Goal: Task Accomplishment & Management: Complete application form

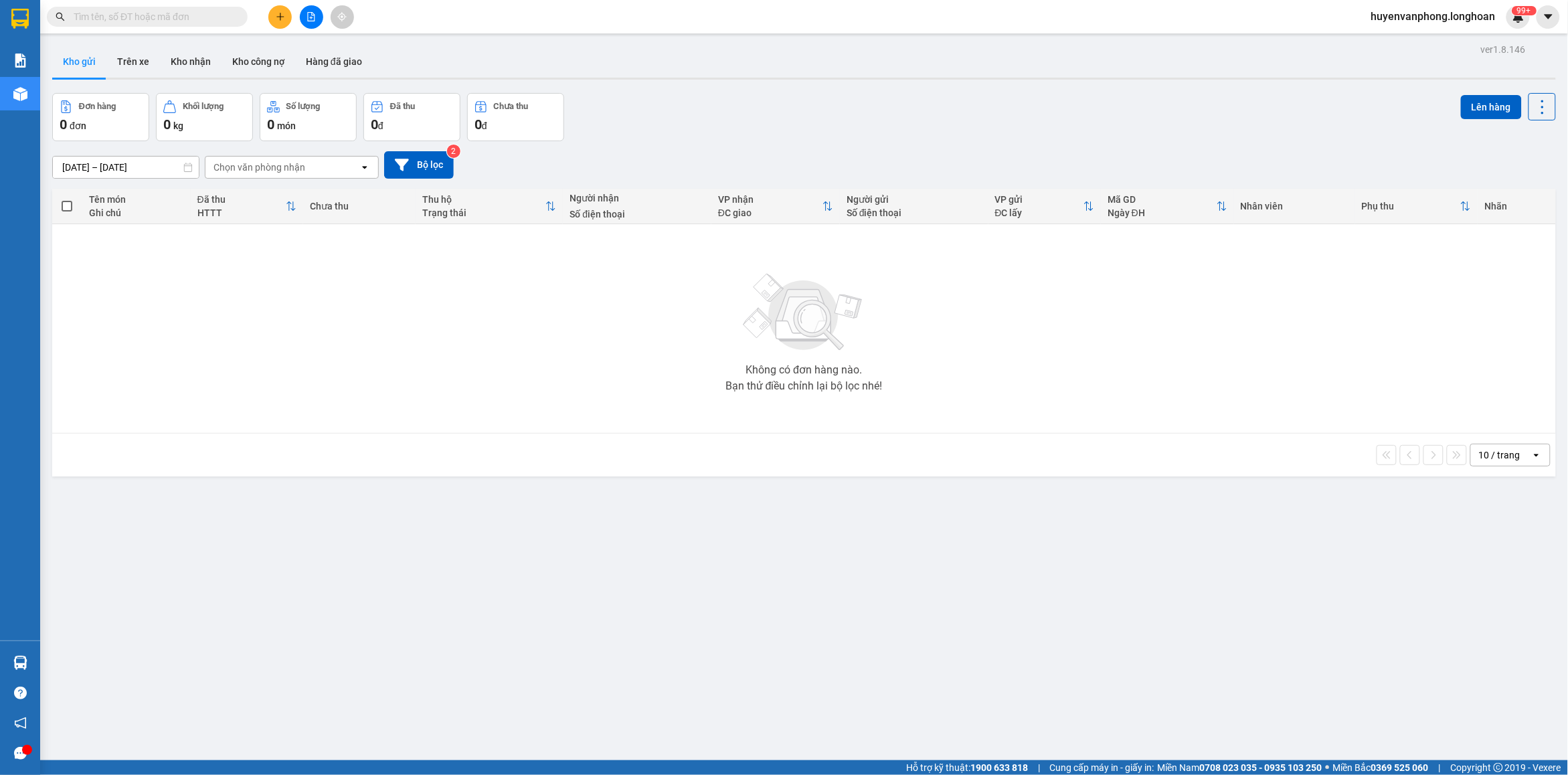
click at [211, 20] on input "text" at bounding box center [152, 16] width 158 height 14
paste input "0907677598"
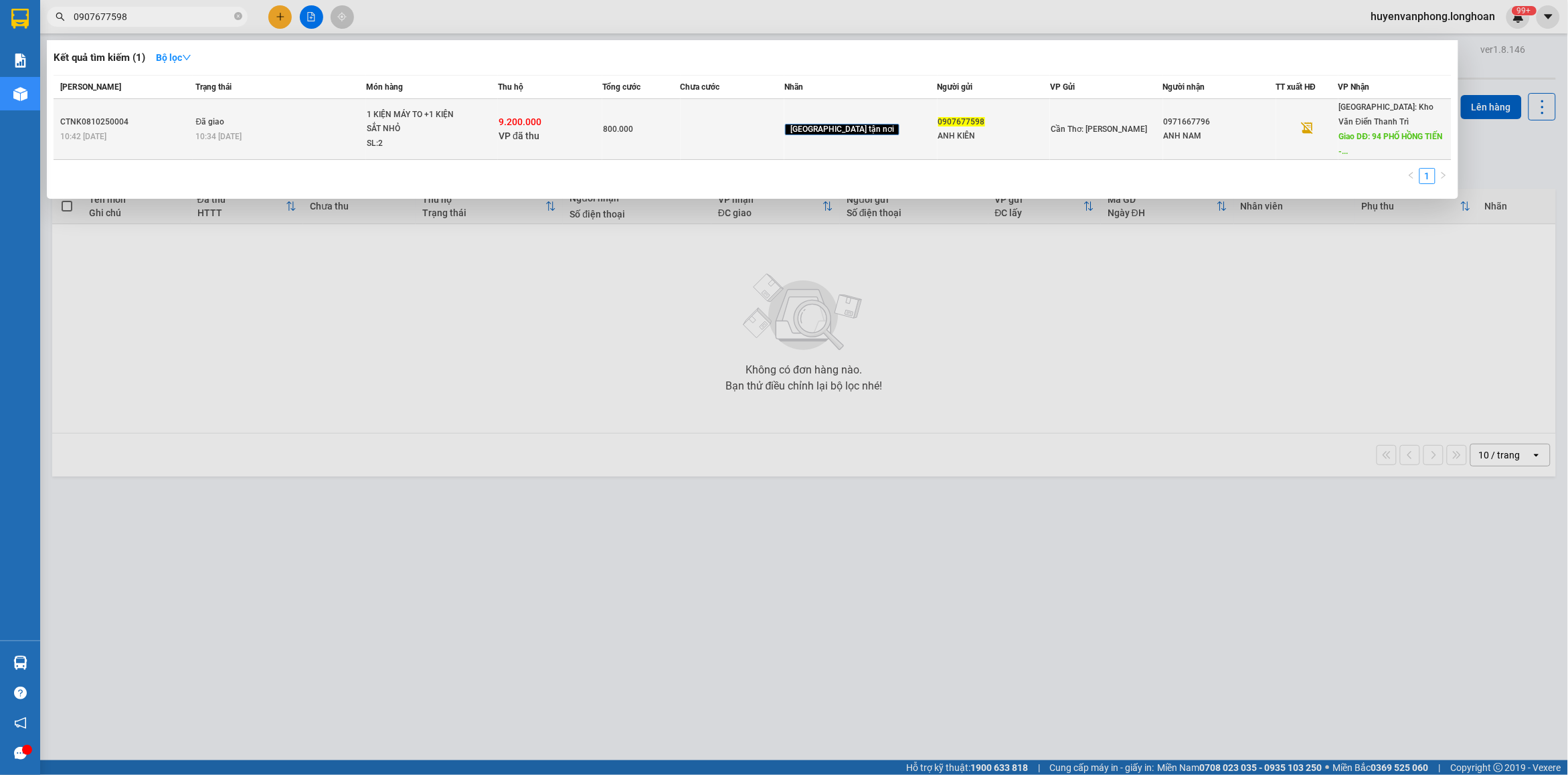
type input "0907677598"
click at [523, 132] on span "VP đã thu" at bounding box center [519, 136] width 41 height 11
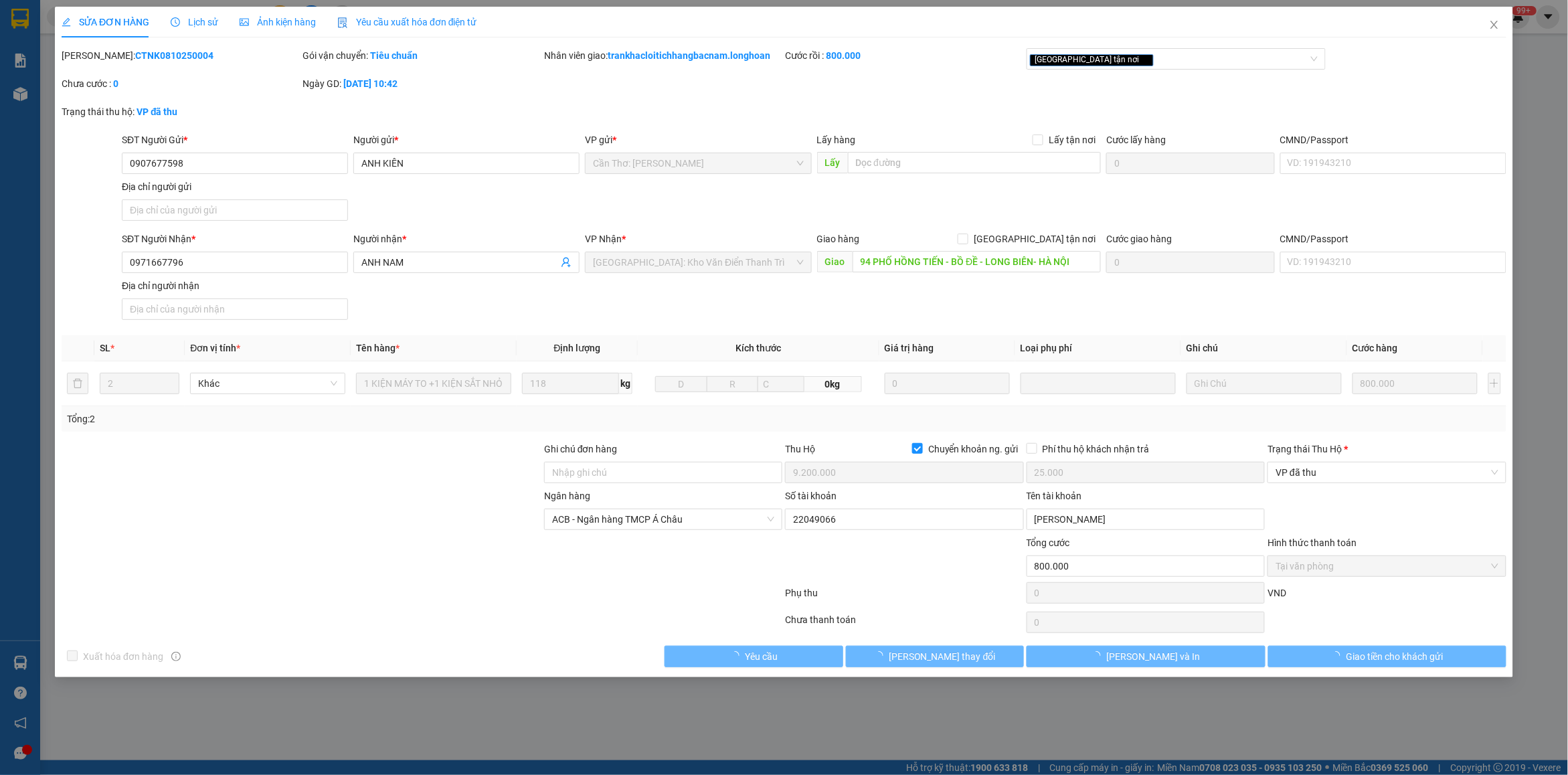
click at [203, 23] on span "Lịch sử" at bounding box center [194, 22] width 48 height 11
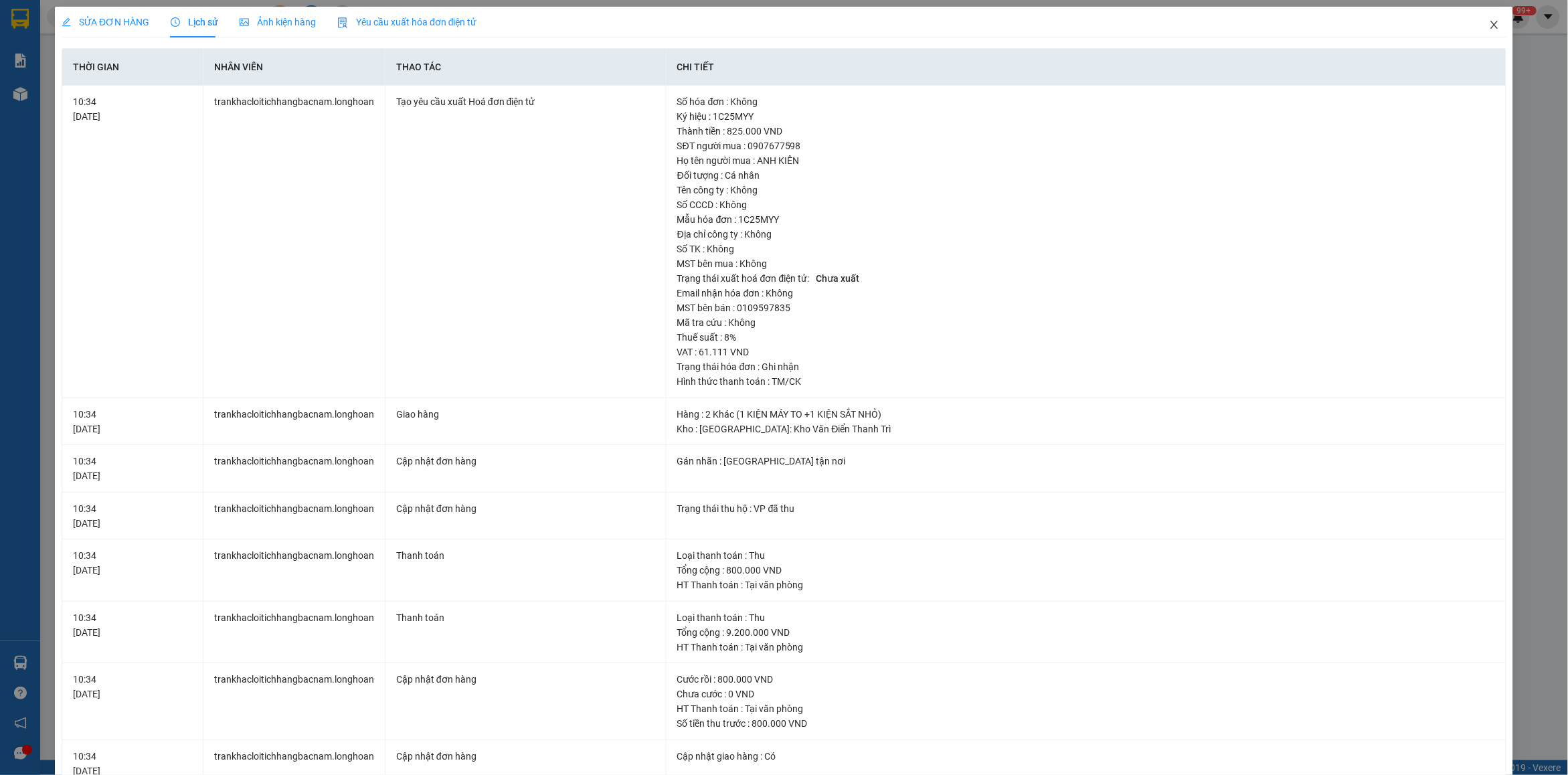
drag, startPoint x: 1488, startPoint y: 32, endPoint x: 1563, endPoint y: 49, distance: 76.9
click at [1487, 32] on span "Close" at bounding box center [1495, 26] width 38 height 38
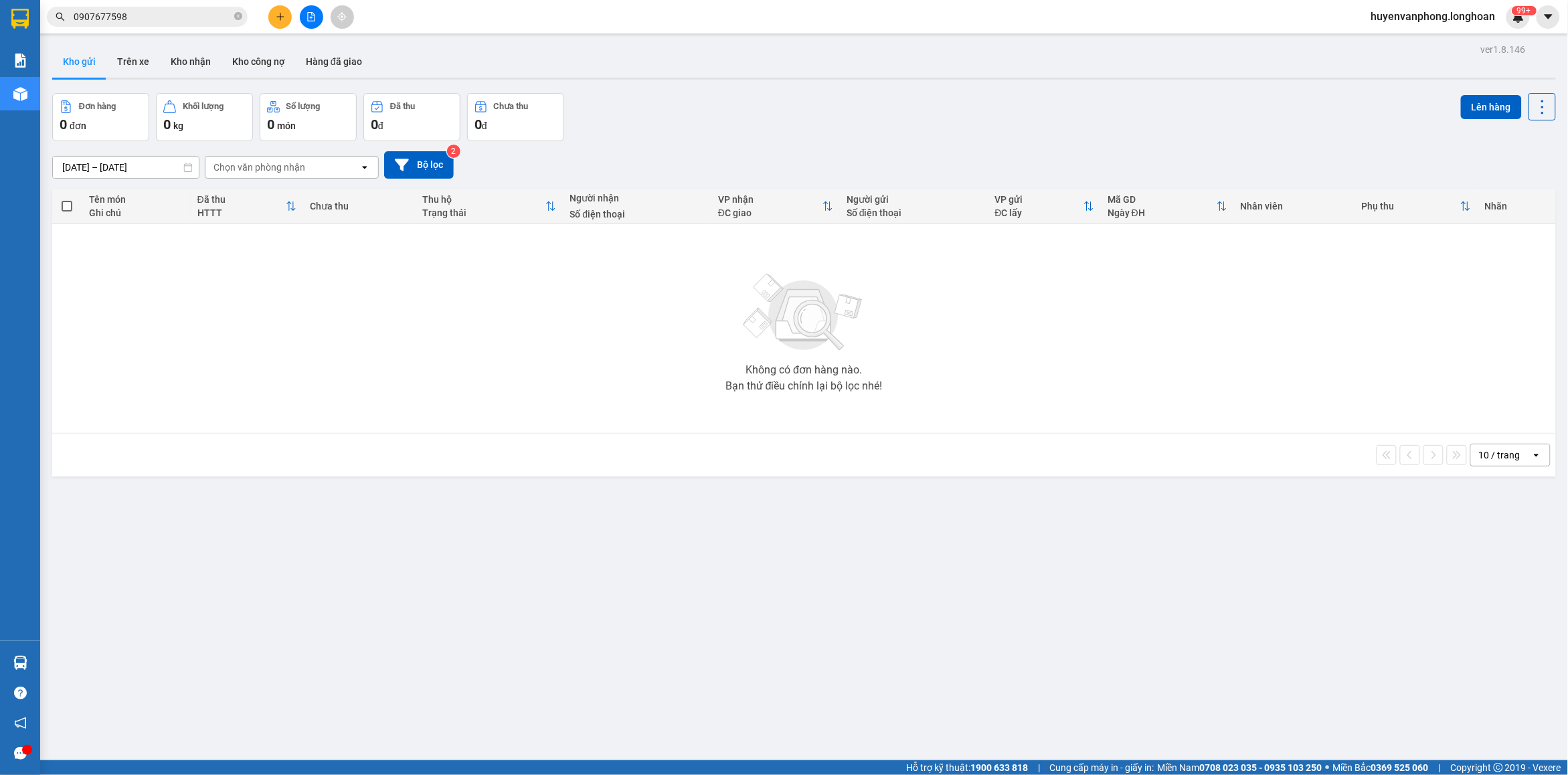
drag, startPoint x: 239, startPoint y: 15, endPoint x: 154, endPoint y: 26, distance: 85.7
click at [228, 18] on span "0907677598" at bounding box center [147, 17] width 201 height 20
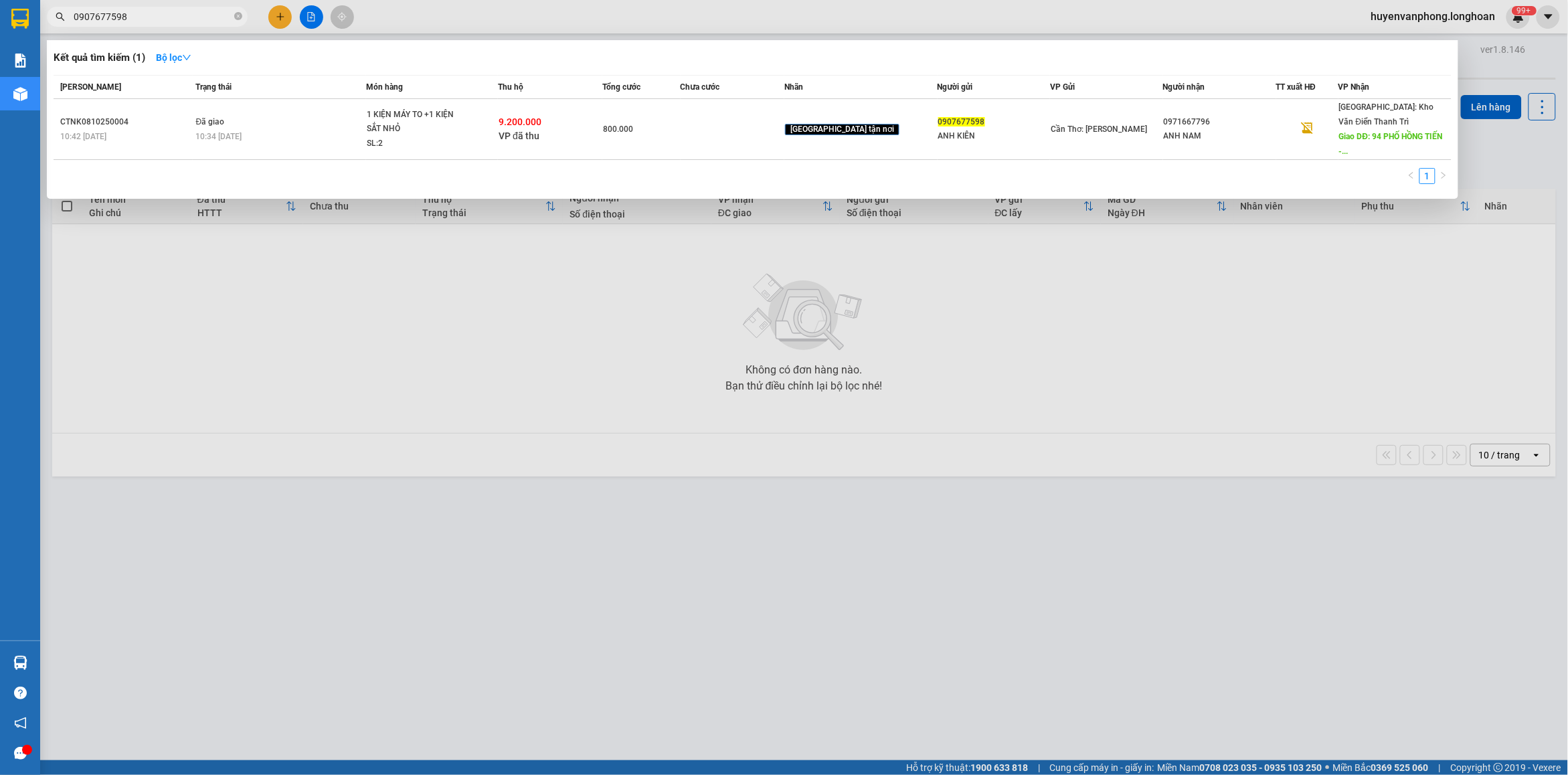
click at [148, 20] on input "0907677598" at bounding box center [152, 16] width 158 height 14
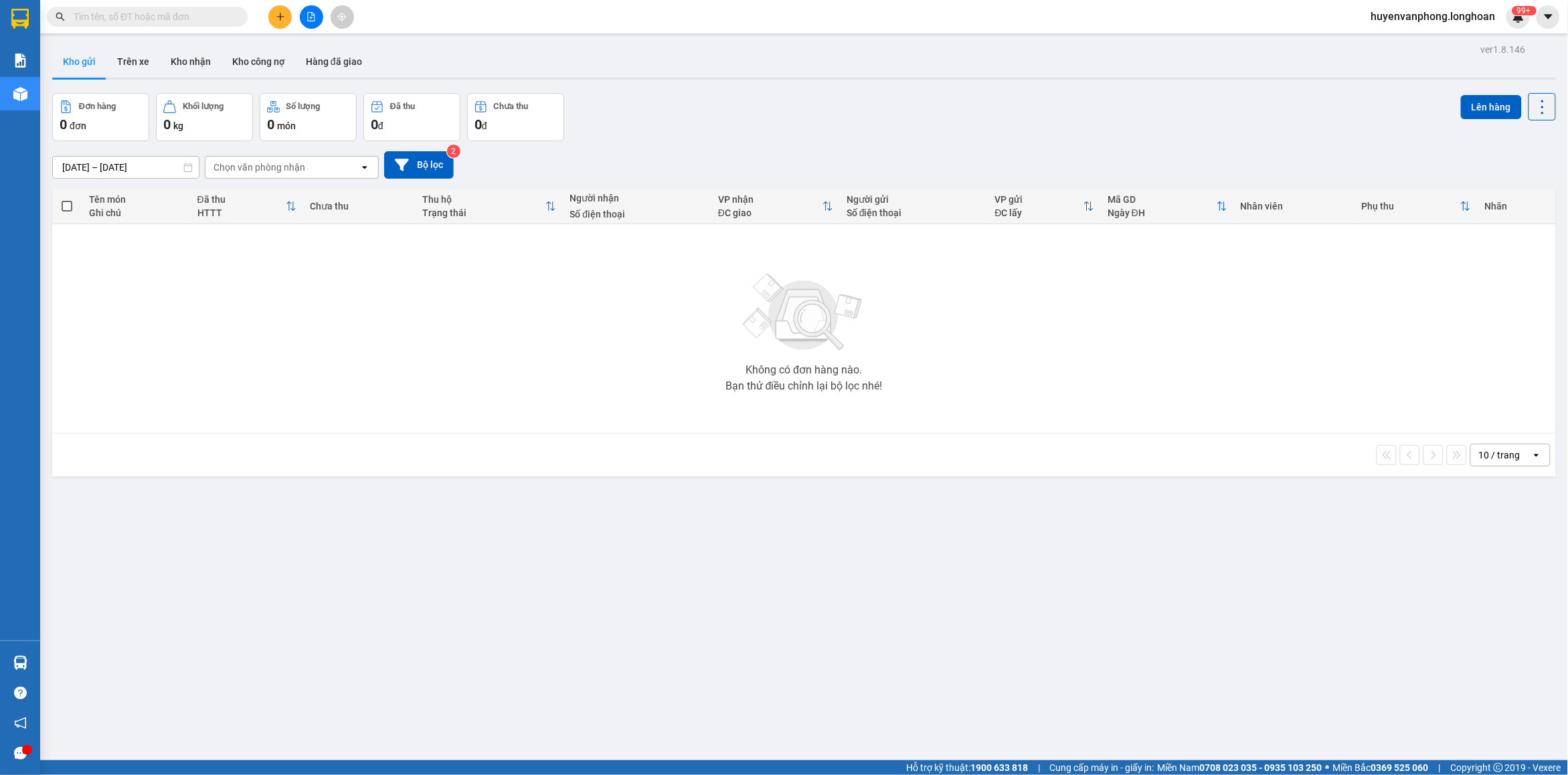
paste input "0911889902"
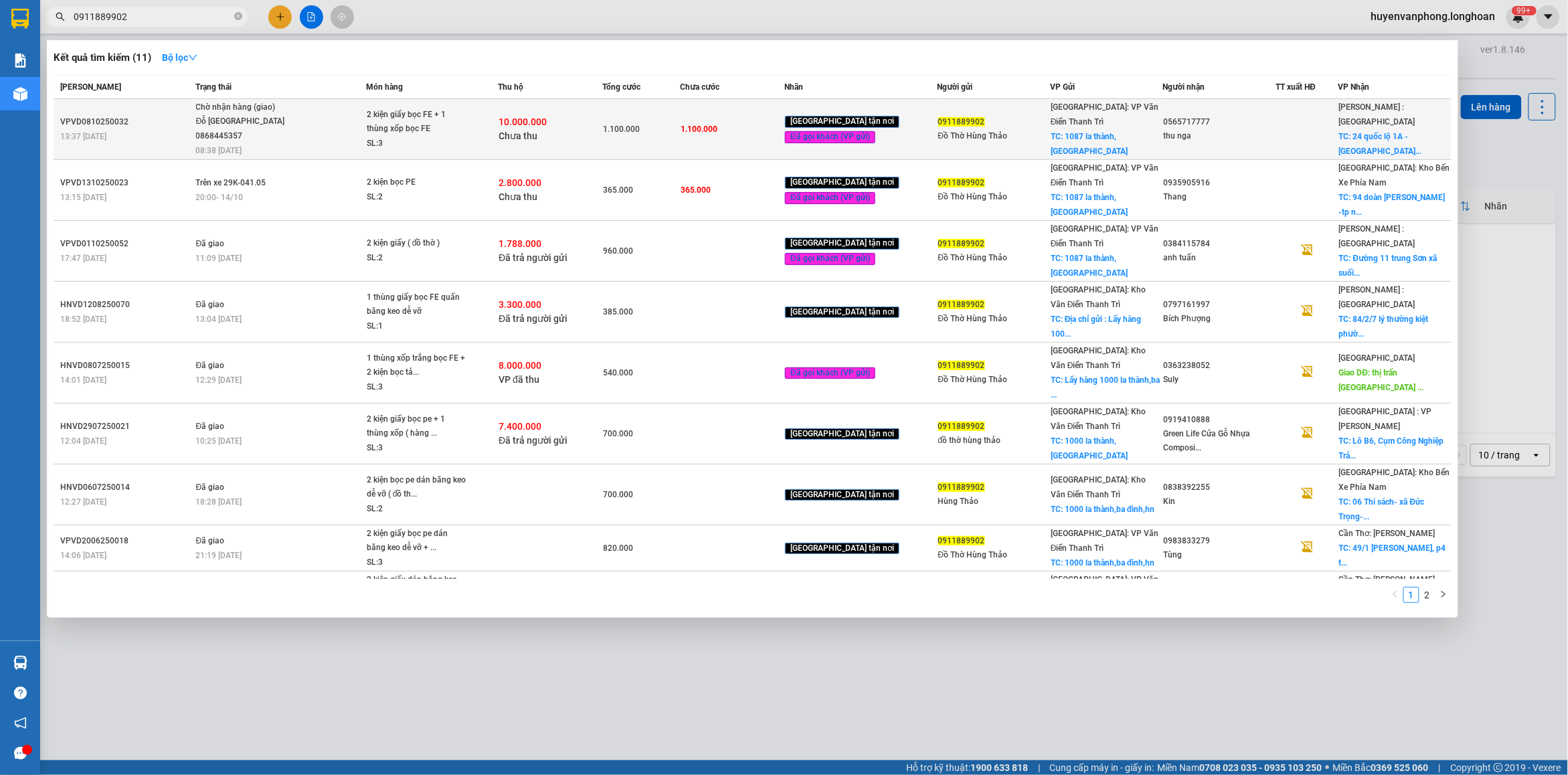
type input "0911889902"
click at [312, 119] on span "Chờ nhận hàng (giao) Đỗ [GEOGRAPHIC_DATA] 0868445357 08:38 [DATE]" at bounding box center [281, 128] width 169 height 56
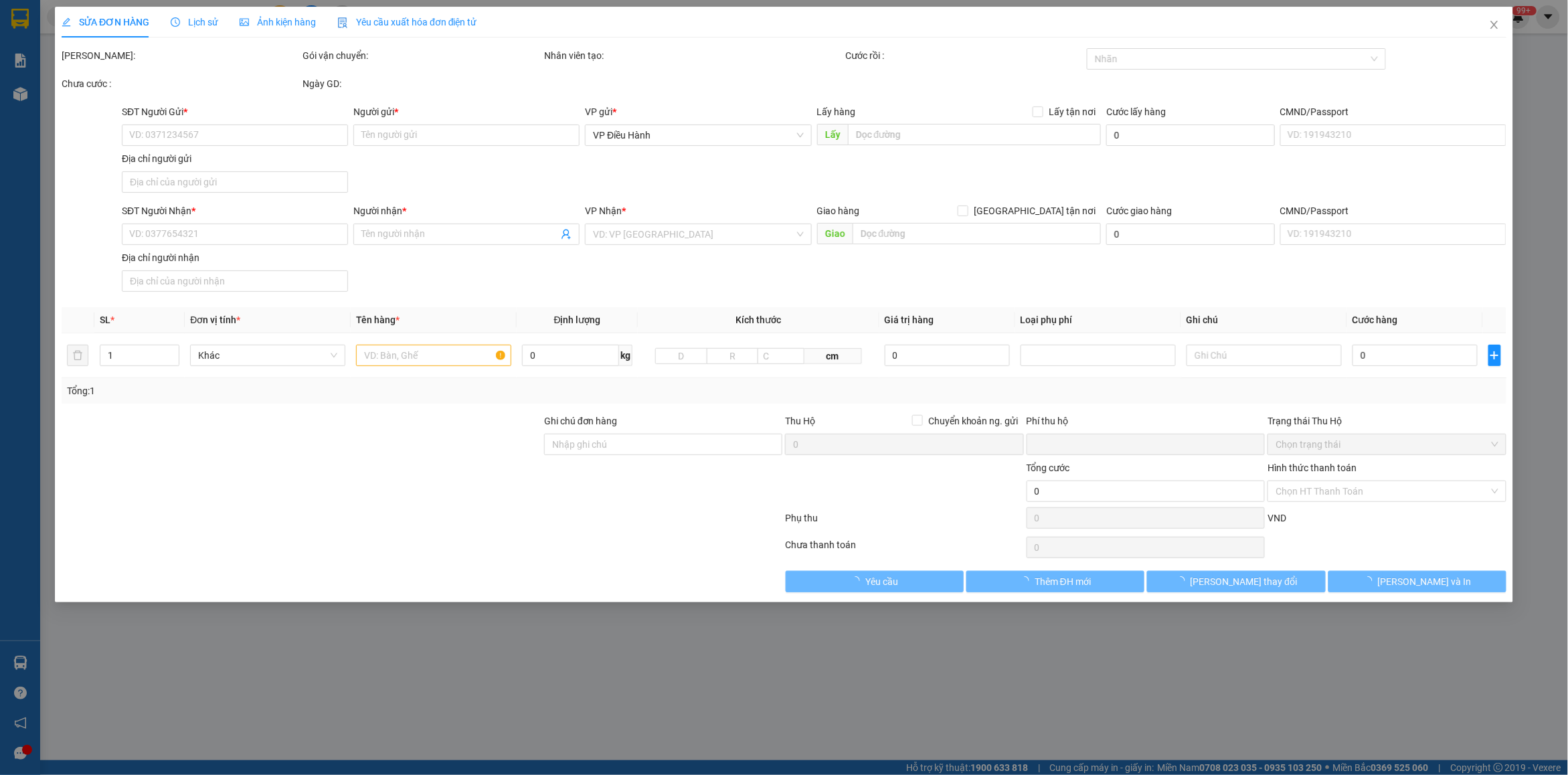
type input "0911889902"
type input "Đồ Thờ Hùng Thảo"
checkbox input "true"
type input "1087 la thành, [GEOGRAPHIC_DATA]"
type input "0565717777"
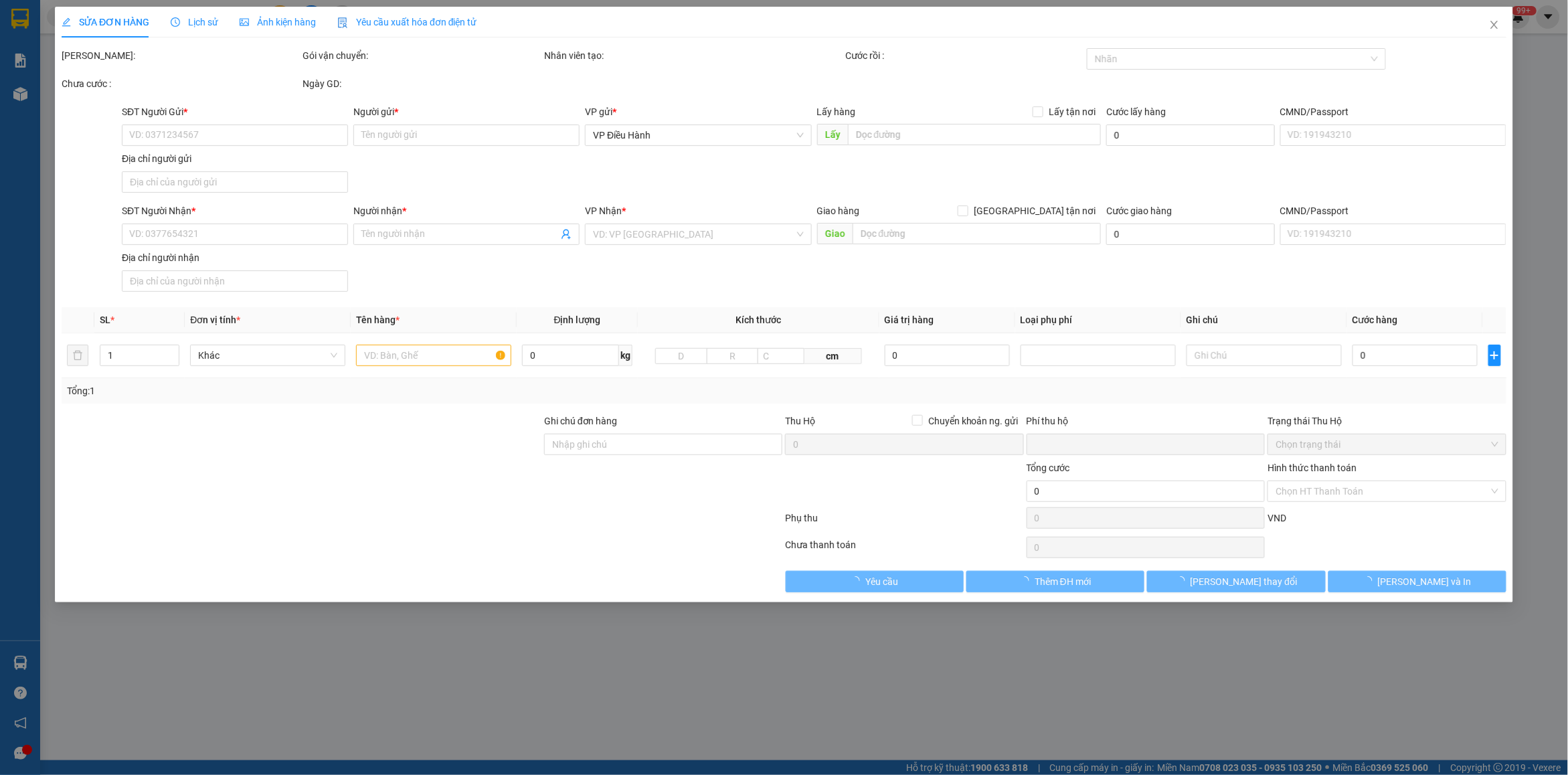
type input "thu nga"
checkbox input "true"
type input "24 quốc lộ 1A - [GEOGRAPHIC_DATA]"
type input "1.100.000"
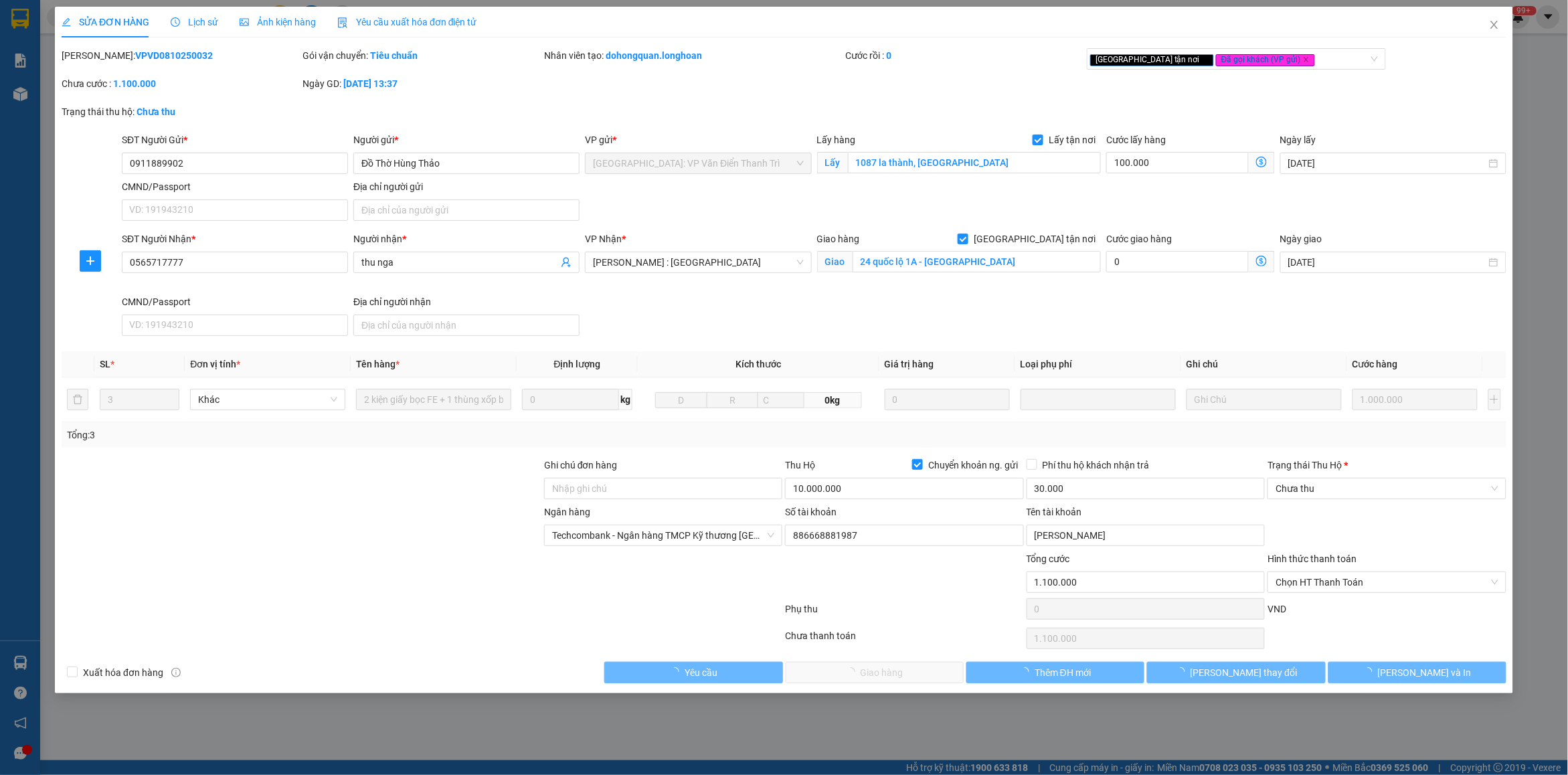
click at [189, 20] on span "Lịch sử" at bounding box center [194, 22] width 48 height 11
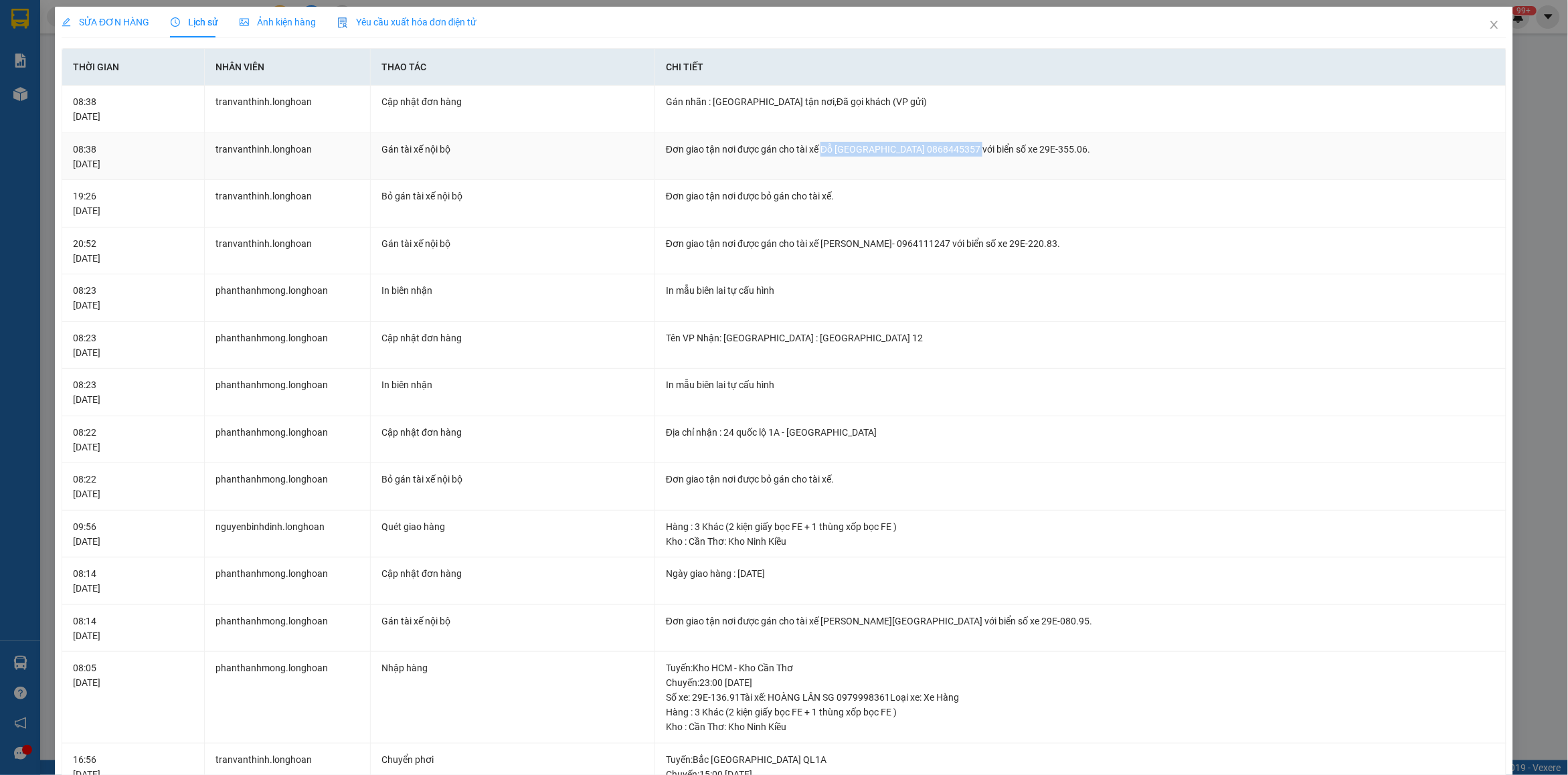
drag, startPoint x: 815, startPoint y: 149, endPoint x: 967, endPoint y: 148, distance: 152.0
click at [967, 148] on div "Đơn giao tận nơi được gán cho tài xế Đỗ [GEOGRAPHIC_DATA] 0868445357 với biển s…" at bounding box center [1081, 149] width 829 height 14
copy div "Đỗ [GEOGRAPHIC_DATA] 0868445357"
click at [1489, 24] on icon "close" at bounding box center [1495, 25] width 11 height 11
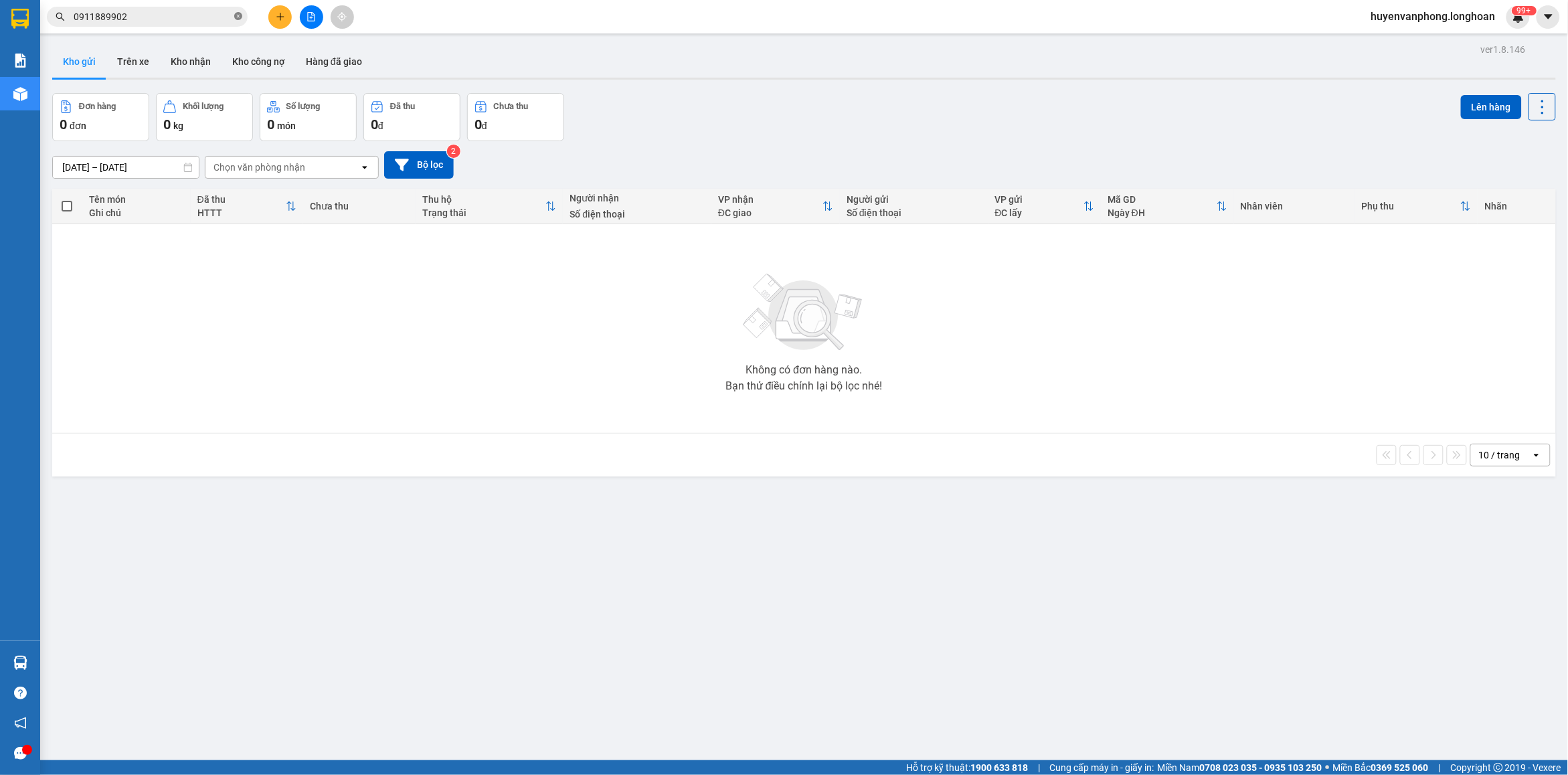
click at [241, 15] on icon "close-circle" at bounding box center [238, 16] width 8 height 8
click at [202, 14] on input "text" at bounding box center [152, 16] width 158 height 14
click at [179, 18] on input "text" at bounding box center [152, 16] width 158 height 14
paste input "0398024604"
type input "0398024604"
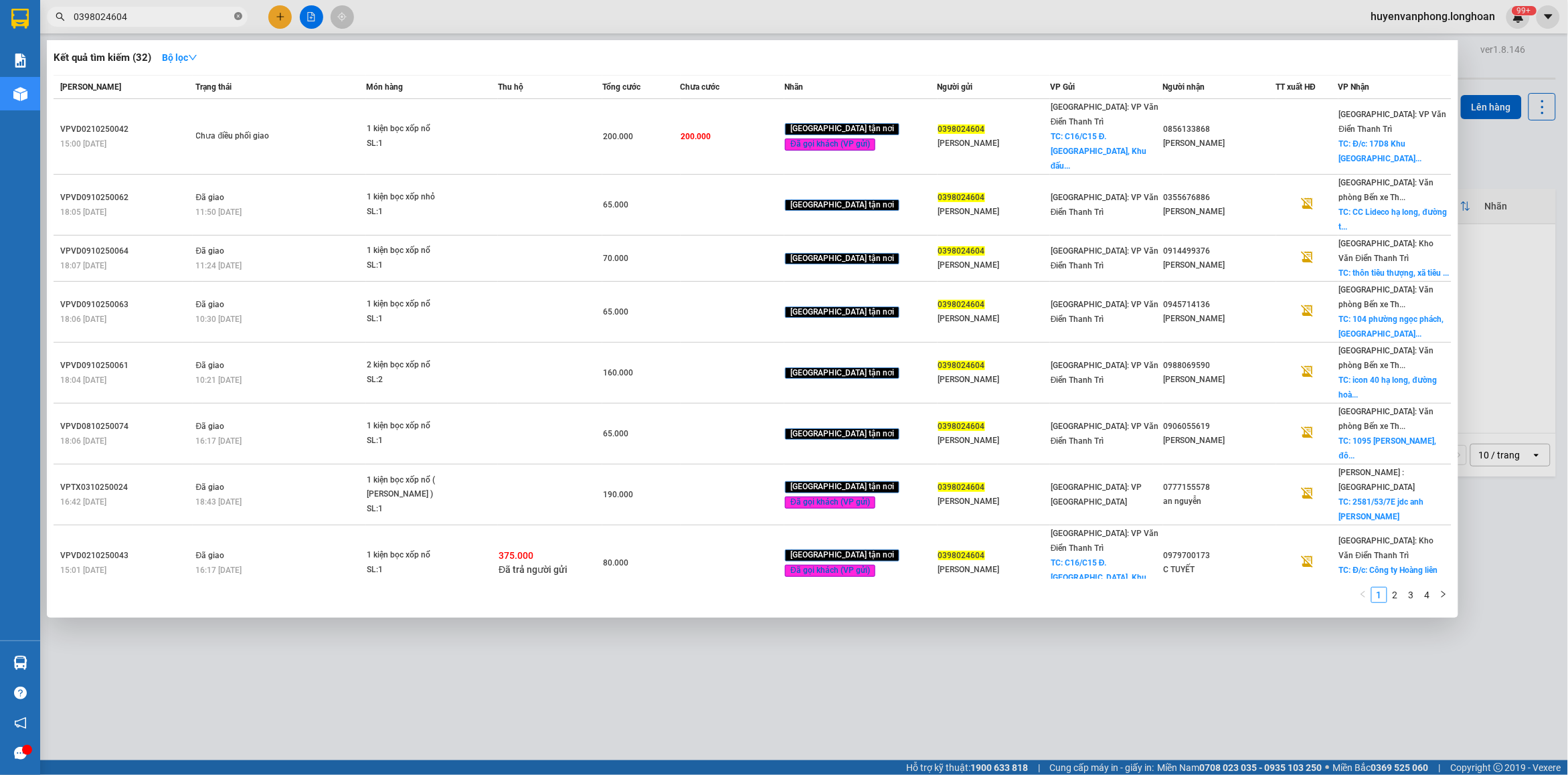
click at [238, 14] on icon "close-circle" at bounding box center [238, 16] width 8 height 8
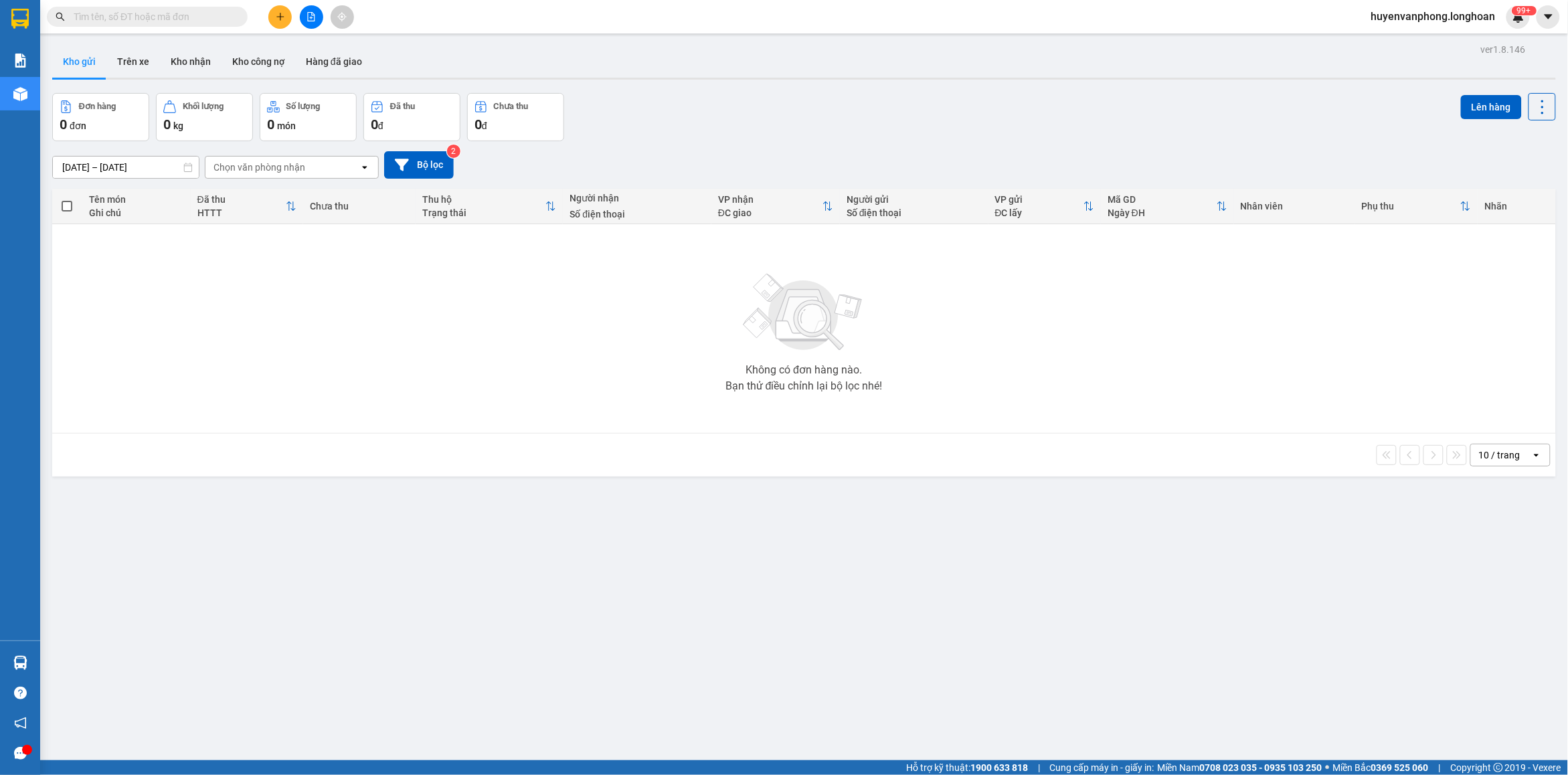
click at [102, 12] on input "text" at bounding box center [152, 16] width 158 height 14
click at [152, 18] on input "text" at bounding box center [152, 16] width 158 height 14
paste input "0398024604"
type input "0398024604"
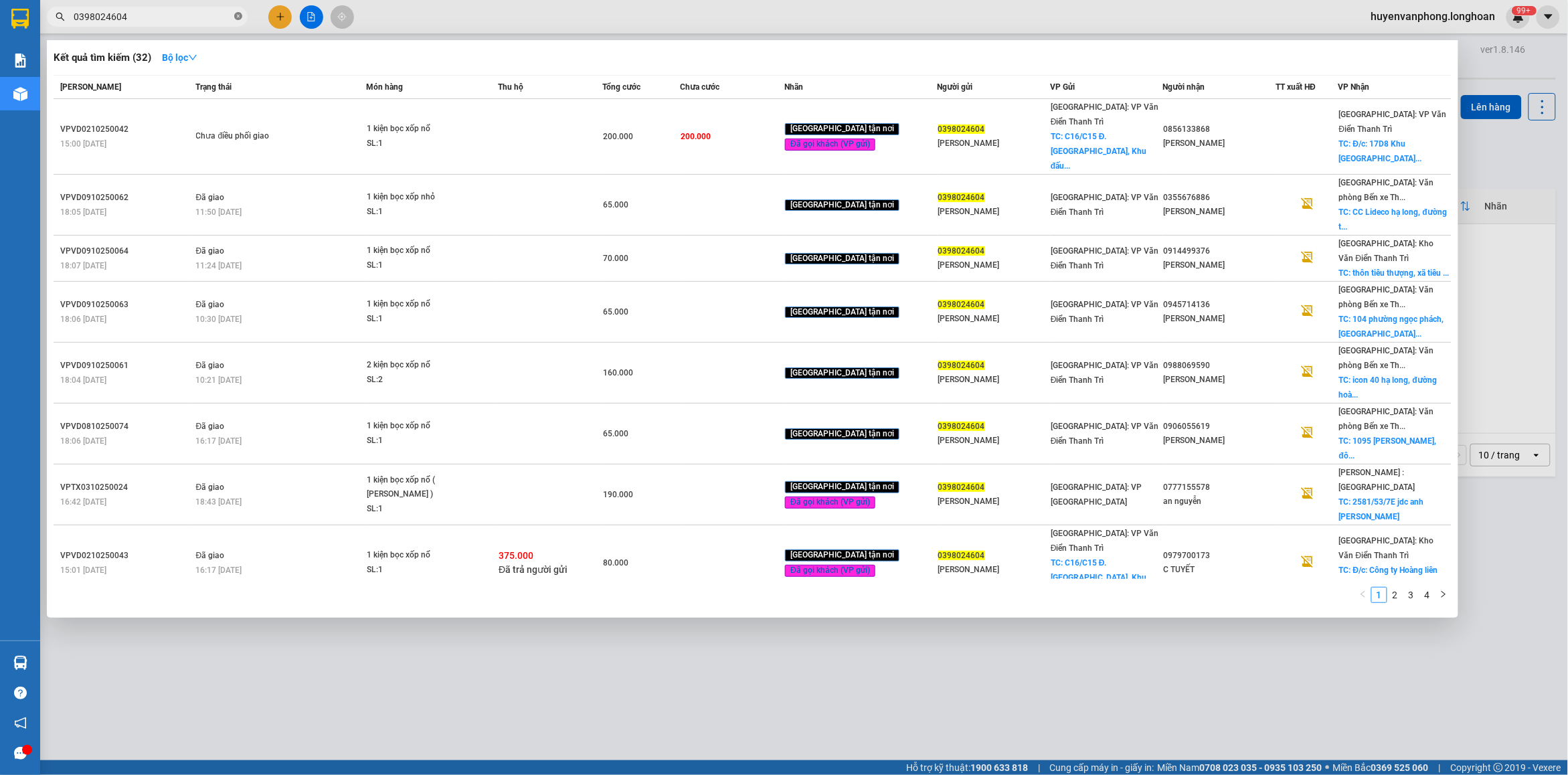
click at [239, 14] on icon "close-circle" at bounding box center [238, 16] width 8 height 8
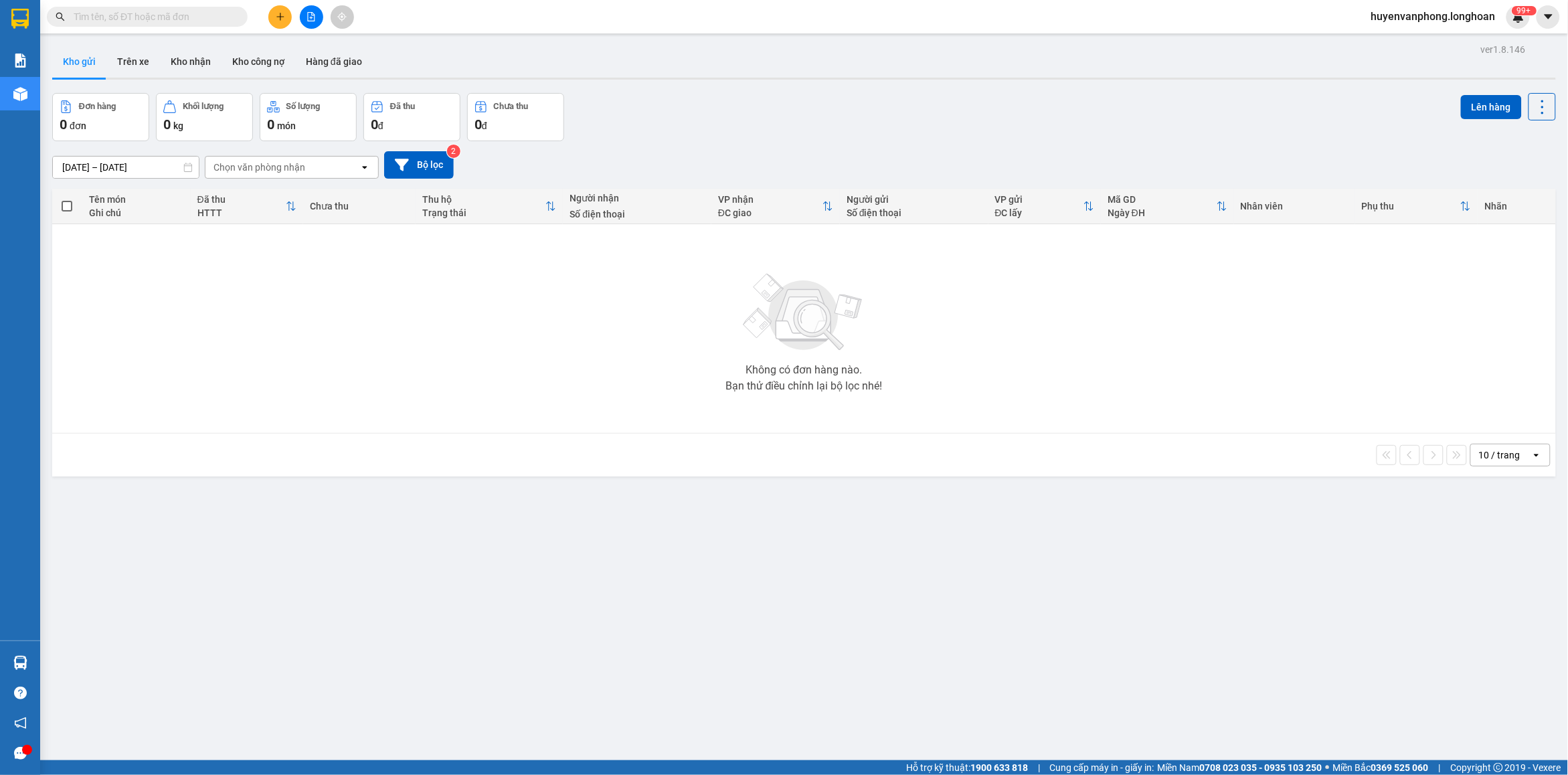
click at [199, 14] on input "text" at bounding box center [152, 16] width 158 height 14
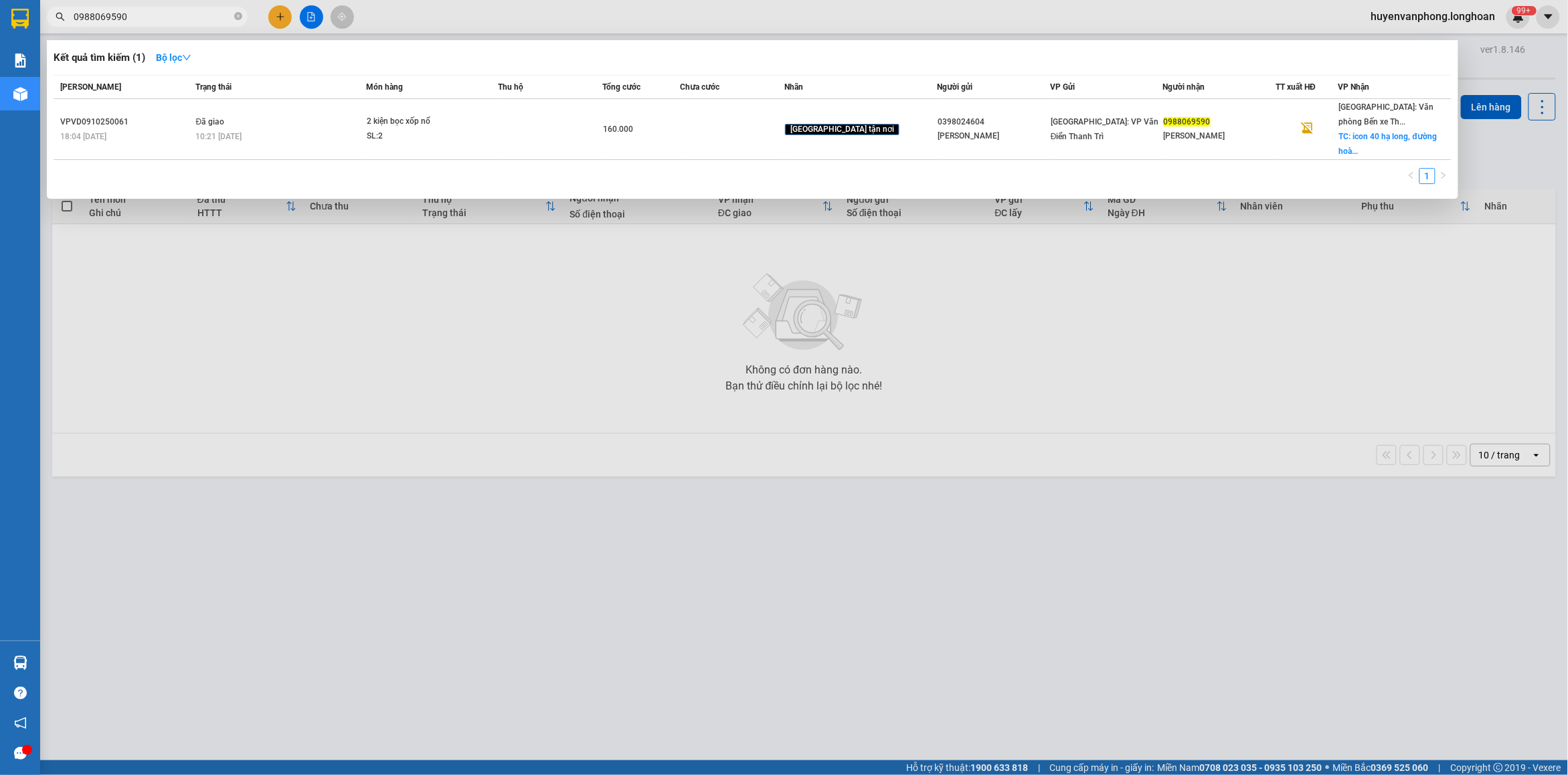
type input "0988069590"
drag, startPoint x: 235, startPoint y: 17, endPoint x: 198, endPoint y: 19, distance: 37.1
click at [227, 17] on span "0988069590" at bounding box center [147, 17] width 201 height 20
click at [197, 19] on input "0988069590" at bounding box center [152, 16] width 158 height 14
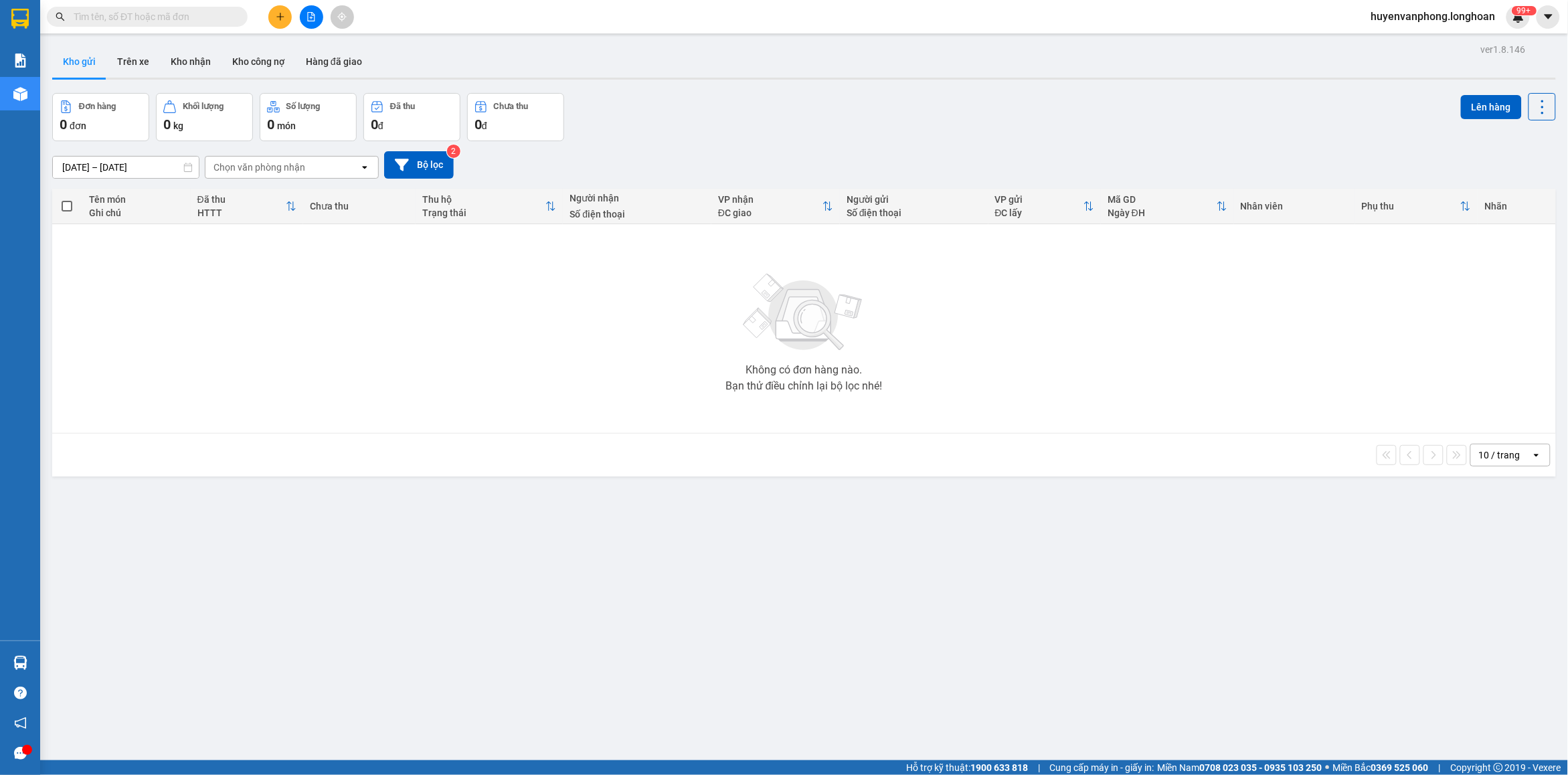
paste input "VPHM1210250017"
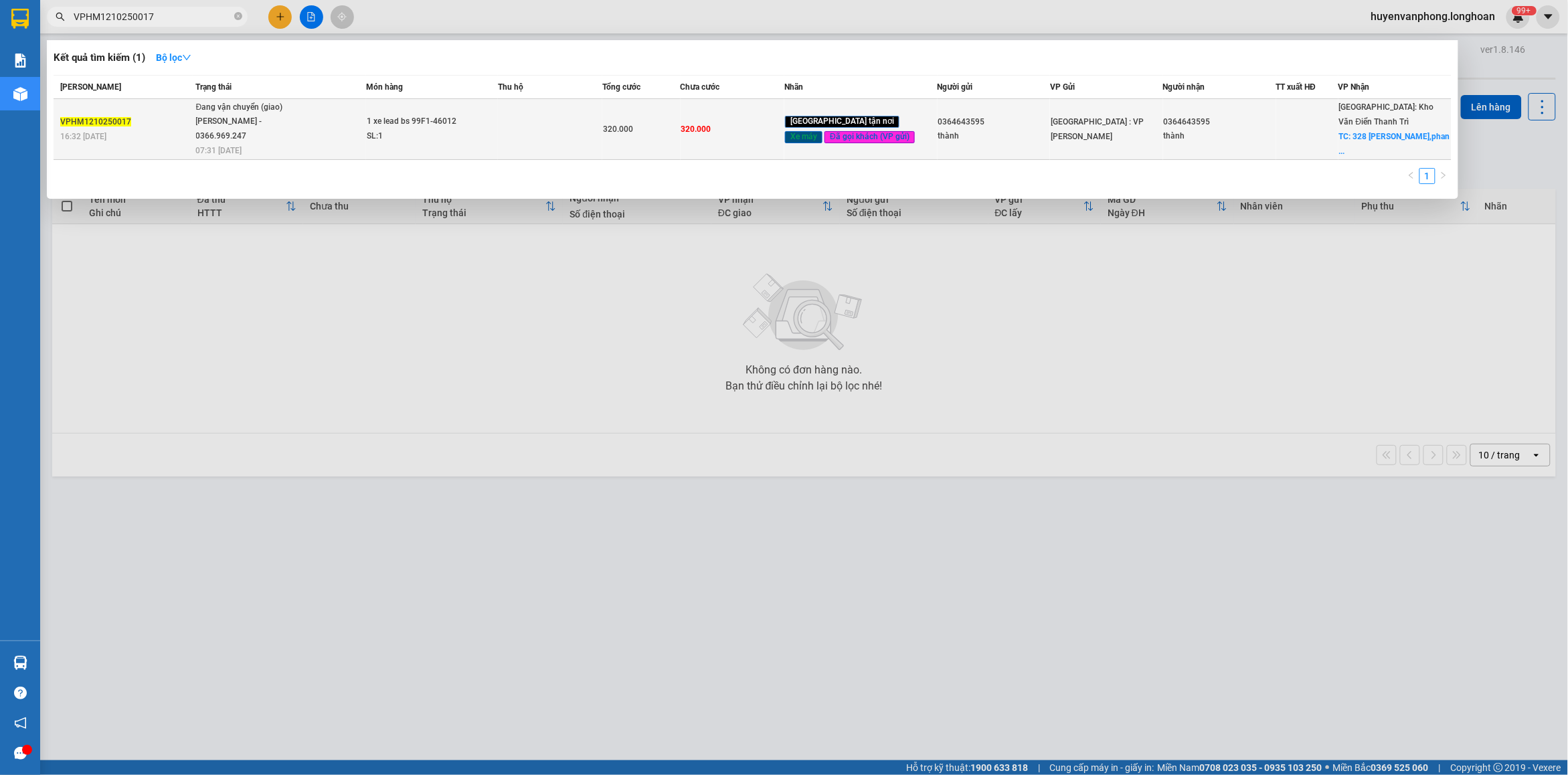
type input "VPHM1210250017"
click at [319, 131] on span "Đang vận chuyển (giao) [PERSON_NAME] - 0366.969.247 07:31 [DATE]" at bounding box center [281, 128] width 169 height 56
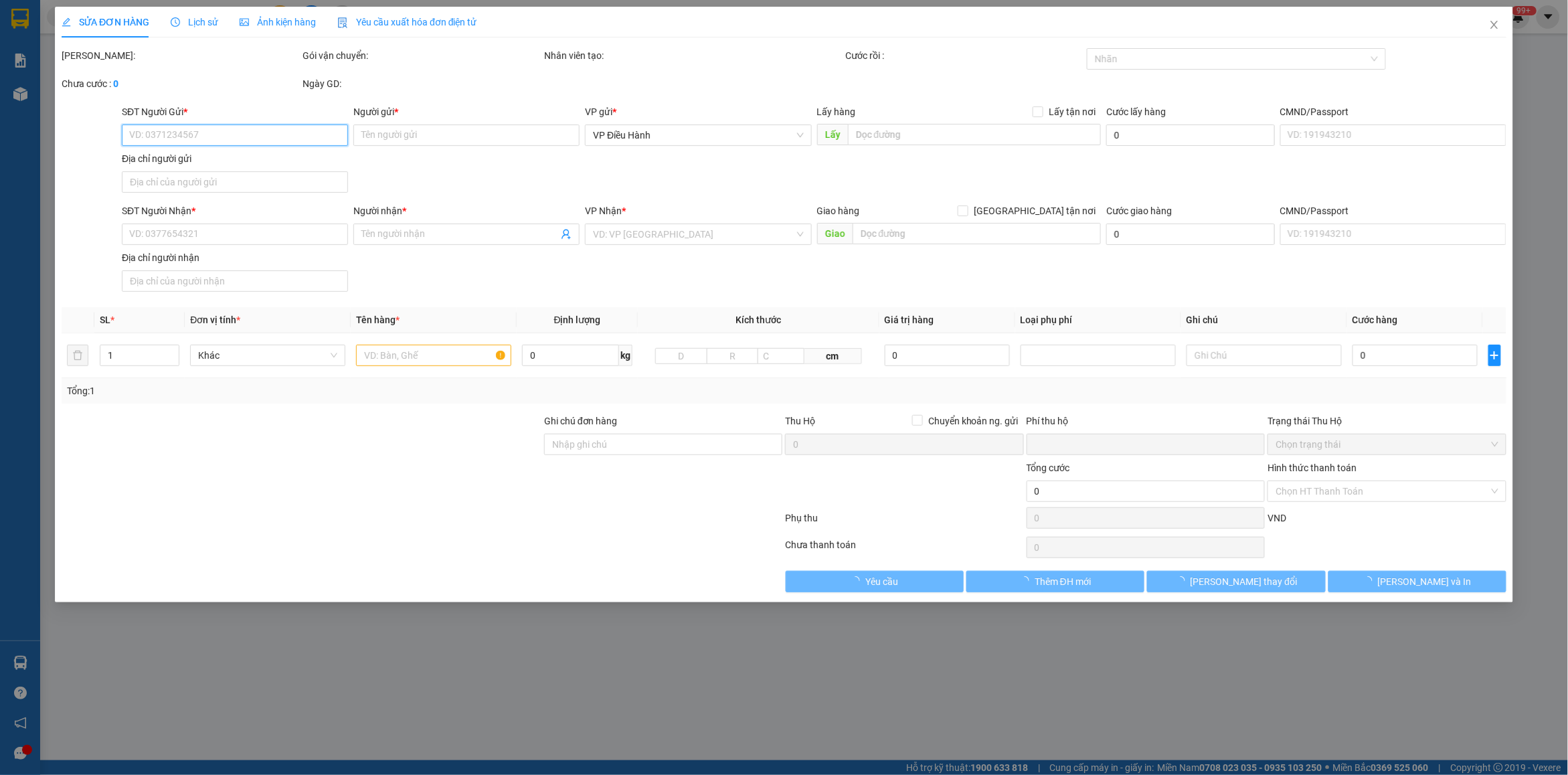
type input "0364643595"
type input "thành"
type input "0364643595"
type input "thành"
checkbox input "true"
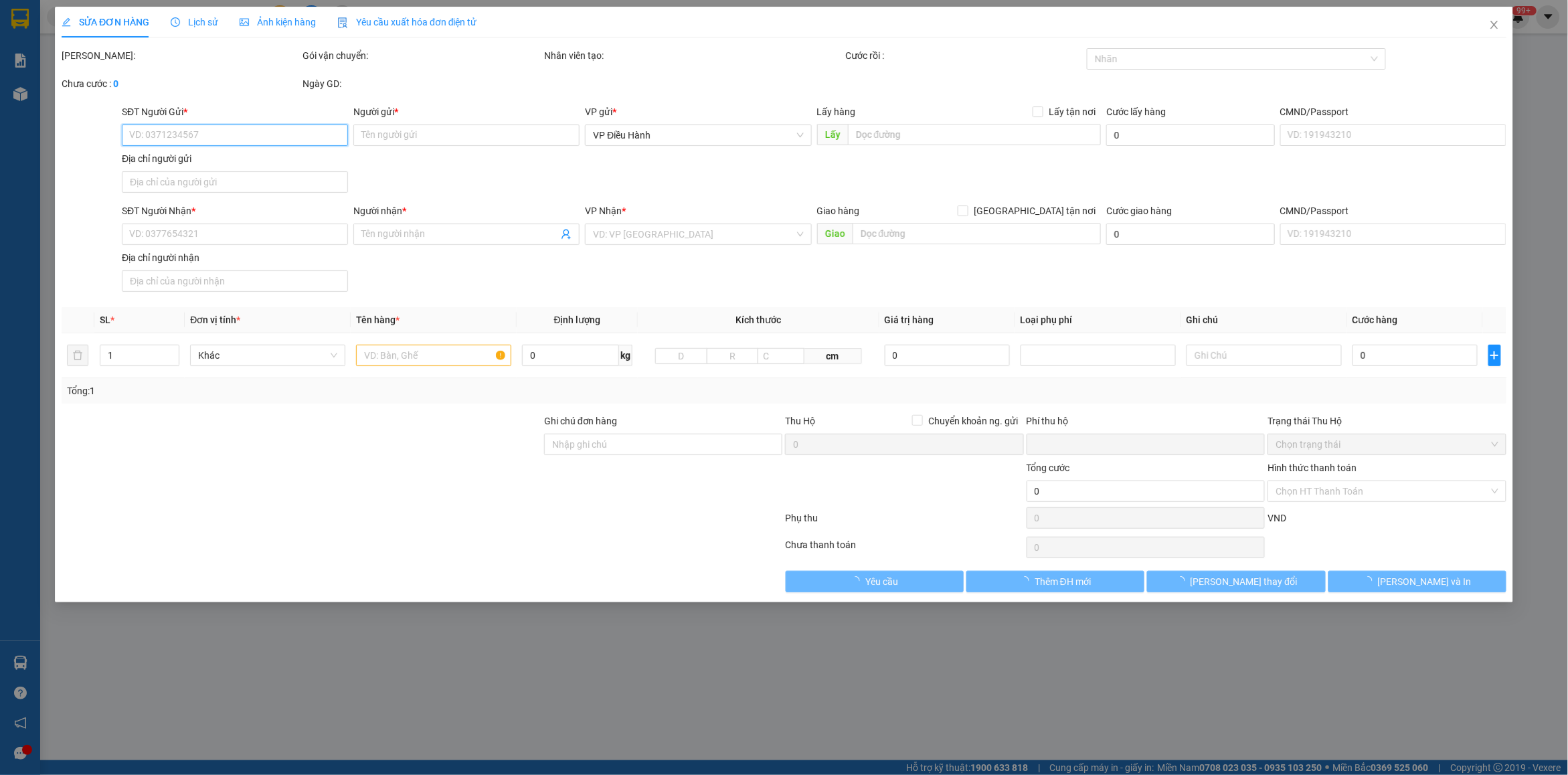
type input "328 [PERSON_NAME],[PERSON_NAME],[GEOGRAPHIC_DATA]"
type input "CHÌA KHOÁ QUẤN TAY LÁI,K CÓ CÀ VẸT XE"
type input "0"
type input "320.000"
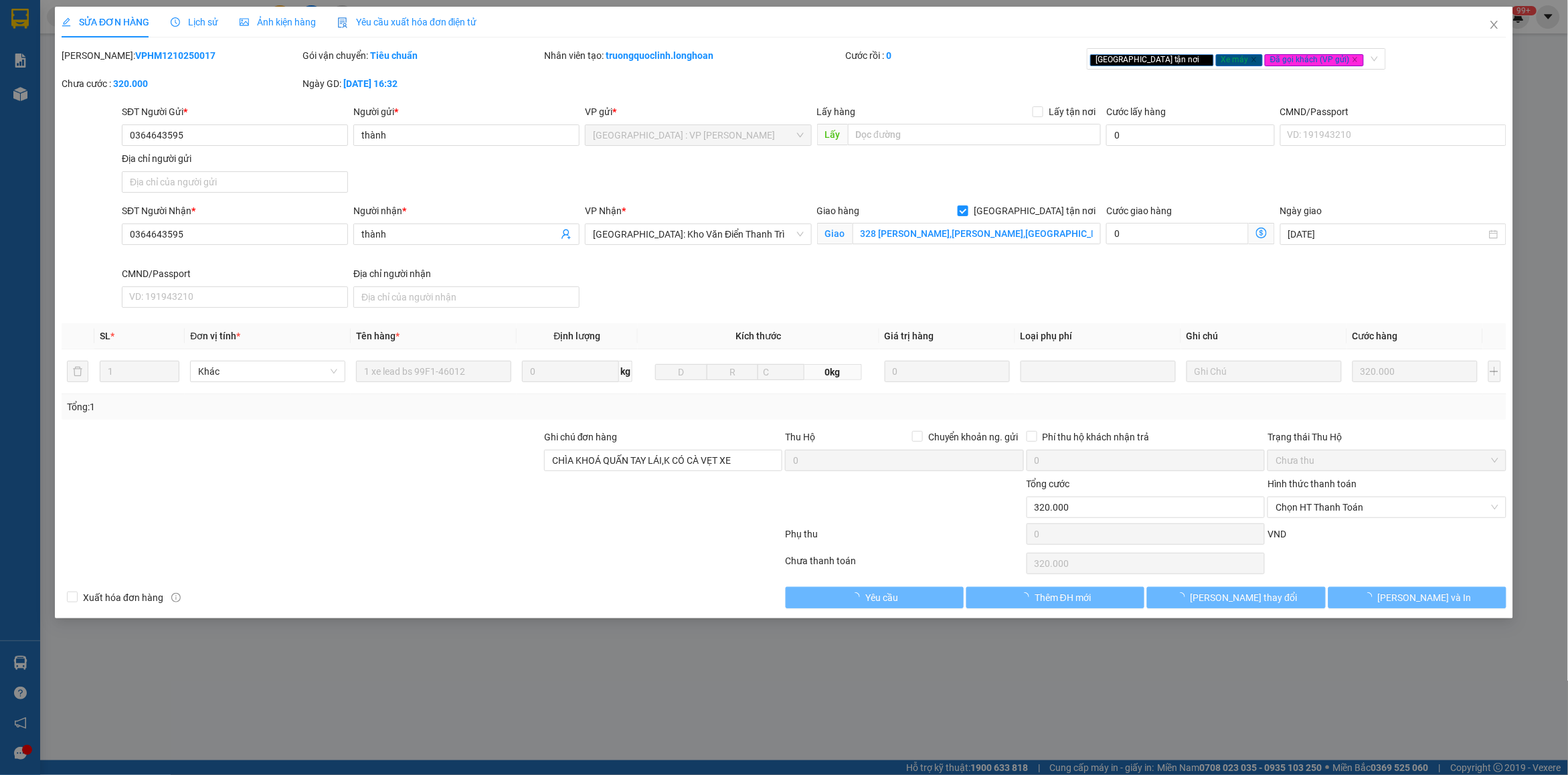
click at [185, 21] on span "Lịch sử" at bounding box center [194, 22] width 48 height 11
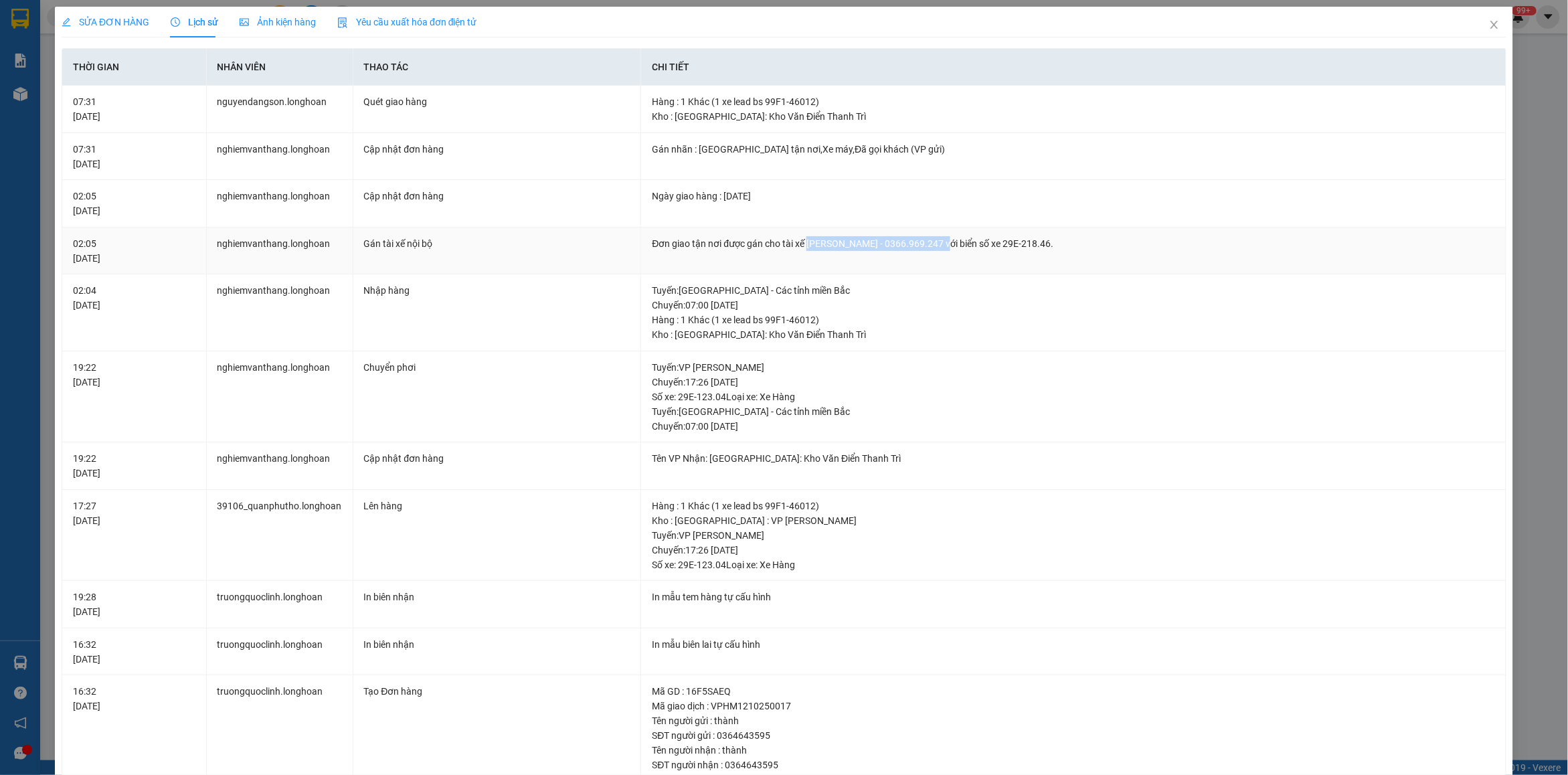
drag, startPoint x: 801, startPoint y: 242, endPoint x: 941, endPoint y: 242, distance: 140.0
click at [941, 242] on div "Đơn giao tận nơi được gán cho tài xế [PERSON_NAME] - 0366.969.247 với biển số x…" at bounding box center [1073, 243] width 844 height 14
copy div "[PERSON_NAME] - 0366.969.247"
click at [1489, 30] on icon "close" at bounding box center [1495, 25] width 11 height 11
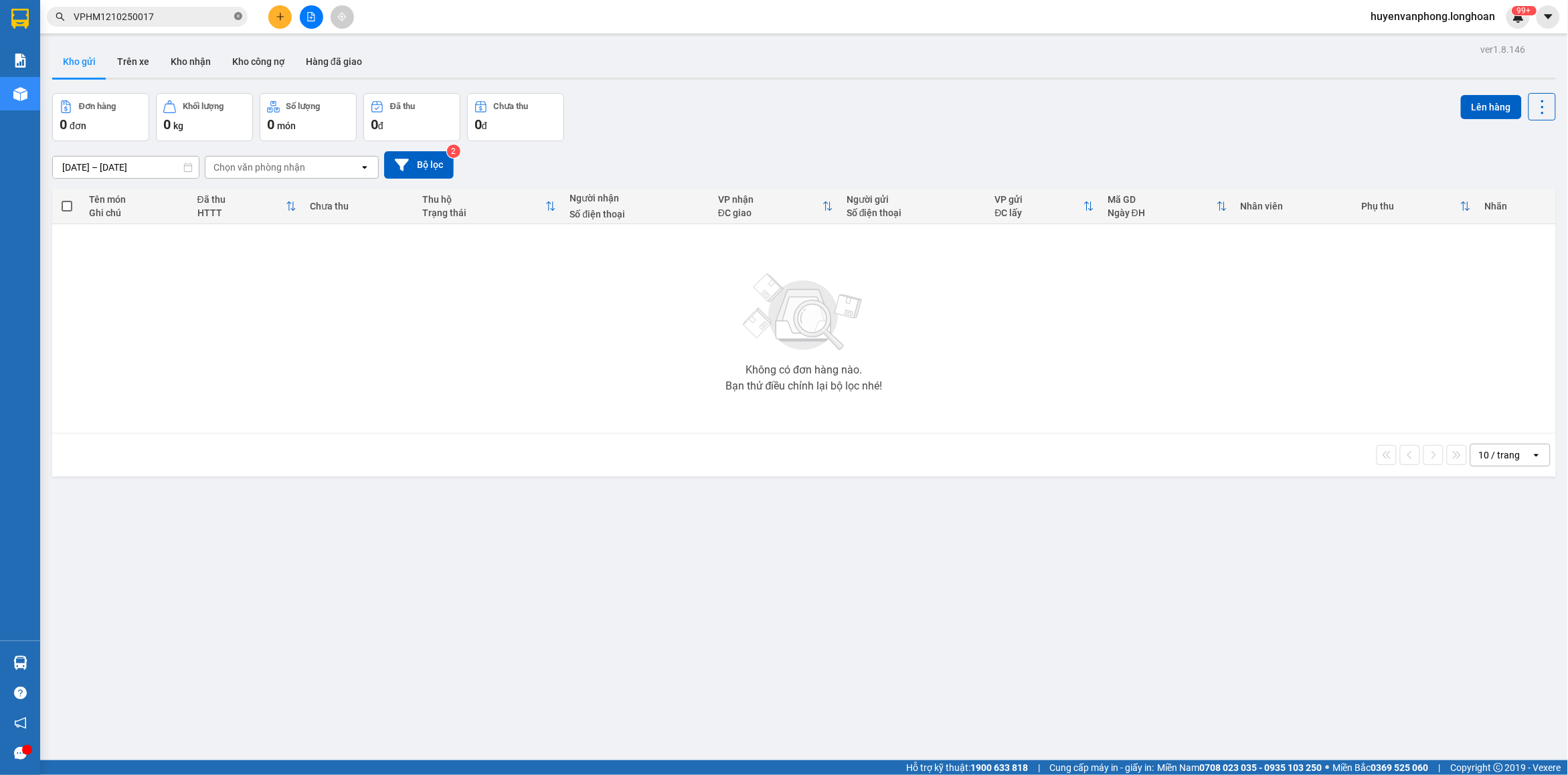
drag, startPoint x: 235, startPoint y: 17, endPoint x: 188, endPoint y: 26, distance: 47.9
click at [232, 18] on span "VPHM1210250017" at bounding box center [147, 17] width 201 height 20
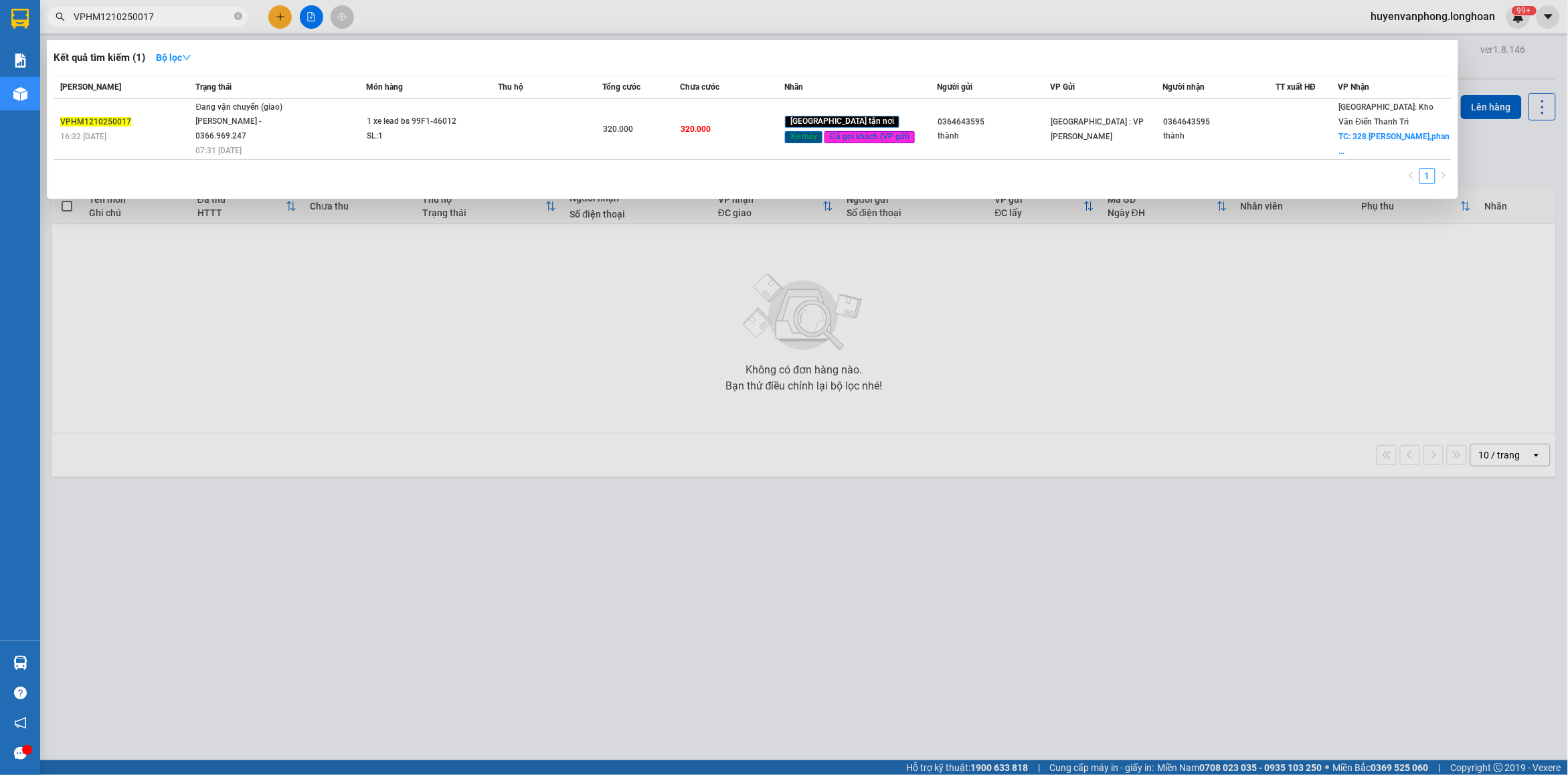
click at [181, 26] on span "VPHM1210250017" at bounding box center [147, 17] width 201 height 20
click at [182, 8] on span "VPHM1210250017" at bounding box center [147, 17] width 201 height 20
click at [179, 18] on input "VPHM1210250017" at bounding box center [152, 16] width 158 height 14
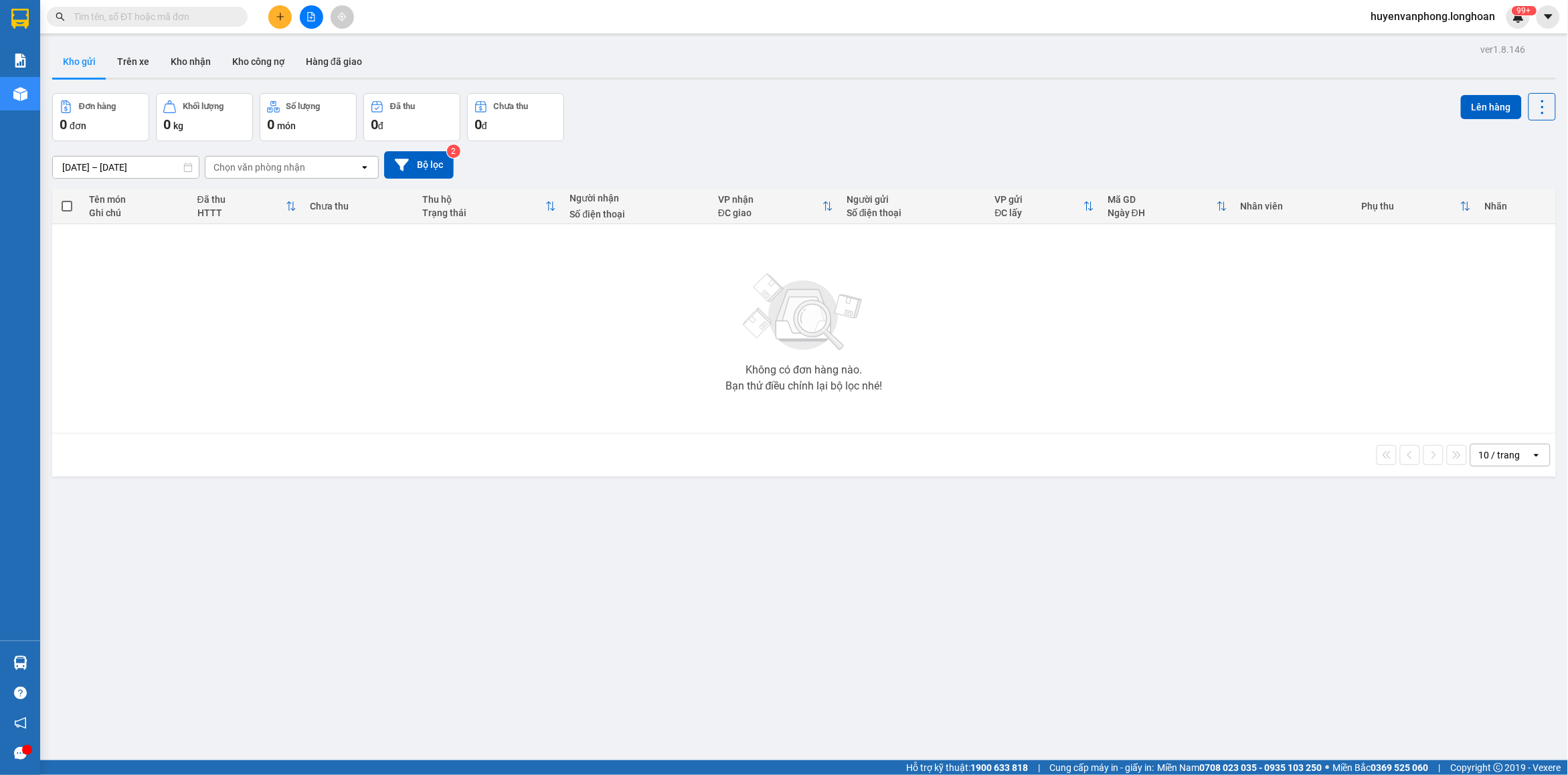
paste input "097467663"
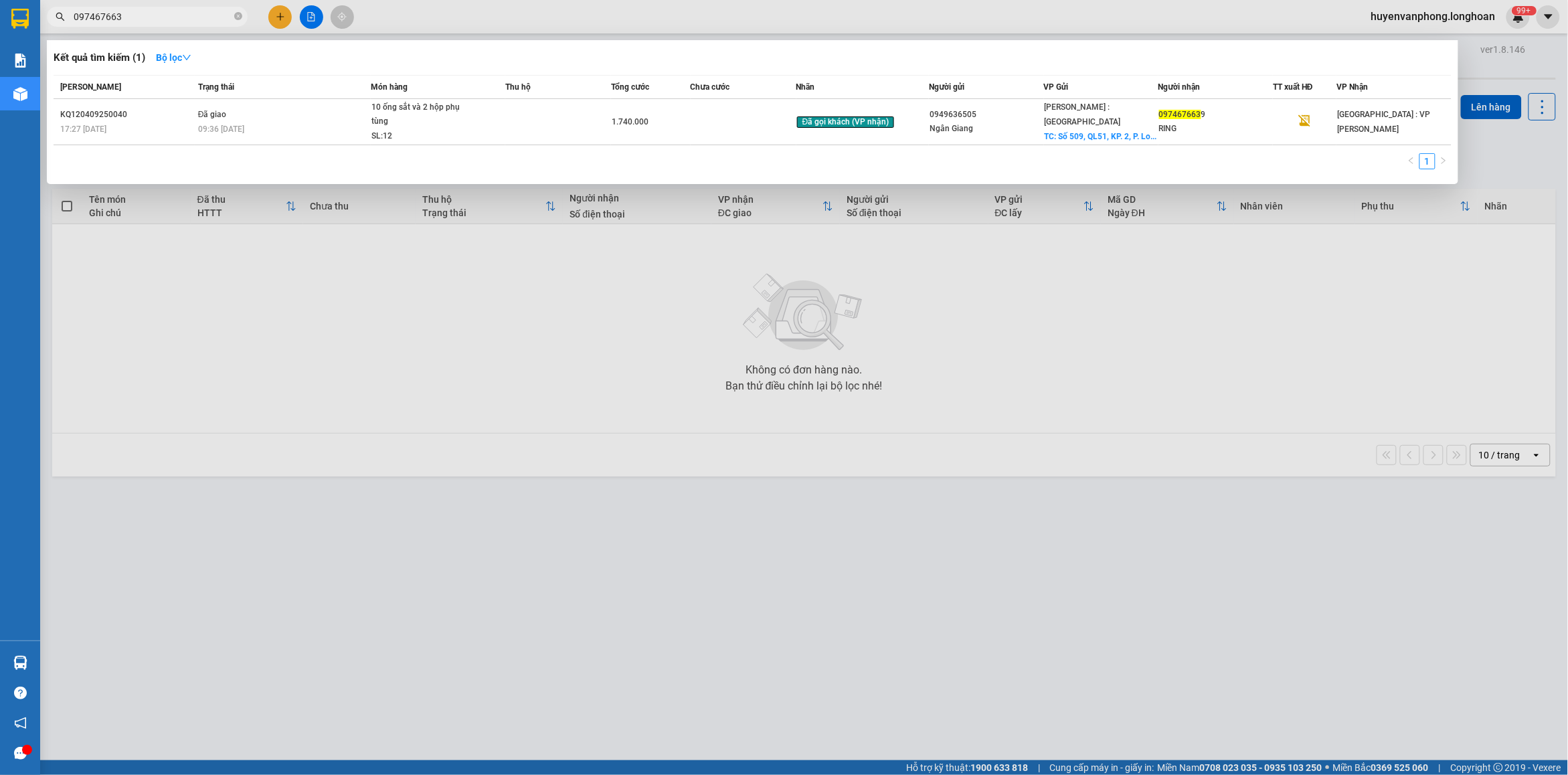
type input "097467663"
drag, startPoint x: 238, startPoint y: 14, endPoint x: 185, endPoint y: 14, distance: 53.0
click at [235, 14] on icon "close-circle" at bounding box center [238, 16] width 8 height 8
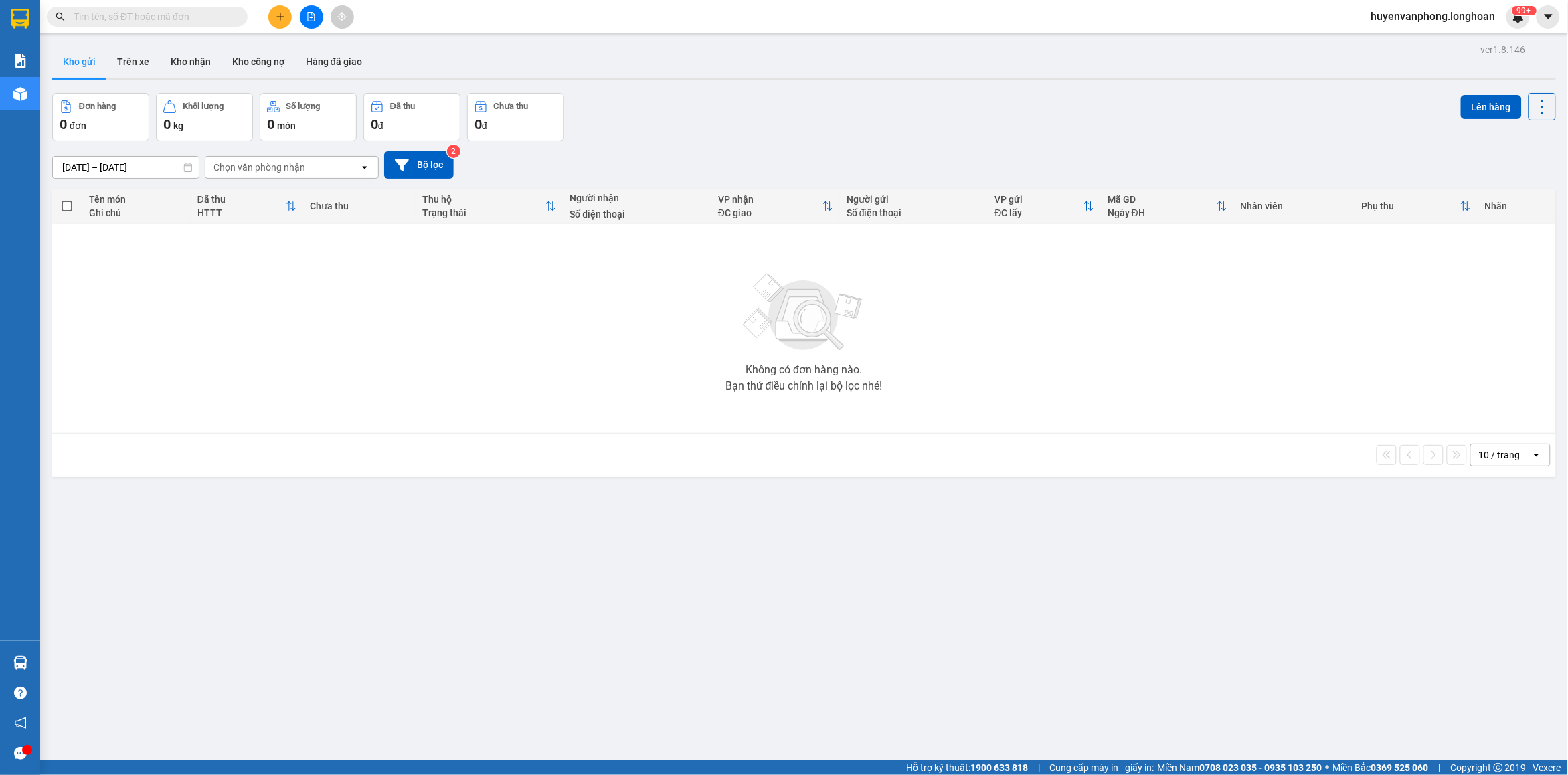
click at [181, 14] on input "text" at bounding box center [152, 16] width 158 height 14
click at [208, 15] on input "text" at bounding box center [152, 16] width 158 height 14
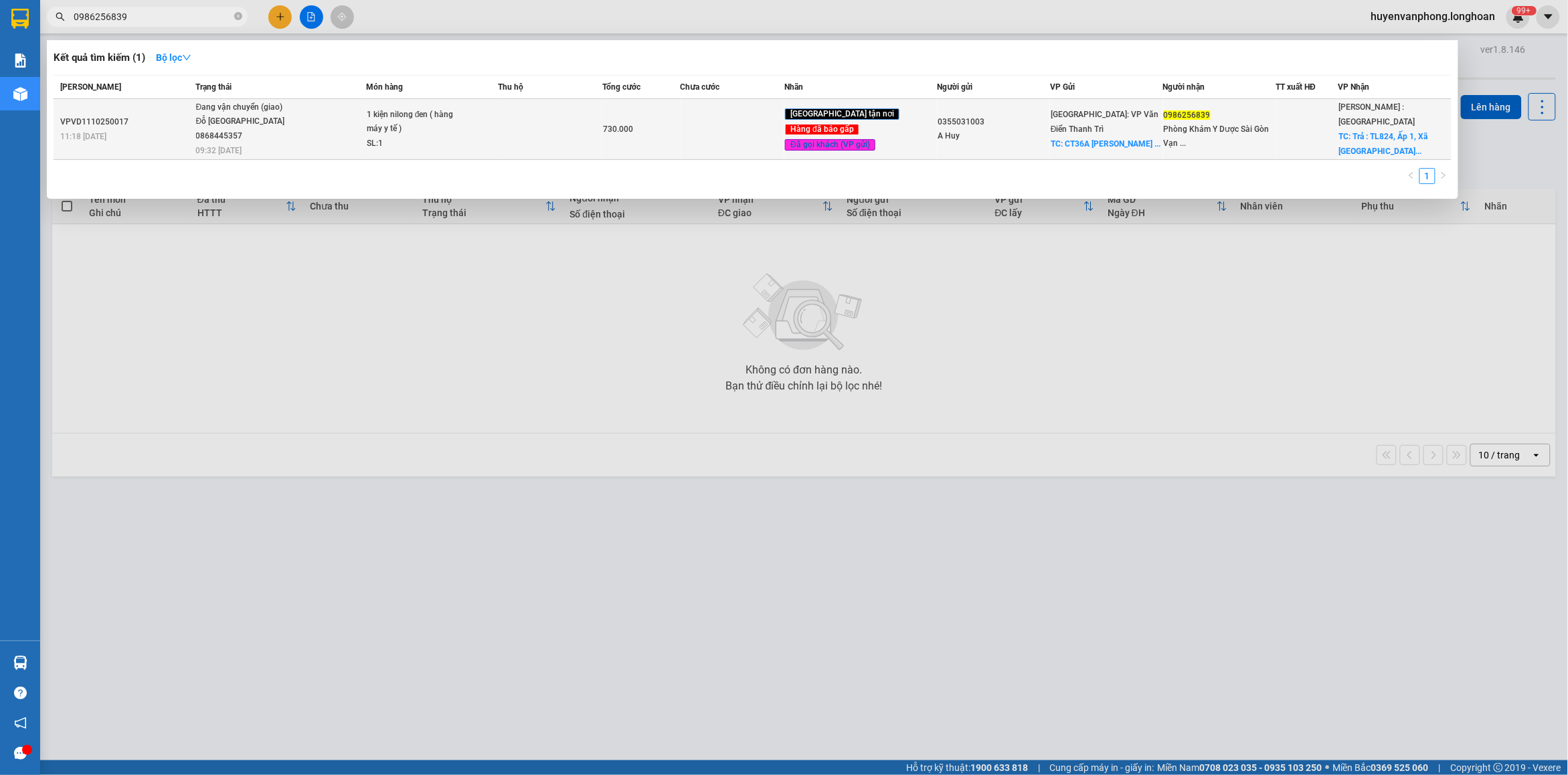
type input "0986256839"
click at [360, 140] on span "Đang vận chuyển (giao) [PERSON_NAME][GEOGRAPHIC_DATA] 0868445357 09:32 [DATE]" at bounding box center [281, 128] width 169 height 56
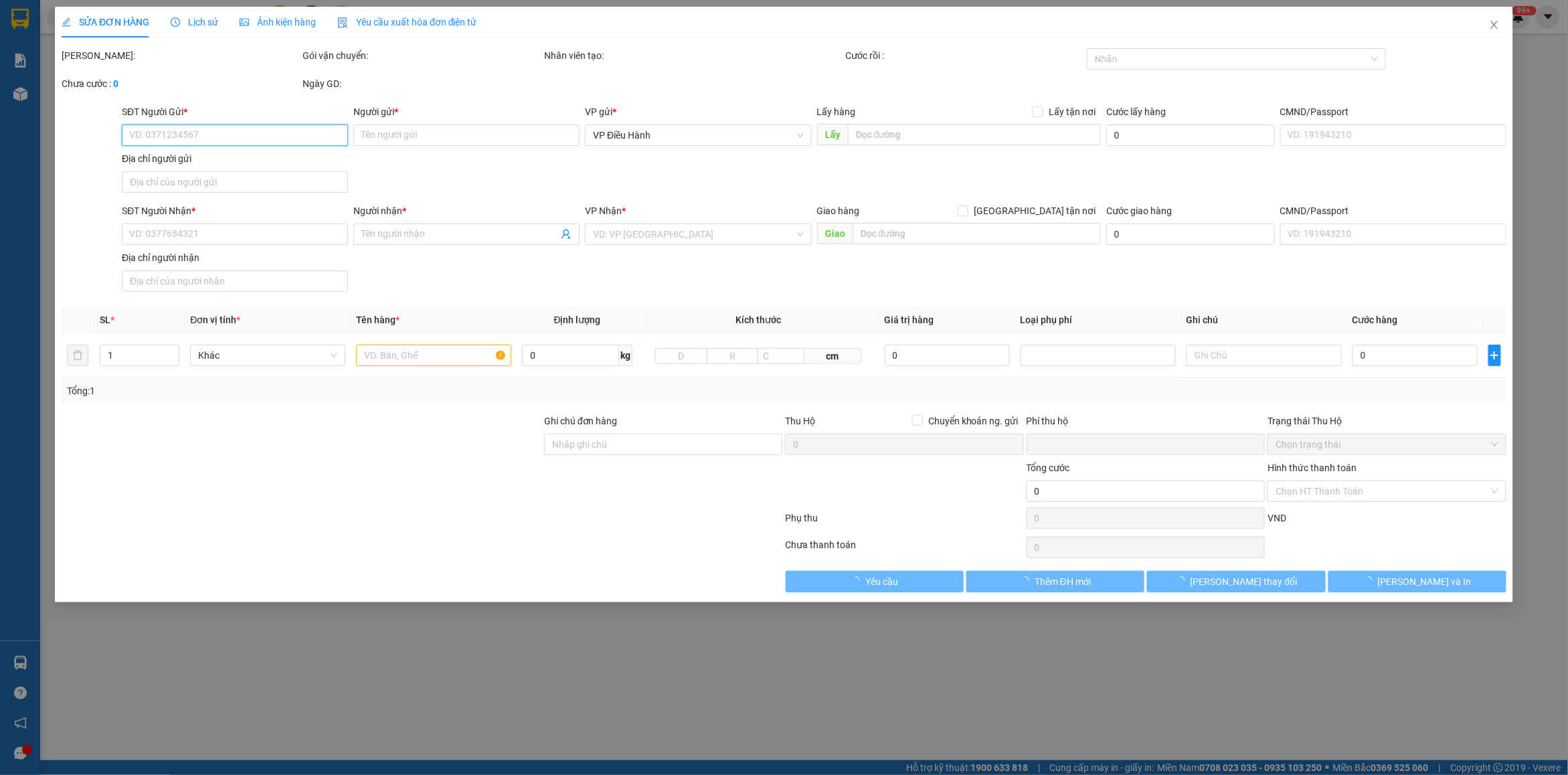
type input "0355031003"
type input "A Huy"
checkbox input "true"
type input "CT36A Định Công [GEOGRAPHIC_DATA]"
type input "100.000"
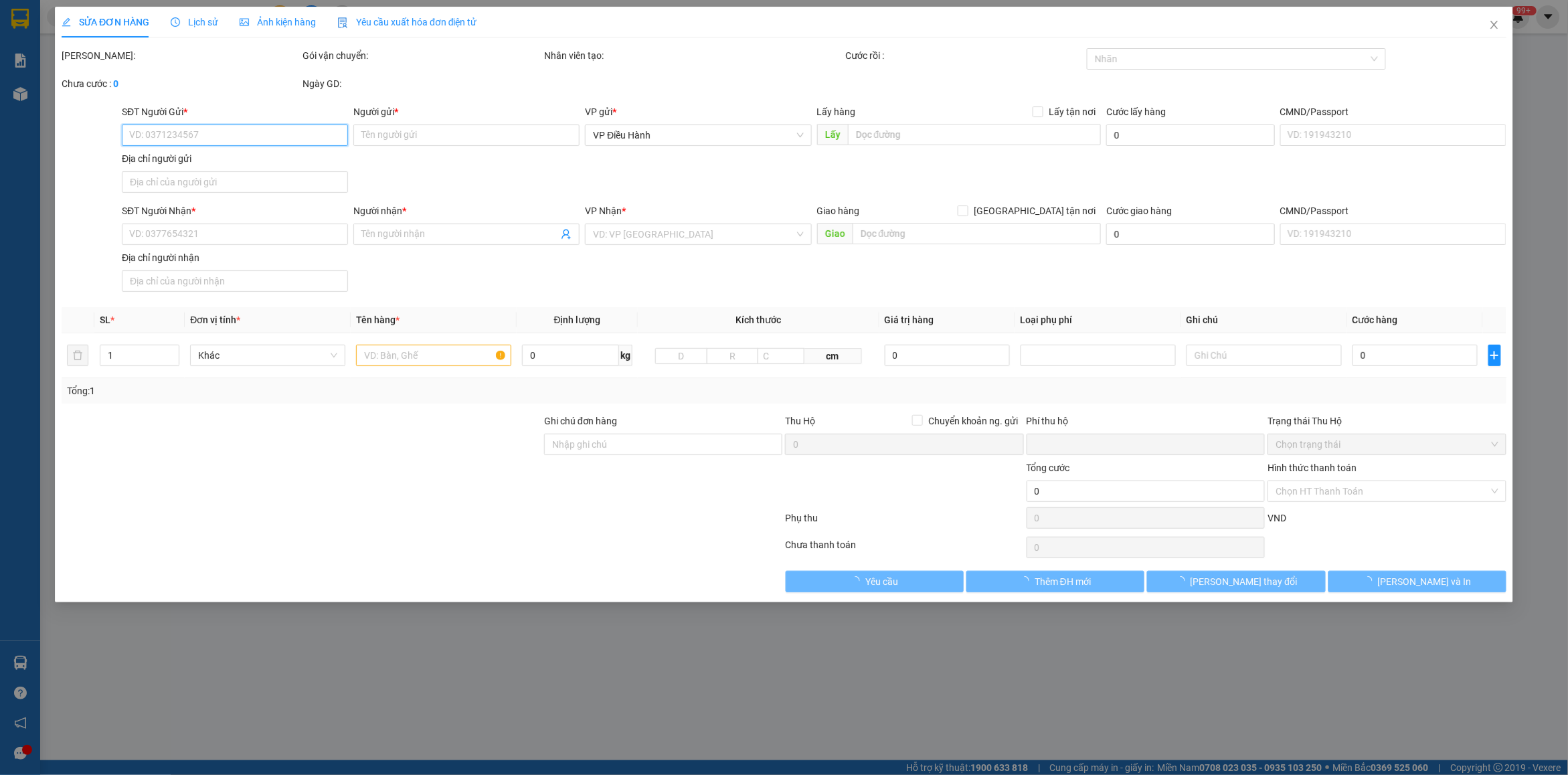
type input "0986256839"
type input "Phòng Khám Y Dược [GEOGRAPHIC_DATA] Vạn [GEOGRAPHIC_DATA]"
checkbox input "true"
type input "Trả : TL824, Ấp 1, Xã [GEOGRAPHIC_DATA], [GEOGRAPHIC_DATA], Tỉnh [GEOGRAPHIC_DA…"
type input "HÀNG DỄ MÓP MÉO CHÚ Ý BỐC XẾP NHẸ TAY KHÔNG ĐÈ HÀNG ( KHÔNG ĐỀN GIÁ TRỊ HÀNG )"
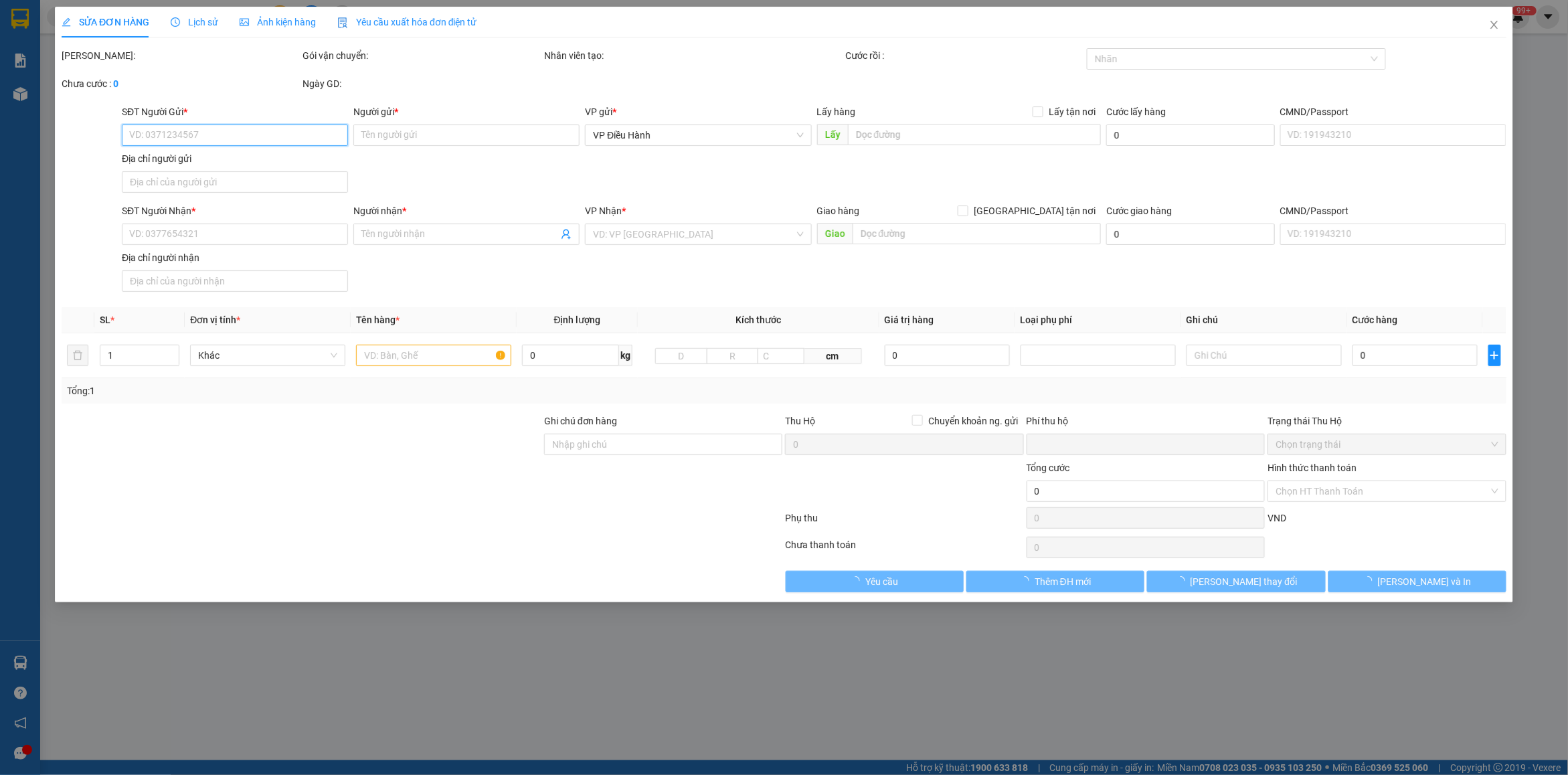
type input "0"
type input "730.000"
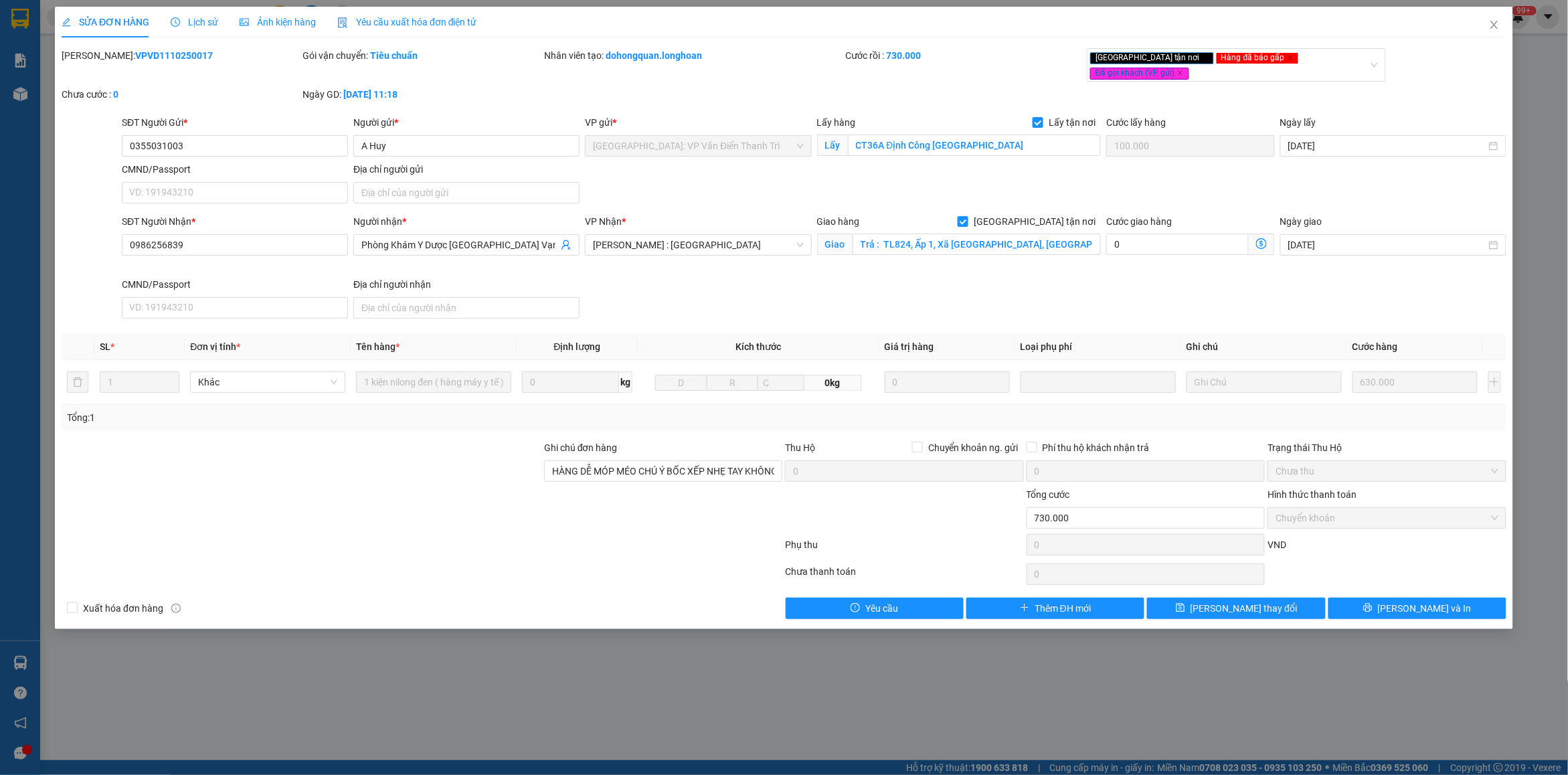
click at [199, 11] on div "Lịch sử" at bounding box center [194, 22] width 48 height 31
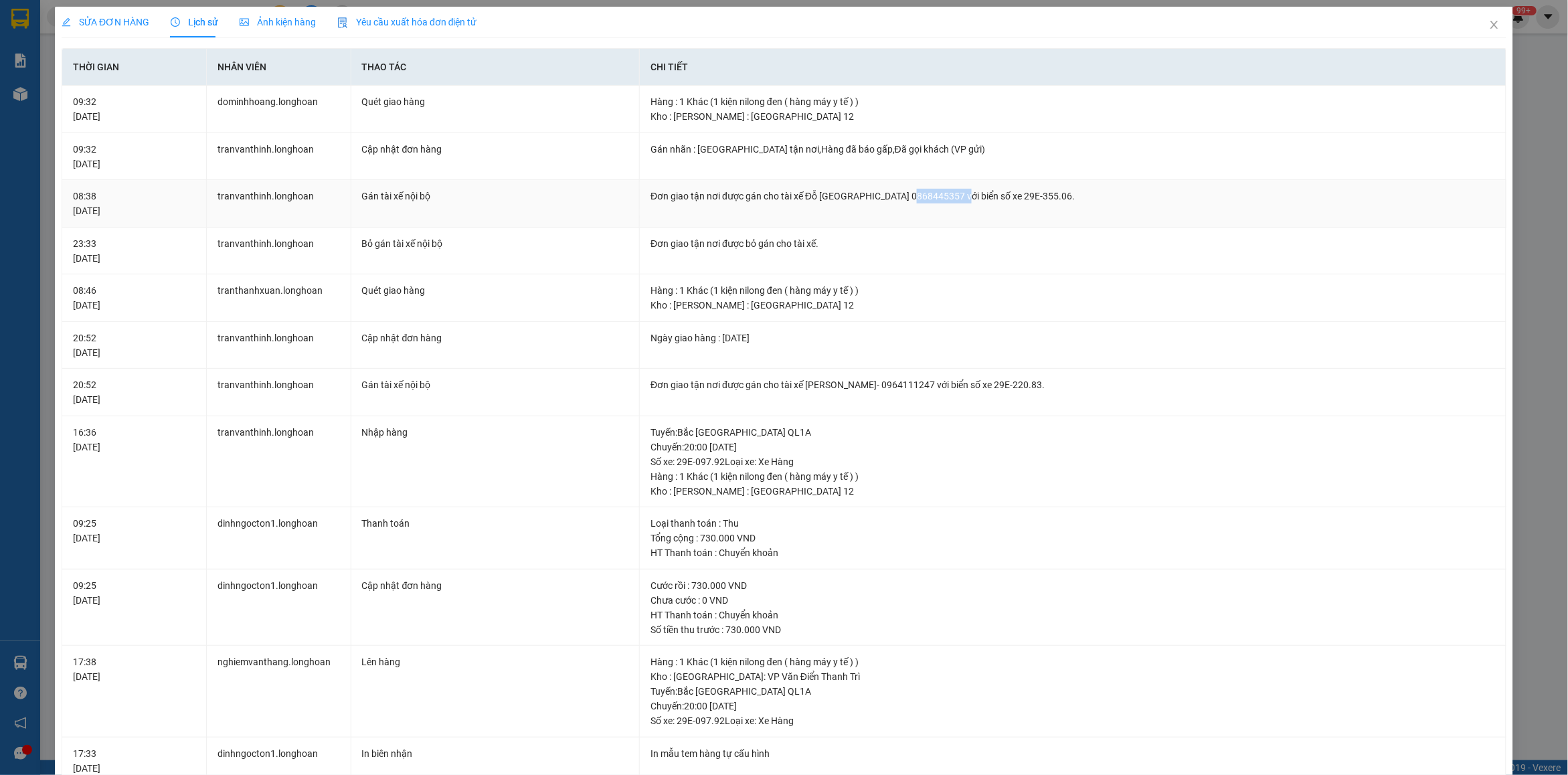
drag, startPoint x: 905, startPoint y: 202, endPoint x: 958, endPoint y: 202, distance: 53.0
click at [958, 202] on div "Đơn giao tận nơi được gán cho tài xế Đỗ [GEOGRAPHIC_DATA] 0868445357 với biển s…" at bounding box center [1073, 196] width 844 height 14
click at [954, 202] on div "Đơn giao tận nơi được gán cho tài xế Đỗ [GEOGRAPHIC_DATA] 0868445357 với biển s…" at bounding box center [1073, 196] width 844 height 14
drag, startPoint x: 904, startPoint y: 199, endPoint x: 943, endPoint y: 199, distance: 39.0
click at [943, 199] on div "Đơn giao tận nơi được gán cho tài xế Đỗ [GEOGRAPHIC_DATA] 0868445357 với biển s…" at bounding box center [1073, 196] width 844 height 14
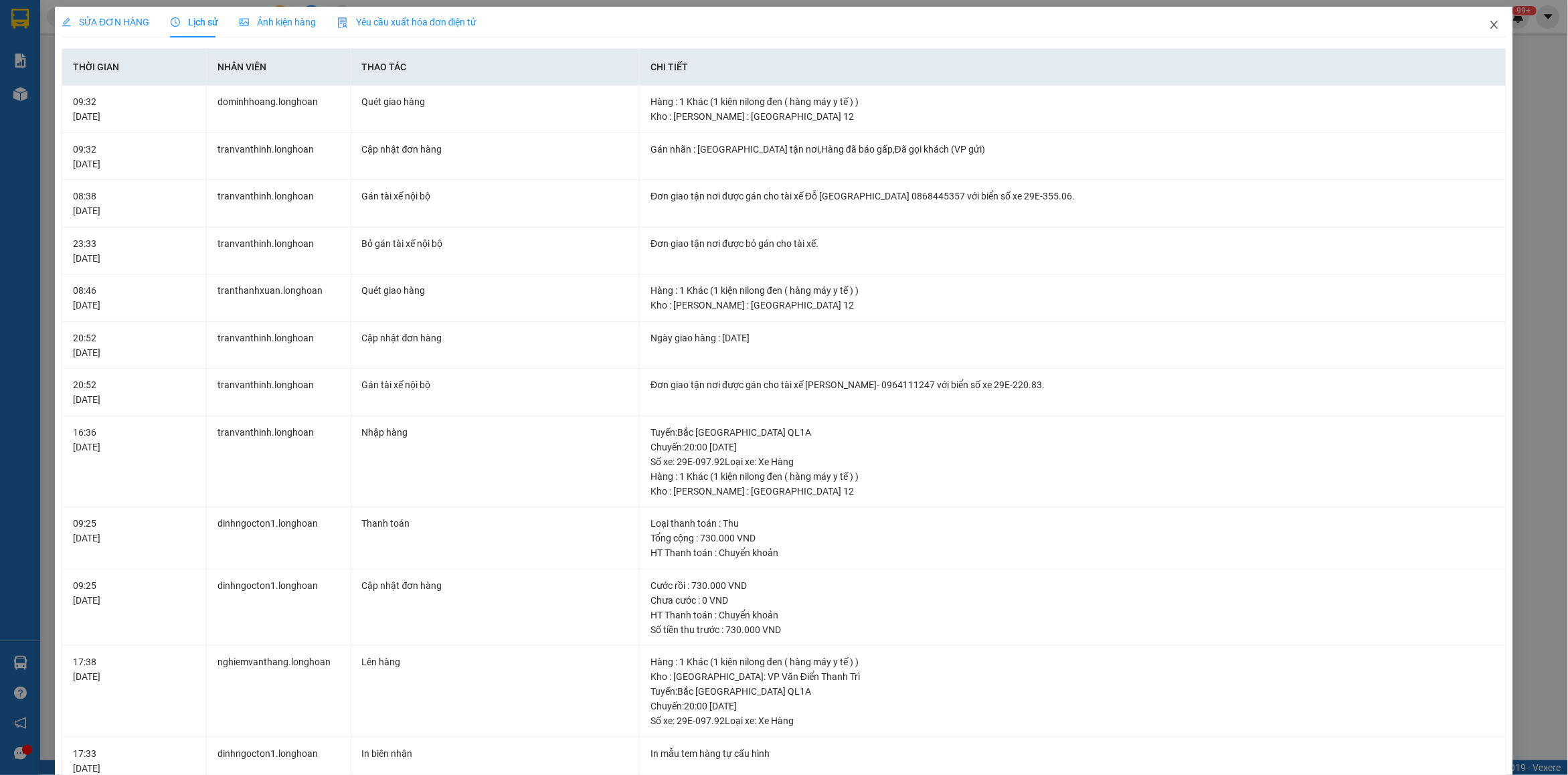
drag, startPoint x: 1483, startPoint y: 25, endPoint x: 500, endPoint y: 2, distance: 983.3
click at [1476, 37] on span "Close" at bounding box center [1495, 26] width 38 height 38
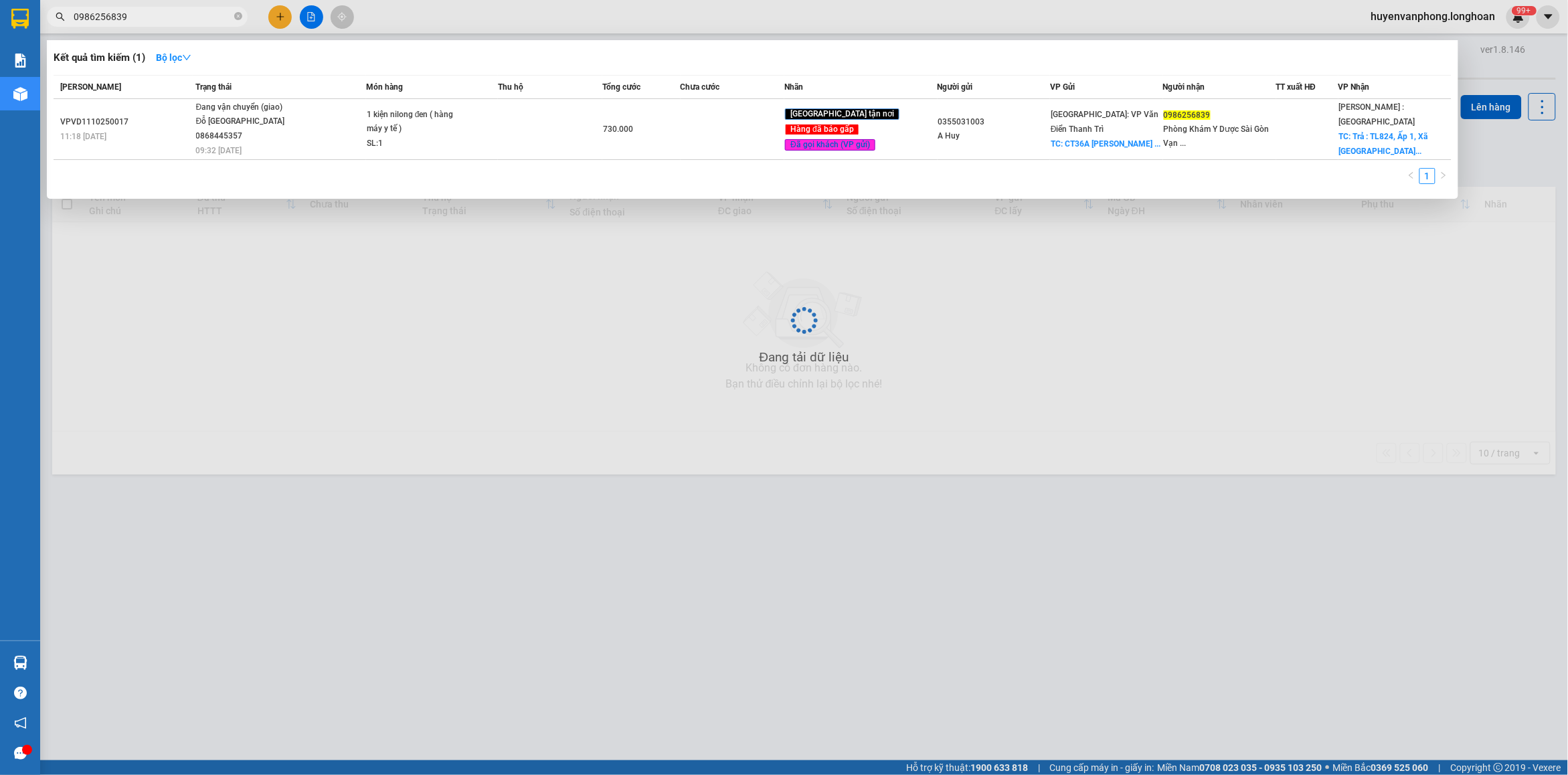
drag, startPoint x: 238, startPoint y: 14, endPoint x: 168, endPoint y: 21, distance: 70.3
click at [227, 20] on span "0986256839" at bounding box center [147, 17] width 201 height 20
click at [168, 21] on input "0986256839" at bounding box center [152, 16] width 158 height 14
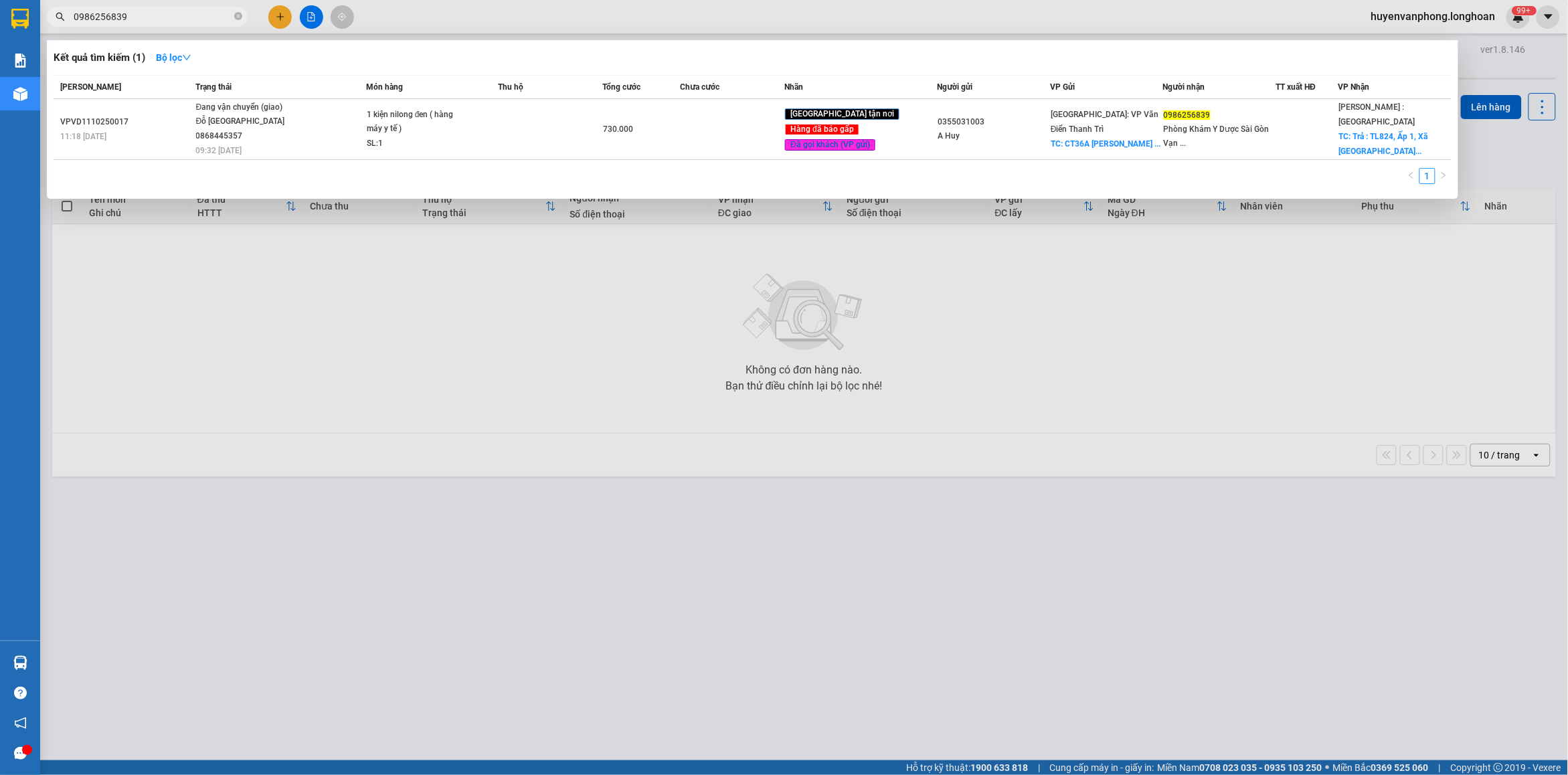
click at [168, 21] on input "0986256839" at bounding box center [152, 16] width 158 height 14
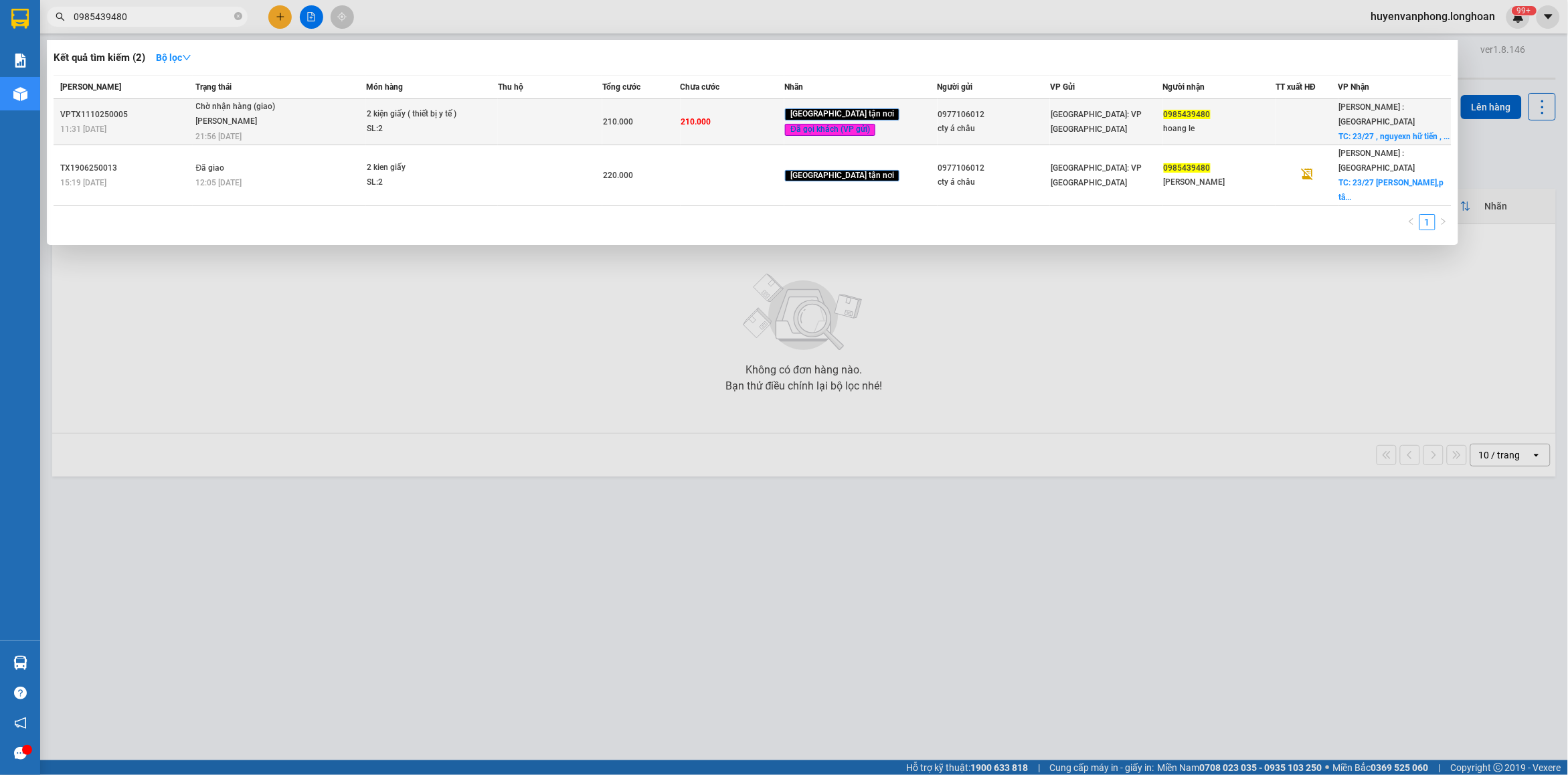
type input "0985439480"
click at [494, 124] on span "2 kiện giấy ( thiết bị y tế ) SL: 2" at bounding box center [432, 122] width 131 height 29
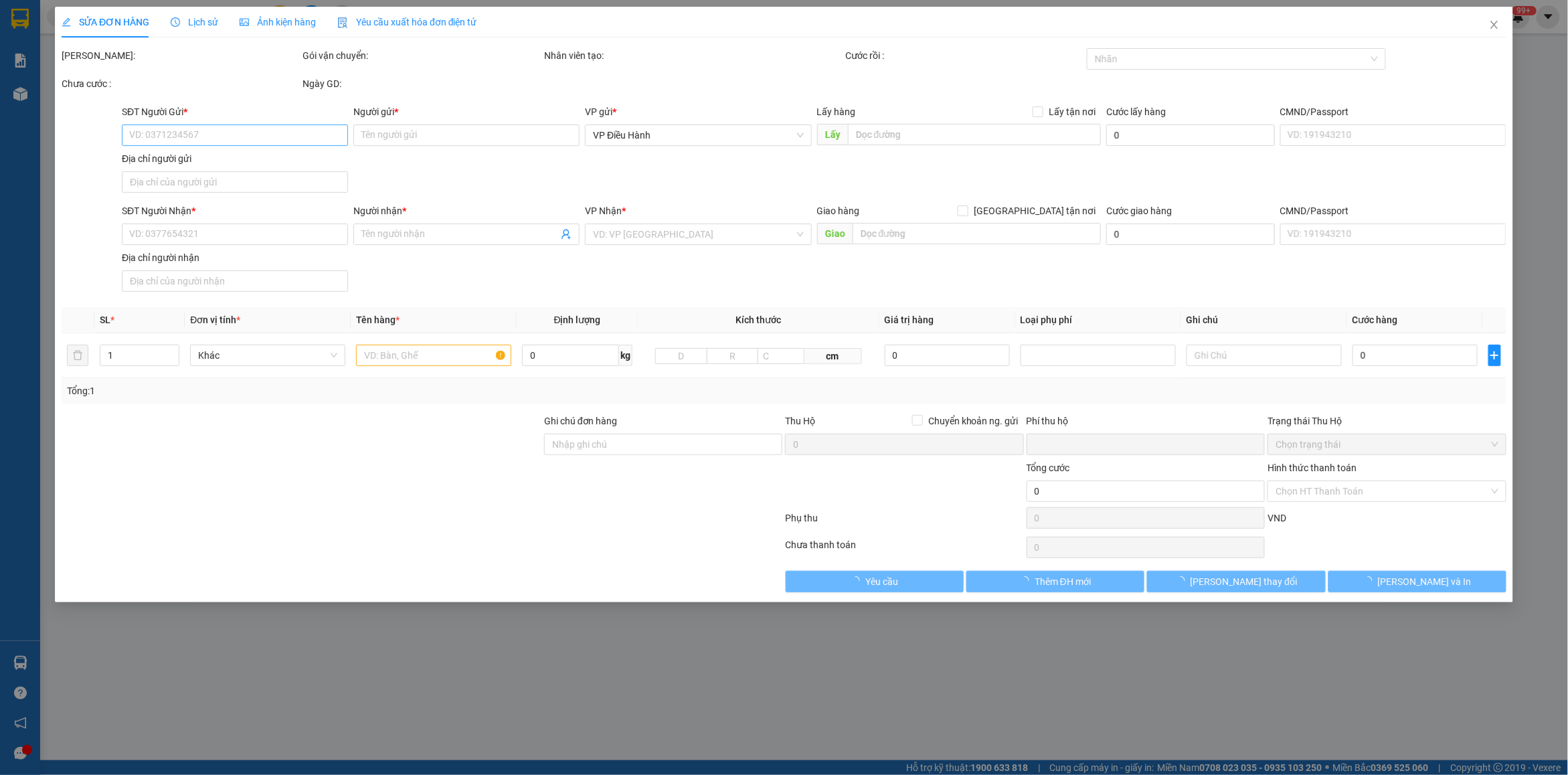
type input "0977106012"
type input "cty á châu"
type input "0985439480"
type input "hoang le"
checkbox input "true"
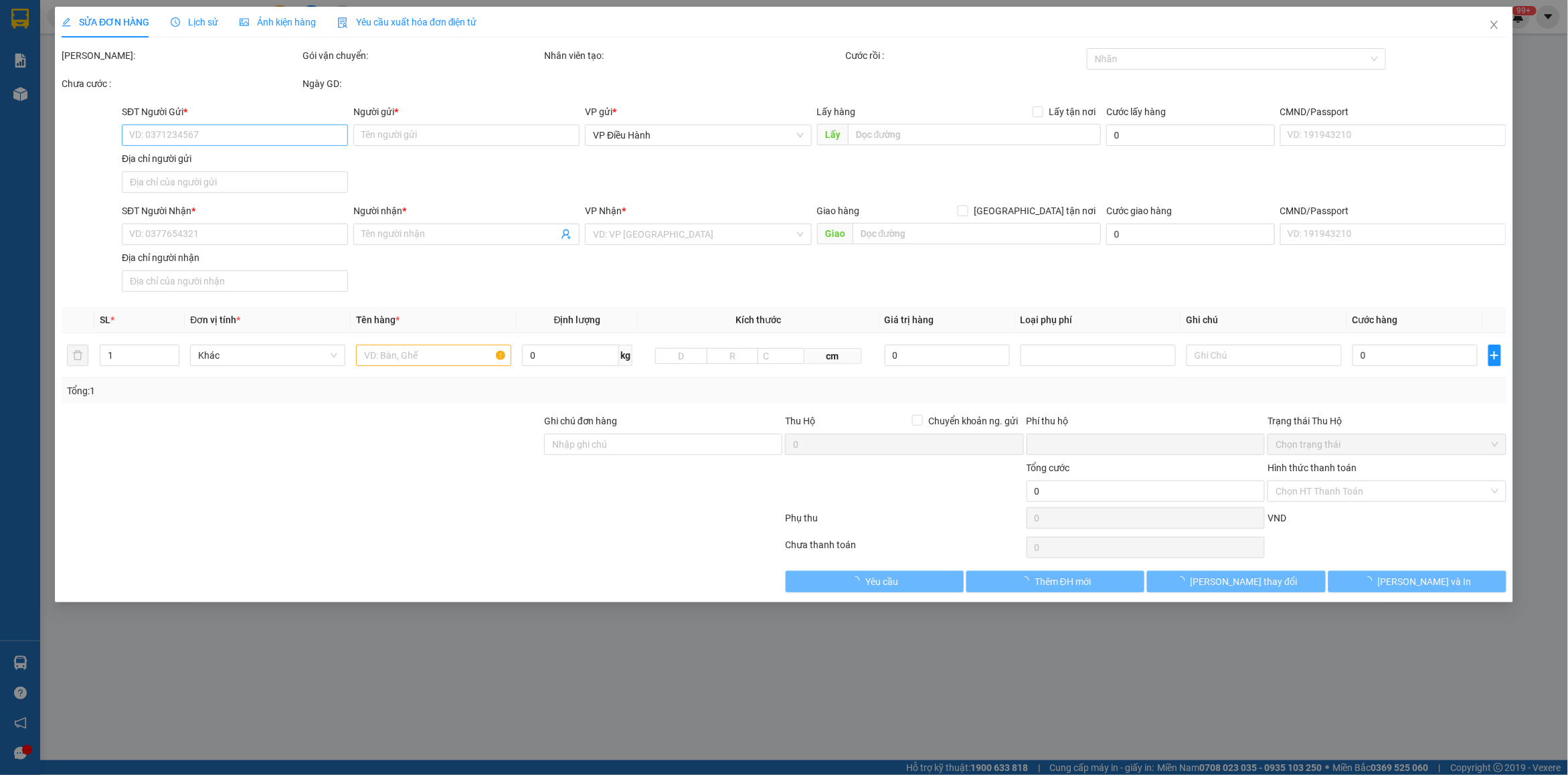
type input "23/27 , nguyexn hữ tiến , [GEOGRAPHIC_DATA] , [GEOGRAPHIC_DATA]"
type input "nhận nguyên kiện bể vỡ không đền"
type input "0"
type input "210.000"
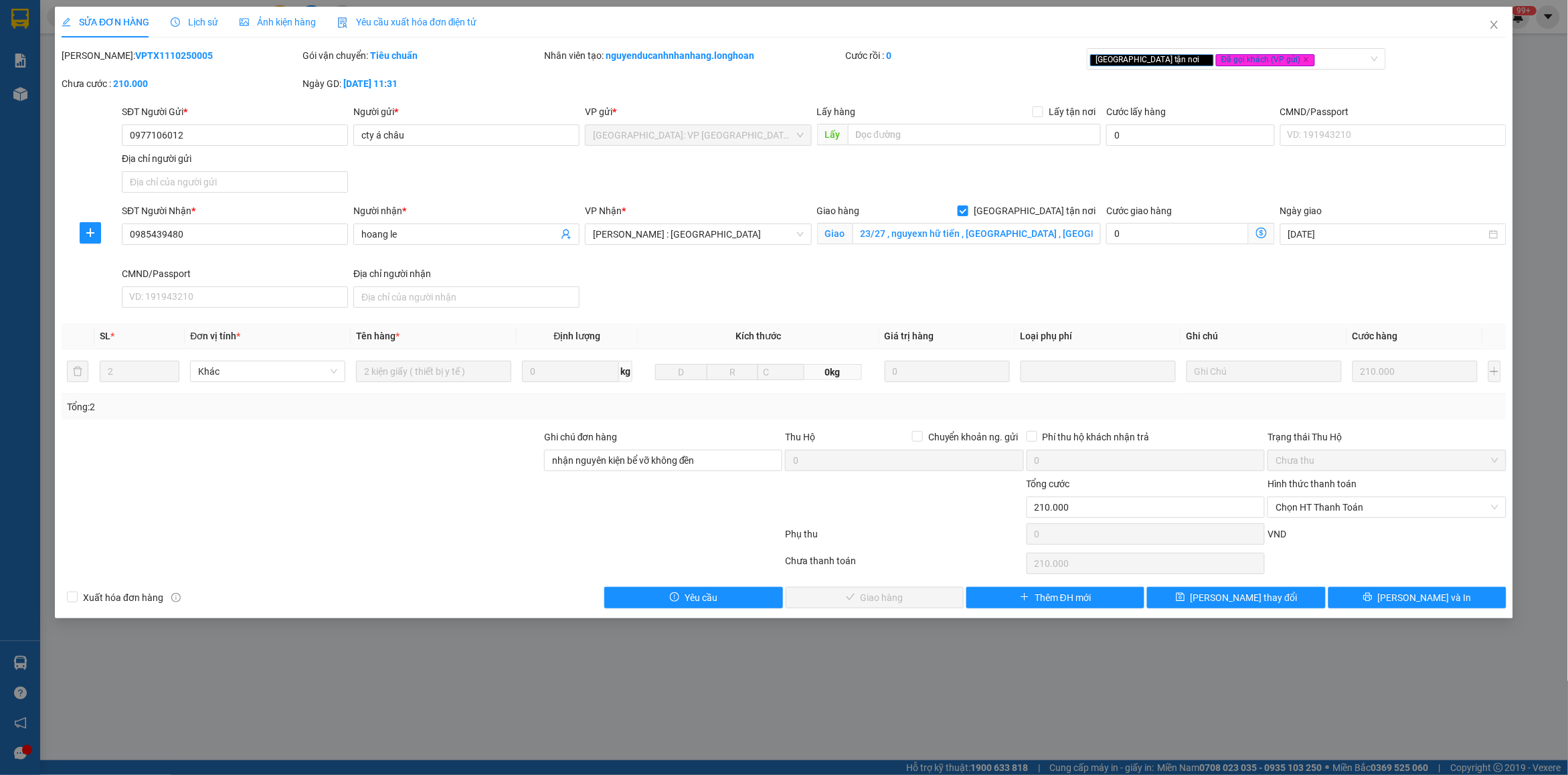
click at [208, 14] on div "Lịch sử" at bounding box center [194, 21] width 48 height 14
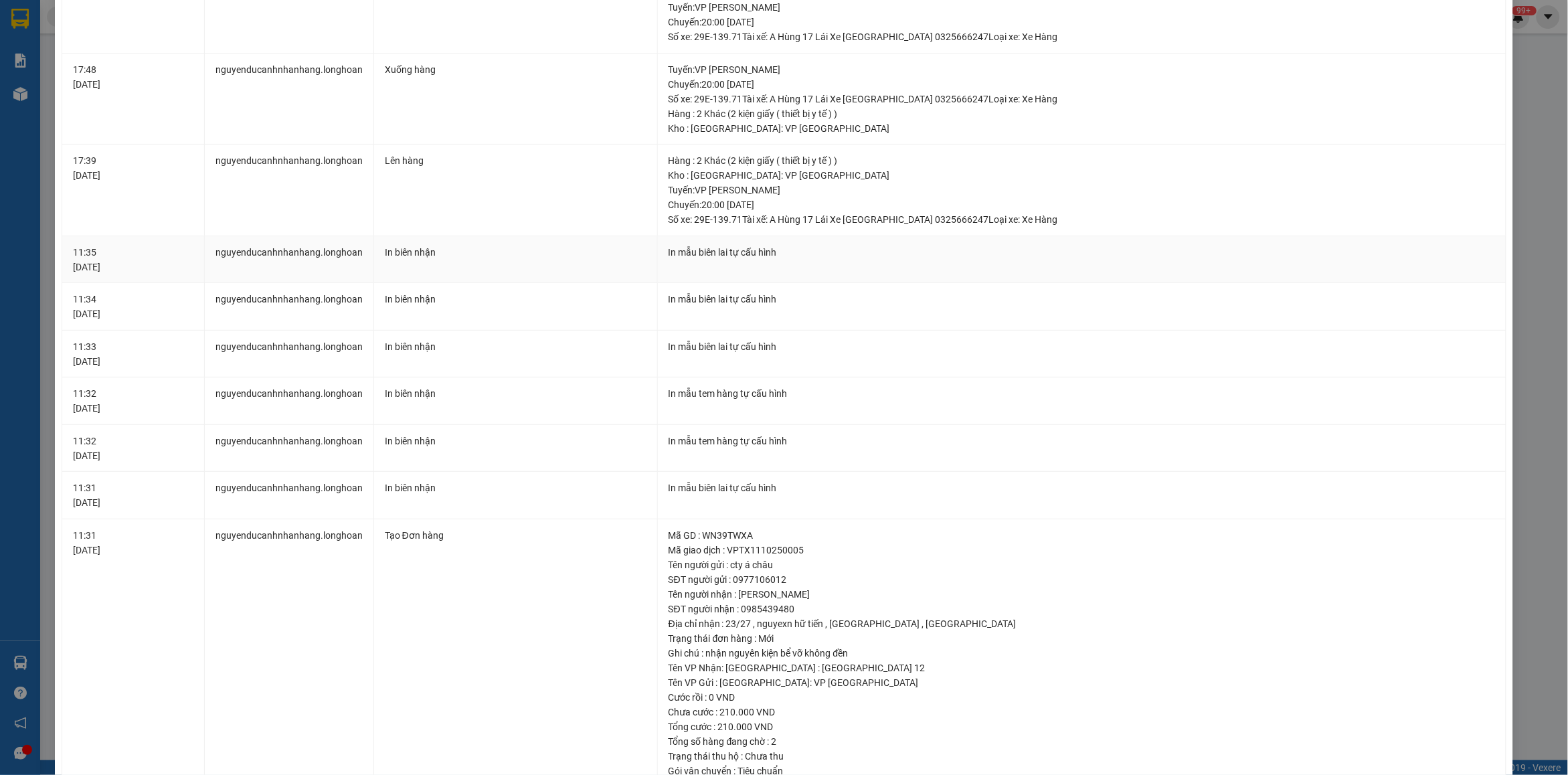
scroll to position [418, 0]
drag, startPoint x: 723, startPoint y: 548, endPoint x: 826, endPoint y: 544, distance: 103.1
click at [826, 544] on div "Mã giao dịch : VPTX1110250005" at bounding box center [1082, 547] width 826 height 14
copy div "VPTX1110250005"
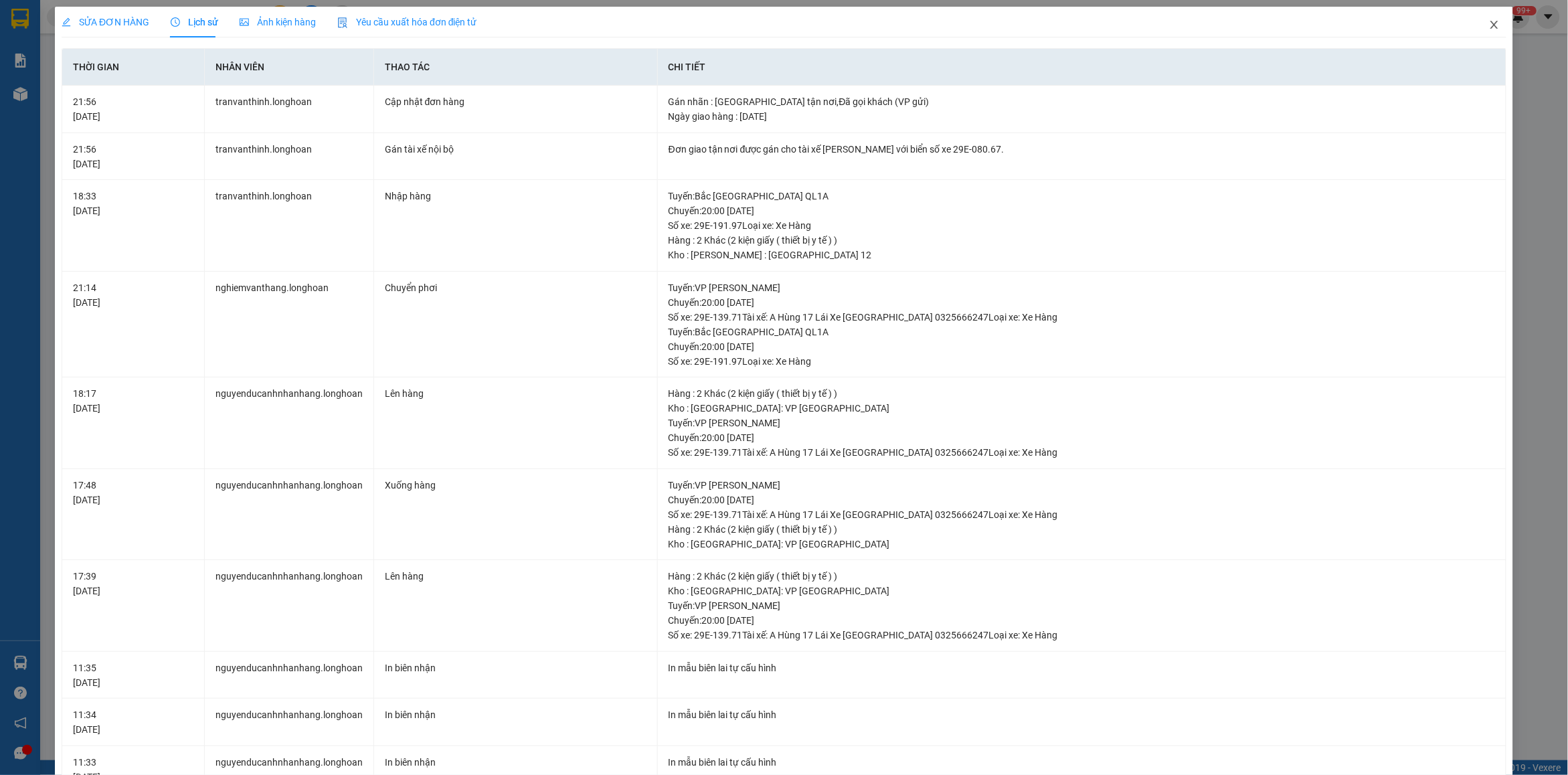
click at [1489, 22] on icon "close" at bounding box center [1495, 25] width 11 height 11
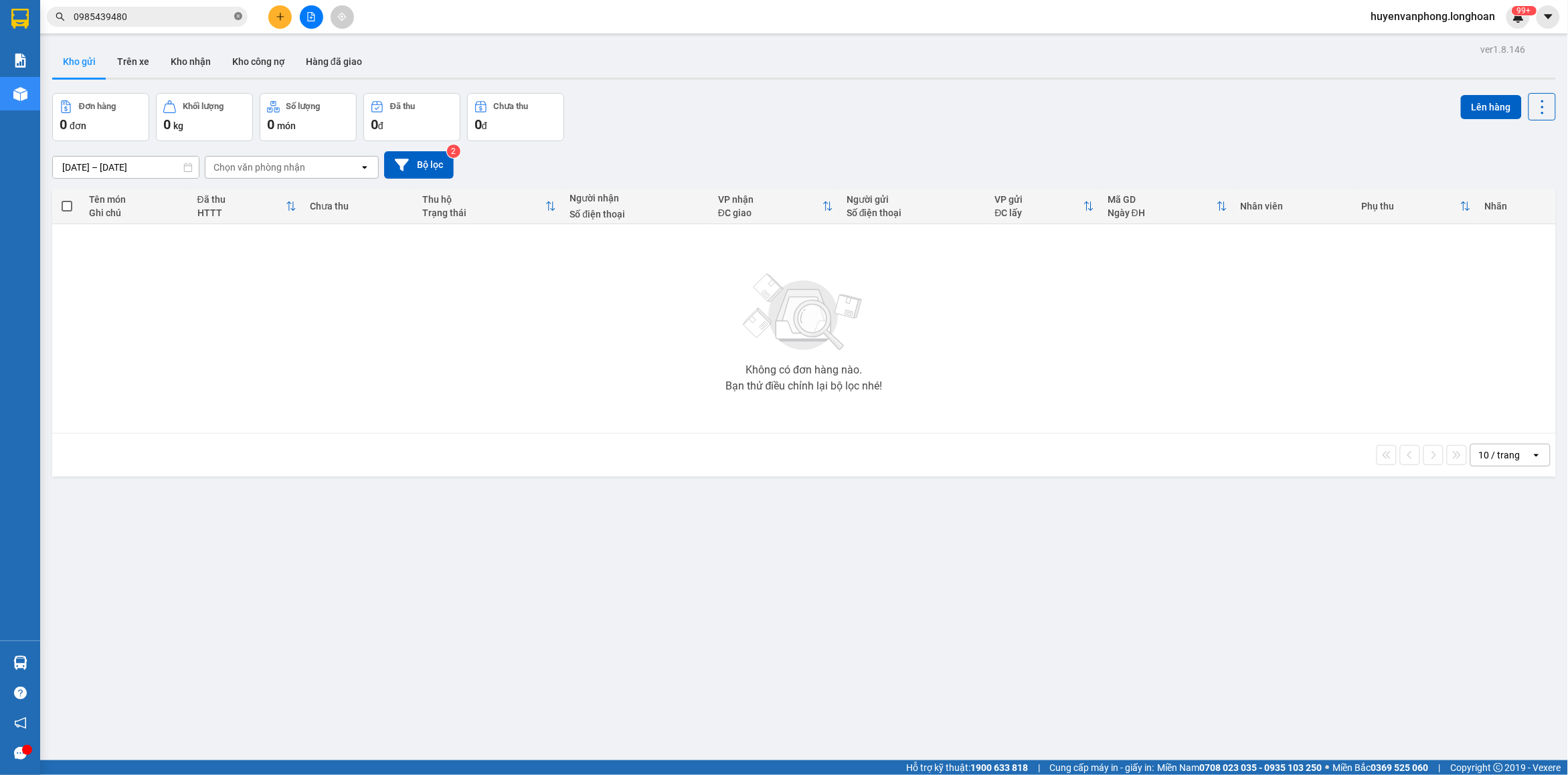
click at [236, 18] on icon "close-circle" at bounding box center [238, 16] width 8 height 8
click at [116, 19] on input "text" at bounding box center [152, 16] width 158 height 14
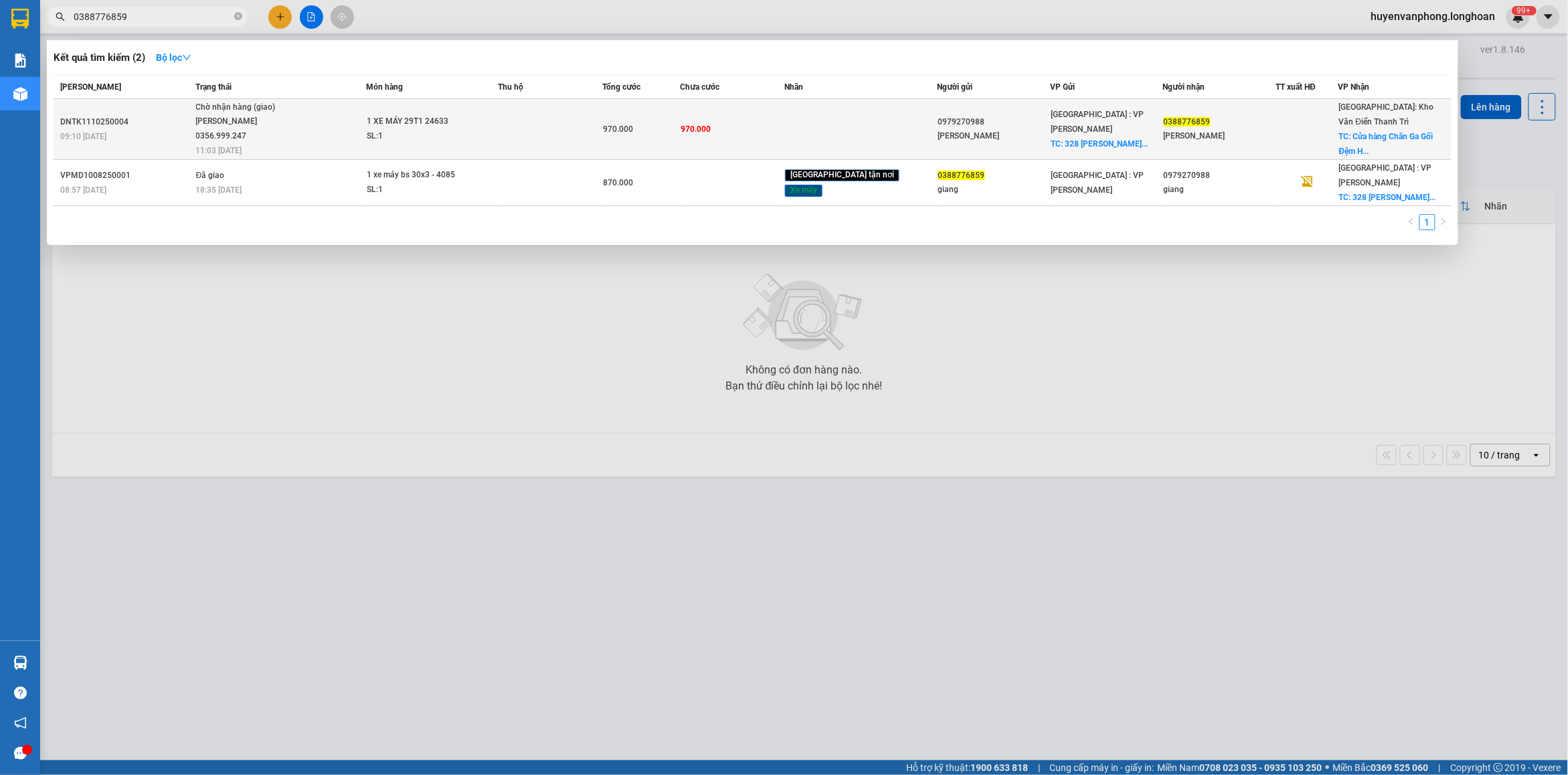
type input "0388776859"
click at [282, 132] on div "[PERSON_NAME] 0356.999.247" at bounding box center [246, 129] width 100 height 29
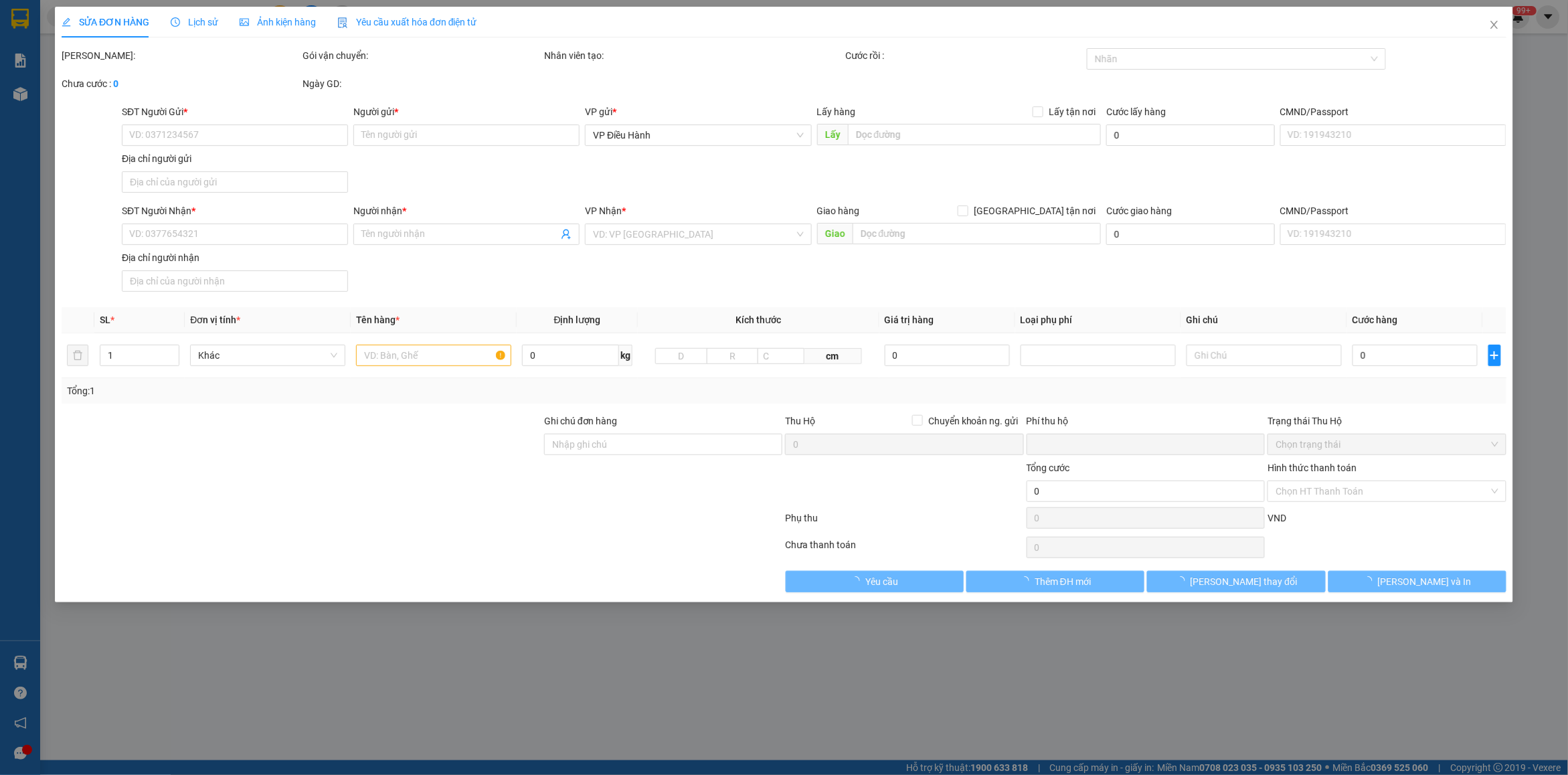
type input "0979270988"
type input "[PERSON_NAME]"
checkbox input "true"
type input "328 [PERSON_NAME] hòa hiệp bắc liên chiểu đà nẵng"
type input "0388776859"
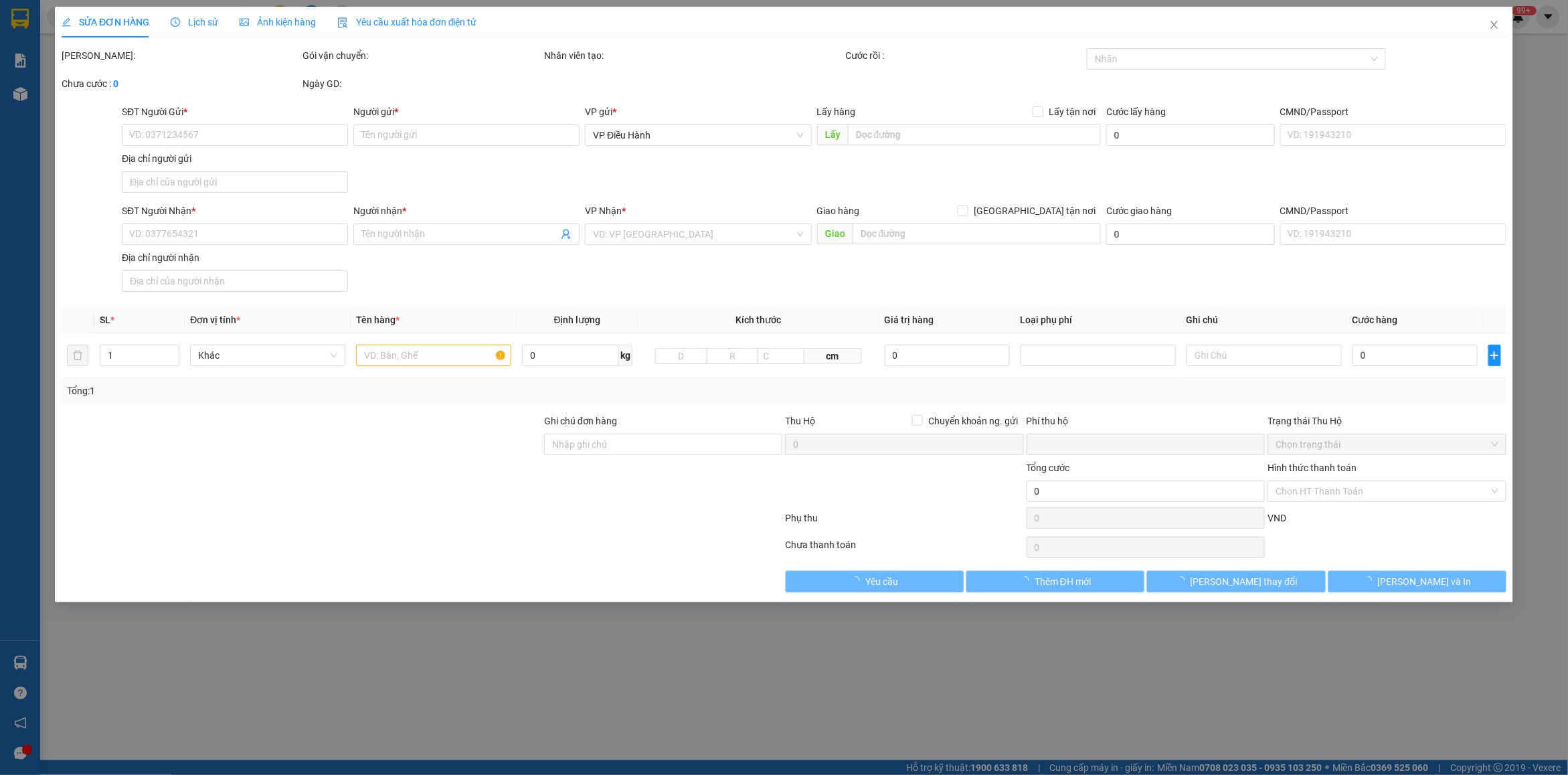
type input "[PERSON_NAME]"
checkbox input "true"
type input "Cửa hàng Chăn Ga Gối Đệm Hồng Hà- 234 [GEOGRAPHIC_DATA]- [GEOGRAPHIC_DATA]- [GE…"
type input "1 CHÌA KHÓA,2 GƯƠNG"
type input "0"
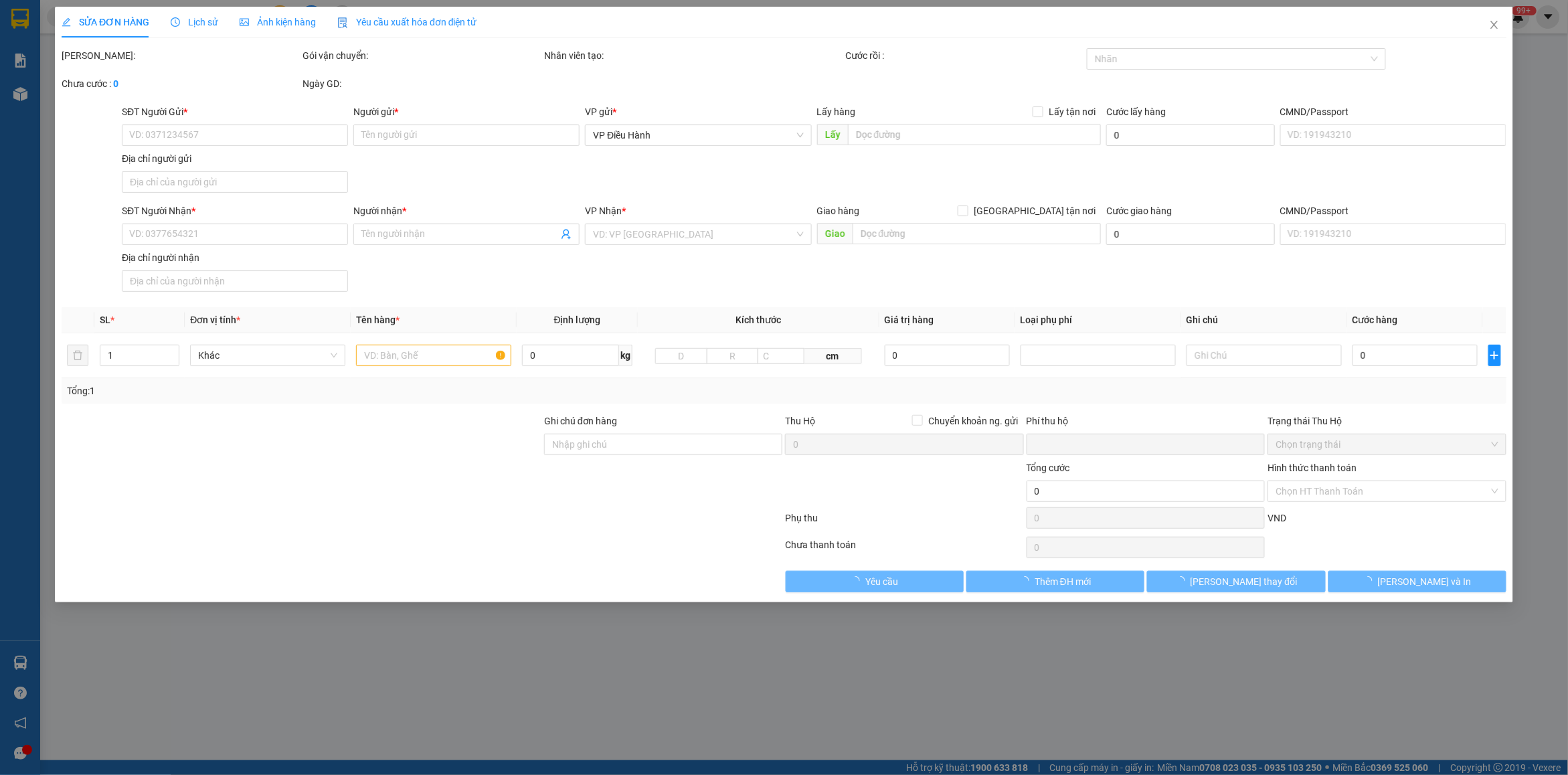
type input "970.000"
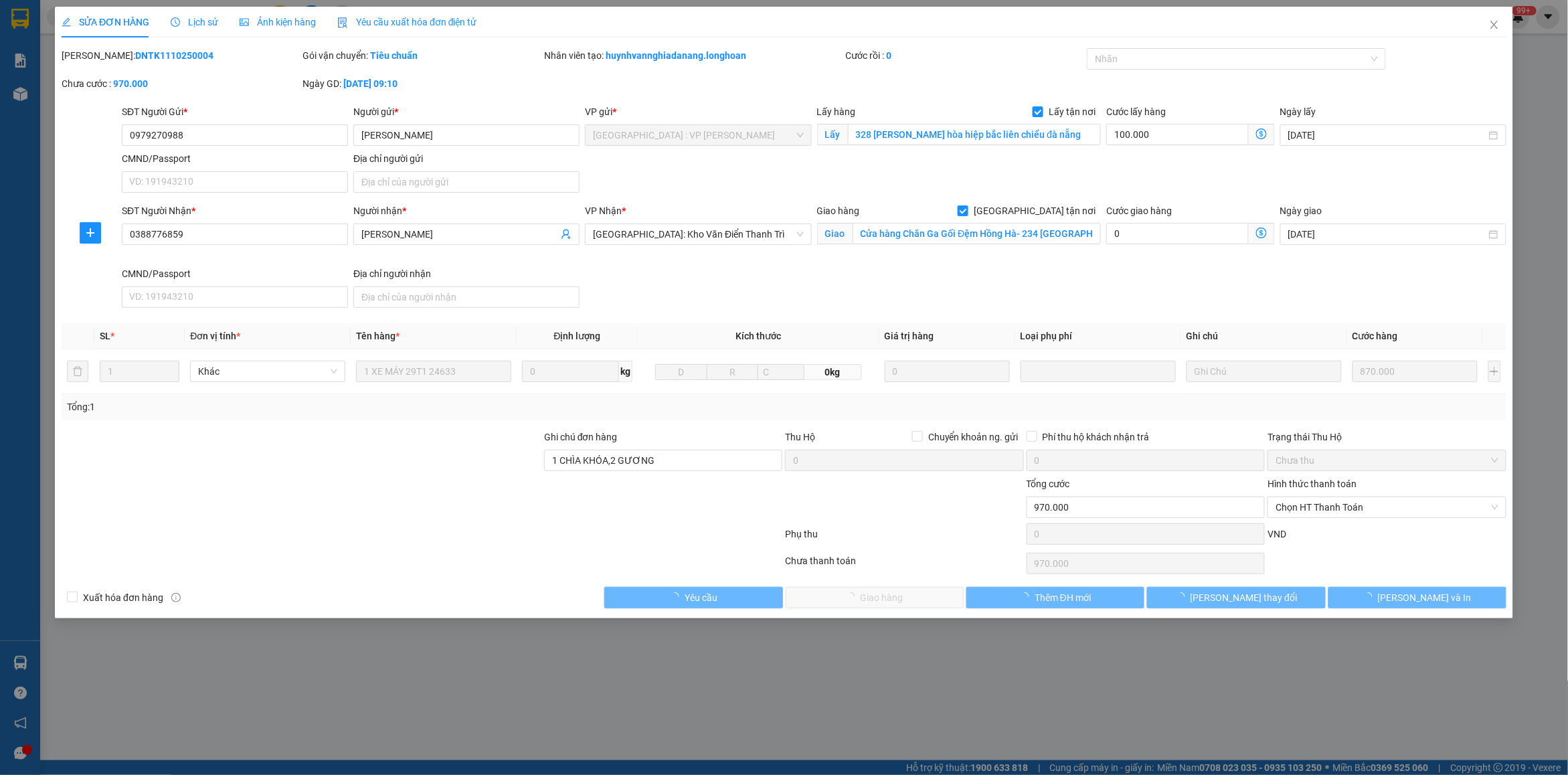
click at [197, 20] on span "Lịch sử" at bounding box center [194, 22] width 48 height 11
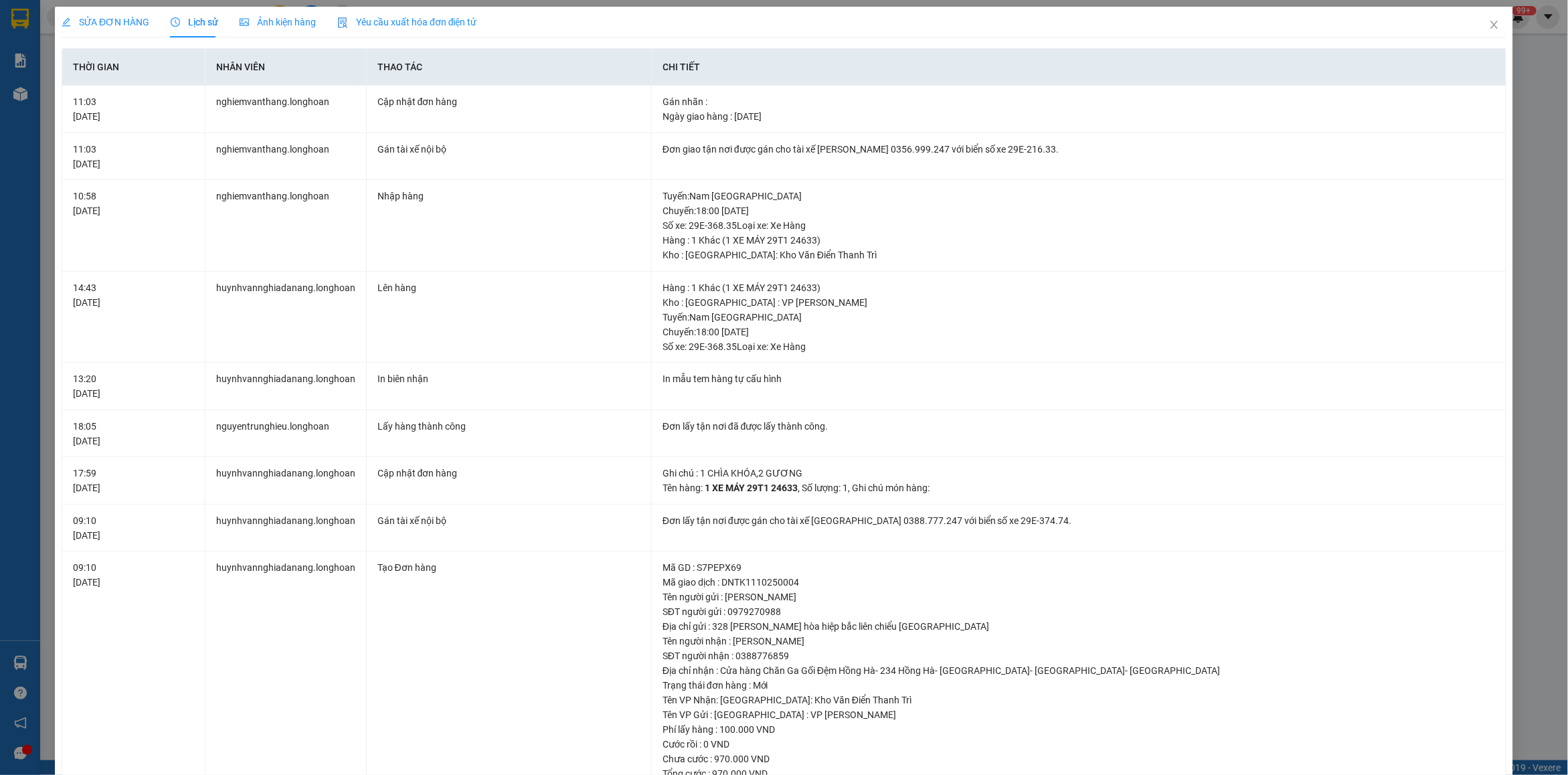
click at [122, 21] on span "SỬA ĐƠN HÀNG" at bounding box center [106, 22] width 88 height 11
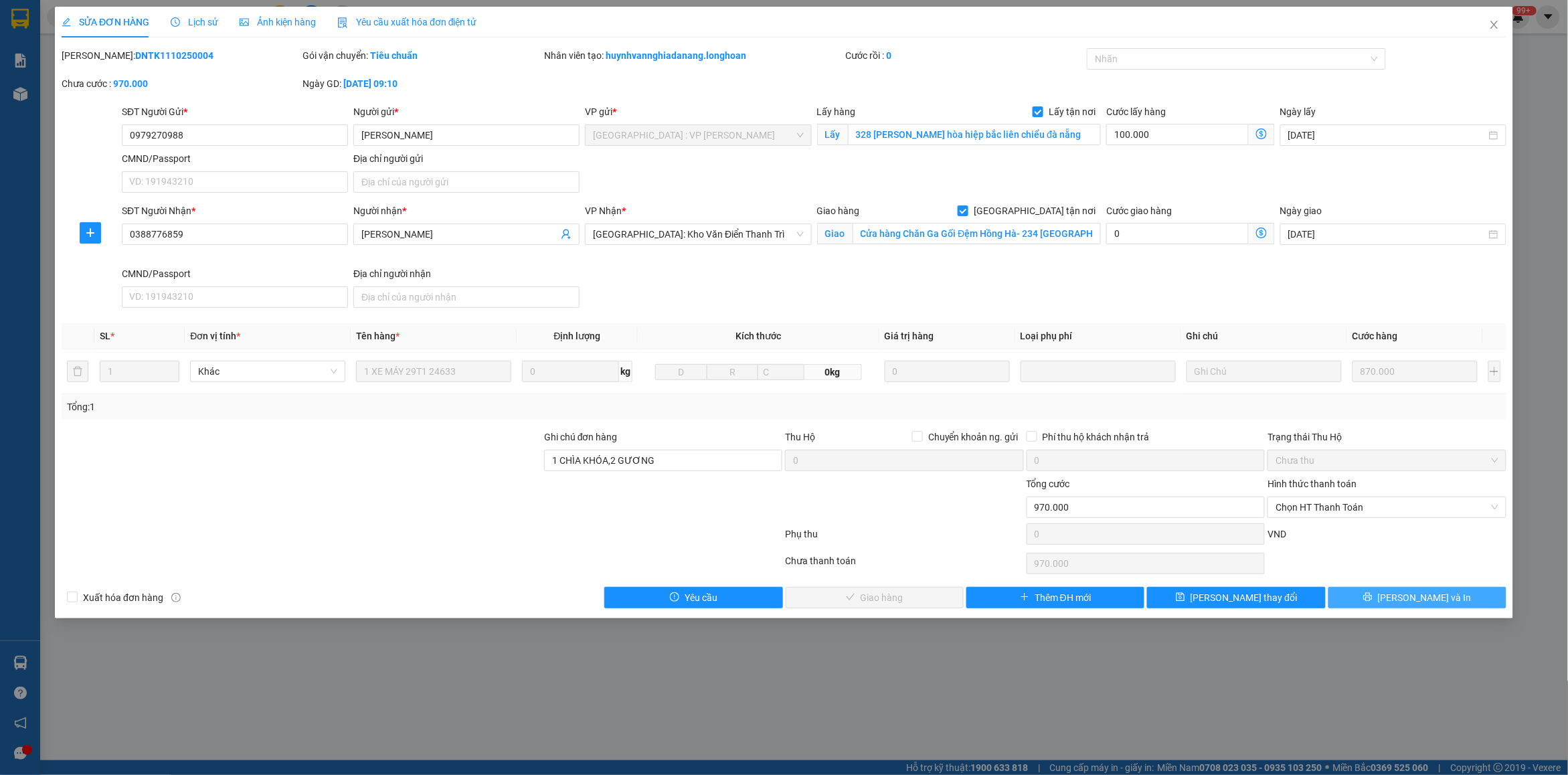
click at [1373, 594] on icon "printer" at bounding box center [1368, 597] width 9 height 9
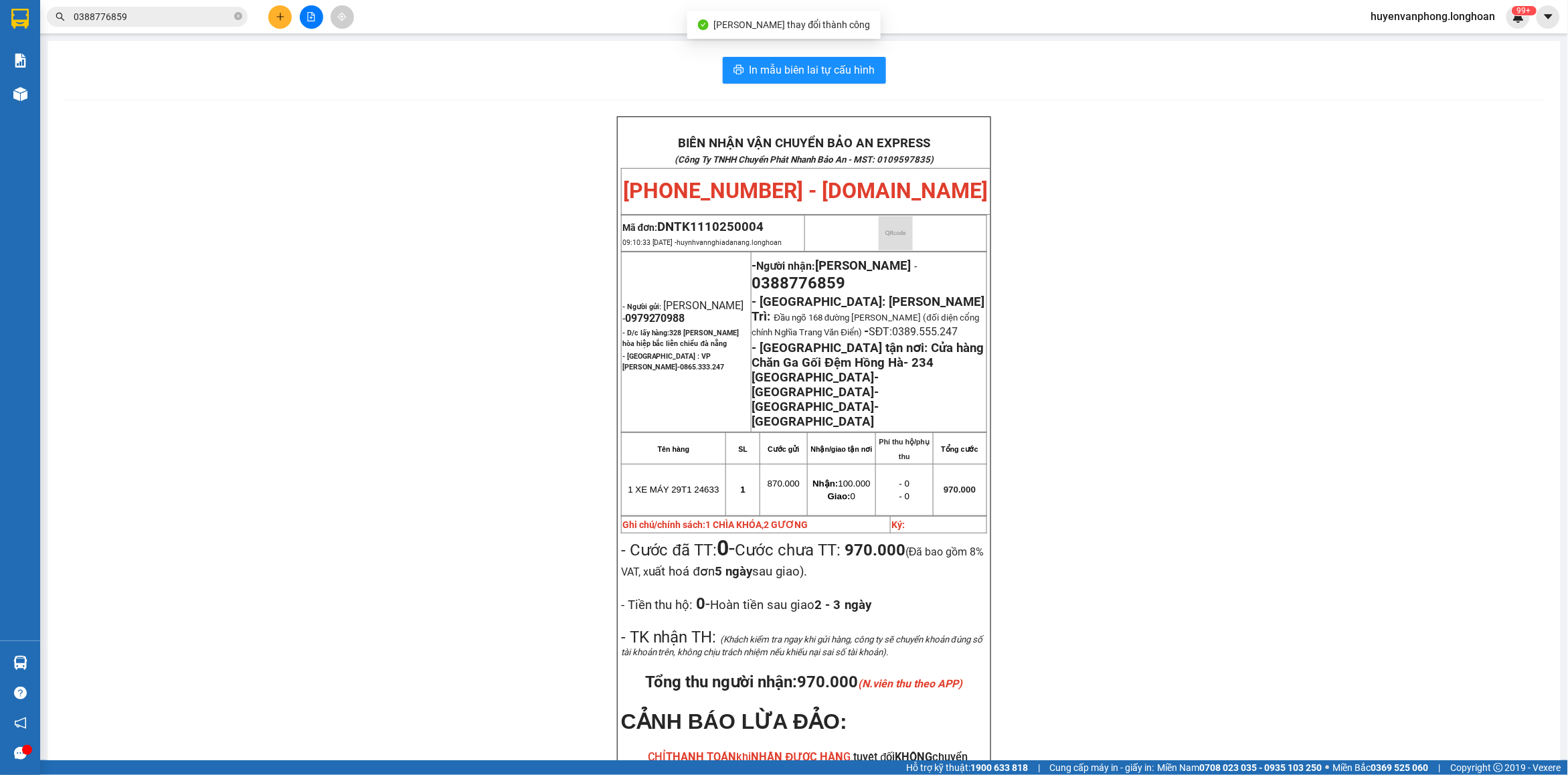
scroll to position [84, 0]
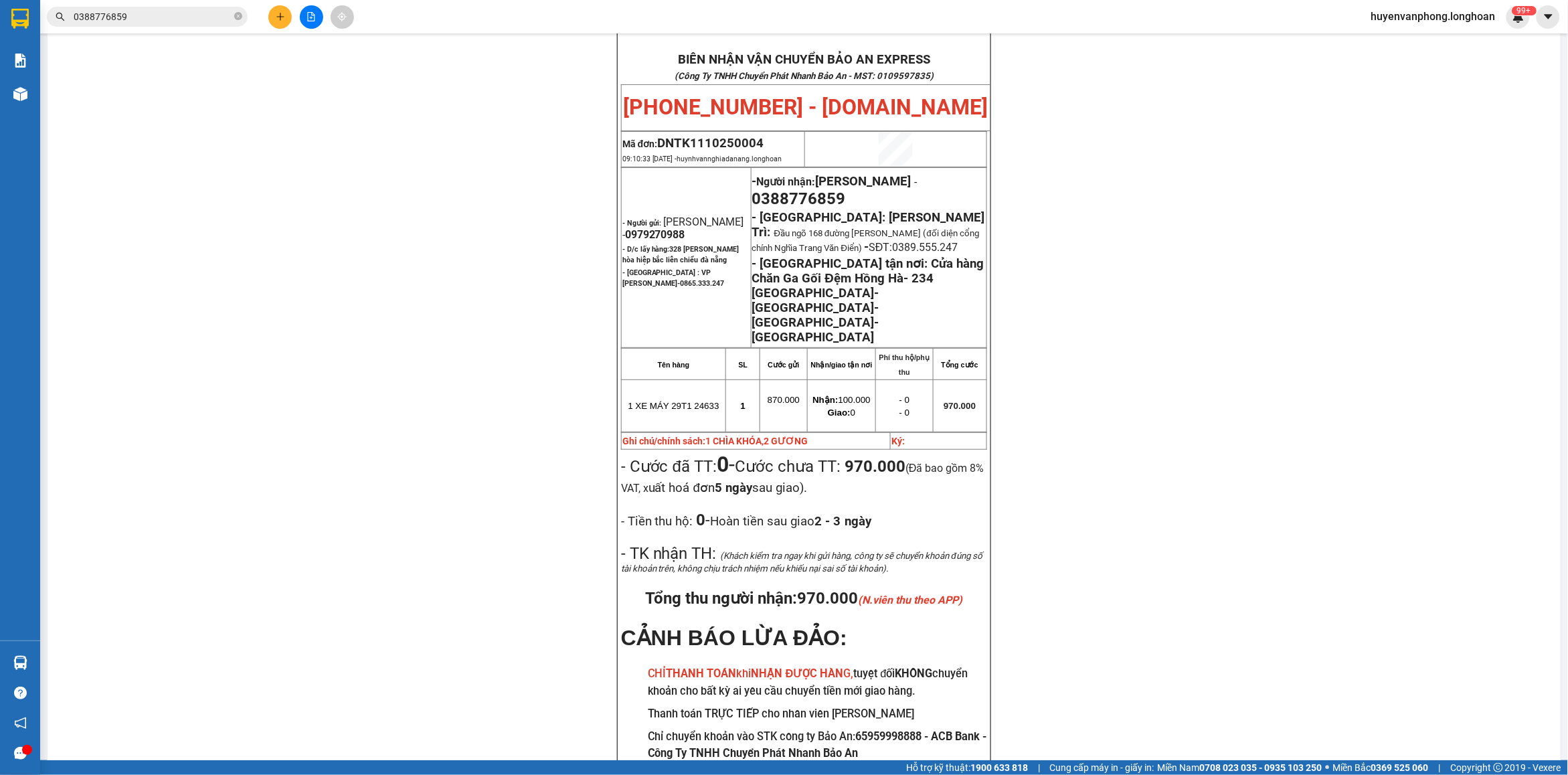
click at [168, 12] on input "0388776859" at bounding box center [152, 16] width 158 height 14
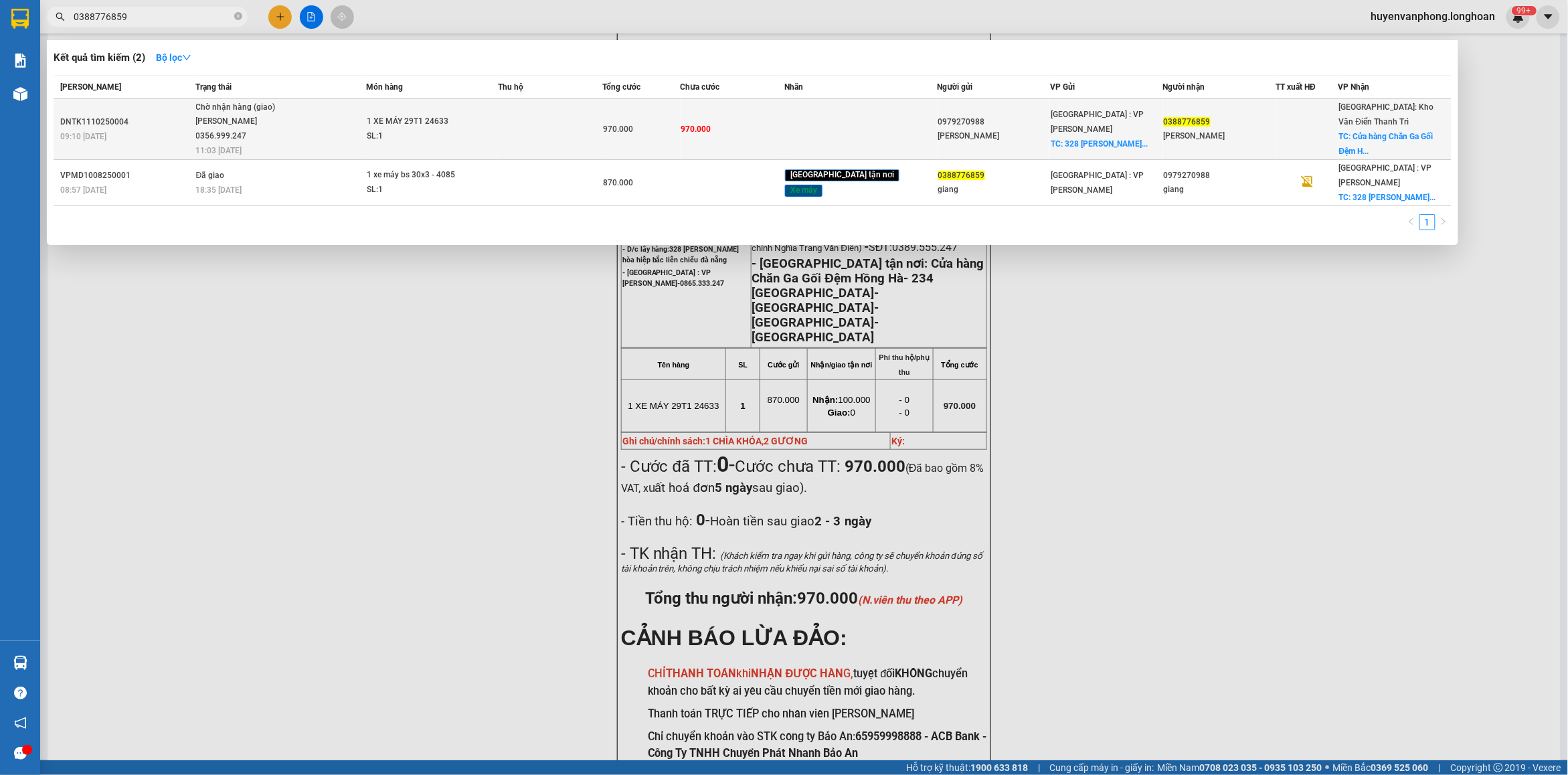
click at [410, 122] on div "1 XE MÁY 29T1 24633" at bounding box center [417, 122] width 100 height 14
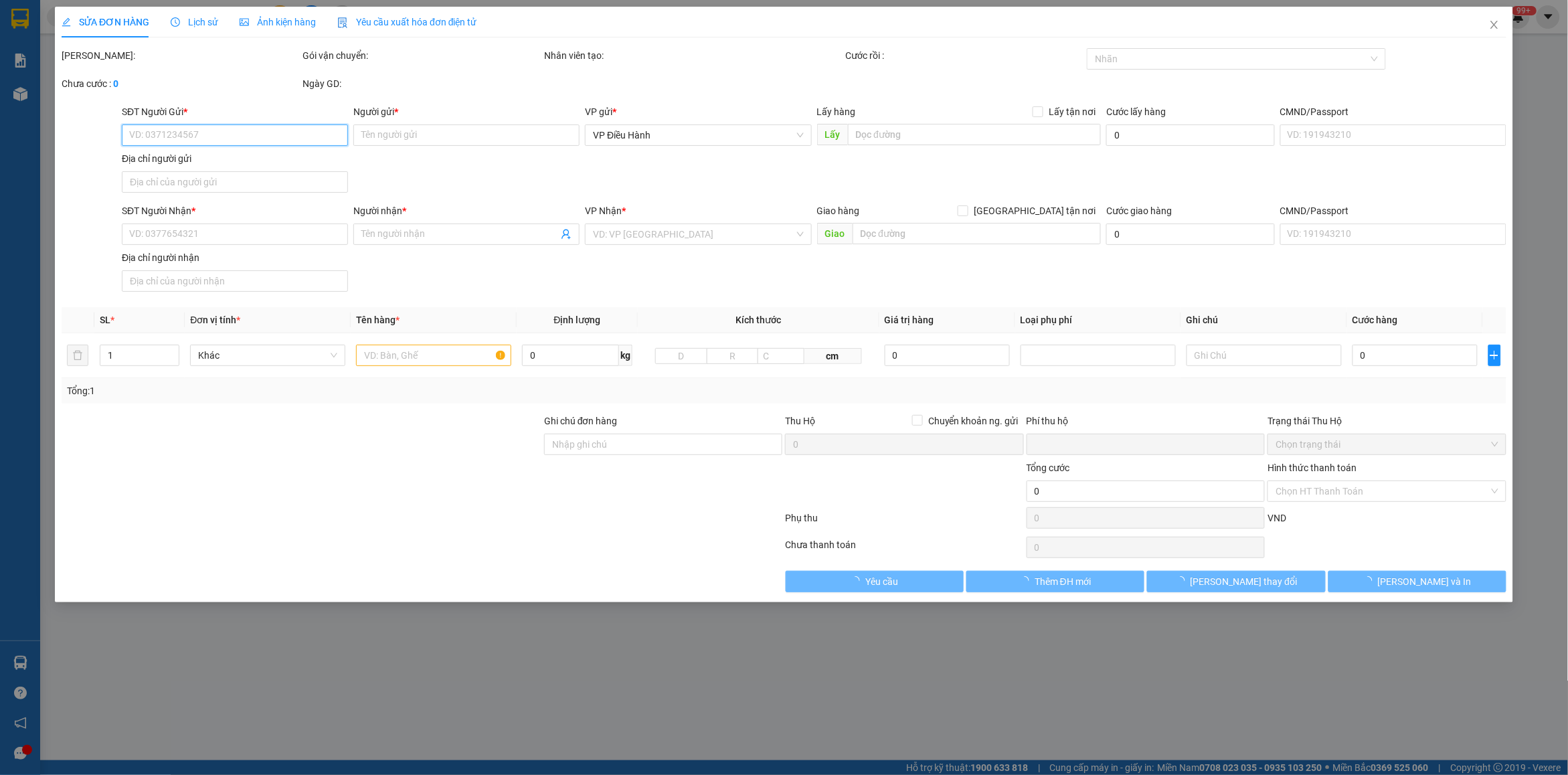
type input "0979270988"
type input "[PERSON_NAME]"
checkbox input "true"
type input "328 [PERSON_NAME] hòa hiệp bắc liên chiểu đà nẵng"
type input "0388776859"
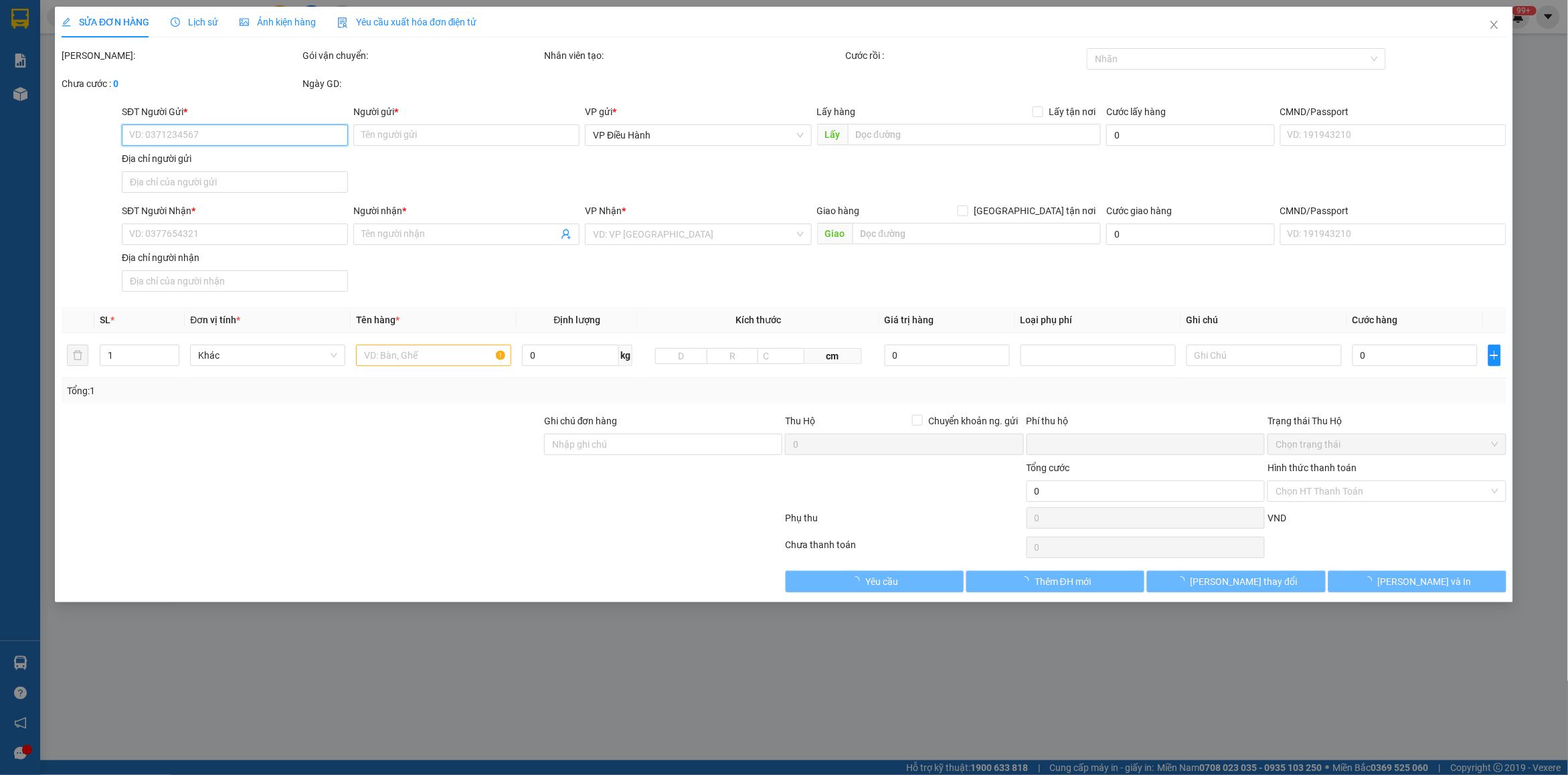
type input "[PERSON_NAME]"
checkbox input "true"
type input "Cửa hàng Chăn Ga Gối Đệm Hồng Hà- 234 [GEOGRAPHIC_DATA]- [GEOGRAPHIC_DATA]- [GE…"
type input "1 CHÌA KHÓA,2 GƯƠNG"
type input "0"
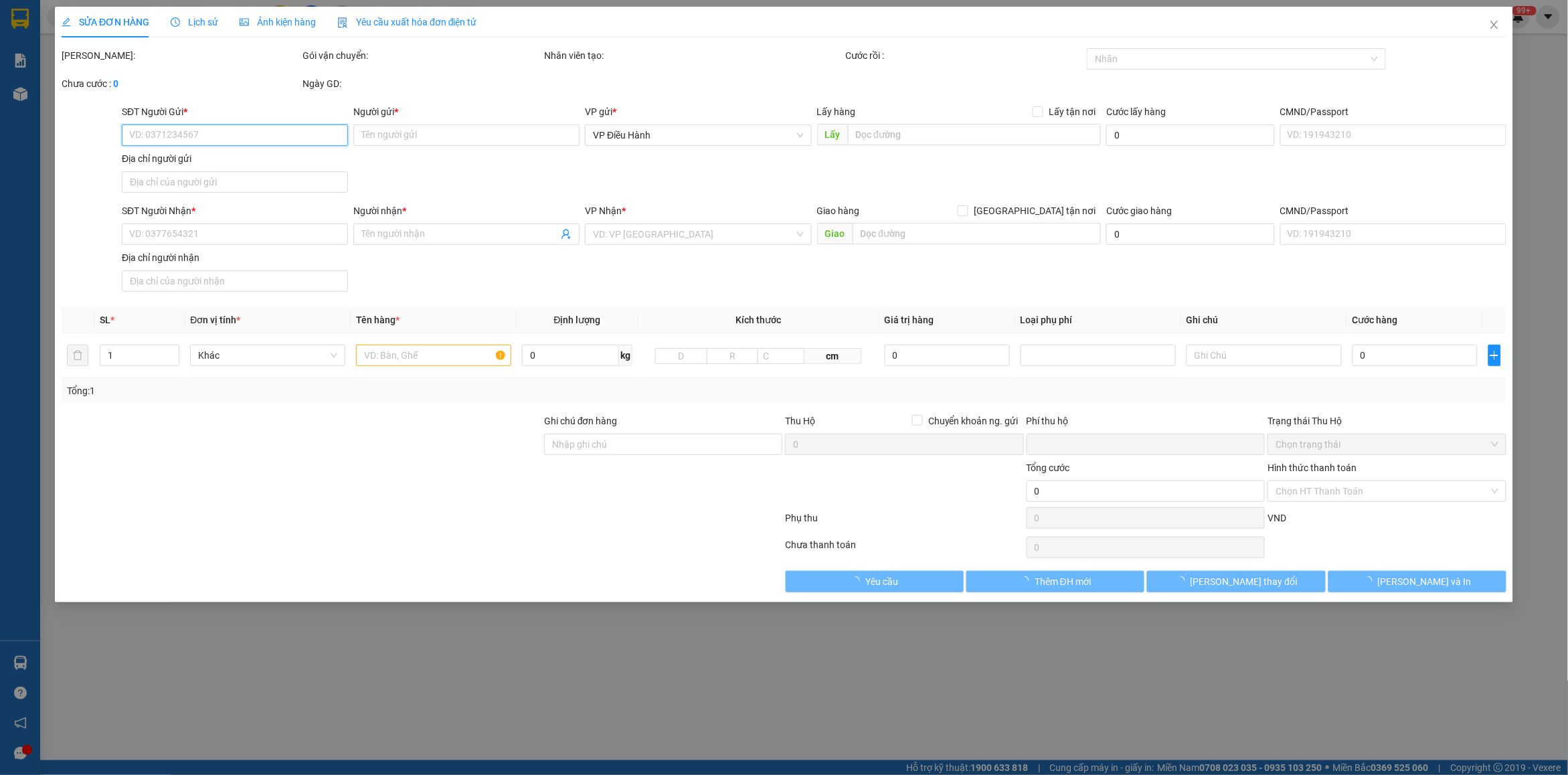
type input "970.000"
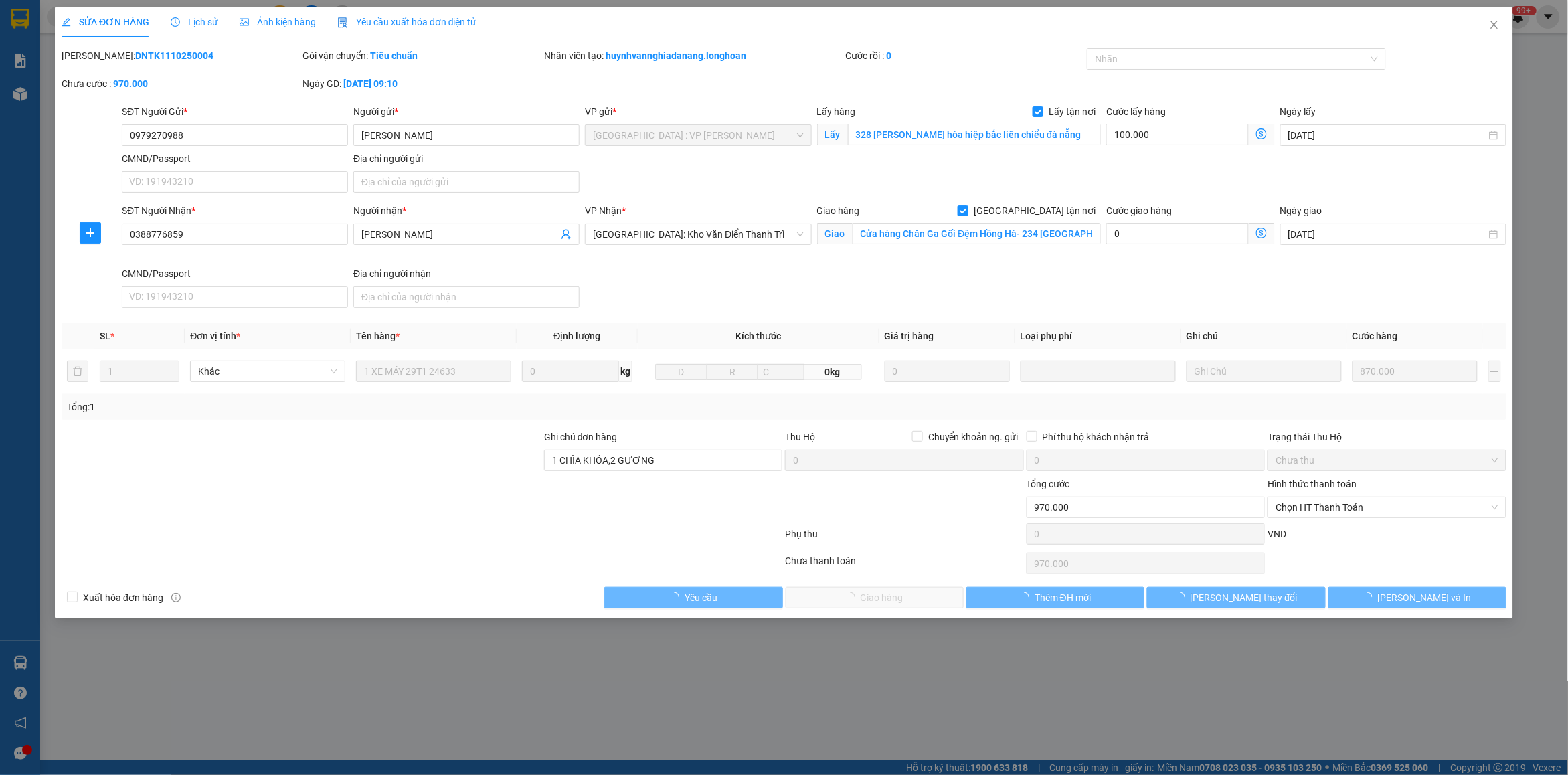
click at [205, 24] on span "Lịch sử" at bounding box center [194, 22] width 48 height 11
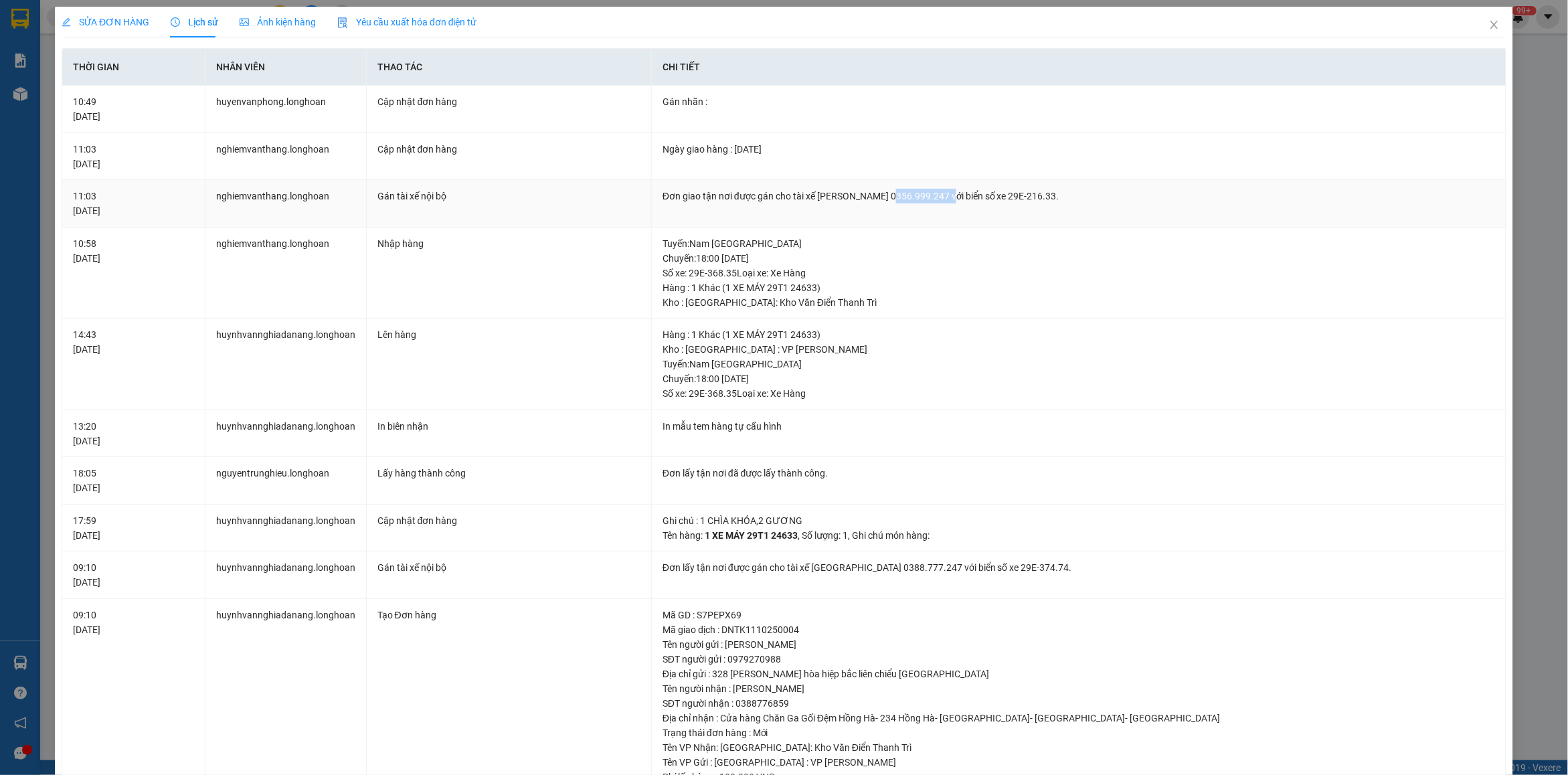
drag, startPoint x: 882, startPoint y: 195, endPoint x: 940, endPoint y: 198, distance: 58.1
click at [940, 198] on div "Đơn giao tận nơi được gán cho tài xế [PERSON_NAME] 0356.999.247 với biển số xe …" at bounding box center [1079, 196] width 832 height 14
copy div "0356.999.247"
click at [1489, 26] on icon "close" at bounding box center [1495, 25] width 11 height 11
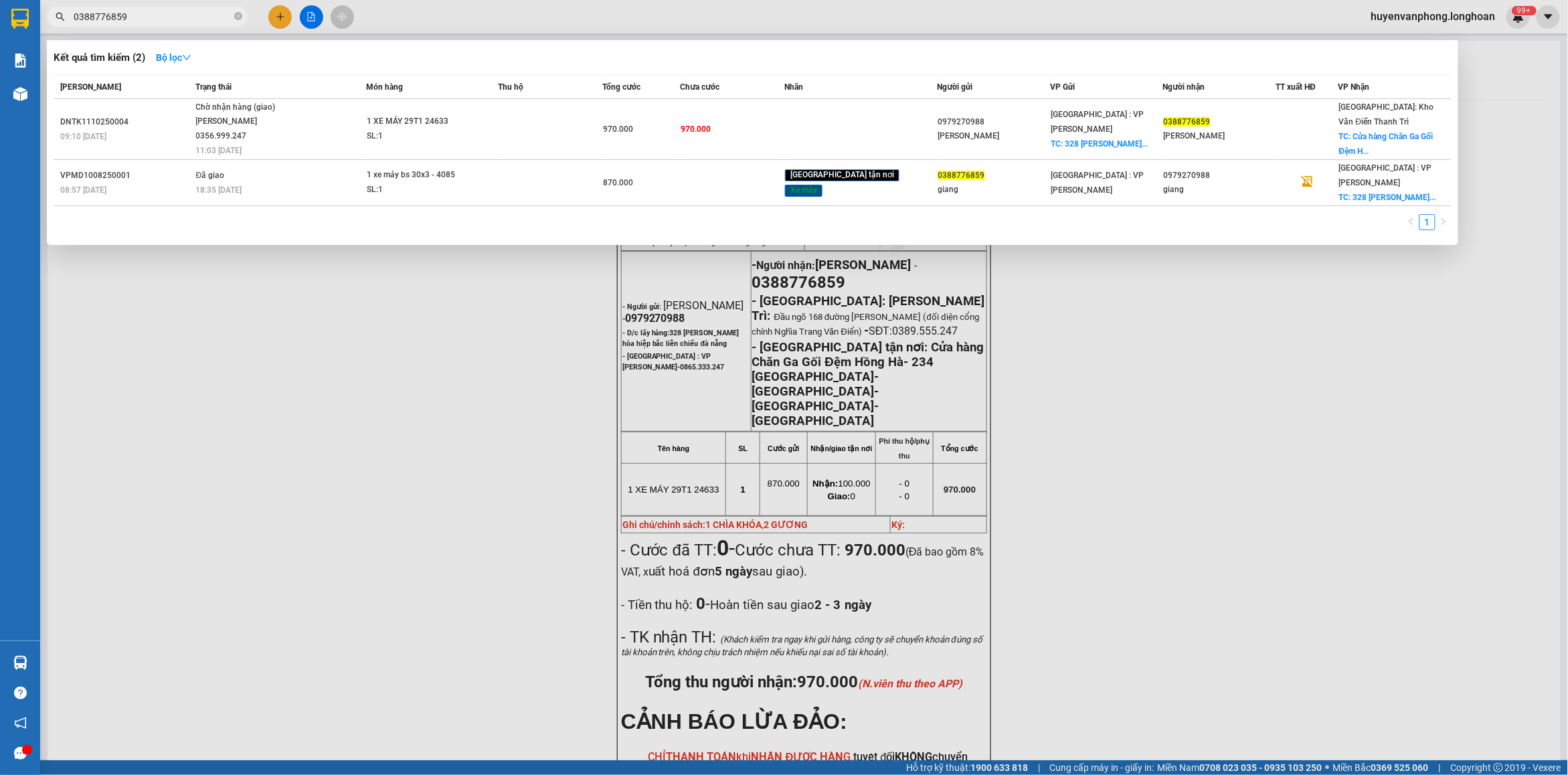
click at [184, 15] on input "0388776859" at bounding box center [152, 16] width 158 height 14
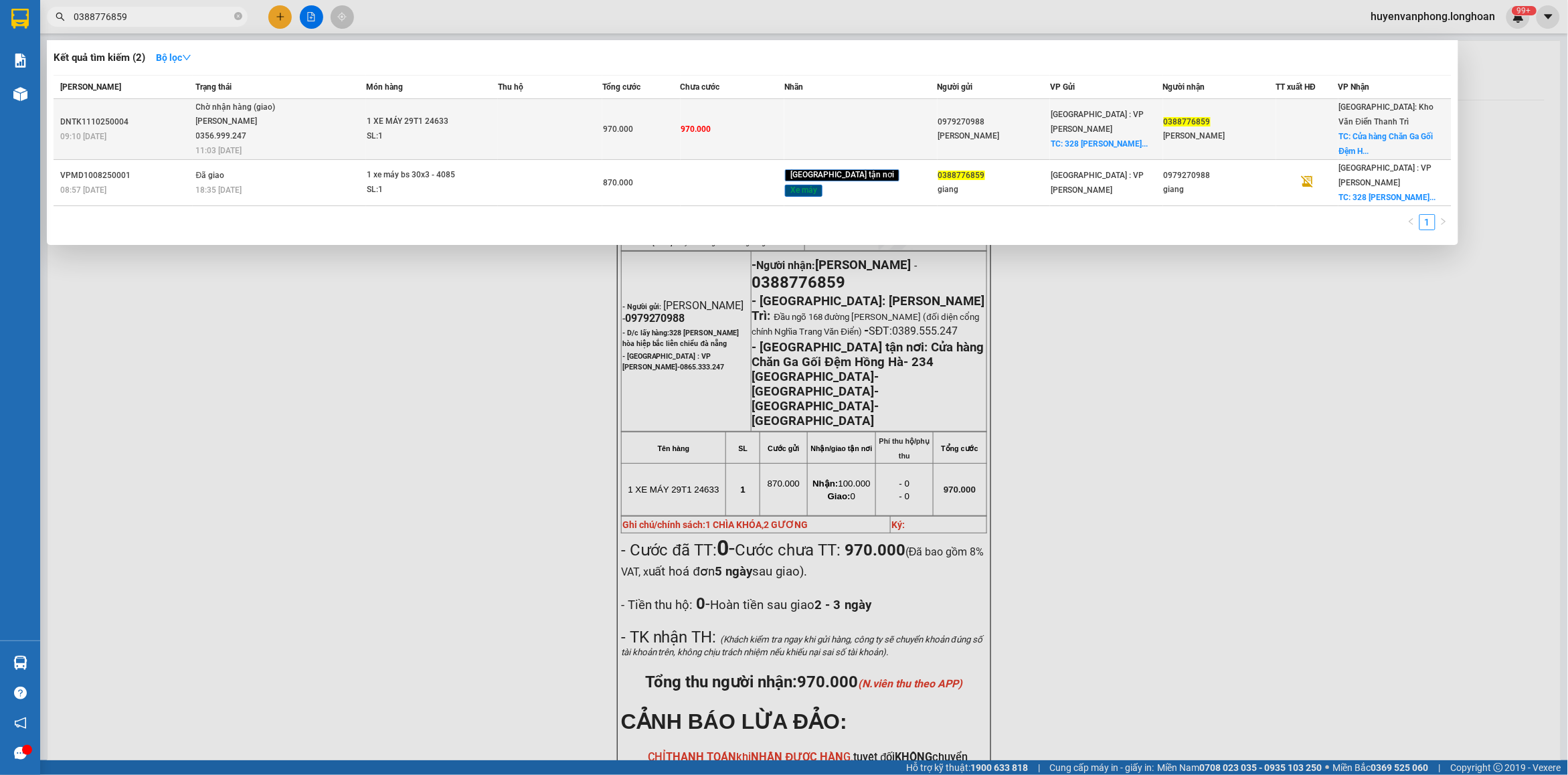
click at [363, 121] on span "Chờ nhận hàng (giao) [PERSON_NAME] 0356.999.247 11:03 [DATE]" at bounding box center [281, 128] width 169 height 56
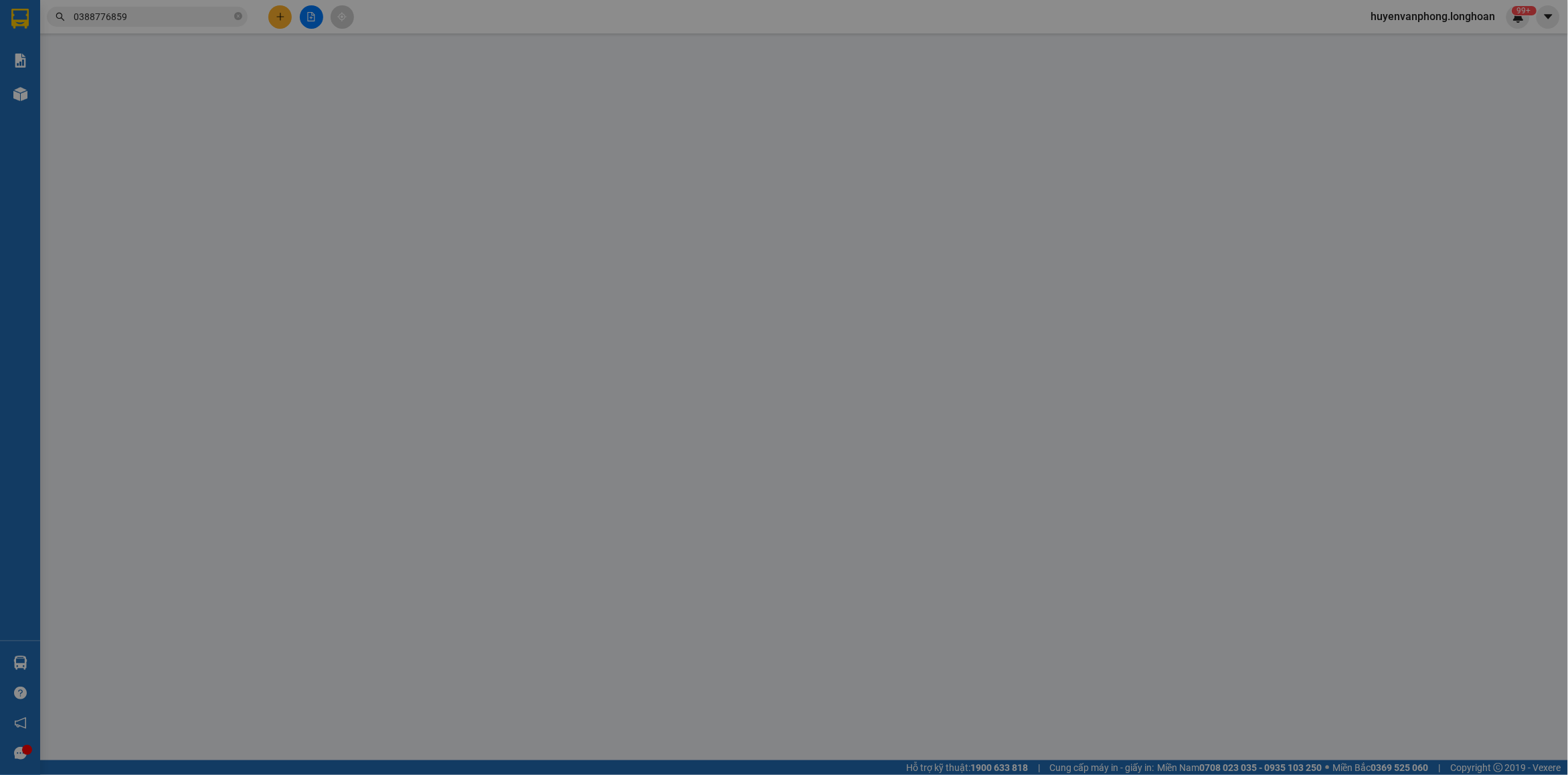
type input "0979270988"
type input "[PERSON_NAME]"
checkbox input "true"
type input "328 [PERSON_NAME] hòa hiệp bắc liên chiểu đà nẵng"
type input "0388776859"
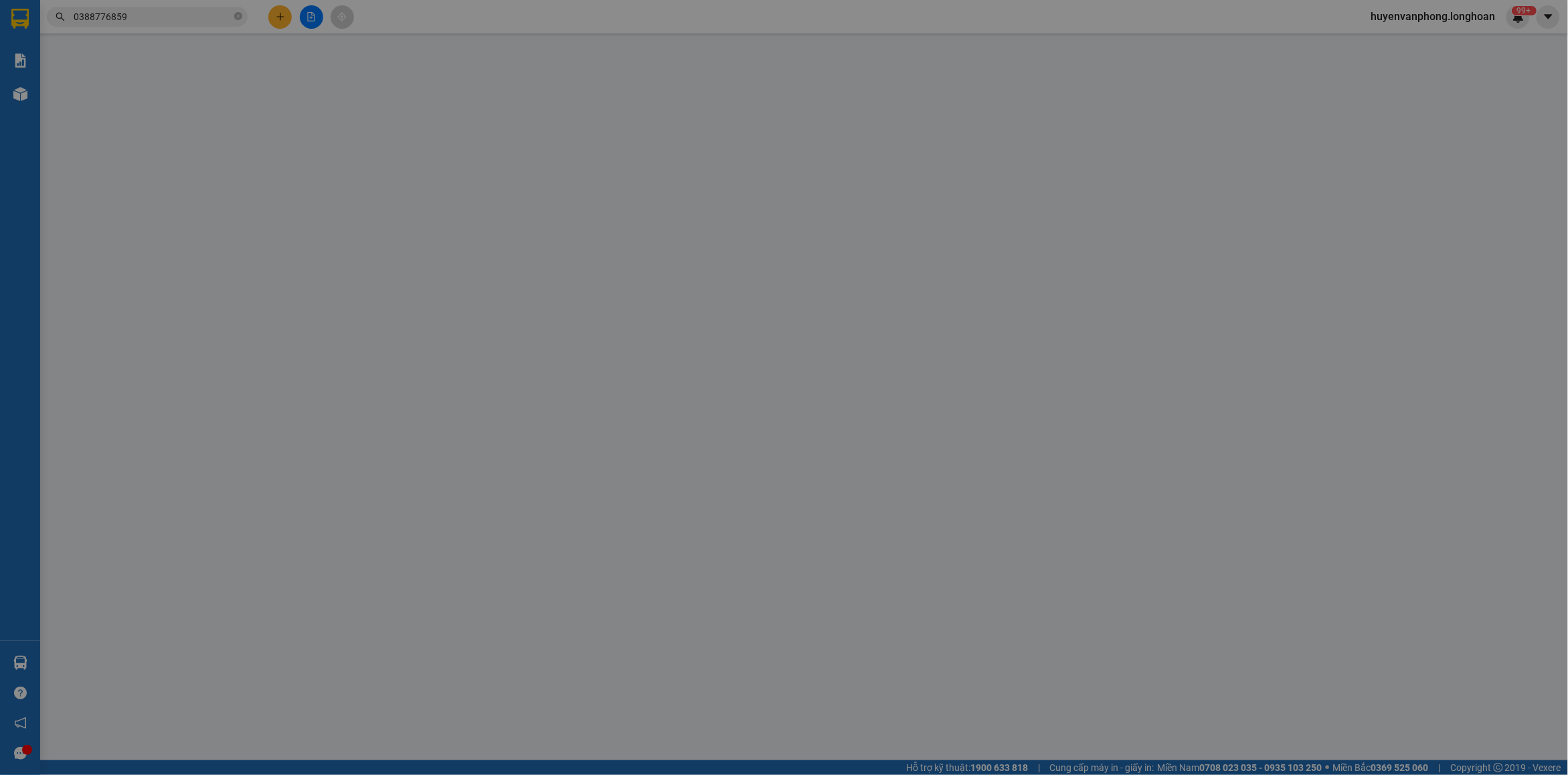
type input "[PERSON_NAME]"
checkbox input "true"
type input "Cửa hàng Chăn Ga Gối Đệm Hồng Hà- 234 [GEOGRAPHIC_DATA]- [GEOGRAPHIC_DATA]- [GE…"
type input "1 CHÌA KHÓA,2 GƯƠNG"
type input "0"
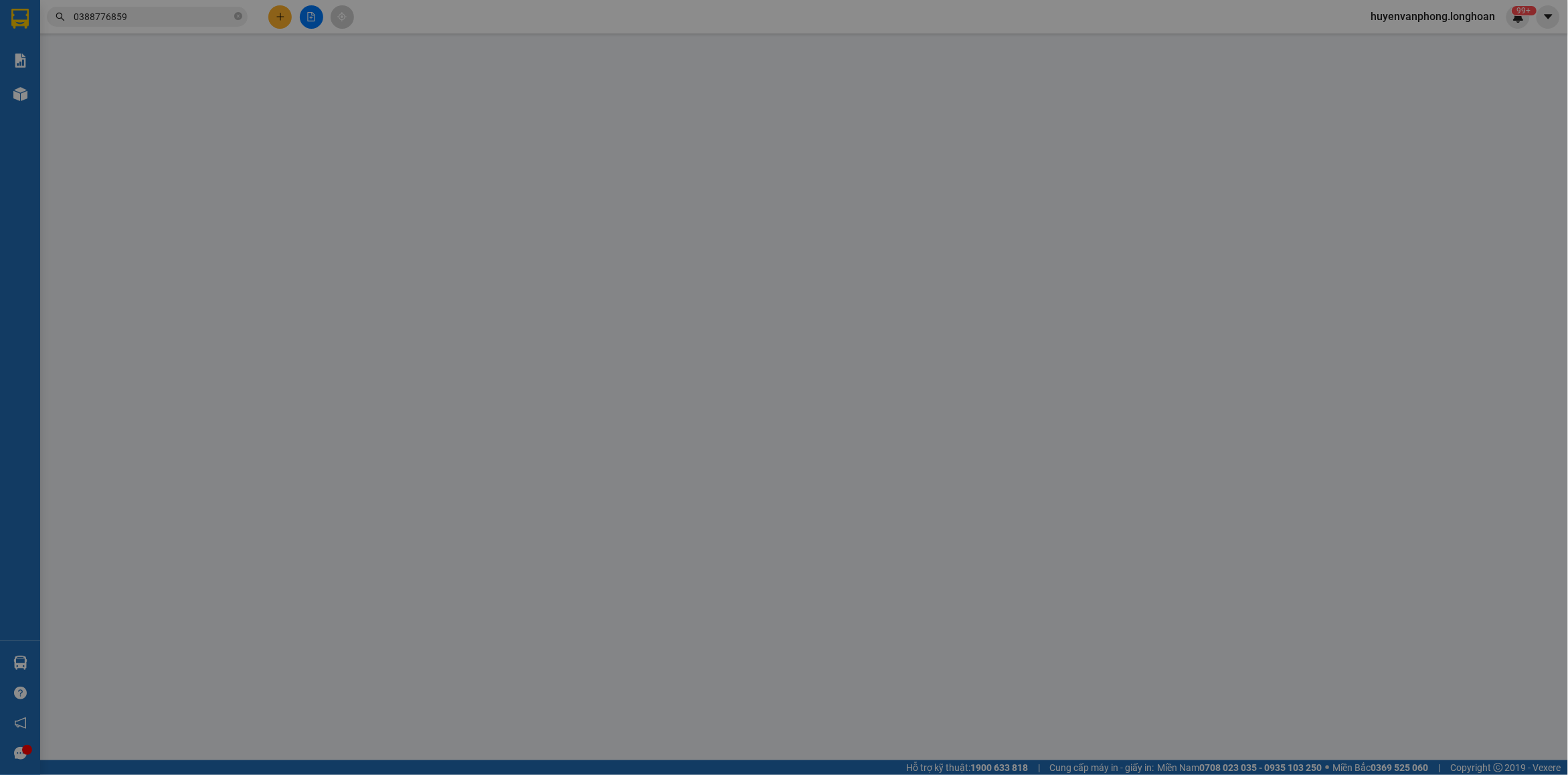
type input "970.000"
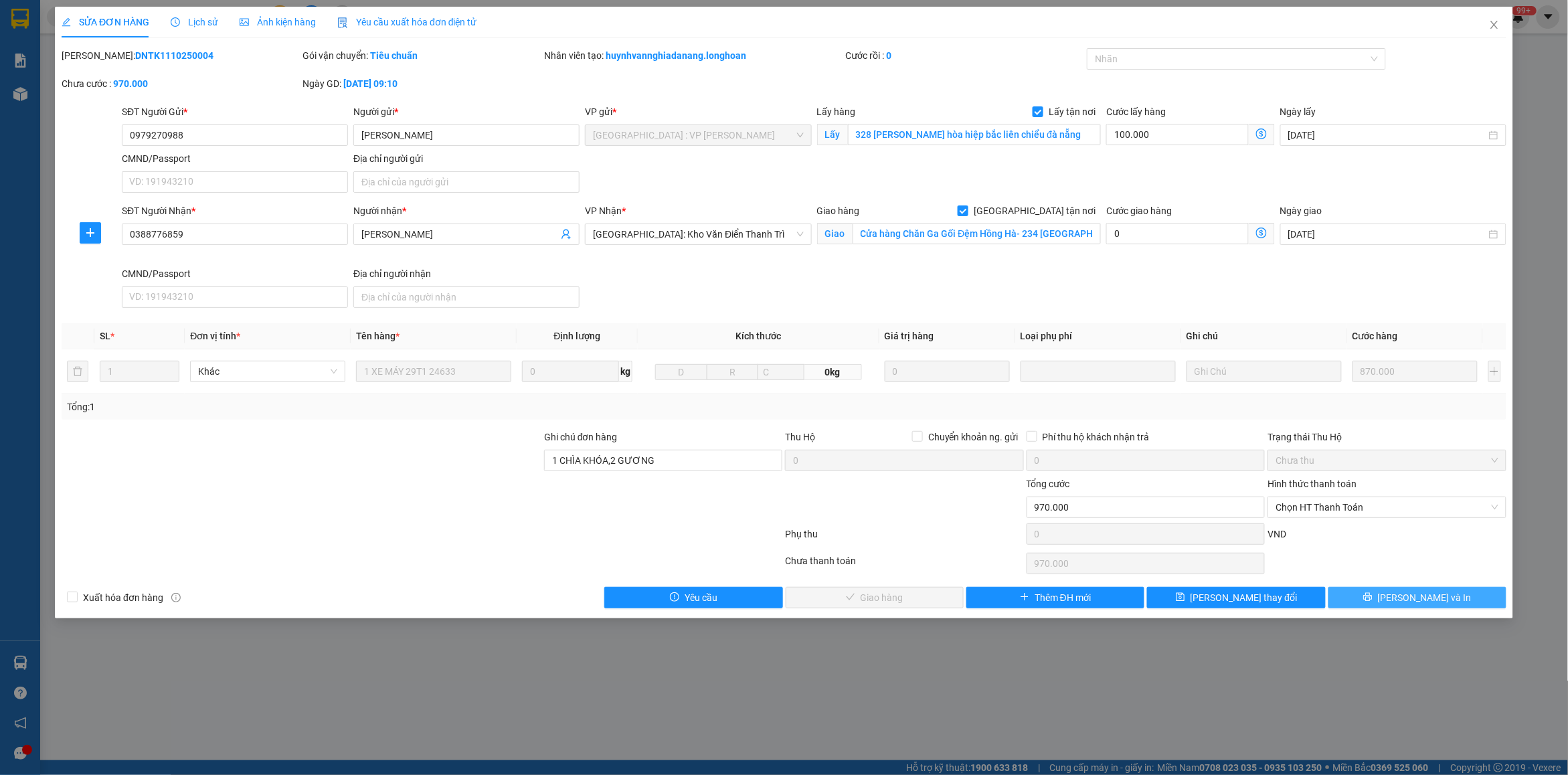
click at [1411, 609] on button "[PERSON_NAME] và In" at bounding box center [1418, 597] width 178 height 21
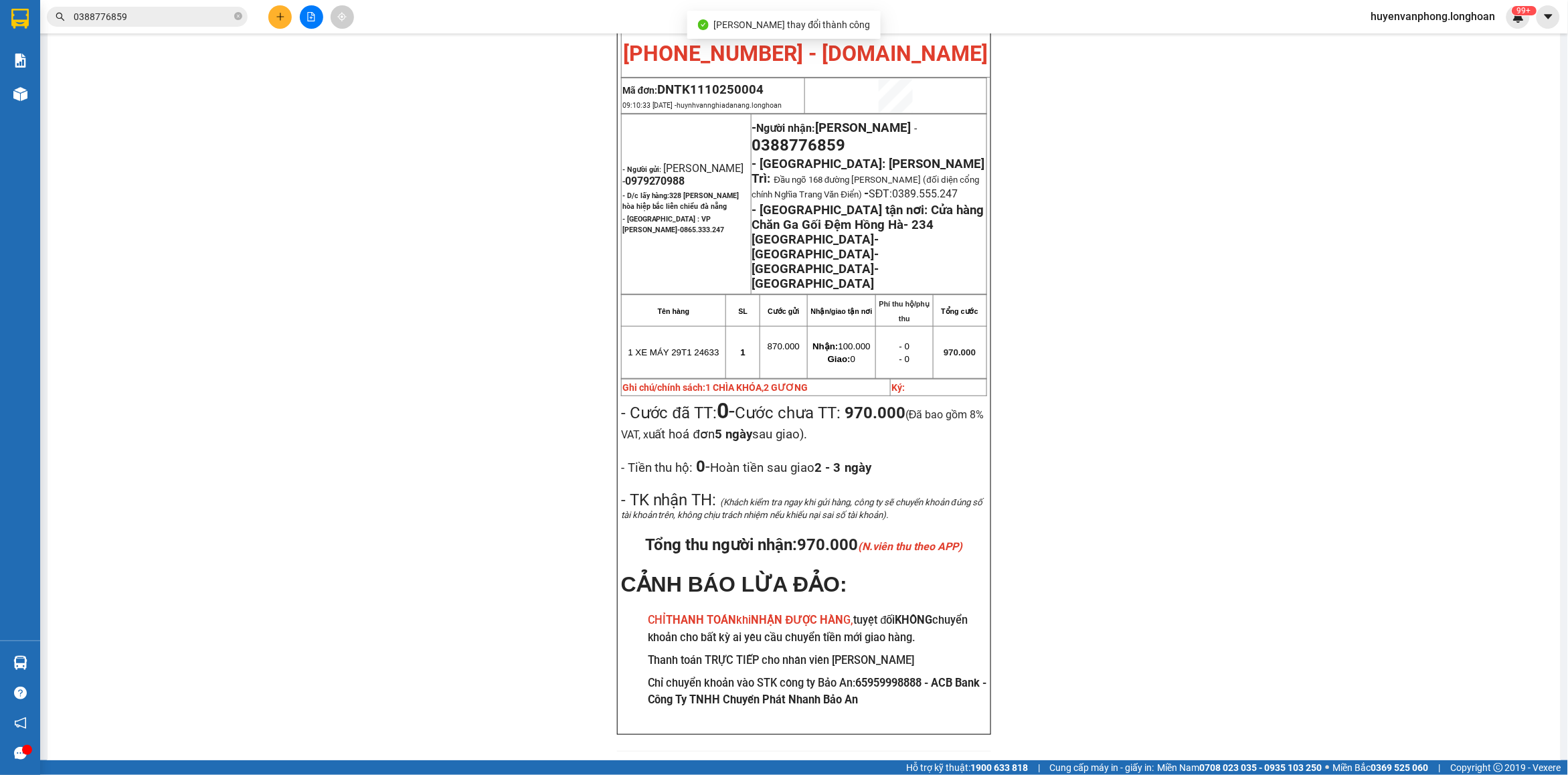
scroll to position [168, 0]
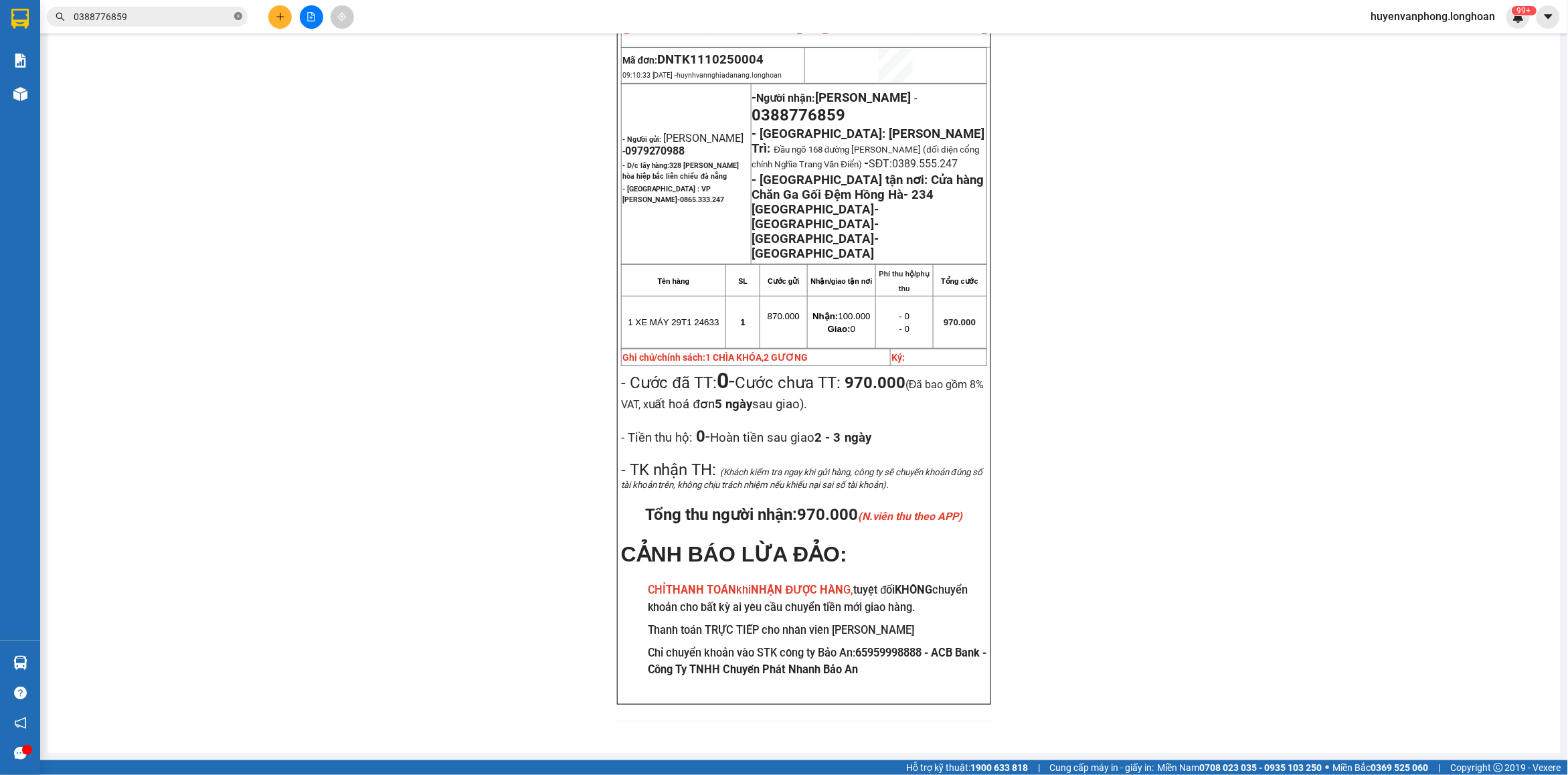
click at [236, 14] on icon "close-circle" at bounding box center [238, 16] width 8 height 8
click at [202, 14] on input "text" at bounding box center [152, 16] width 158 height 14
paste input "0386359988"
type input "0386359988"
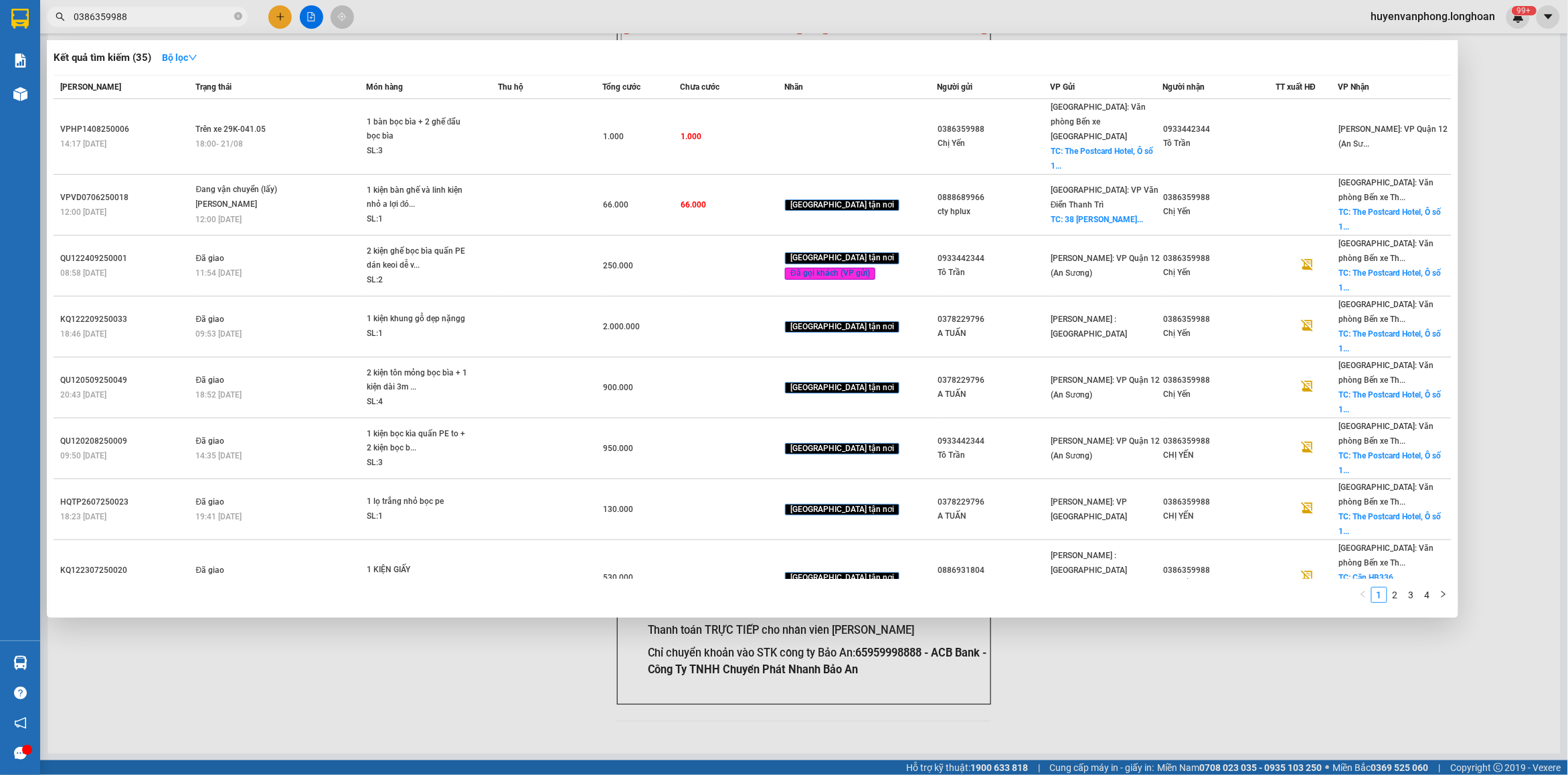
drag, startPoint x: 236, startPoint y: 17, endPoint x: 156, endPoint y: 27, distance: 80.6
click at [224, 18] on span "0386359988" at bounding box center [147, 17] width 201 height 20
click at [159, 22] on input "0386359988" at bounding box center [152, 16] width 158 height 14
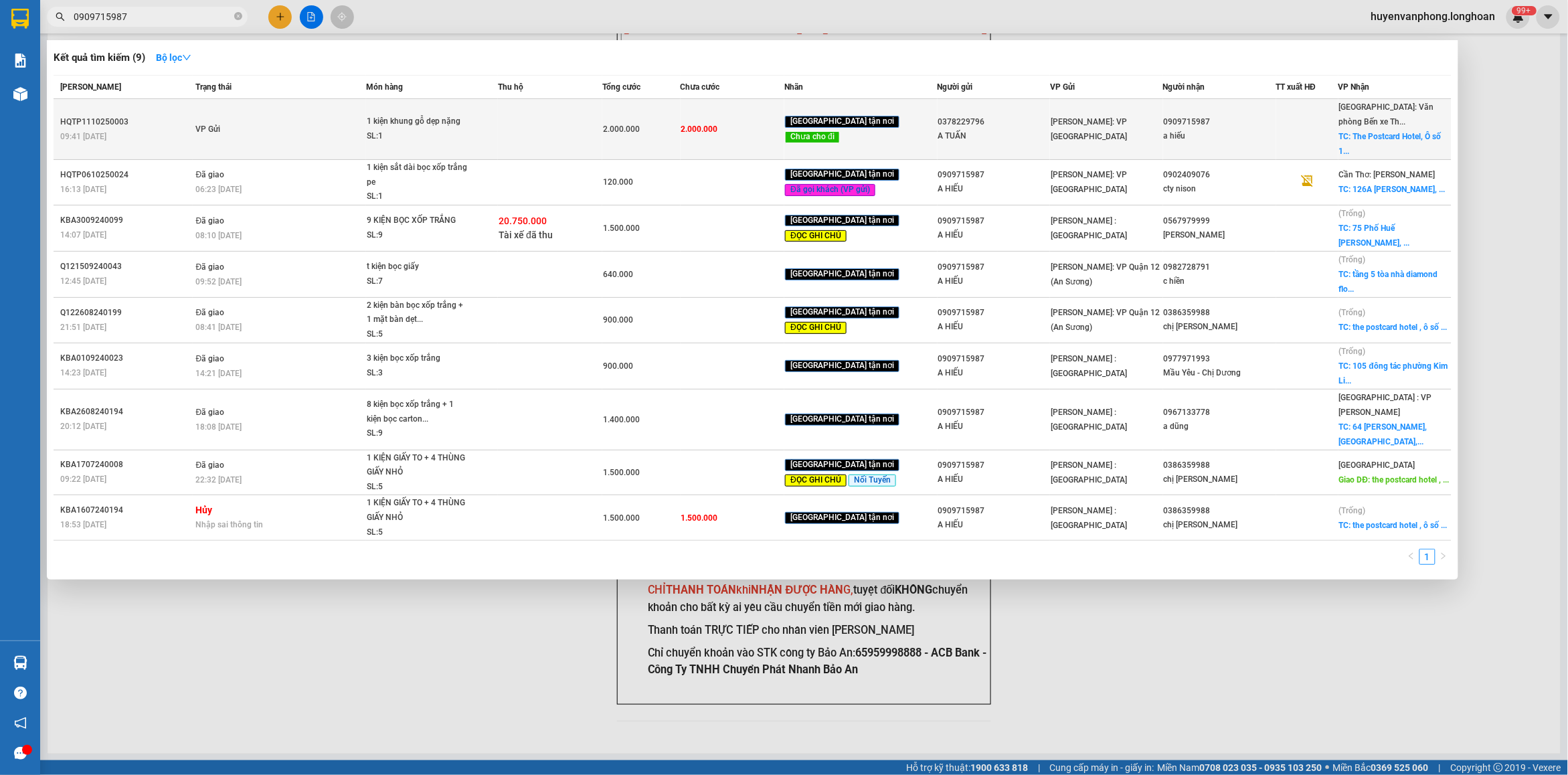
type input "0909715987"
click at [547, 126] on td at bounding box center [550, 129] width 104 height 61
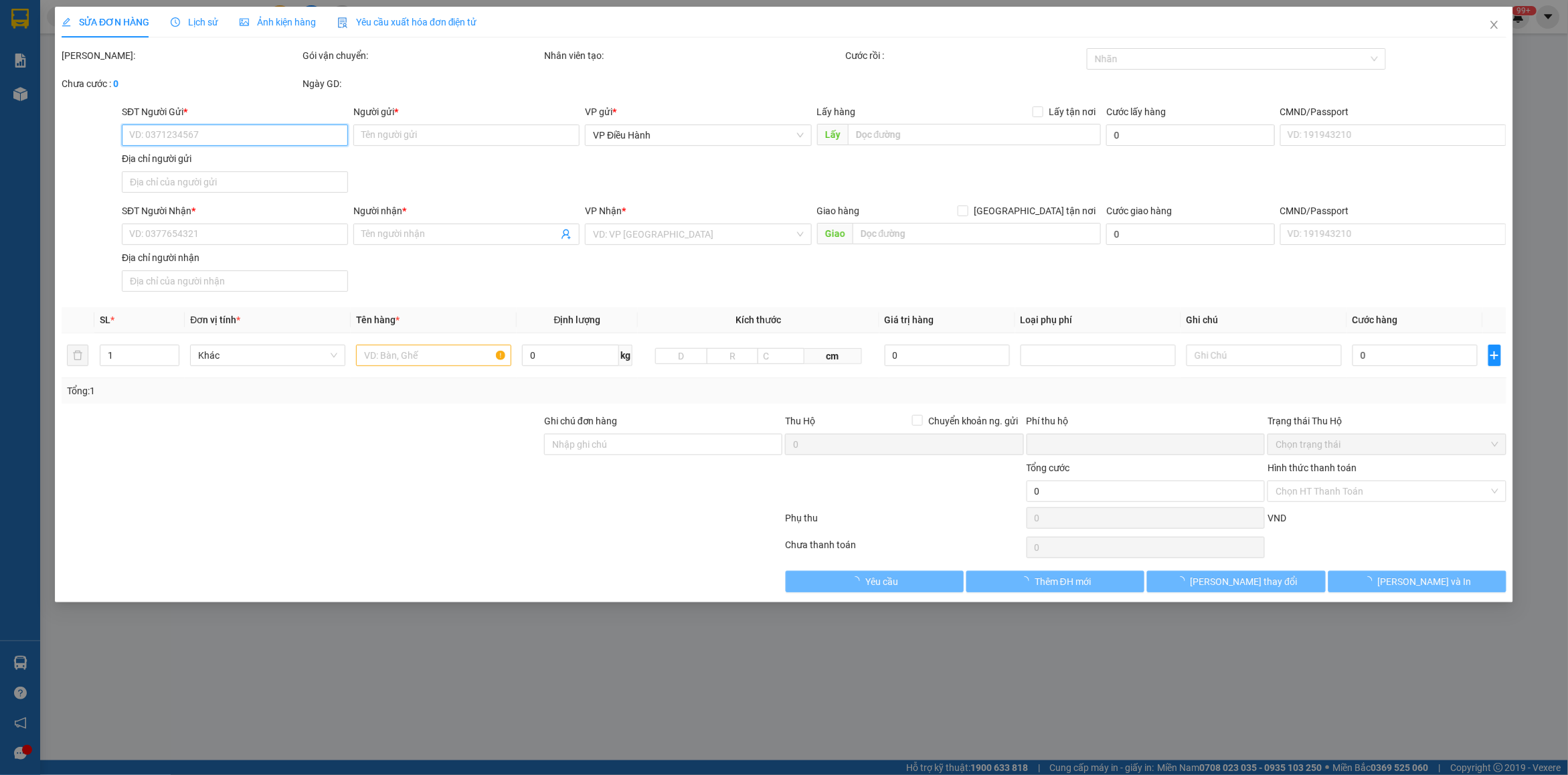
type input "0378229796"
type input "A TUẤN"
type input "0909715987"
type input "a hiếu"
checkbox input "true"
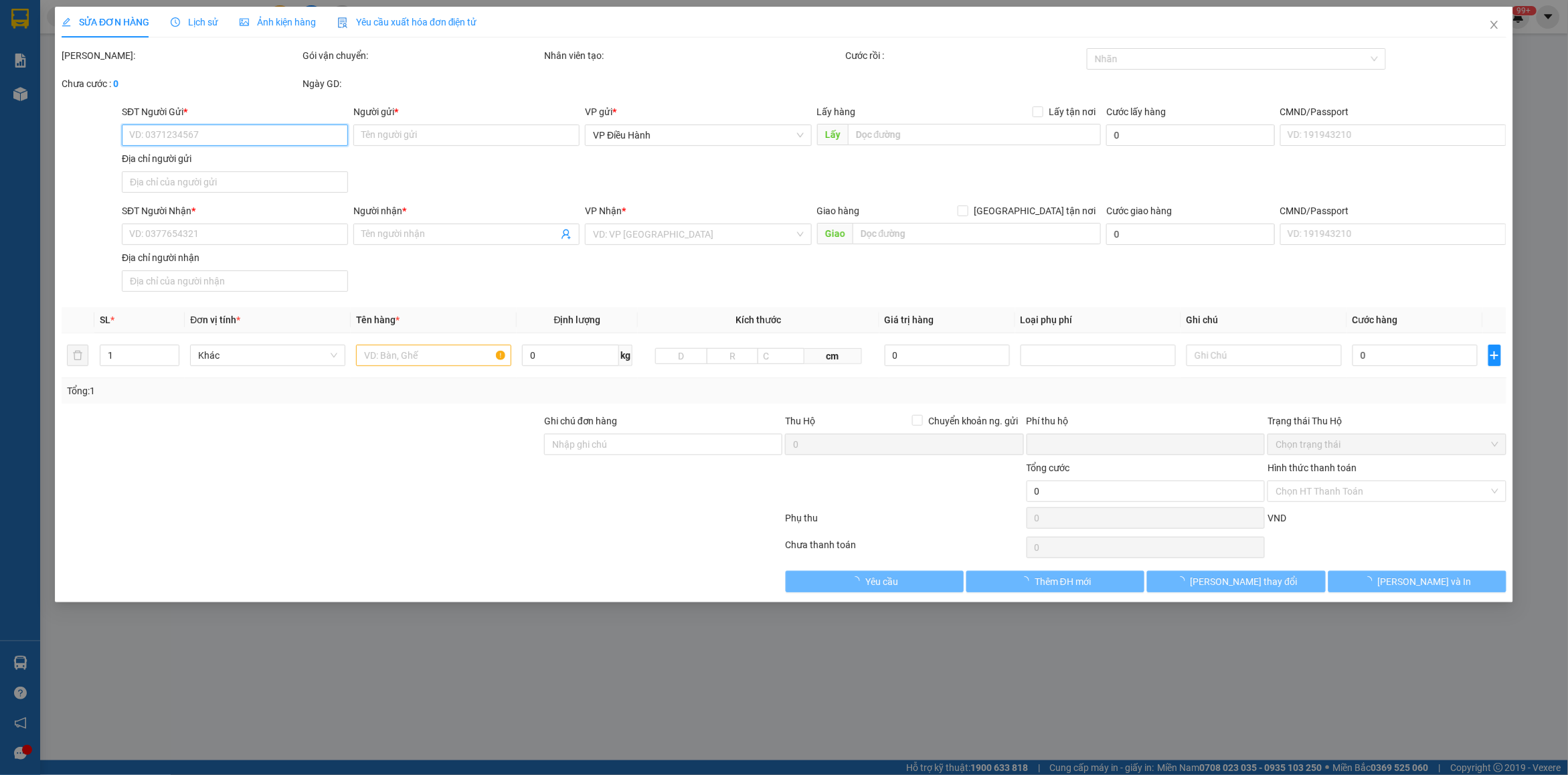
type input "The Postcard Hotel, [GEOGRAPHIC_DATA], Khu Biệt Thự [GEOGRAPHIC_DATA], [GEOGRAP…"
type input "0"
type input "2.000.000"
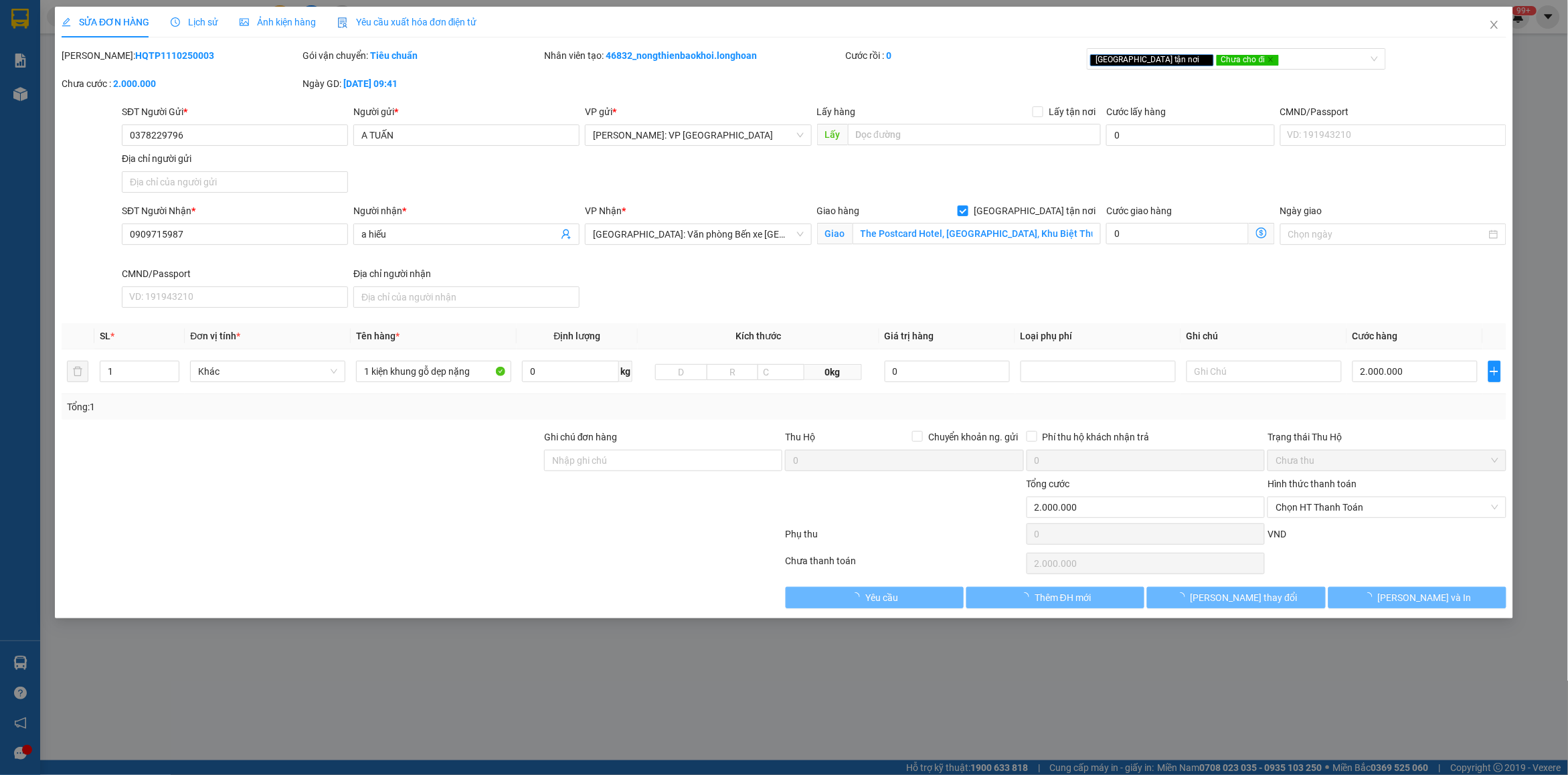
click at [185, 24] on span "Lịch sử" at bounding box center [194, 22] width 48 height 11
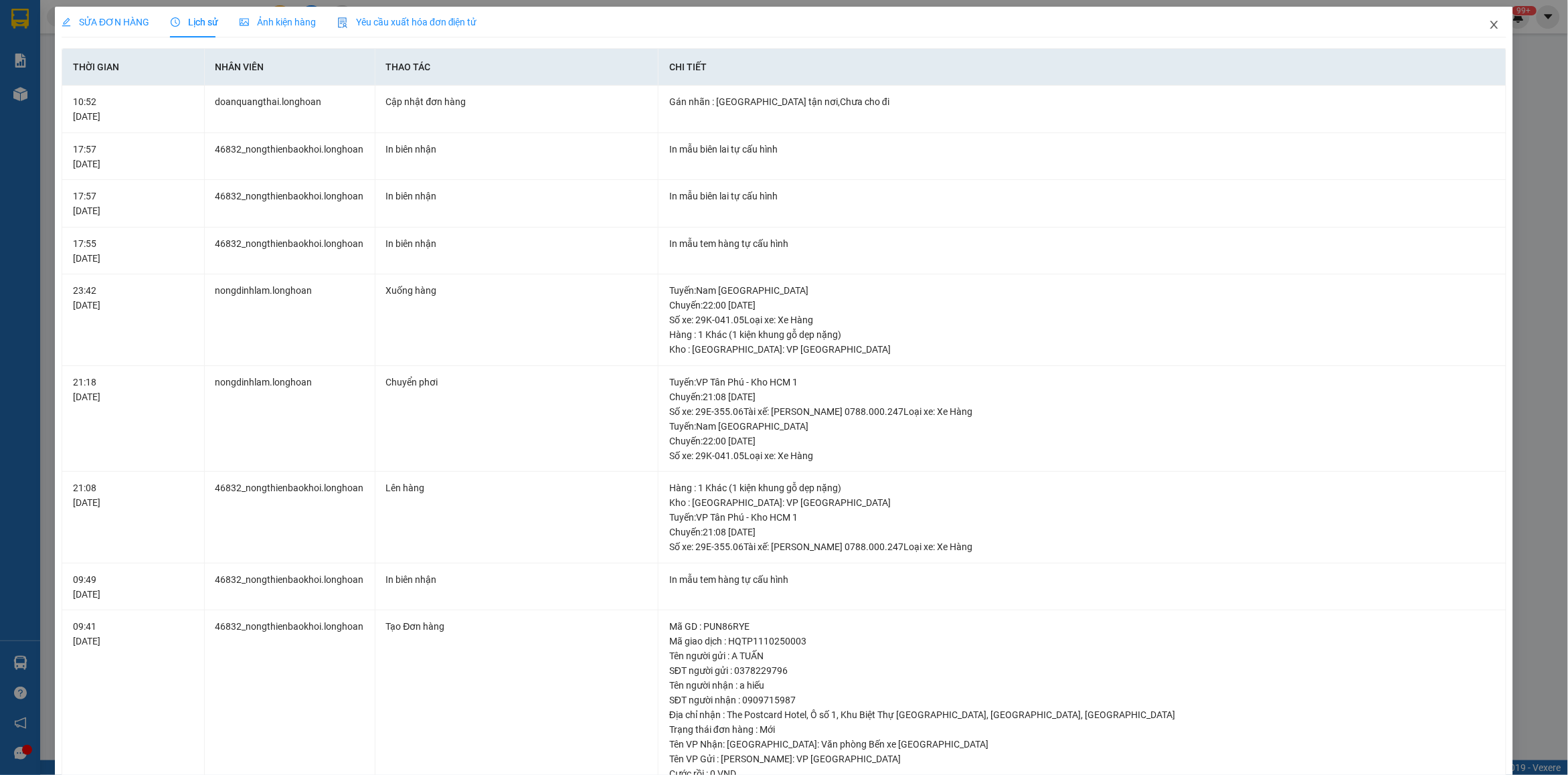
drag, startPoint x: 1477, startPoint y: 20, endPoint x: 373, endPoint y: 38, distance: 1104.1
click at [1476, 20] on span "Close" at bounding box center [1495, 26] width 38 height 38
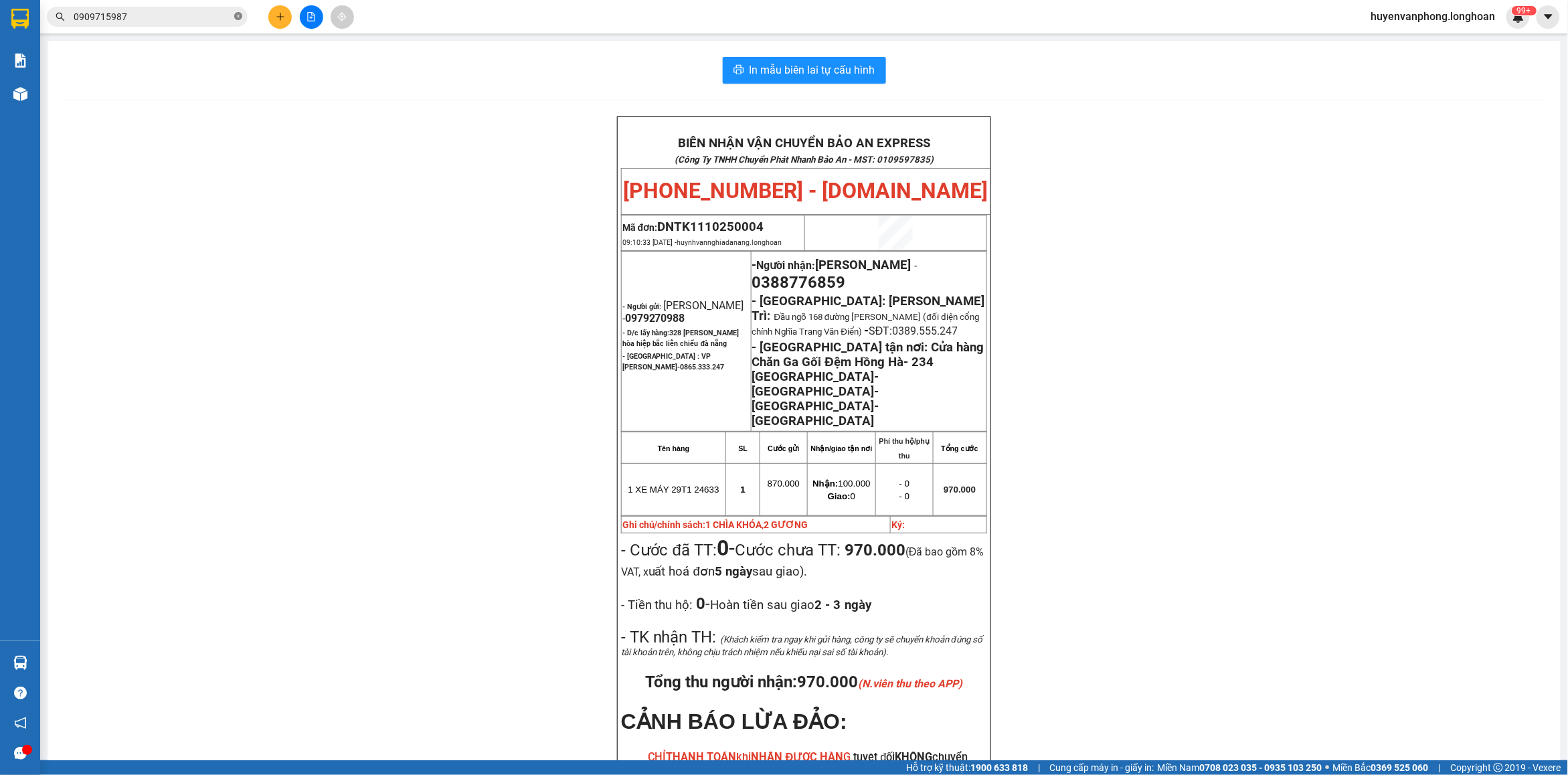
drag, startPoint x: 239, startPoint y: 14, endPoint x: 202, endPoint y: 14, distance: 37.0
click at [238, 14] on icon "close-circle" at bounding box center [238, 16] width 8 height 8
click at [193, 14] on input "text" at bounding box center [152, 16] width 158 height 14
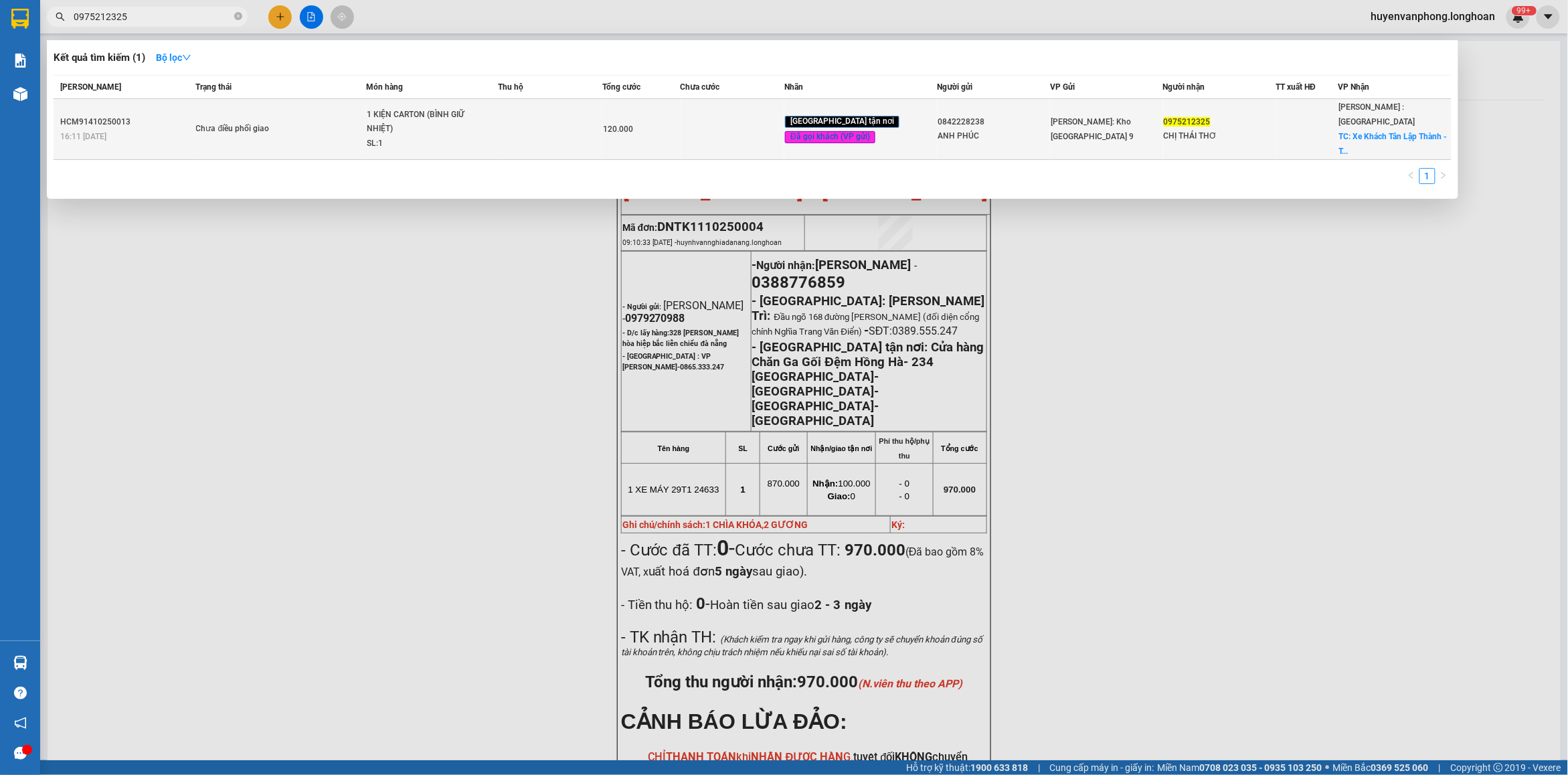
type input "0975212325"
click at [275, 122] on div "Chưa điều phối giao" at bounding box center [246, 128] width 100 height 14
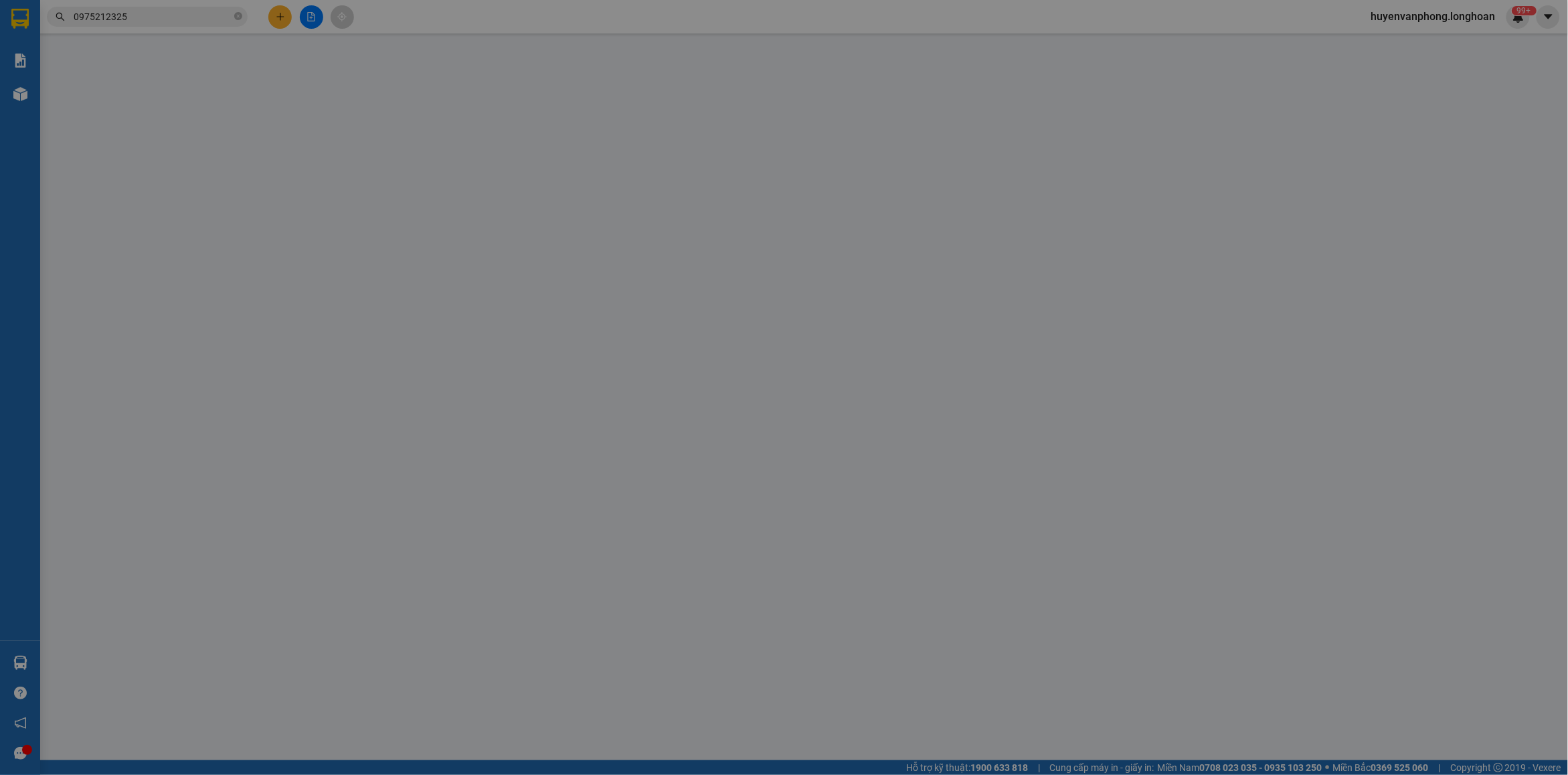
type input "0842228238"
type input "ANH PHÚC"
type input "0975212325"
type input "CHỊ THÁI THƠ"
checkbox input "true"
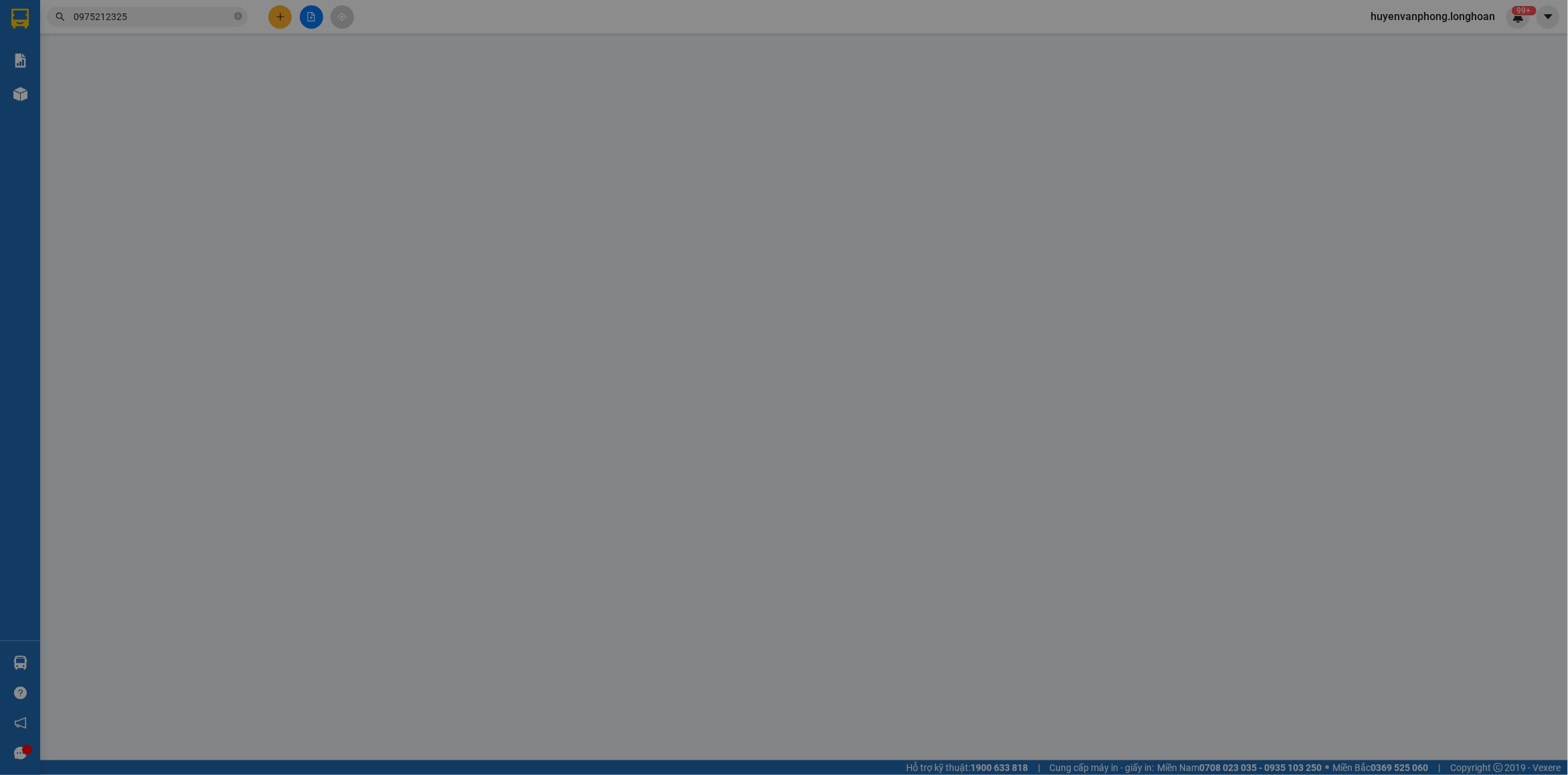
type input "Xe Khách Tân Lập Thành - Trạm Ấp Bắc, [GEOGRAPHIC_DATA], [GEOGRAPHIC_DATA], [GE…"
type input "VẬN CHUYỂN NHẸ TAY - HƯ VỠ KHÔNG ĐỀN"
type input "0"
type input "120.000"
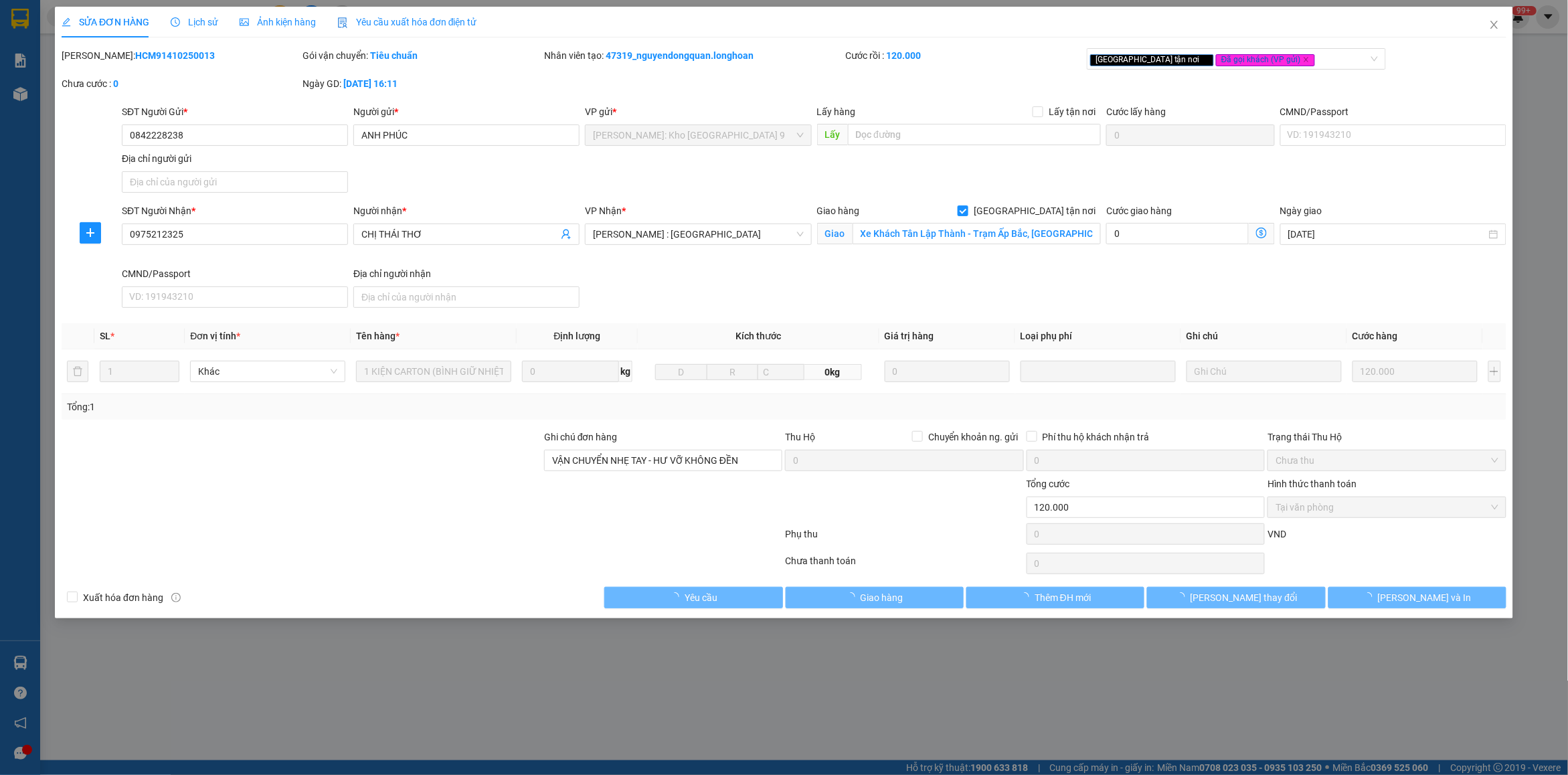
drag, startPoint x: 205, startPoint y: 14, endPoint x: 211, endPoint y: 23, distance: 10.8
click at [211, 23] on div "Lịch sử" at bounding box center [194, 21] width 48 height 14
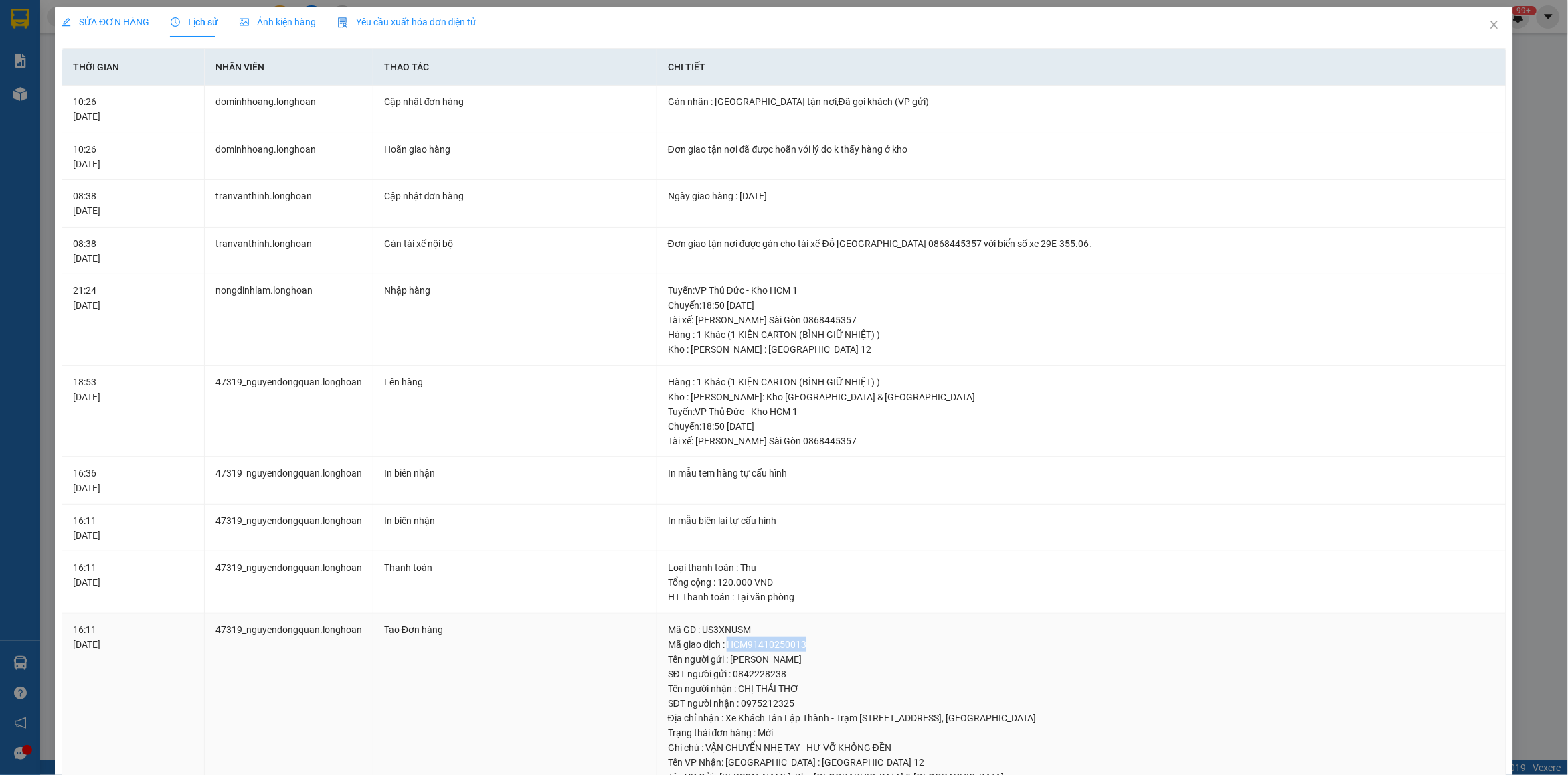
drag, startPoint x: 724, startPoint y: 646, endPoint x: 816, endPoint y: 640, distance: 92.2
click at [816, 640] on div "Mã giao dịch : HCM91410250013" at bounding box center [1081, 644] width 827 height 14
copy div "HCM91410250013"
drag, startPoint x: 1488, startPoint y: 31, endPoint x: 1232, endPoint y: 38, distance: 256.1
click at [1487, 31] on span "Close" at bounding box center [1495, 26] width 38 height 38
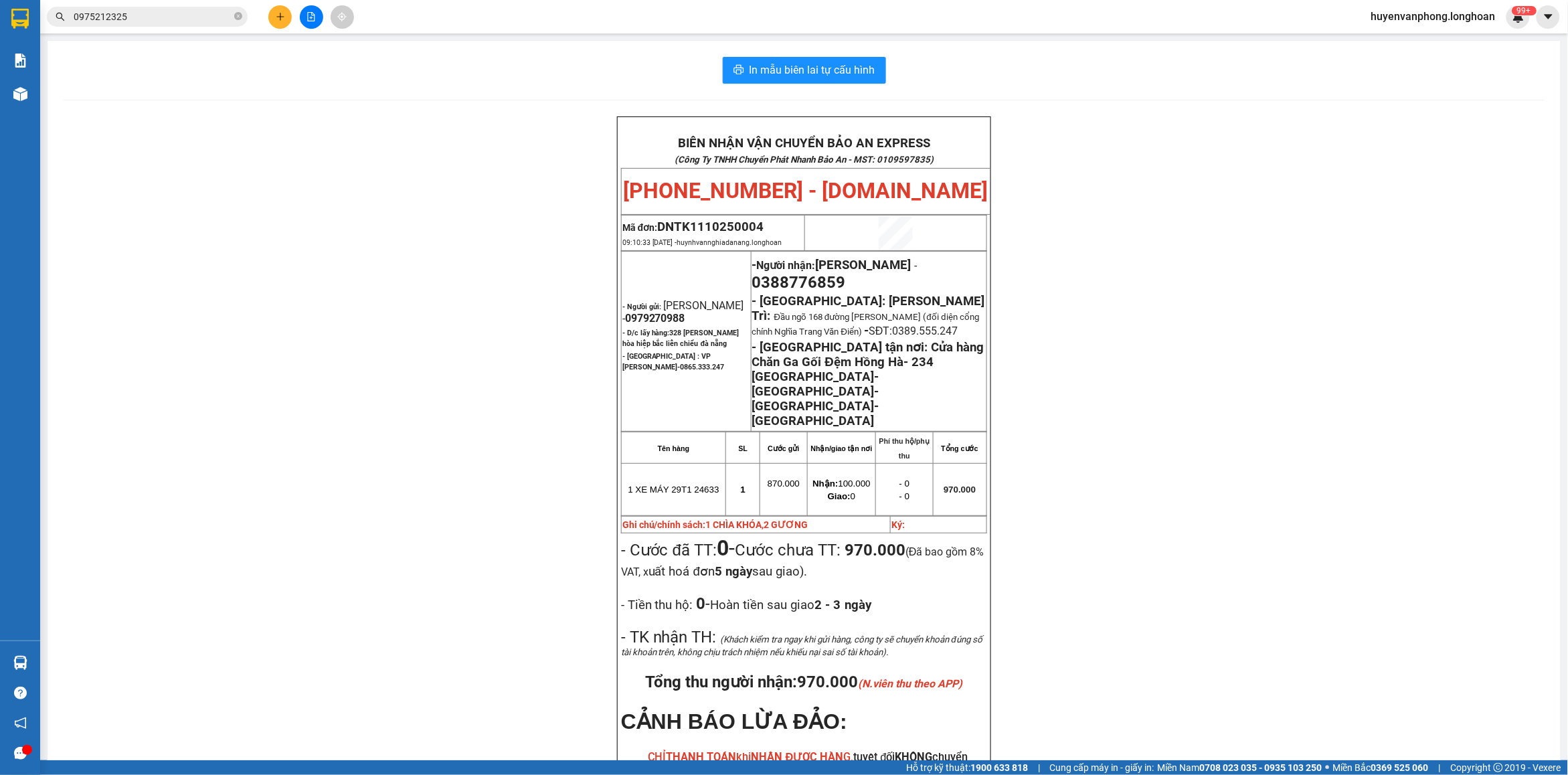
drag, startPoint x: 236, startPoint y: 17, endPoint x: 174, endPoint y: 22, distance: 62.2
click at [224, 17] on span "0975212325" at bounding box center [147, 17] width 201 height 20
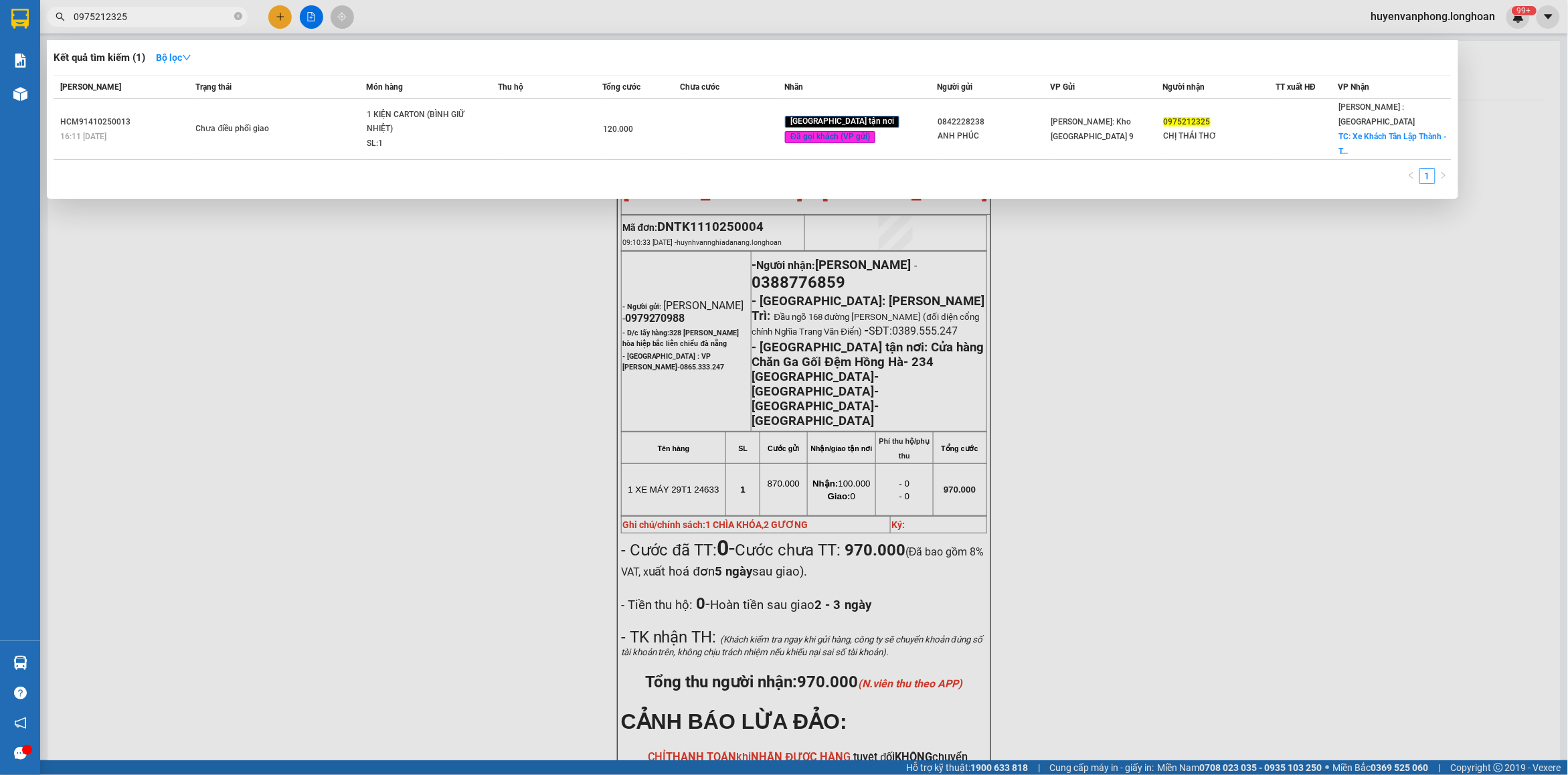
click at [171, 20] on input "0975212325" at bounding box center [152, 16] width 158 height 14
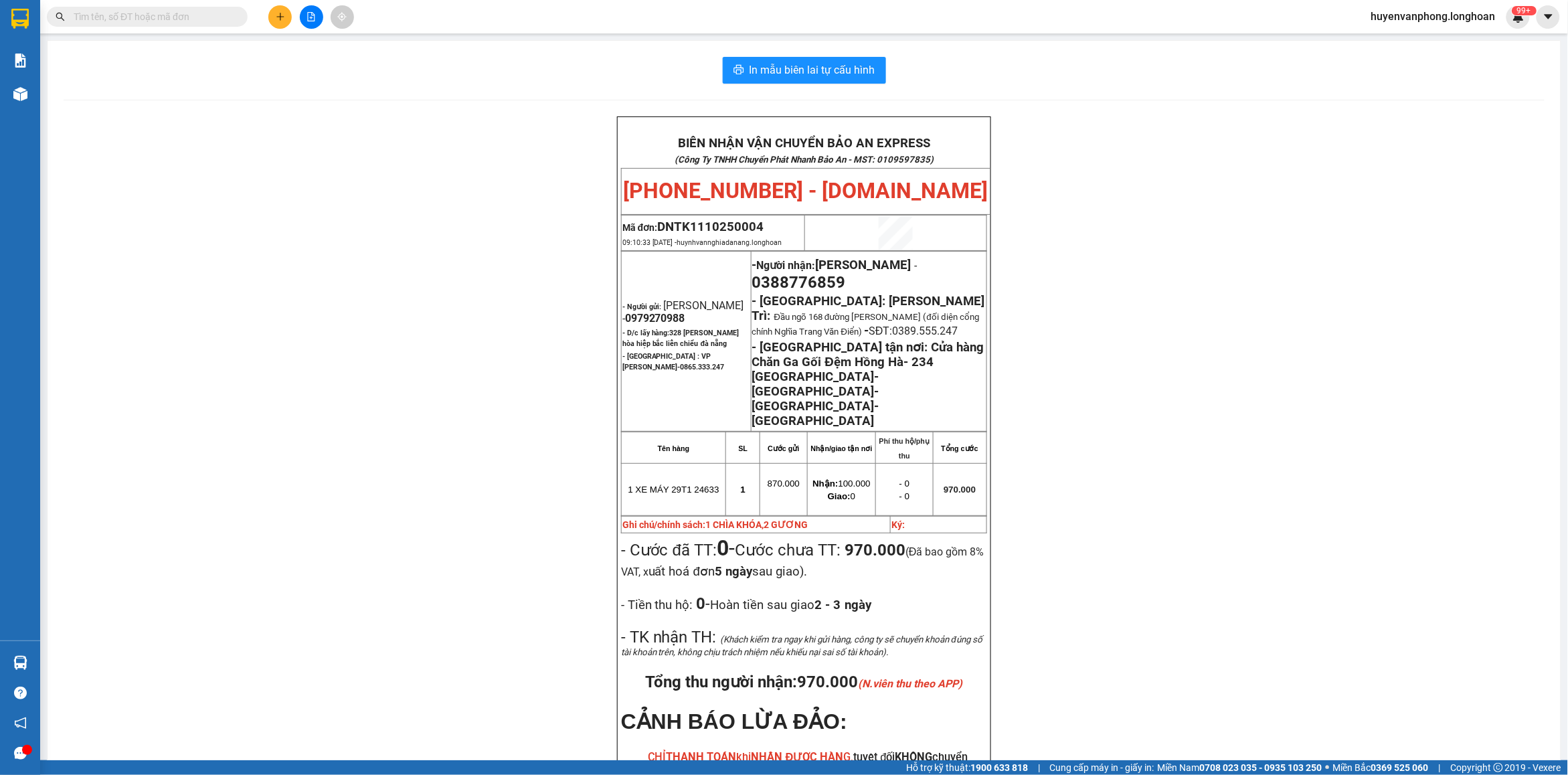
paste input "HNHD 1110250013"
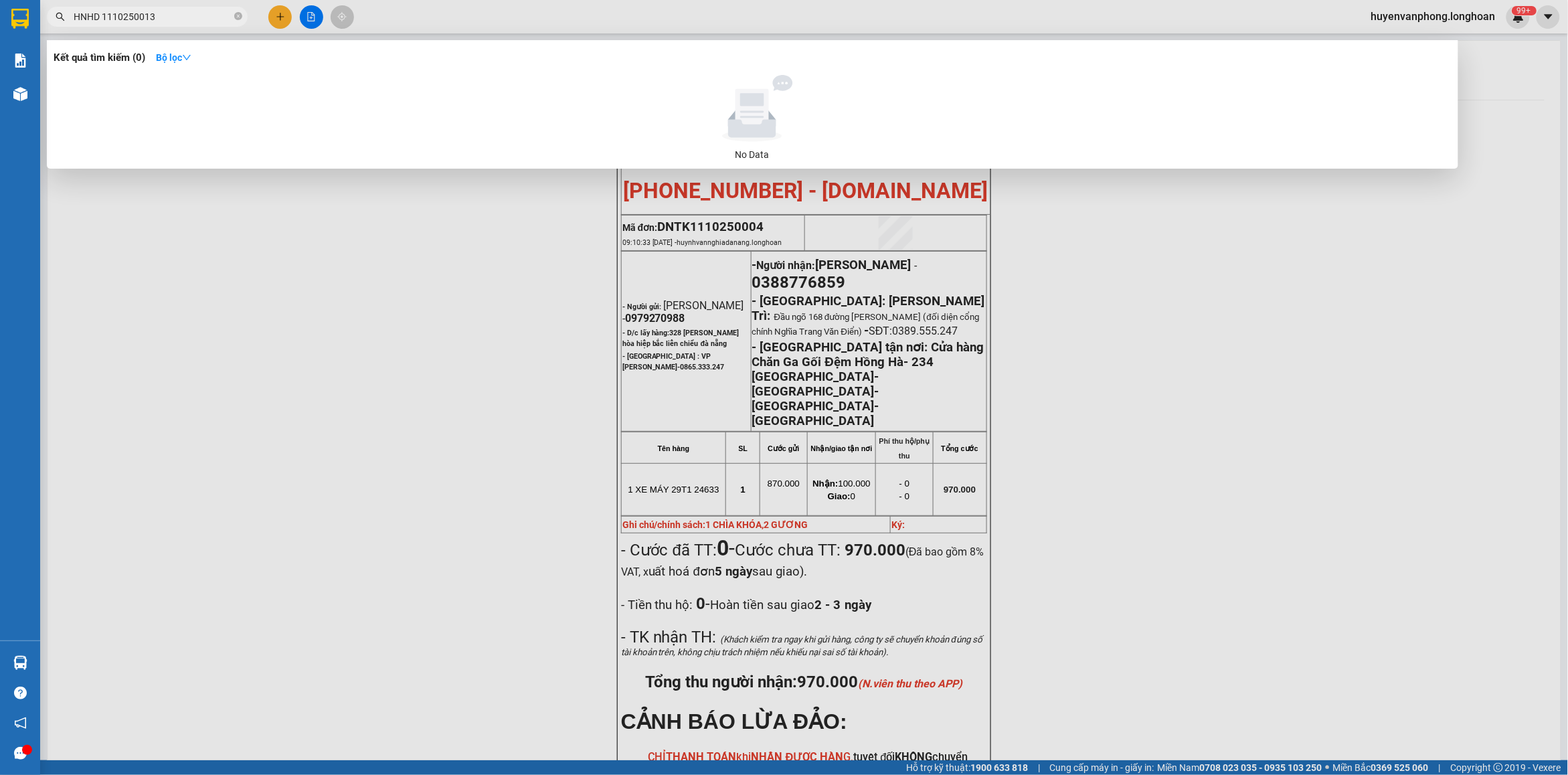
click at [104, 11] on input "HNHD 1110250013" at bounding box center [152, 16] width 158 height 14
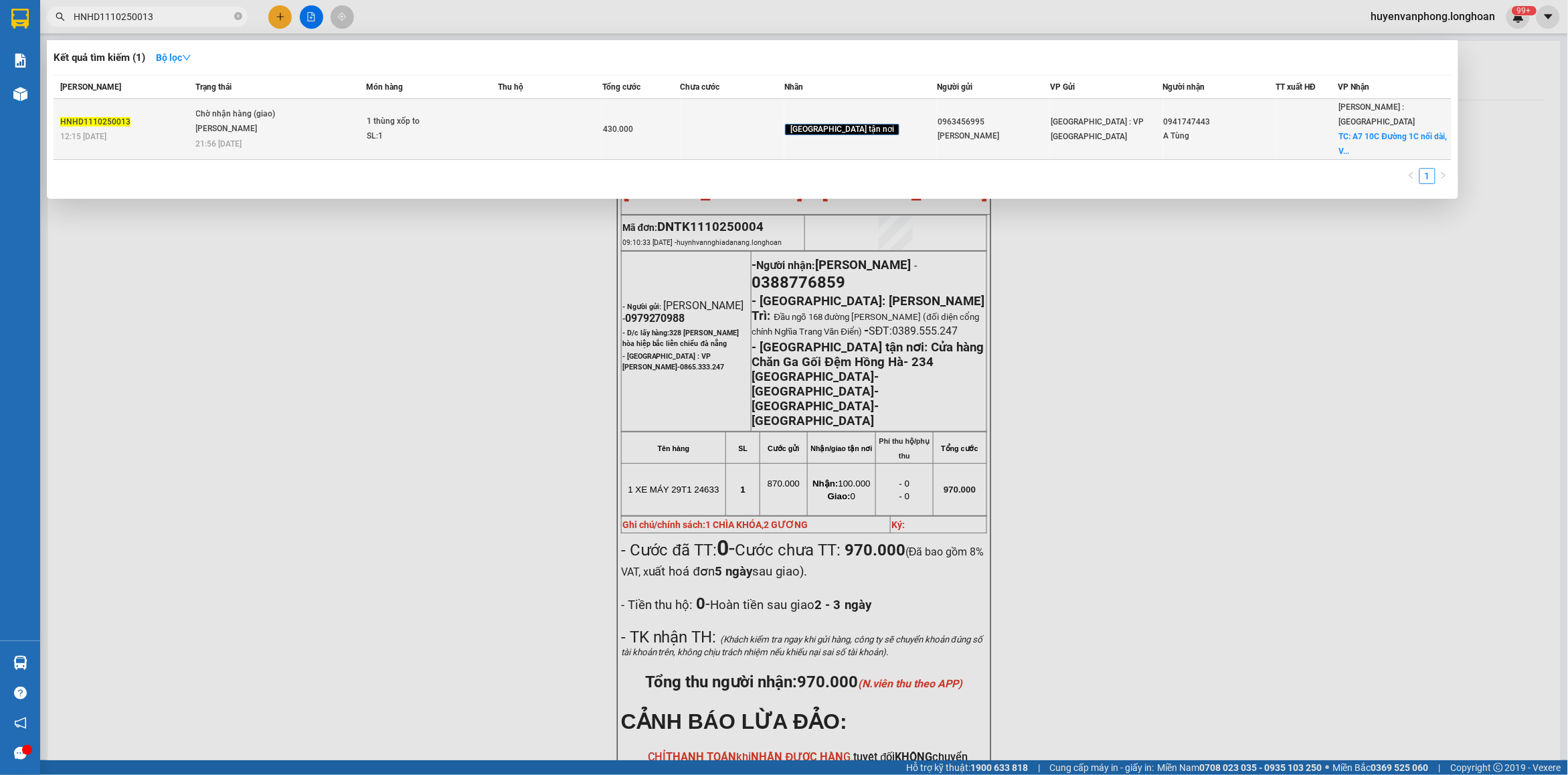
type input "HNHD1110250013"
click at [297, 111] on div "Chờ nhận hàng (giao)" at bounding box center [246, 114] width 100 height 14
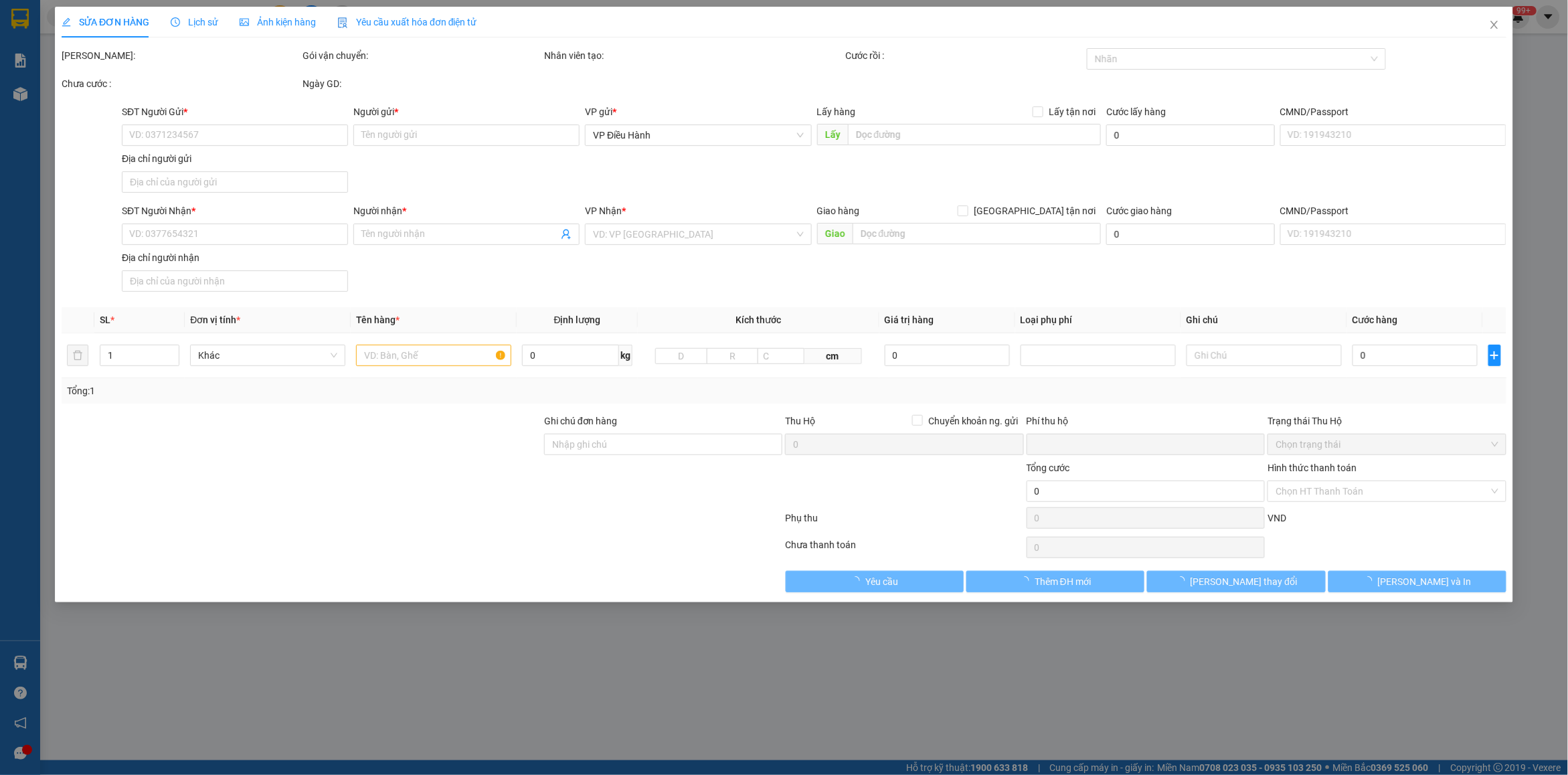
type input "0963456995"
type input "[PERSON_NAME]"
type input "0941747443"
type input "A Tùng"
checkbox input "true"
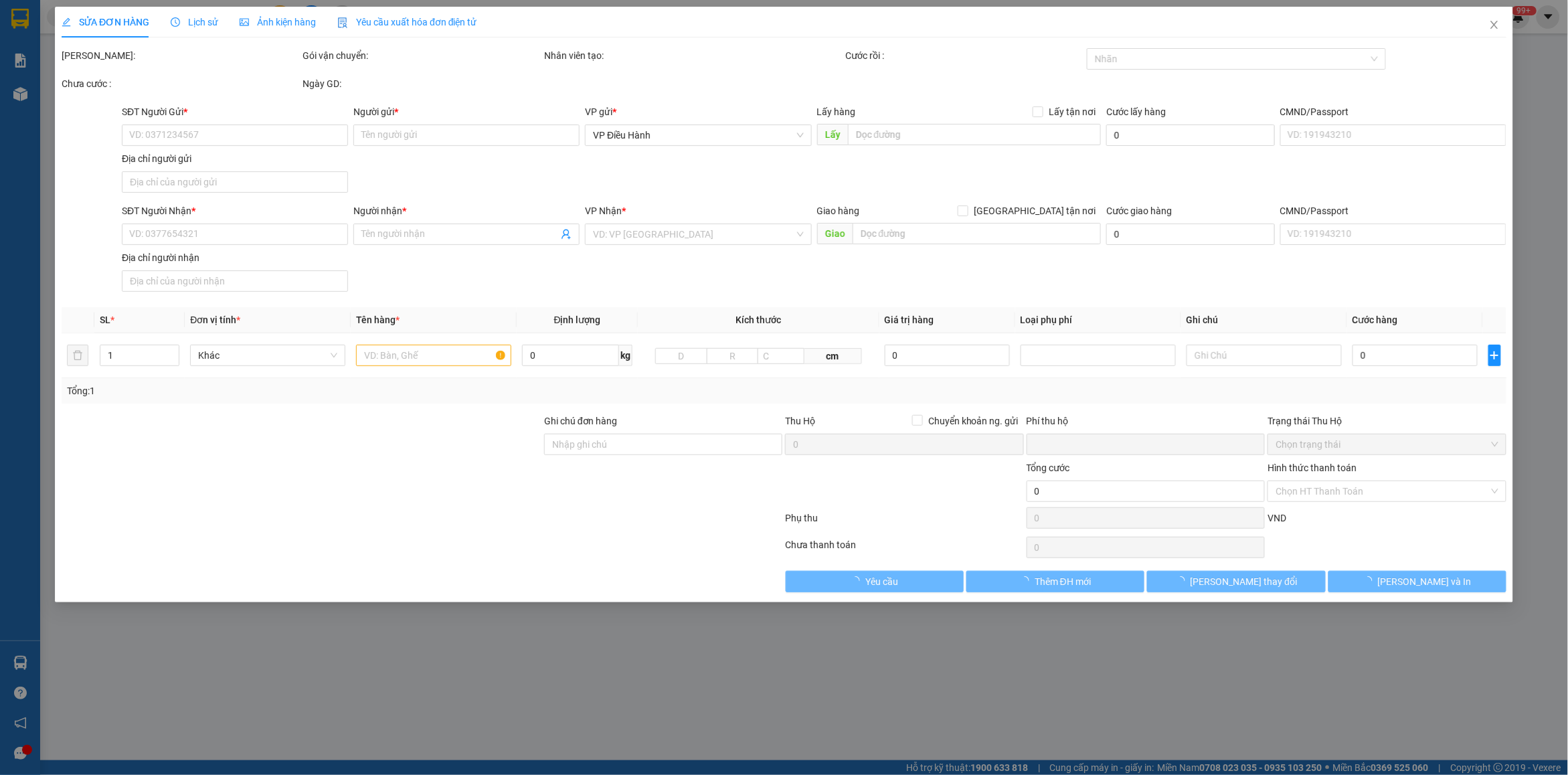
type input "A7 10C Đường 1C nối dài, [GEOGRAPHIC_DATA], [GEOGRAPHIC_DATA]"
type input "0"
type input "430.000"
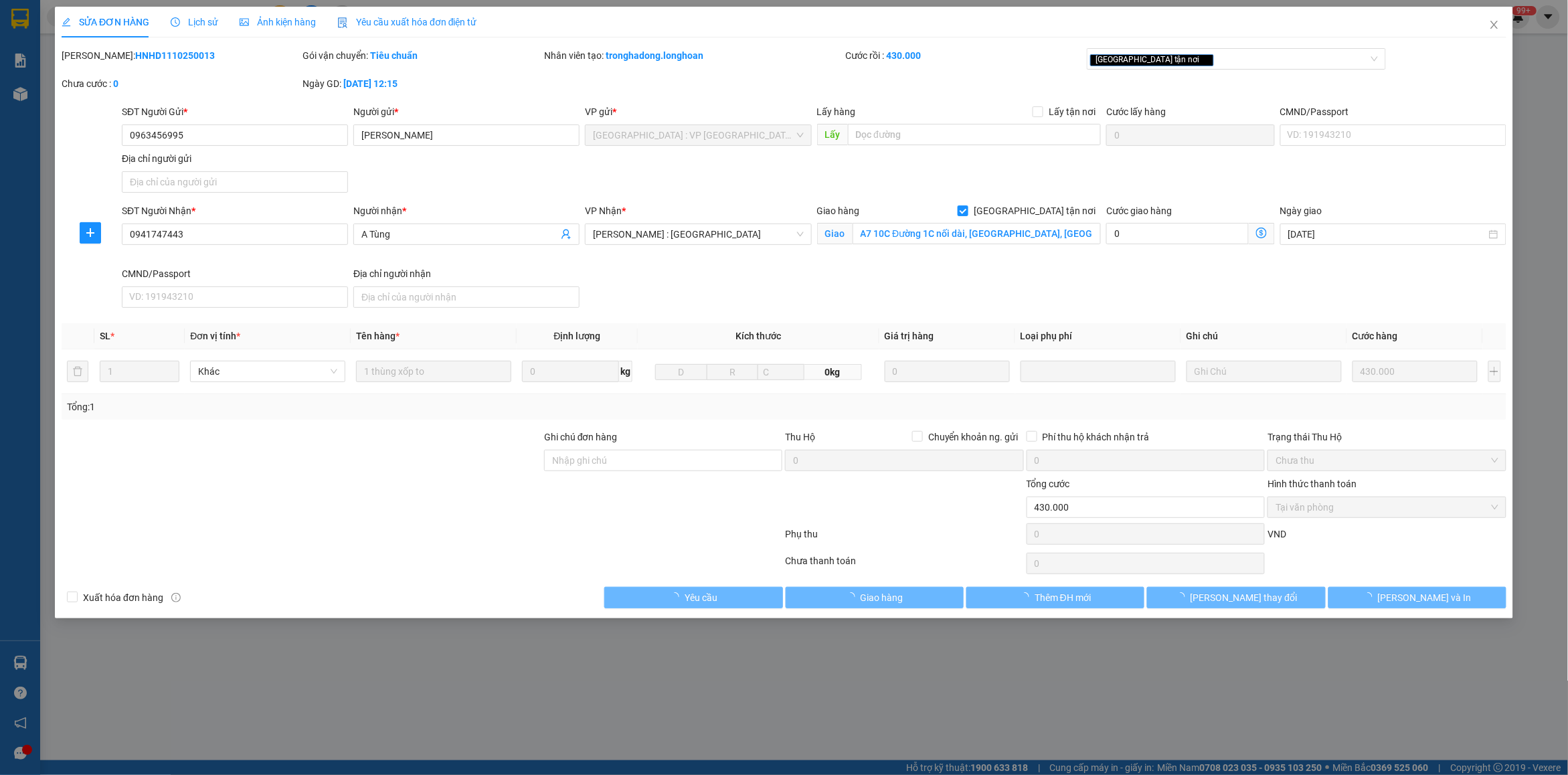
click at [199, 14] on div "Lịch sử" at bounding box center [194, 22] width 48 height 31
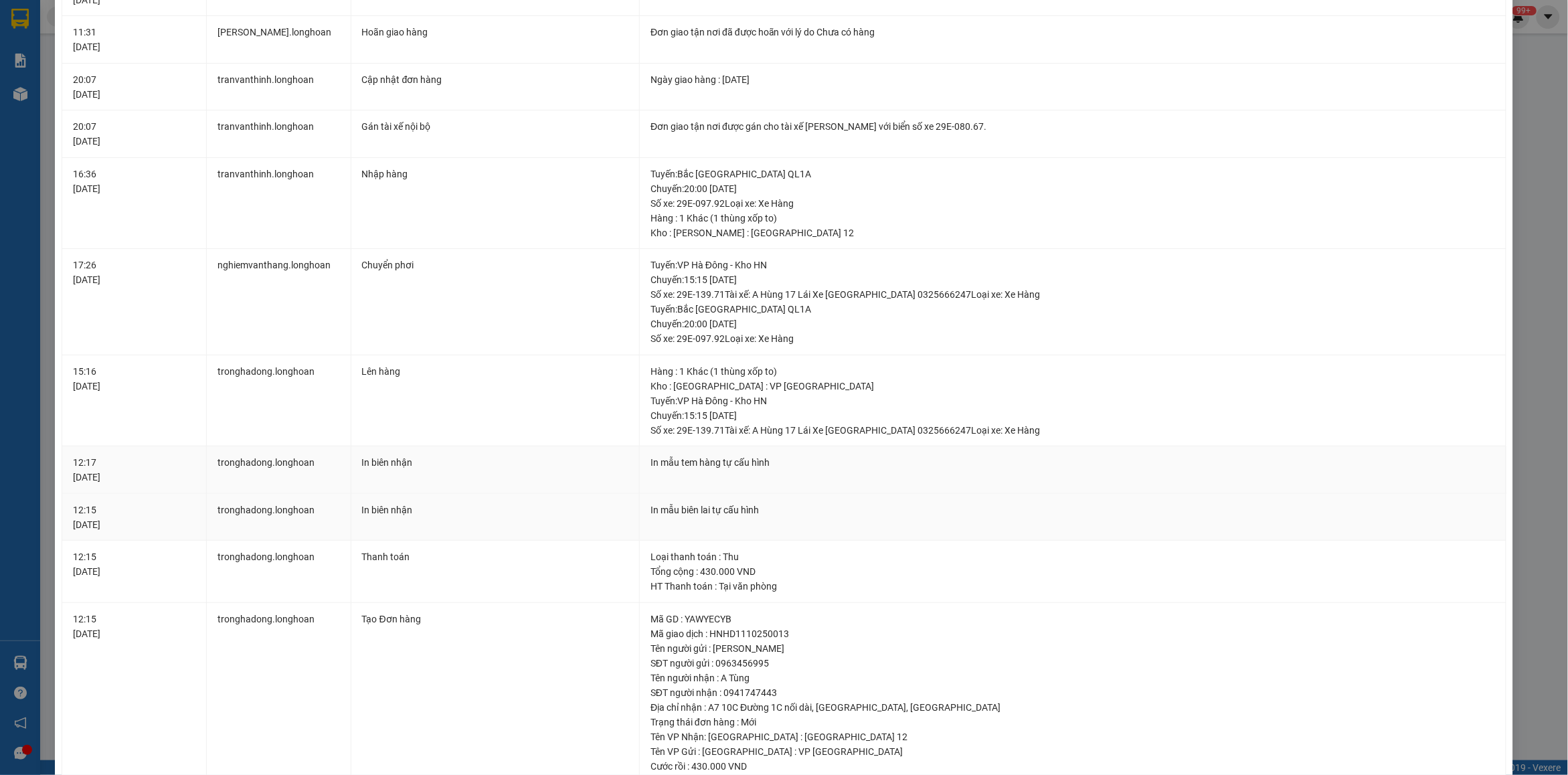
scroll to position [251, 0]
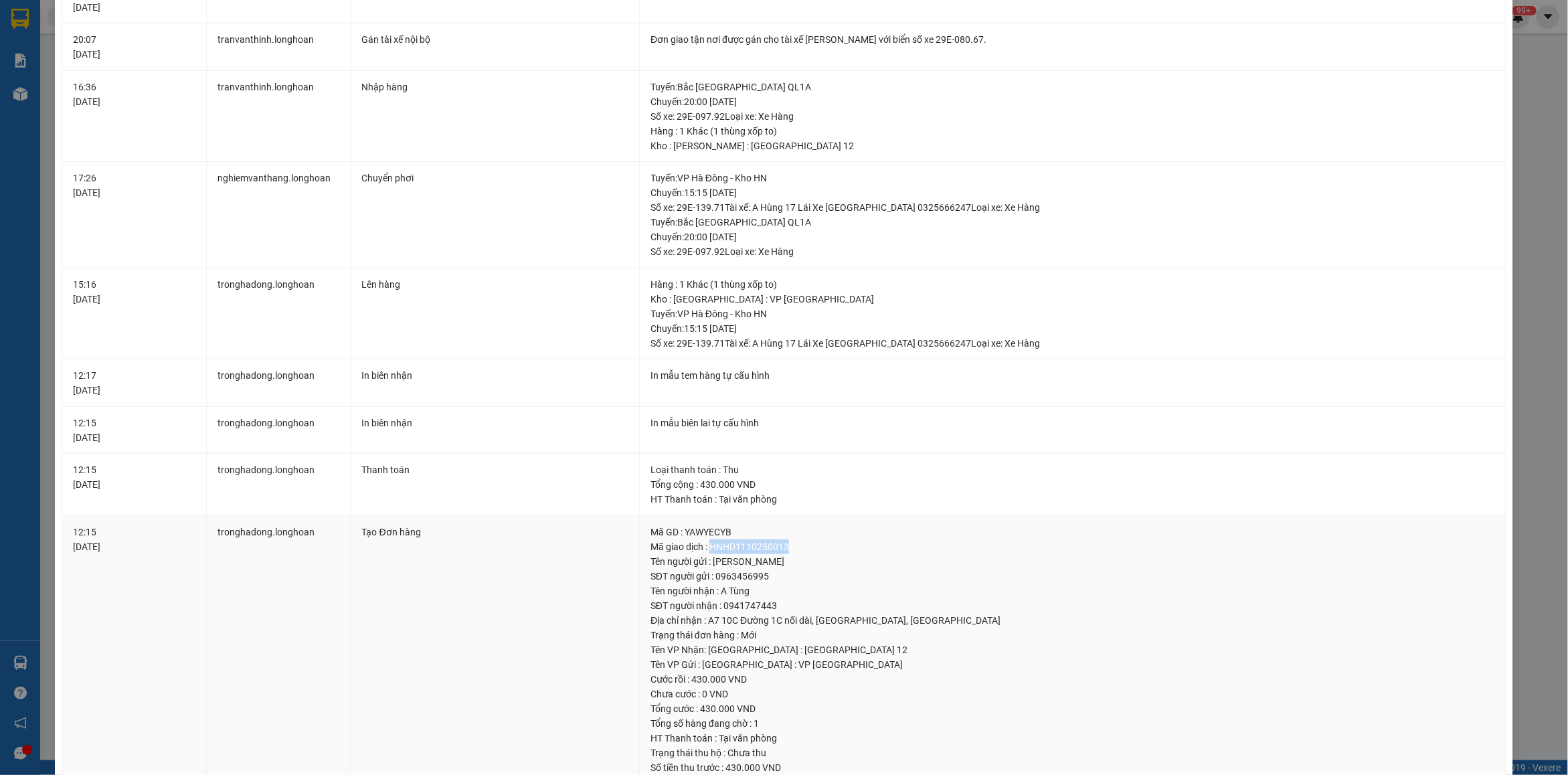
drag, startPoint x: 708, startPoint y: 552, endPoint x: 797, endPoint y: 553, distance: 89.0
click at [797, 553] on div "Mã giao dịch : HNHD1110250013" at bounding box center [1073, 546] width 844 height 14
copy div "HNHD1110250013"
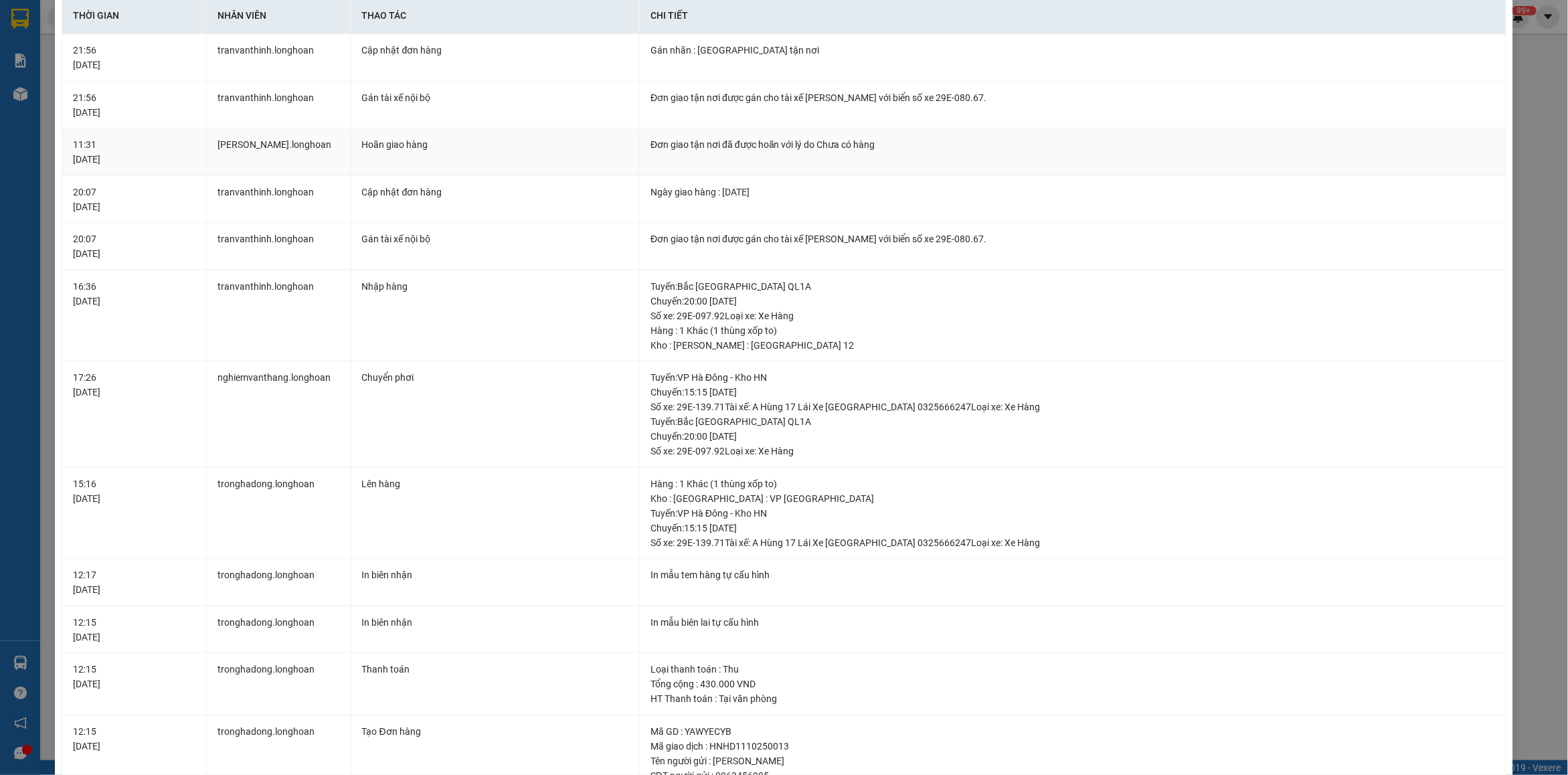
scroll to position [0, 0]
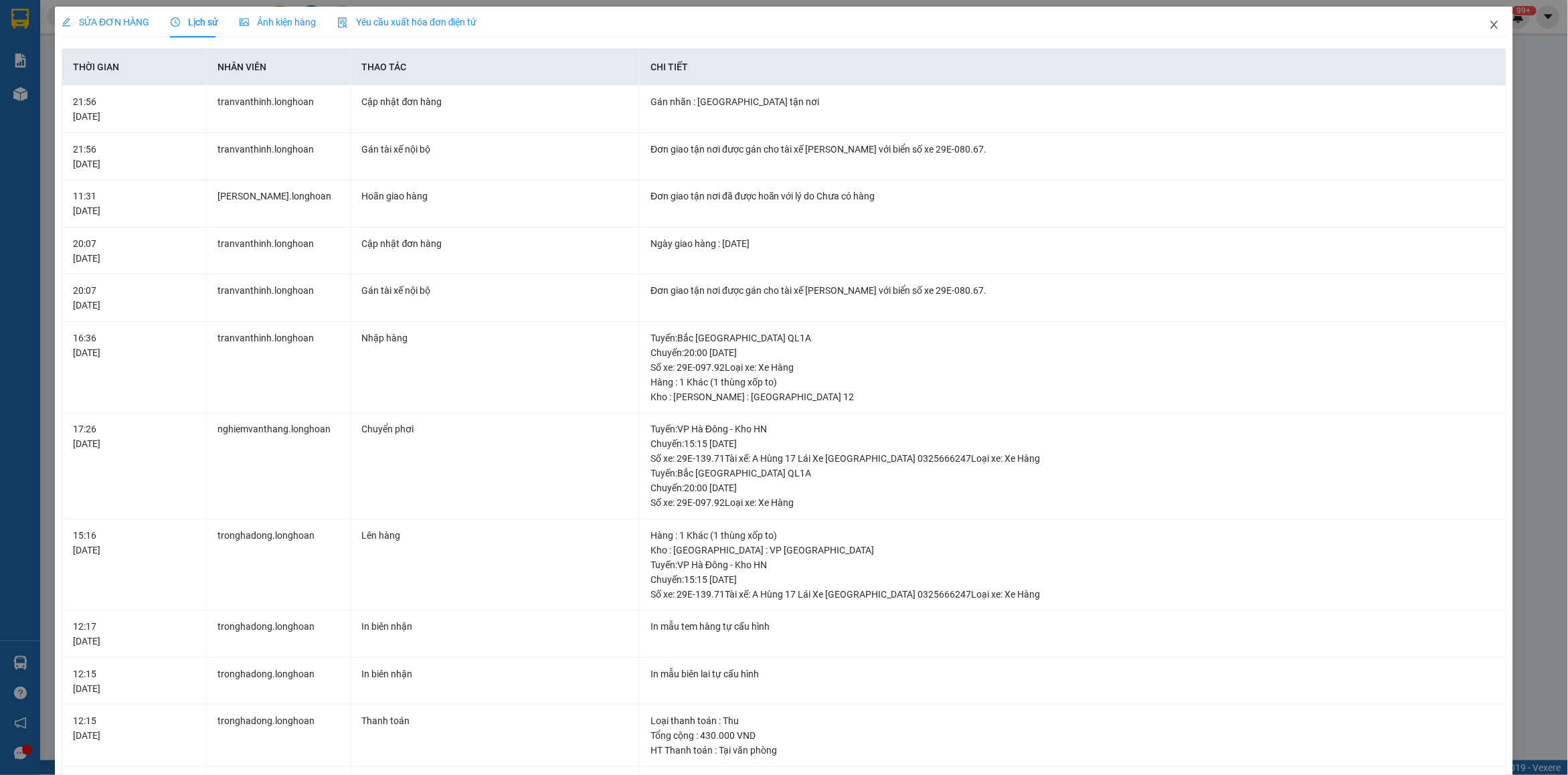
click at [1490, 27] on icon "close" at bounding box center [1494, 24] width 8 height 8
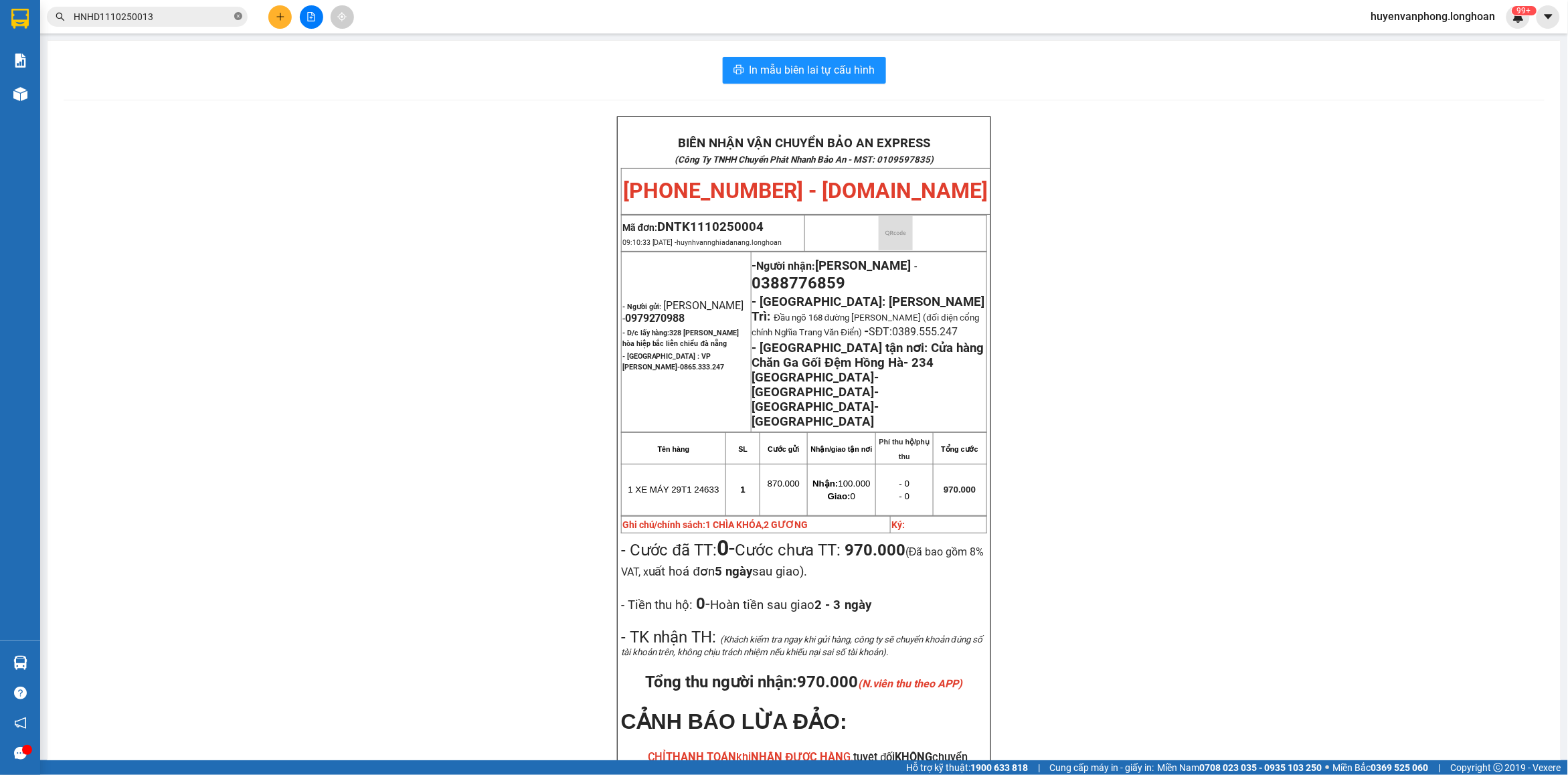
drag, startPoint x: 241, startPoint y: 14, endPoint x: 168, endPoint y: 20, distance: 73.2
click at [232, 14] on span "HNHD1110250013" at bounding box center [147, 17] width 201 height 20
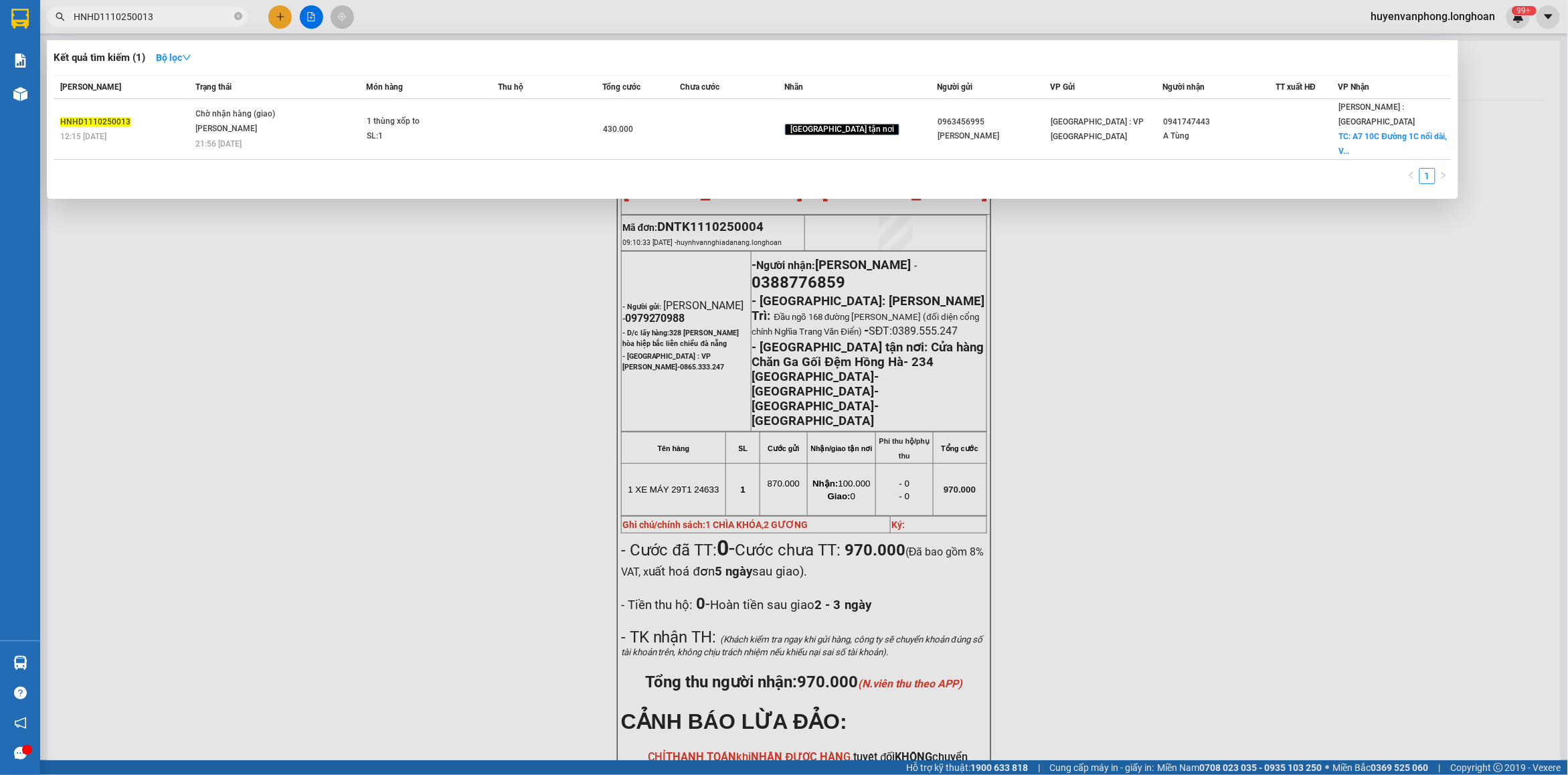
click at [155, 20] on input "HNHD1110250013" at bounding box center [152, 16] width 158 height 14
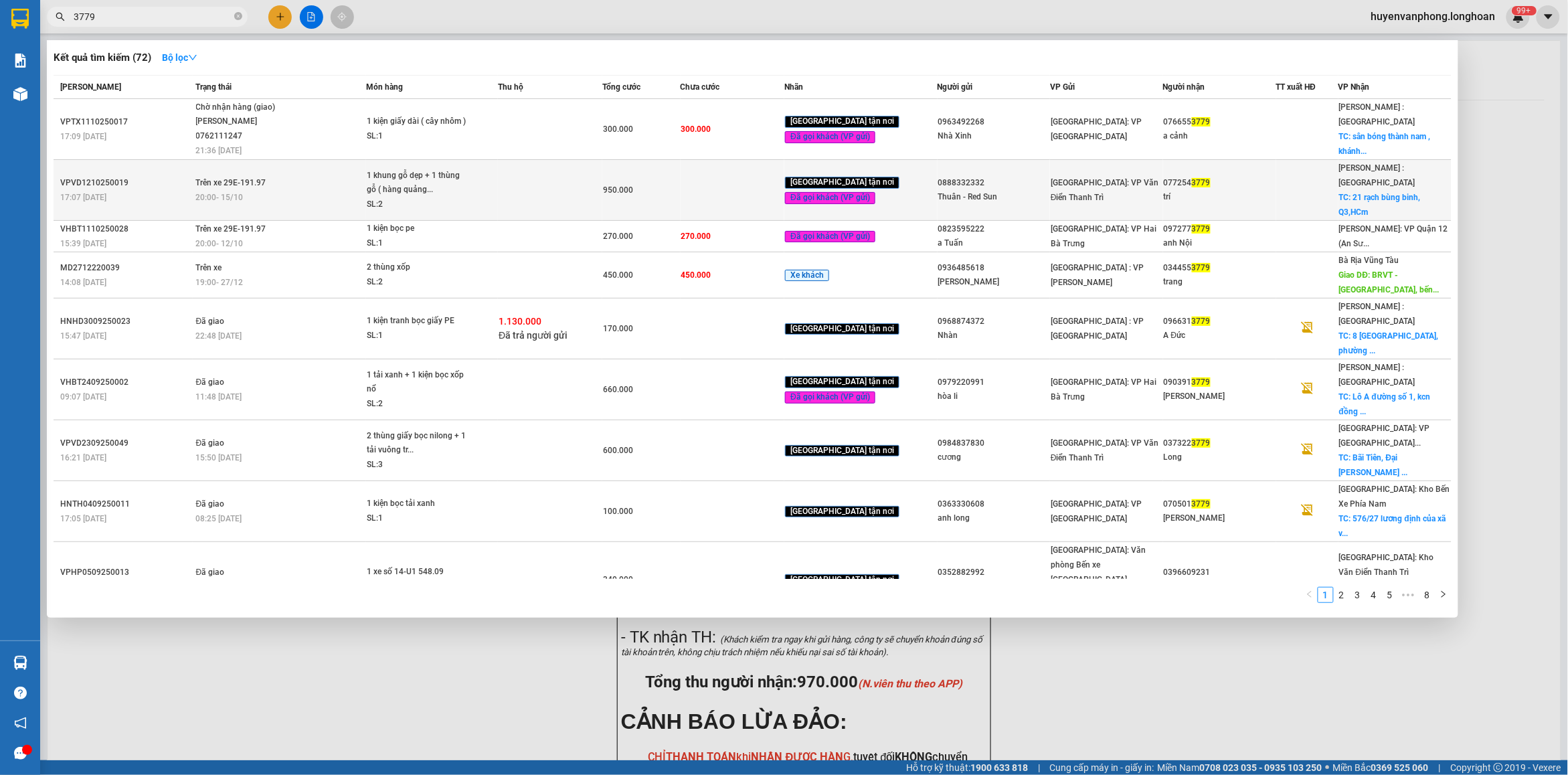
type input "3779"
click at [363, 190] on div "20:00 [DATE]" at bounding box center [281, 197] width 169 height 14
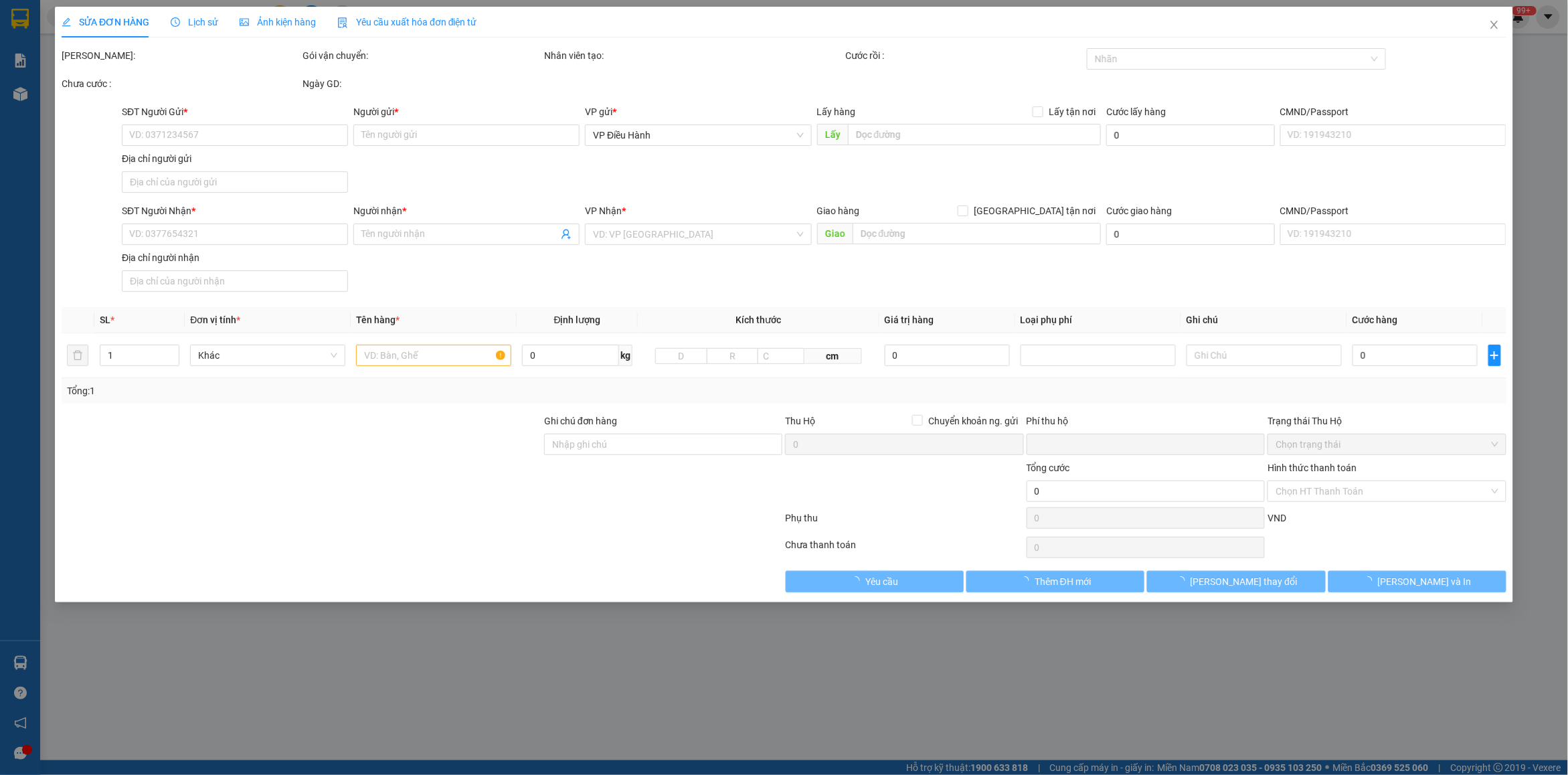
type input "0888332332"
type input "Thuân - Red Sun"
type input "0772543779"
type input "trí"
checkbox input "true"
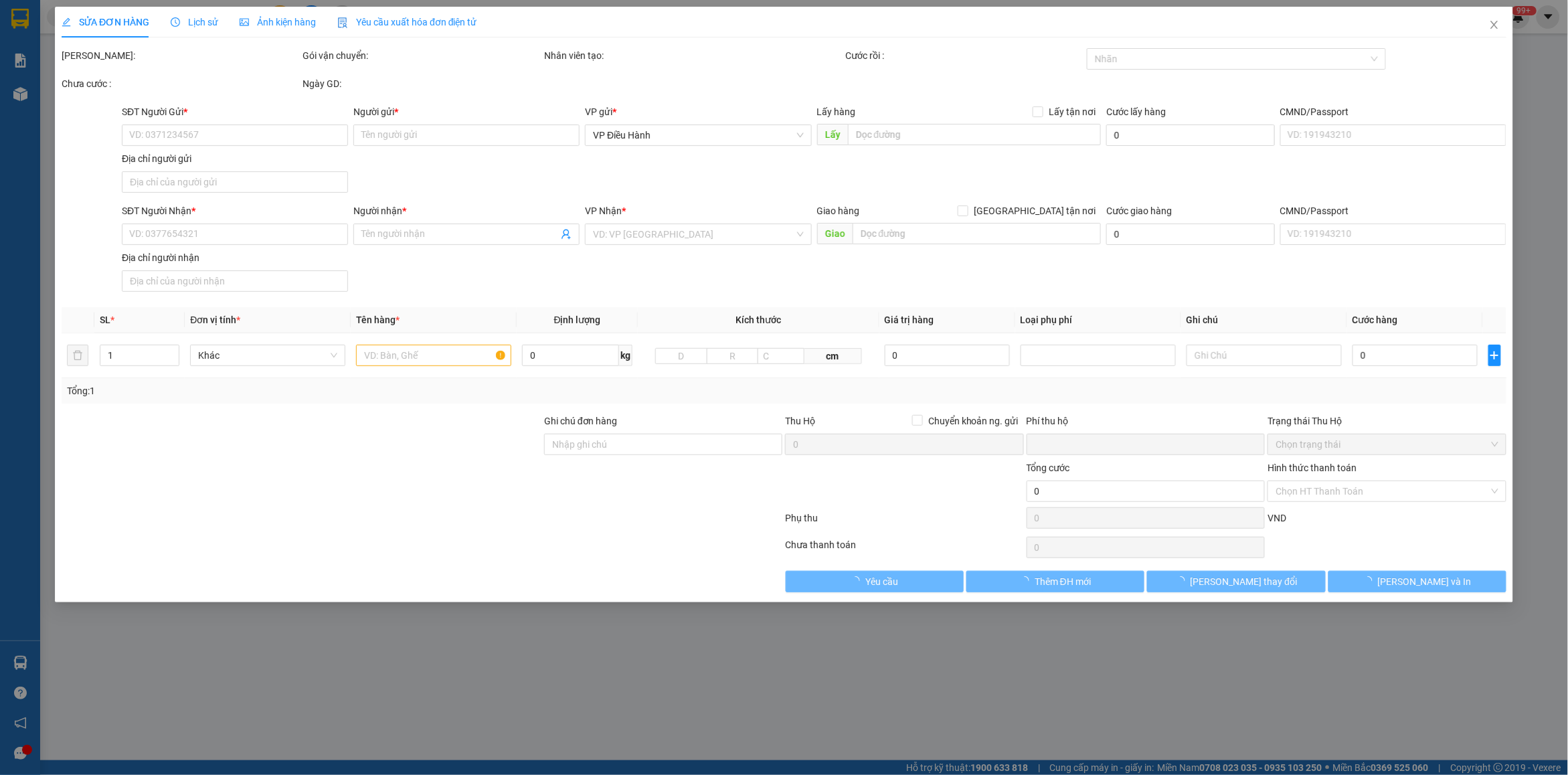
type input "21 rạch bùng binh, Q3,HCm"
type input "8"
type input "nhận nguyên kiện,giao nguyên kiện,bể vỡ khồng đền, XIN NHẸ TAY"
type input "0"
type input "950.000"
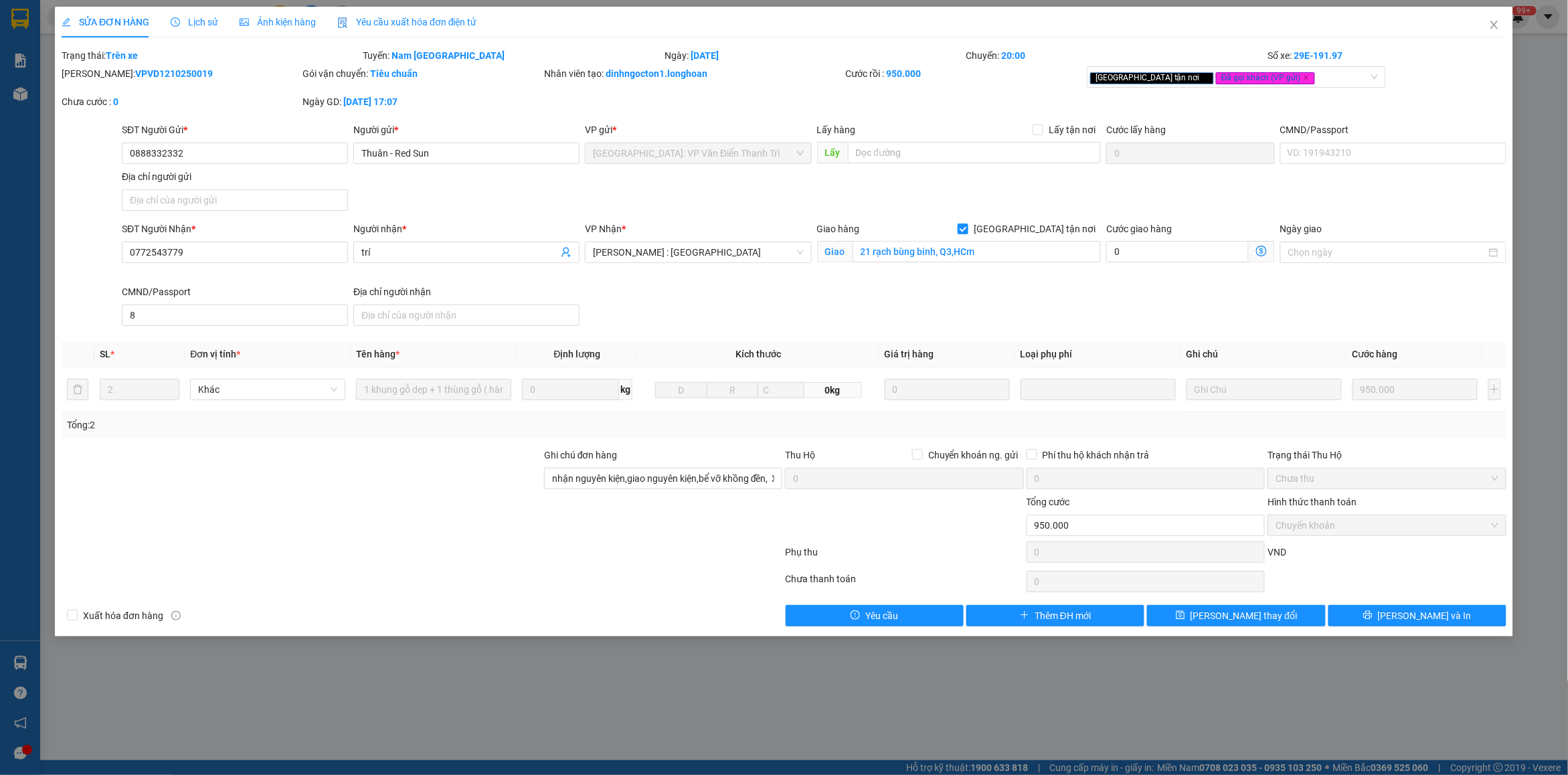
click at [202, 20] on span "Lịch sử" at bounding box center [194, 22] width 48 height 11
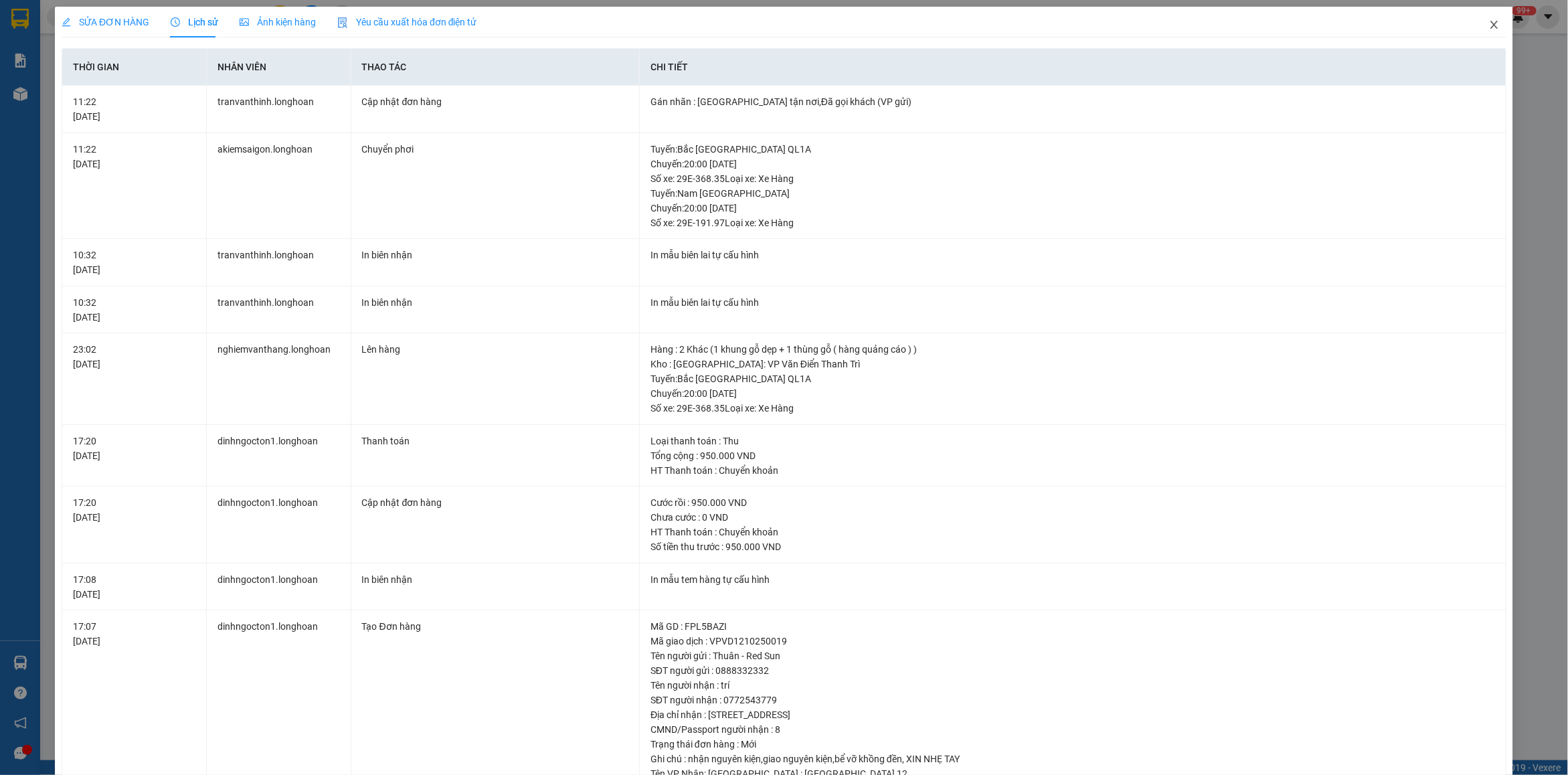
click at [1489, 24] on icon "close" at bounding box center [1495, 25] width 11 height 11
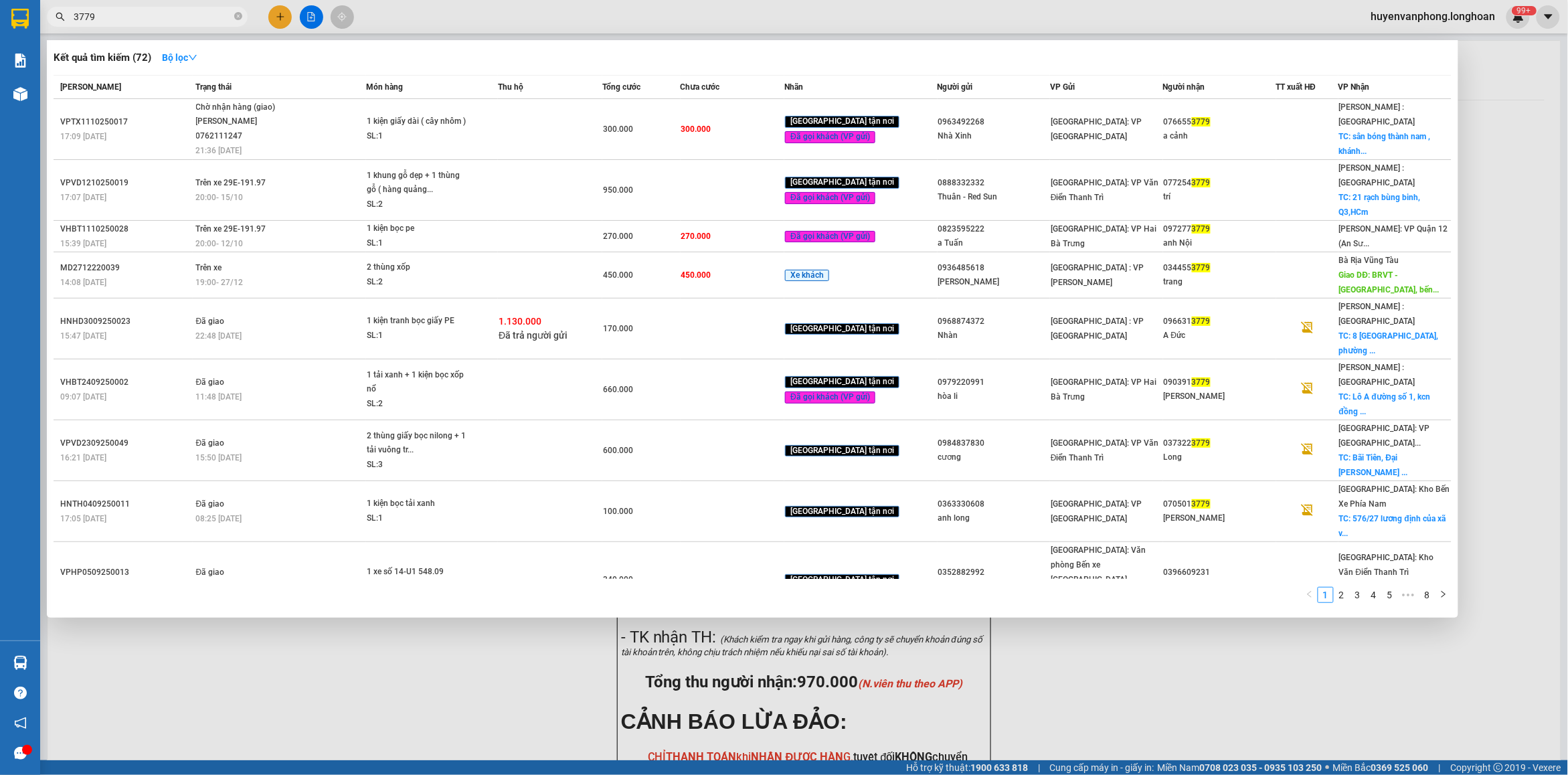
drag, startPoint x: 239, startPoint y: 14, endPoint x: 156, endPoint y: 17, distance: 83.1
click at [227, 14] on span "3779" at bounding box center [147, 17] width 201 height 20
click at [154, 17] on input "3779" at bounding box center [152, 16] width 158 height 14
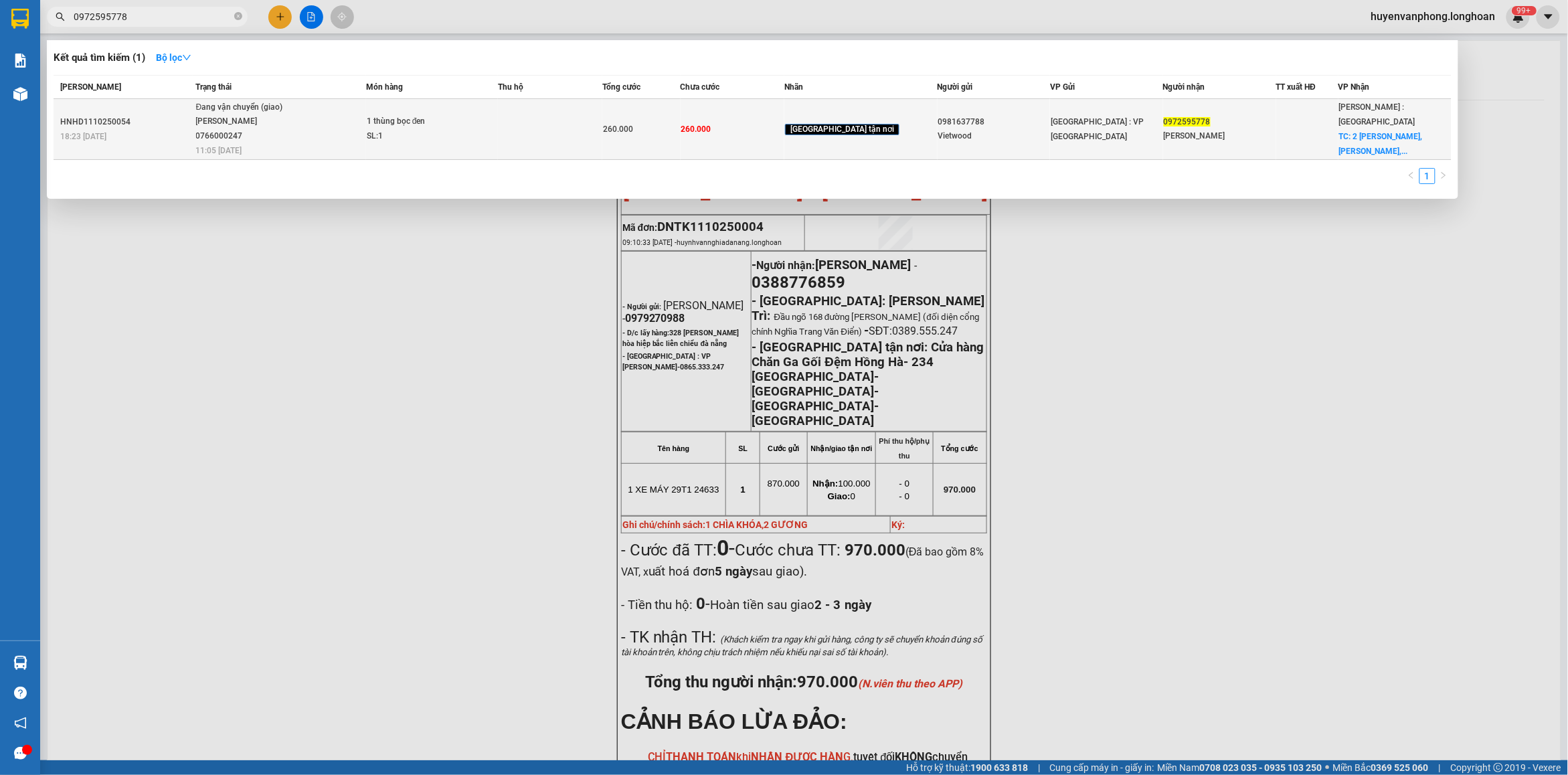
type input "0972595778"
click at [332, 154] on td "Đang vận chuyển (giao) [PERSON_NAME] 0766000247 11:05 [DATE]" at bounding box center [279, 129] width 174 height 61
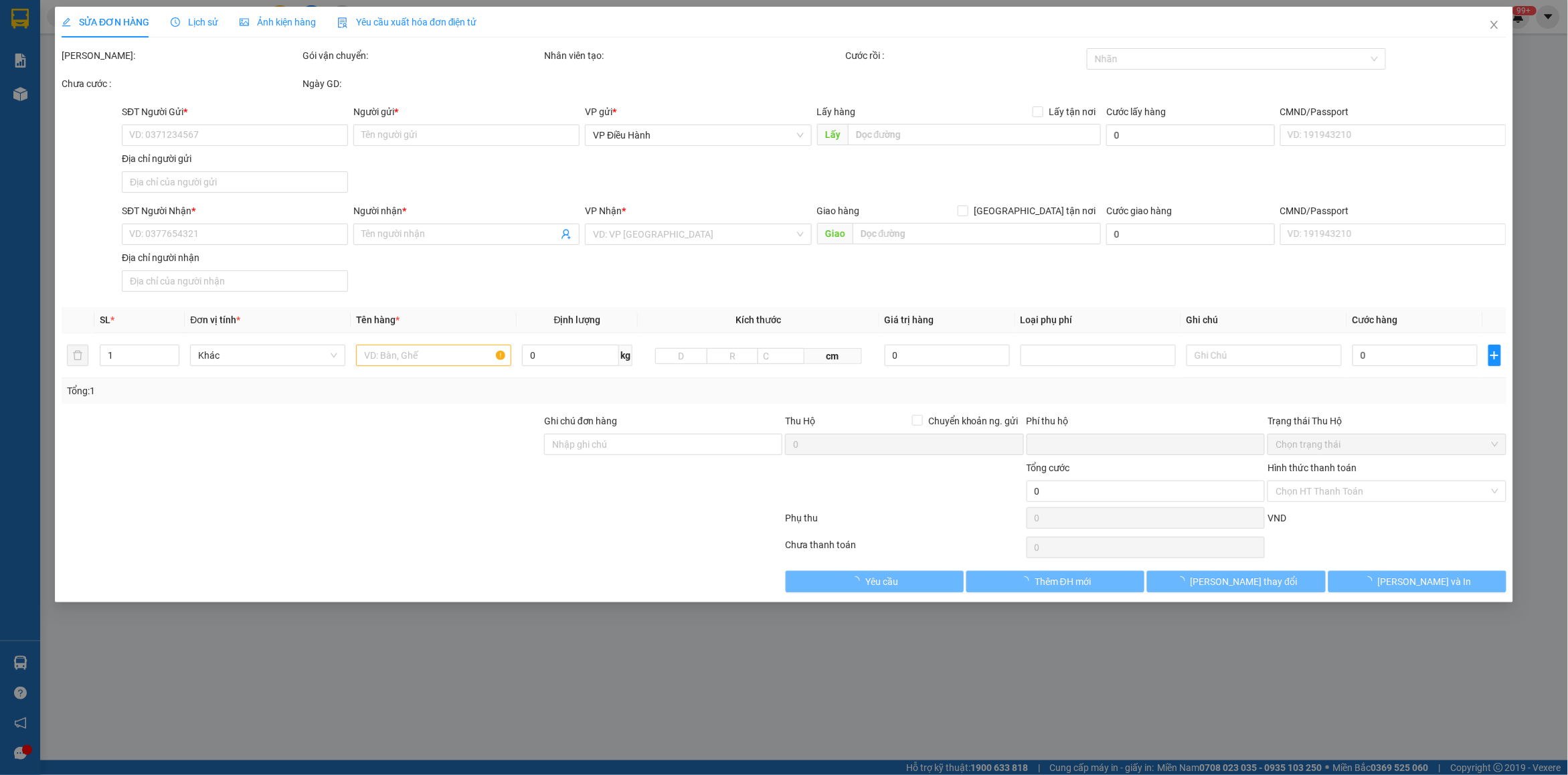
type input "0981637788"
type input "Vietwood"
type input "0972595778"
type input "[PERSON_NAME]"
checkbox input "true"
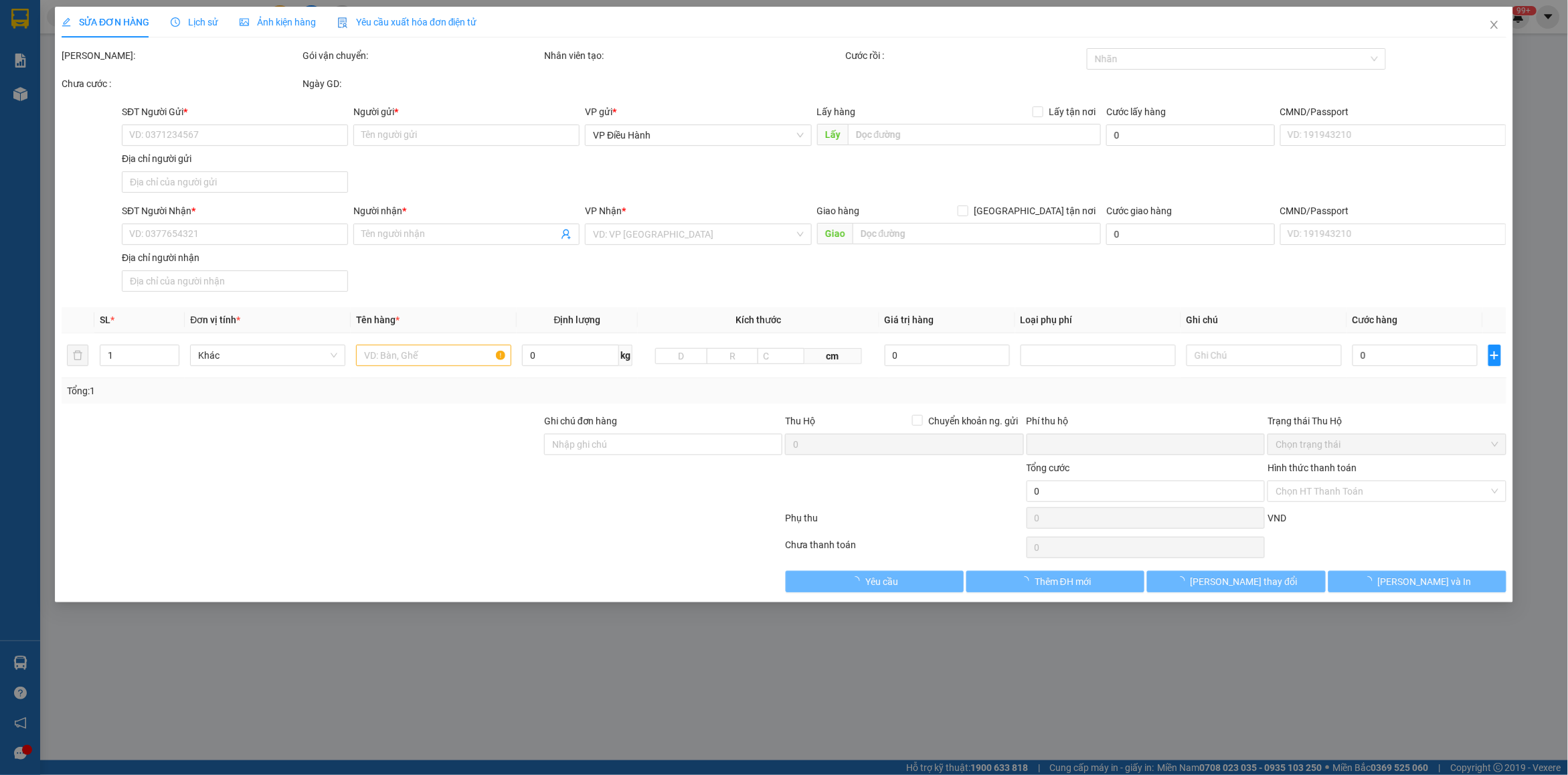
type input "2 [PERSON_NAME], BẾn NGhế, Q1"
checkbox input "true"
type input "0"
type input "260.000"
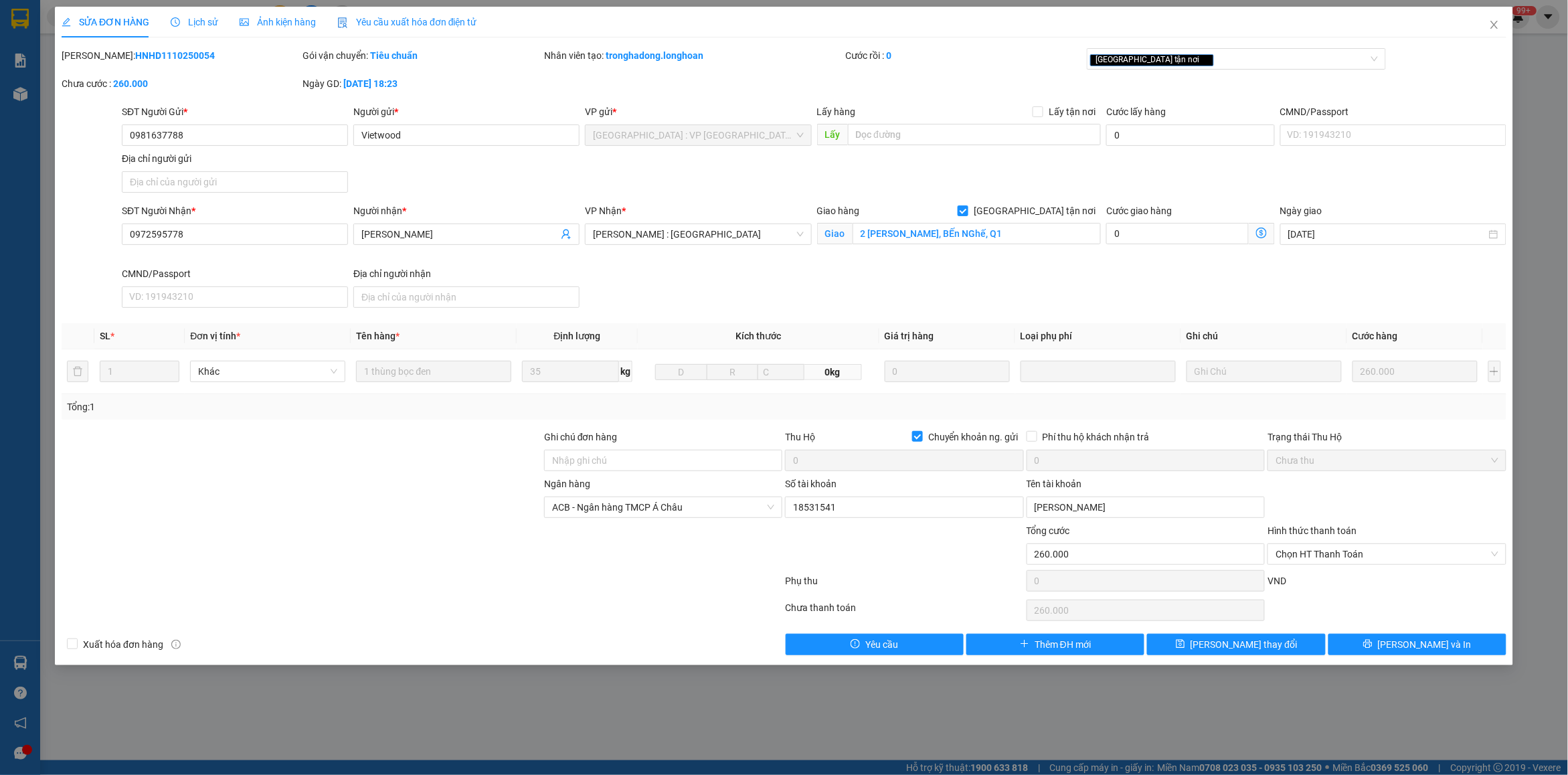
click at [185, 20] on span "Lịch sử" at bounding box center [194, 22] width 48 height 11
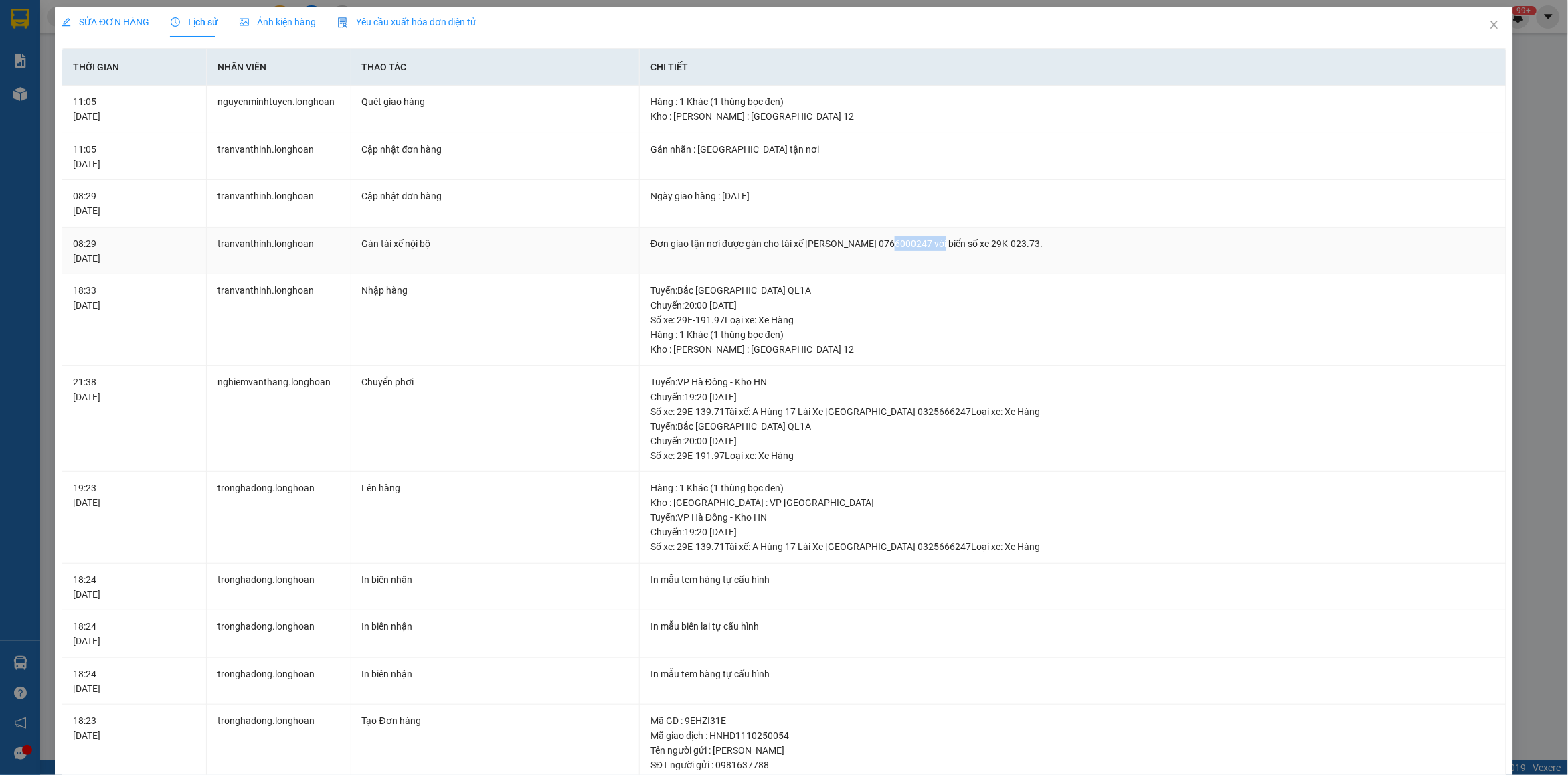
drag, startPoint x: 897, startPoint y: 245, endPoint x: 950, endPoint y: 245, distance: 53.0
click at [950, 245] on div "Đơn giao tận nơi được gán cho tài xế [PERSON_NAME] 0766000247 với biển số xe 29…" at bounding box center [1073, 243] width 844 height 14
click at [1490, 27] on icon "close" at bounding box center [1494, 24] width 8 height 8
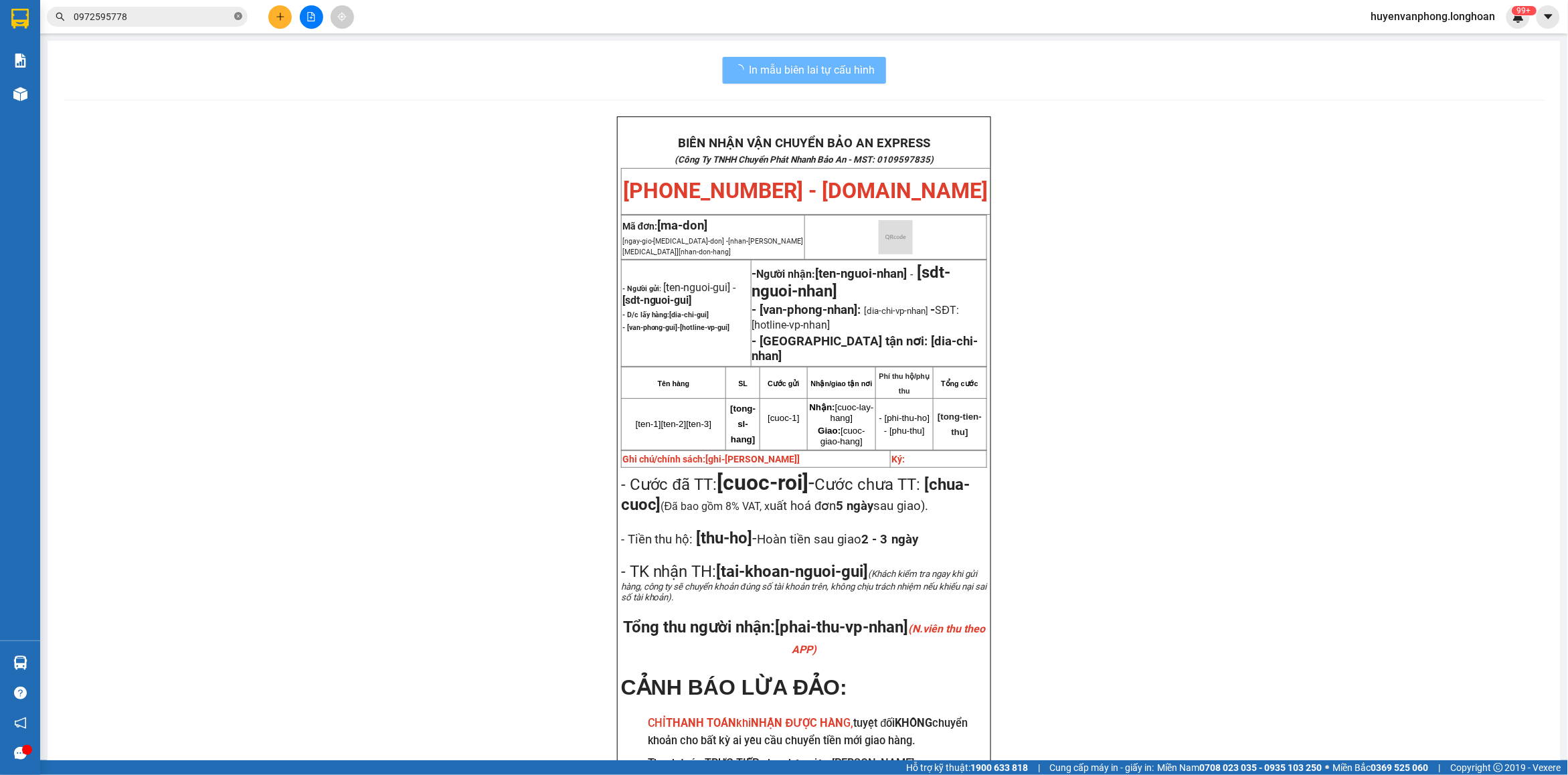
drag, startPoint x: 239, startPoint y: 14, endPoint x: 219, endPoint y: 14, distance: 20.0
click at [235, 14] on icon "close-circle" at bounding box center [238, 16] width 8 height 8
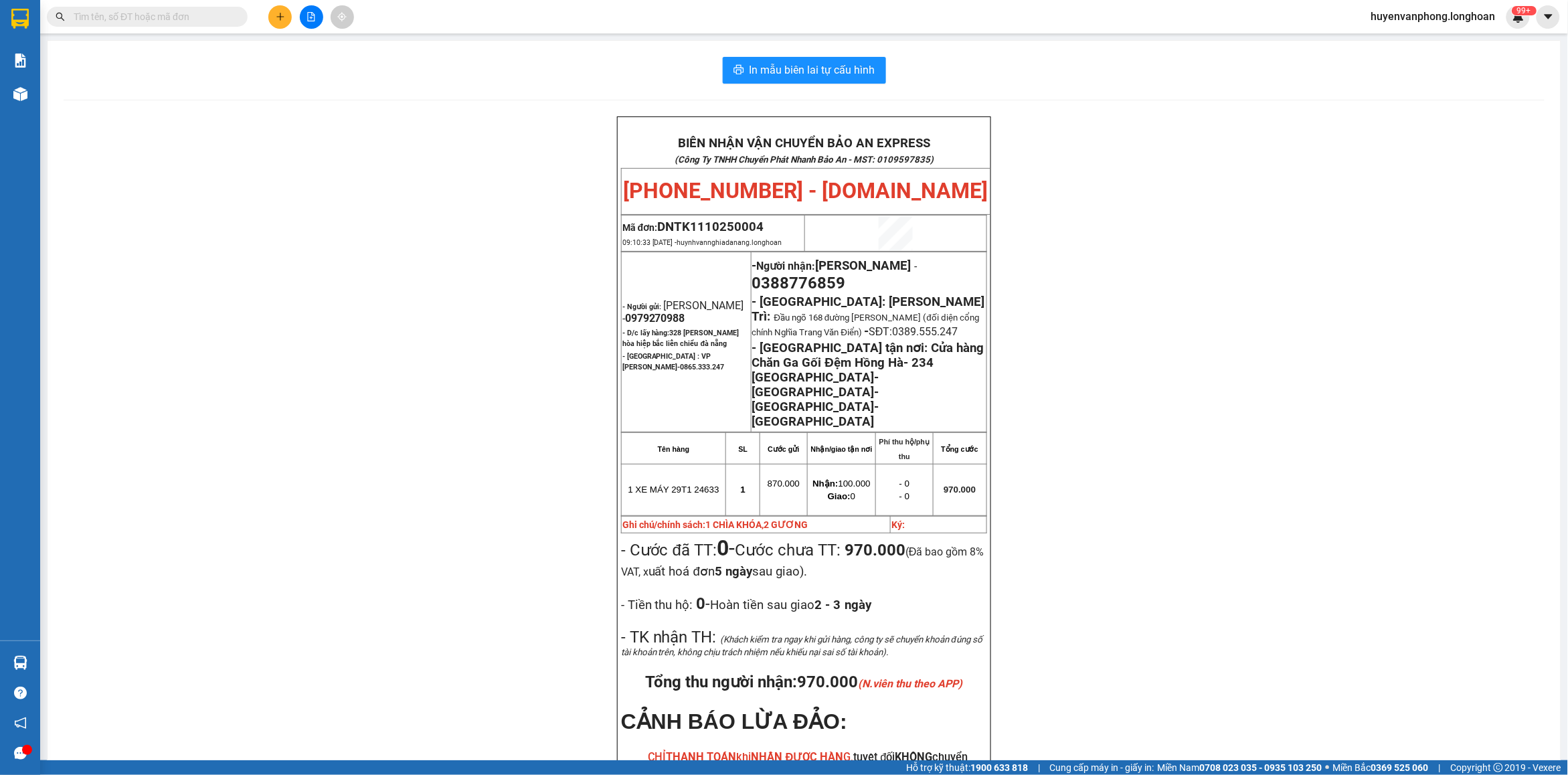
drag, startPoint x: 145, startPoint y: 14, endPoint x: 209, endPoint y: 1, distance: 65.3
click at [209, 1] on div "Kết quả tìm kiếm ( 1 ) Bộ lọc Mã ĐH Trạng thái Món hàng Thu hộ Tổng cước Chưa c…" at bounding box center [784, 17] width 1568 height 33
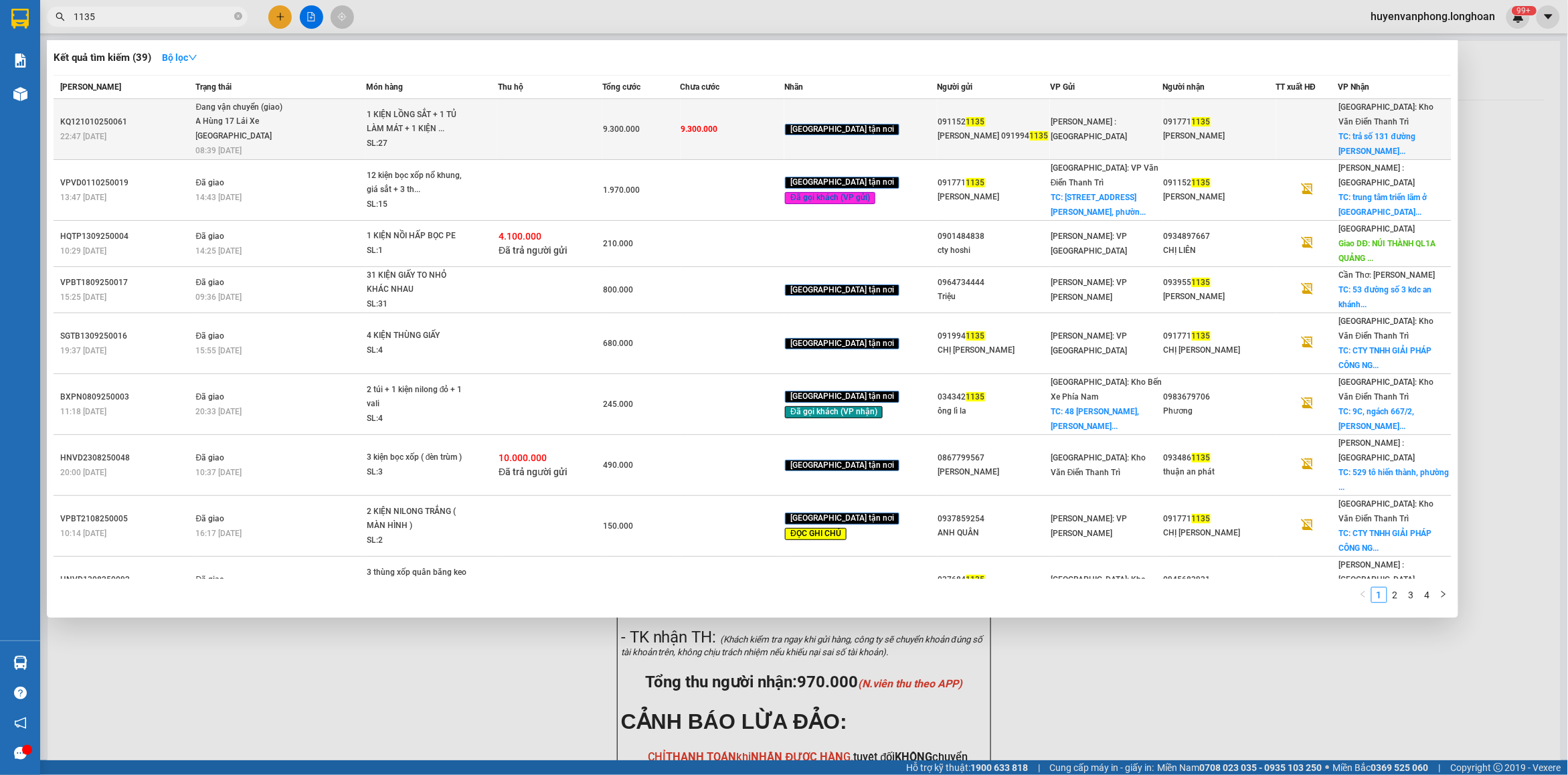
type input "1135"
click at [785, 121] on td "9.300.000" at bounding box center [733, 129] width 104 height 61
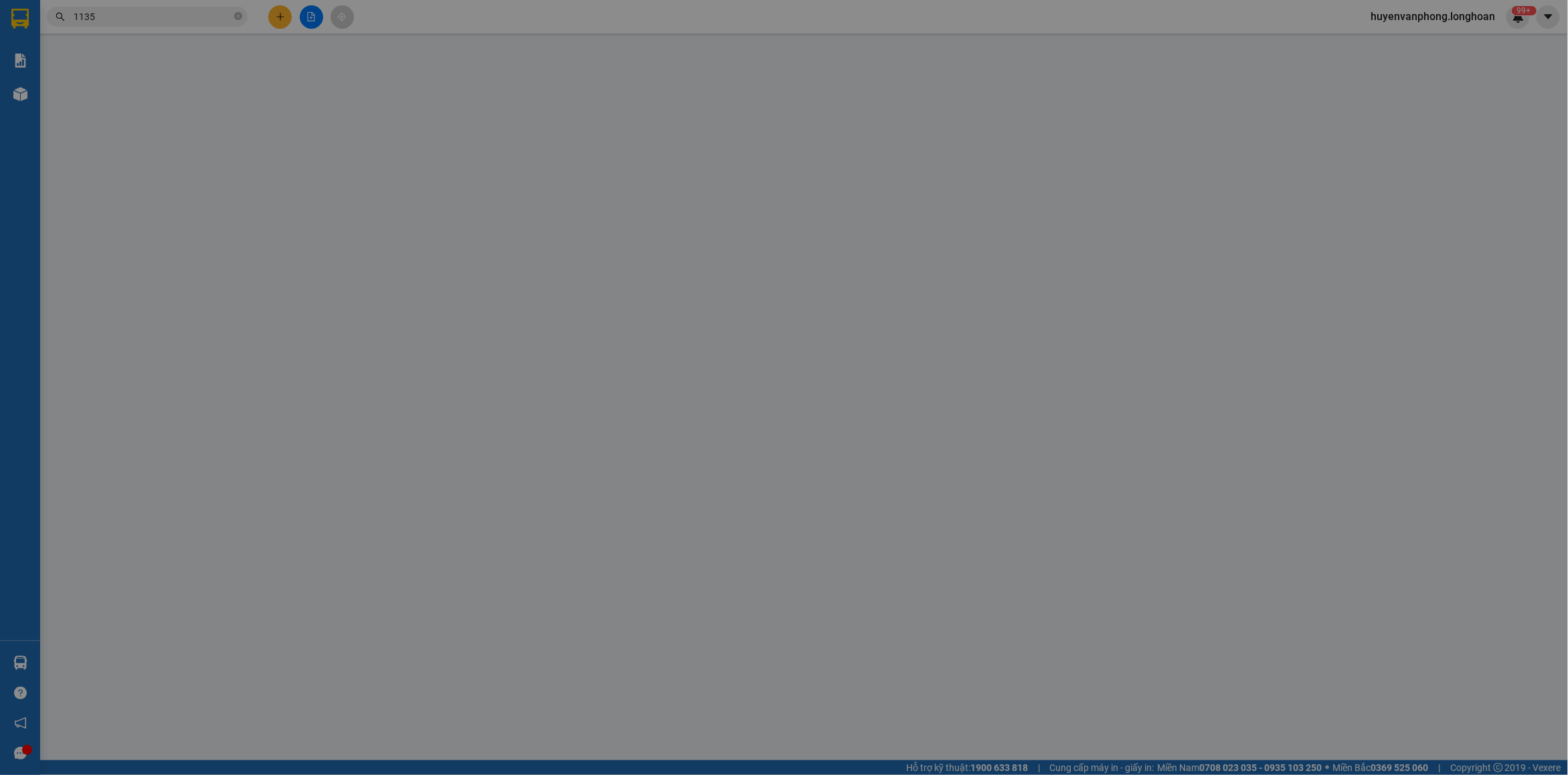
type input "0911521135"
type input "[PERSON_NAME] 0919941135"
type input "0917711135"
type input "[PERSON_NAME]"
checkbox input "true"
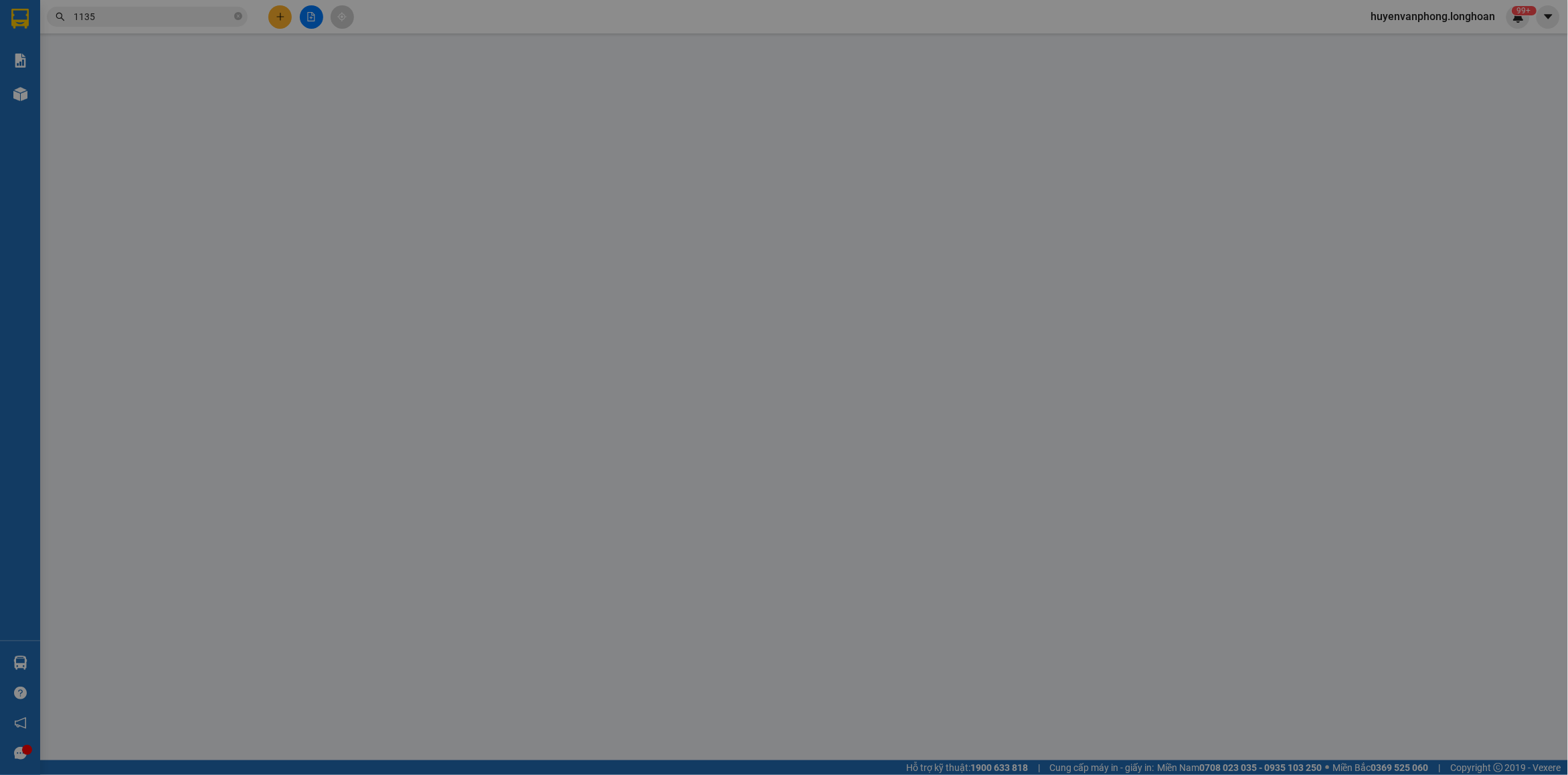
type input "trả số [STREET_ADDRESS]"
type input "0"
type input "9.300.000"
type input "300.000"
type input "9.300.000"
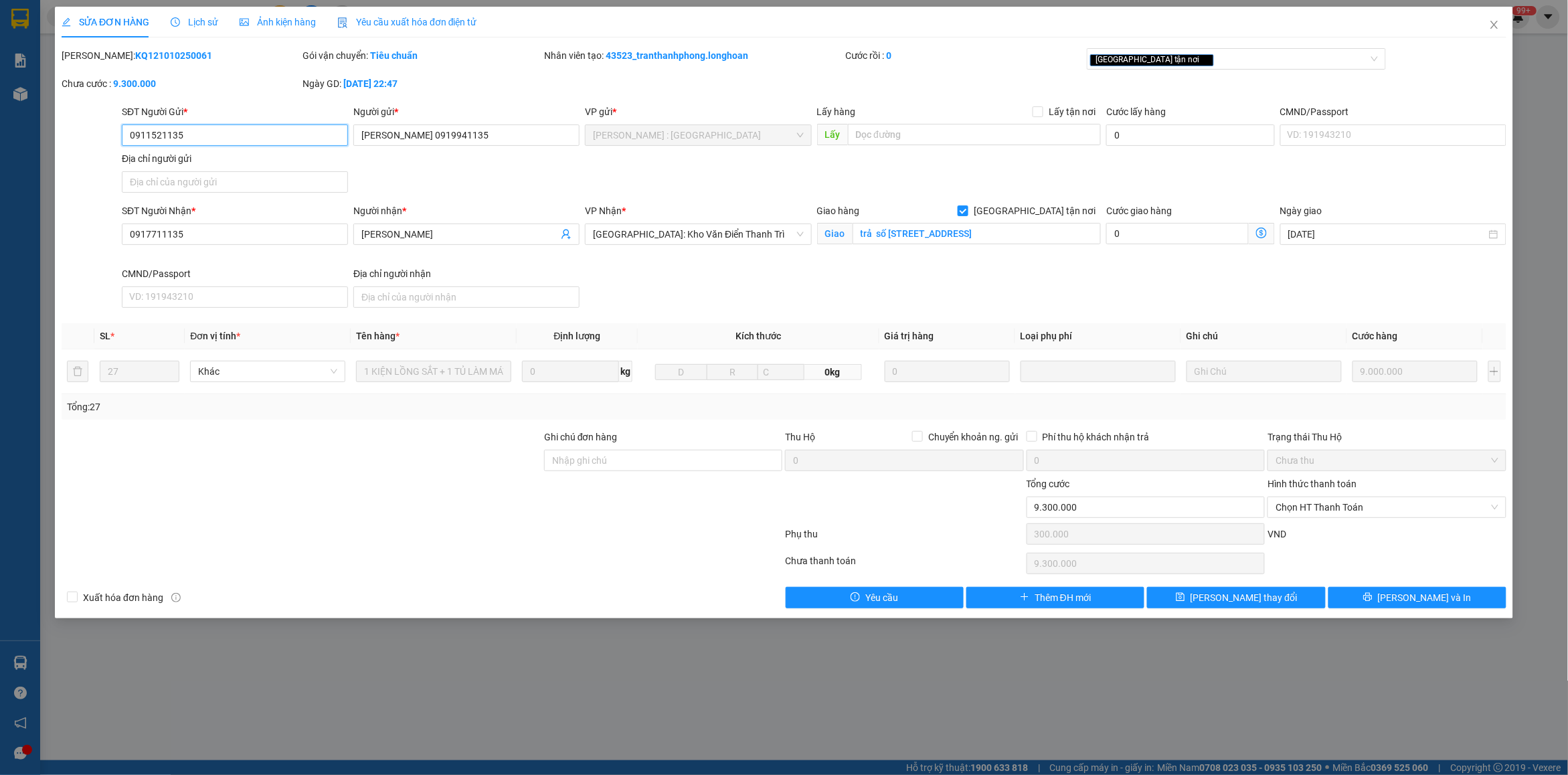
drag, startPoint x: 195, startPoint y: 136, endPoint x: 108, endPoint y: 136, distance: 87.0
click at [108, 136] on div "SĐT Người Gửi * 0911521135 0911521135 Người gửi * [PERSON_NAME] 0919941135 VP g…" at bounding box center [784, 151] width 1448 height 94
drag, startPoint x: 1495, startPoint y: 27, endPoint x: 1202, endPoint y: 27, distance: 293.0
click at [1490, 27] on icon "close" at bounding box center [1495, 25] width 11 height 11
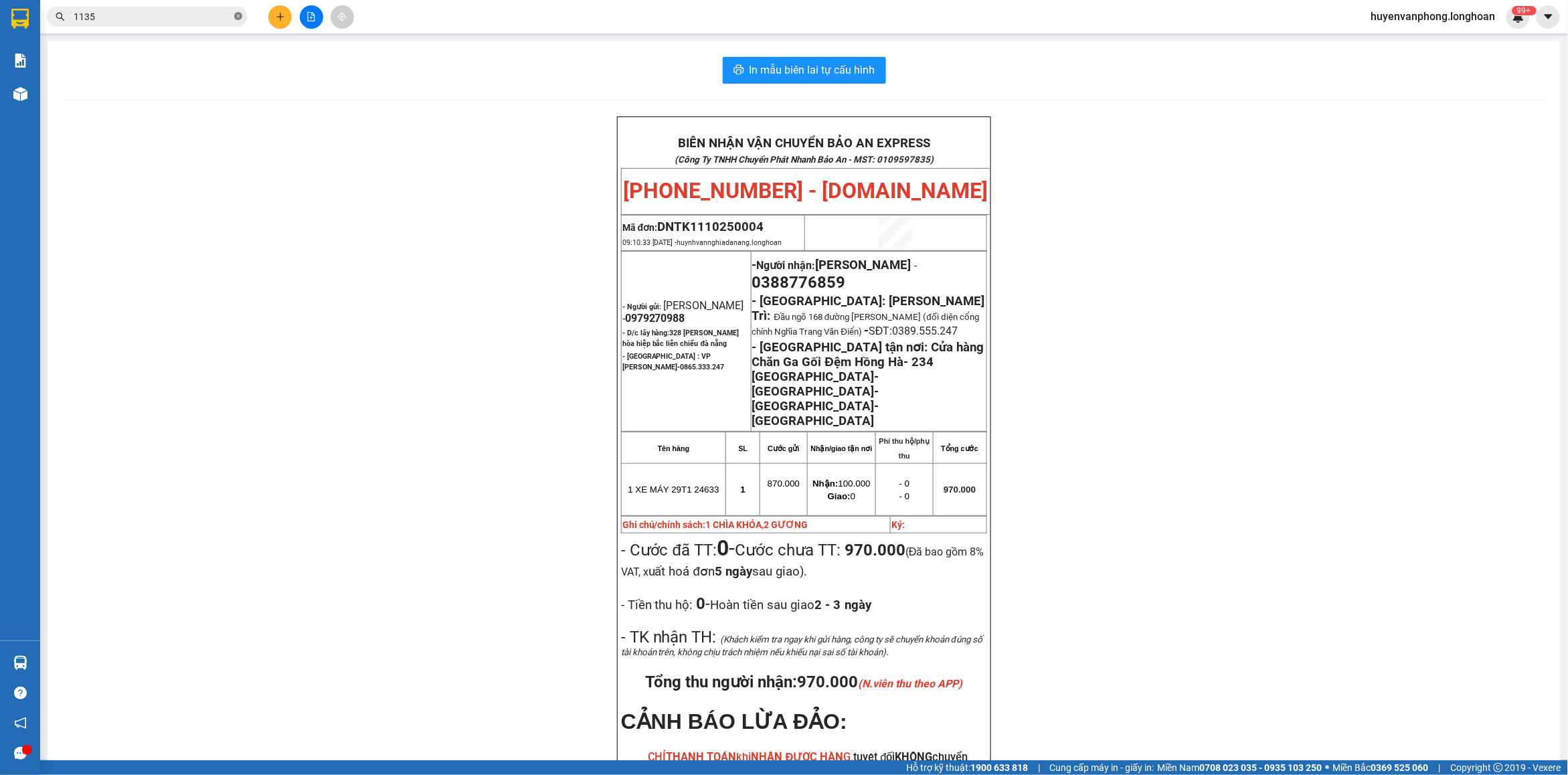
drag, startPoint x: 238, startPoint y: 15, endPoint x: 179, endPoint y: 19, distance: 59.1
click at [238, 15] on icon "close-circle" at bounding box center [238, 16] width 8 height 8
click at [154, 19] on input "text" at bounding box center [152, 16] width 158 height 14
paste input "0911521135"
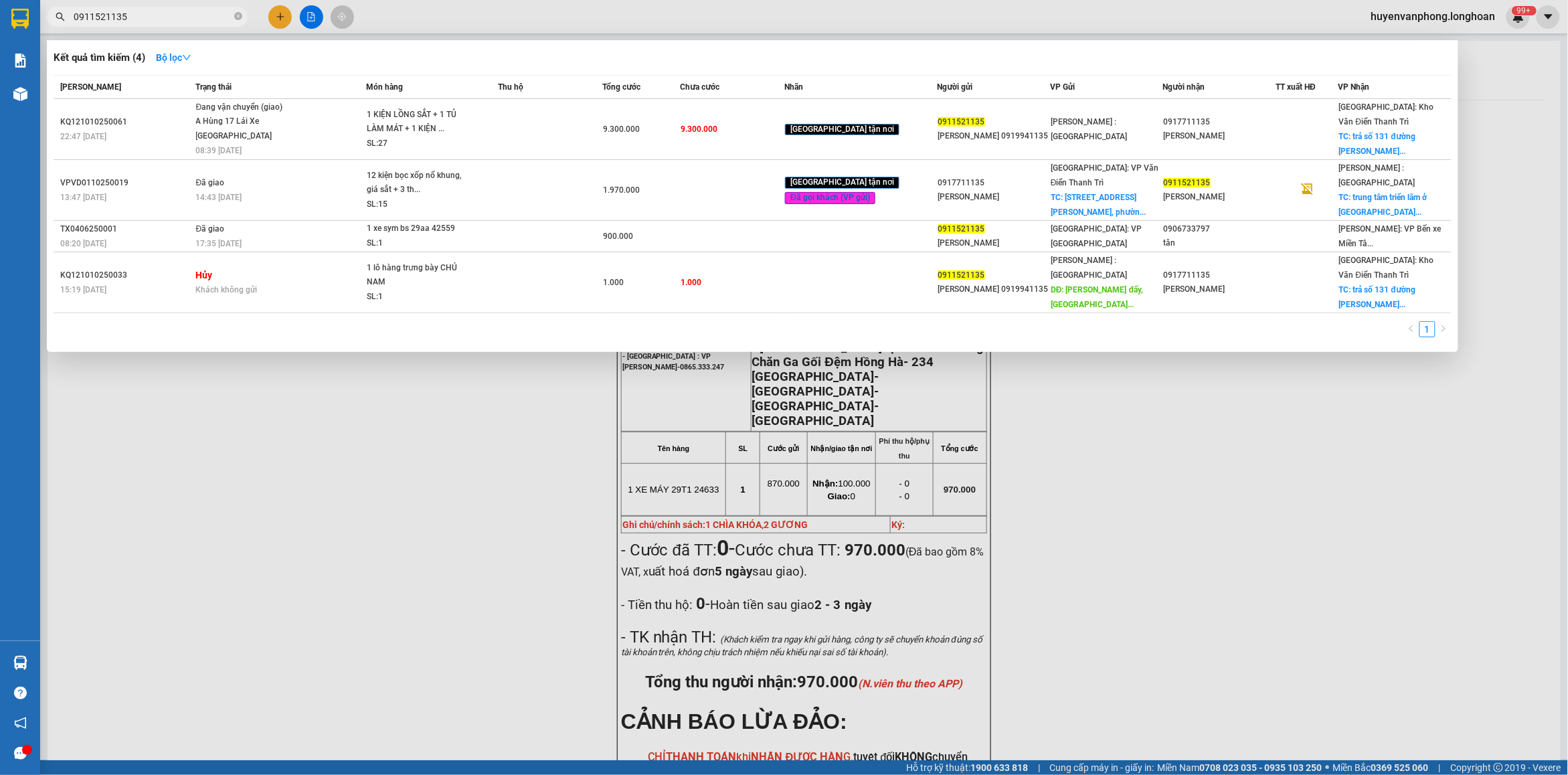
type input "0911521135"
drag, startPoint x: 242, startPoint y: 17, endPoint x: 168, endPoint y: 17, distance: 74.0
click at [238, 17] on icon "close-circle" at bounding box center [238, 16] width 8 height 8
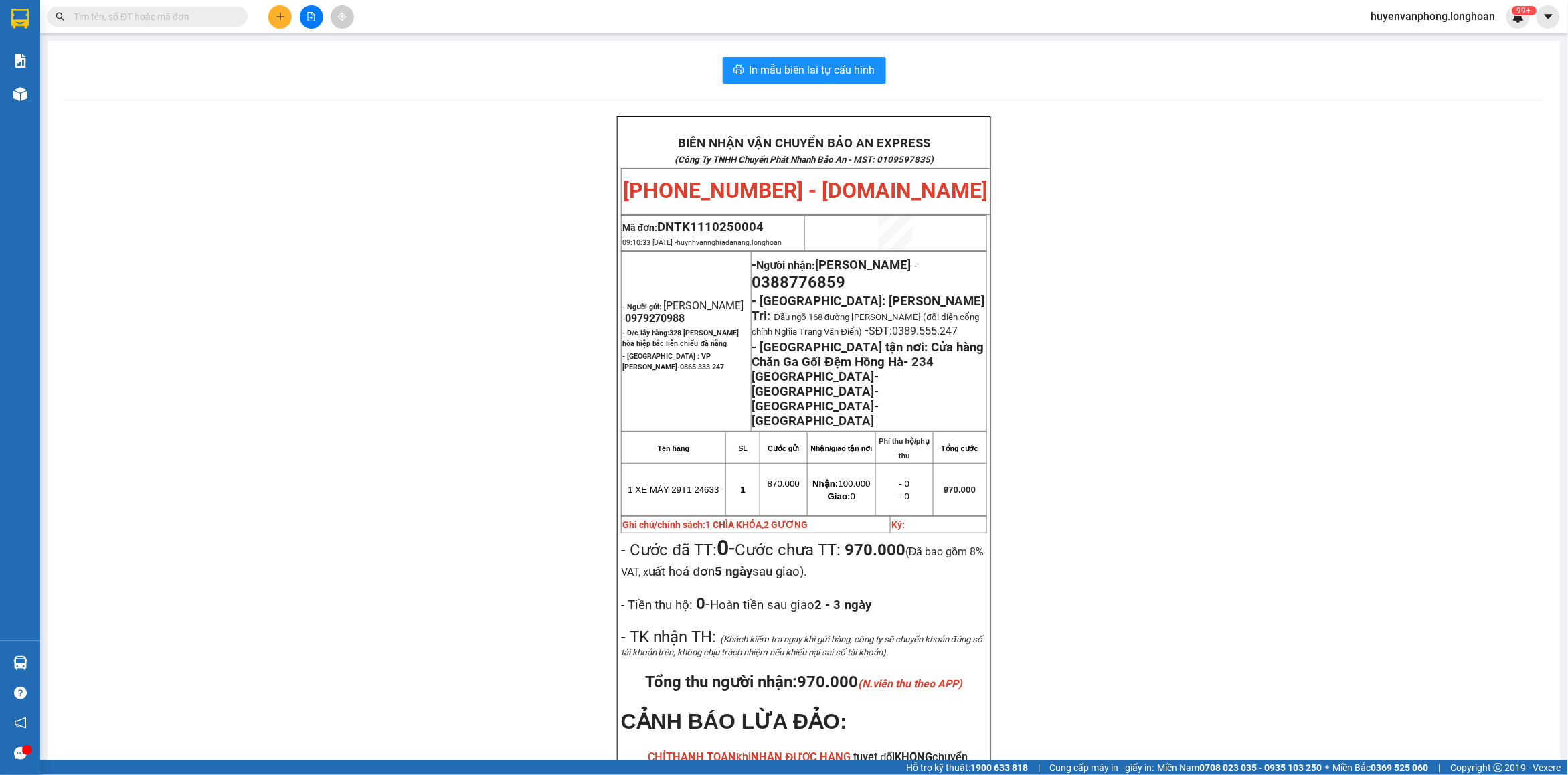
click at [168, 17] on input "text" at bounding box center [152, 16] width 158 height 14
paste input "0868525386"
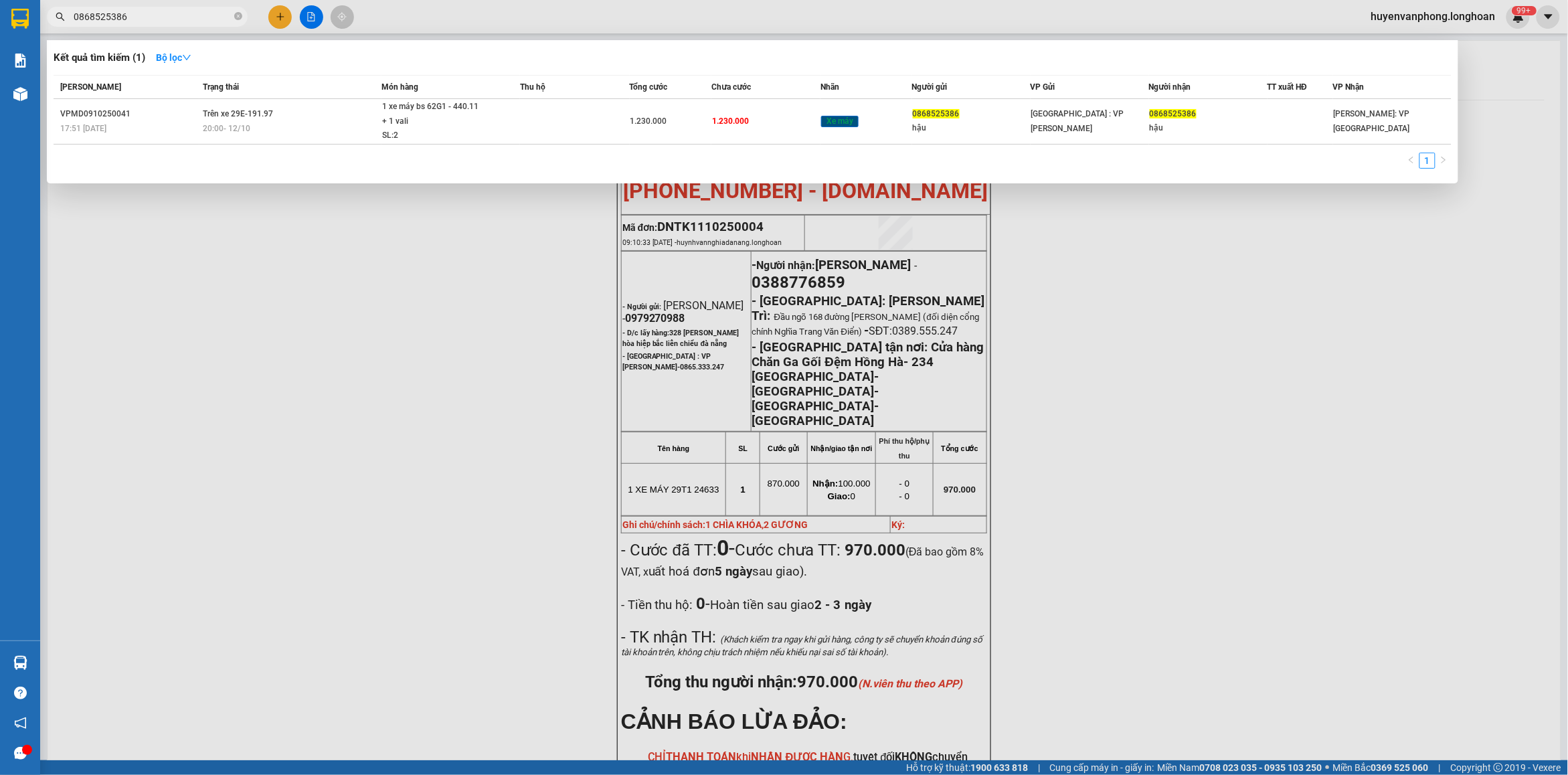
type input "0868525386"
click at [194, 20] on input "0868525386" at bounding box center [152, 16] width 158 height 14
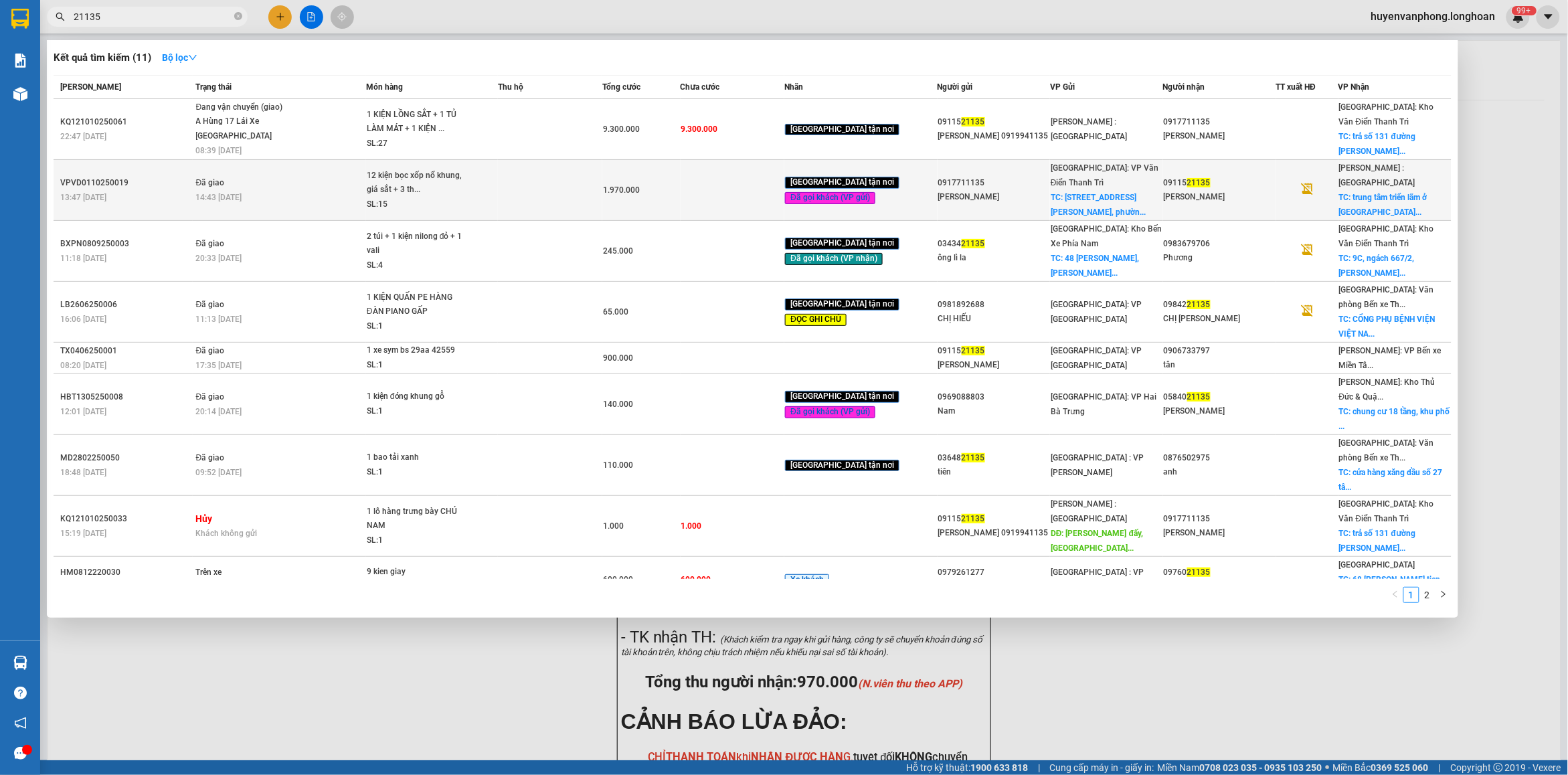
type input "21135"
click at [1216, 190] on div "[PERSON_NAME]" at bounding box center [1220, 197] width 112 height 14
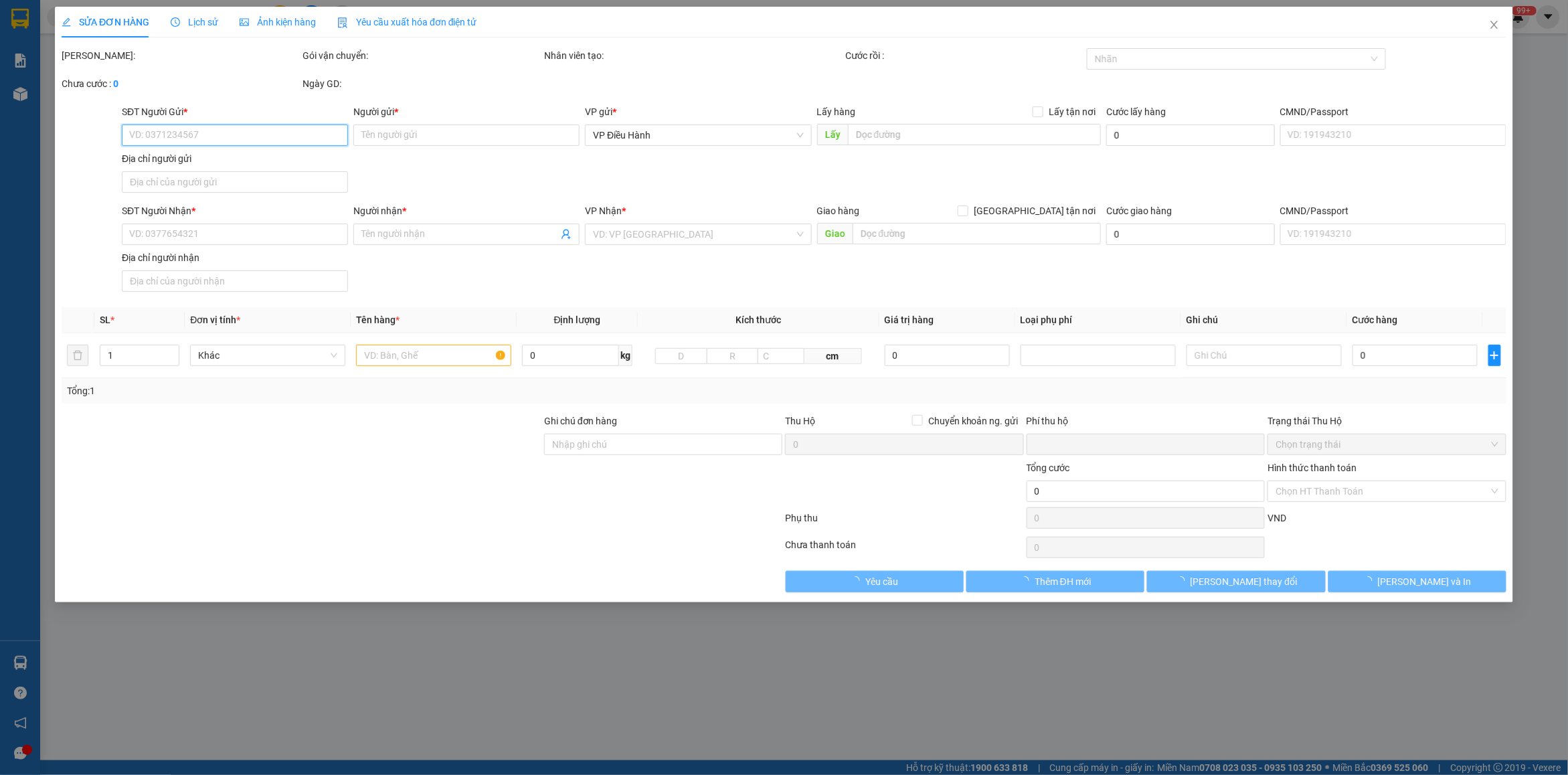
type input "0917711135"
type input "[PERSON_NAME]"
checkbox input "true"
type input "[STREET_ADDRESS]"
type input "100.000"
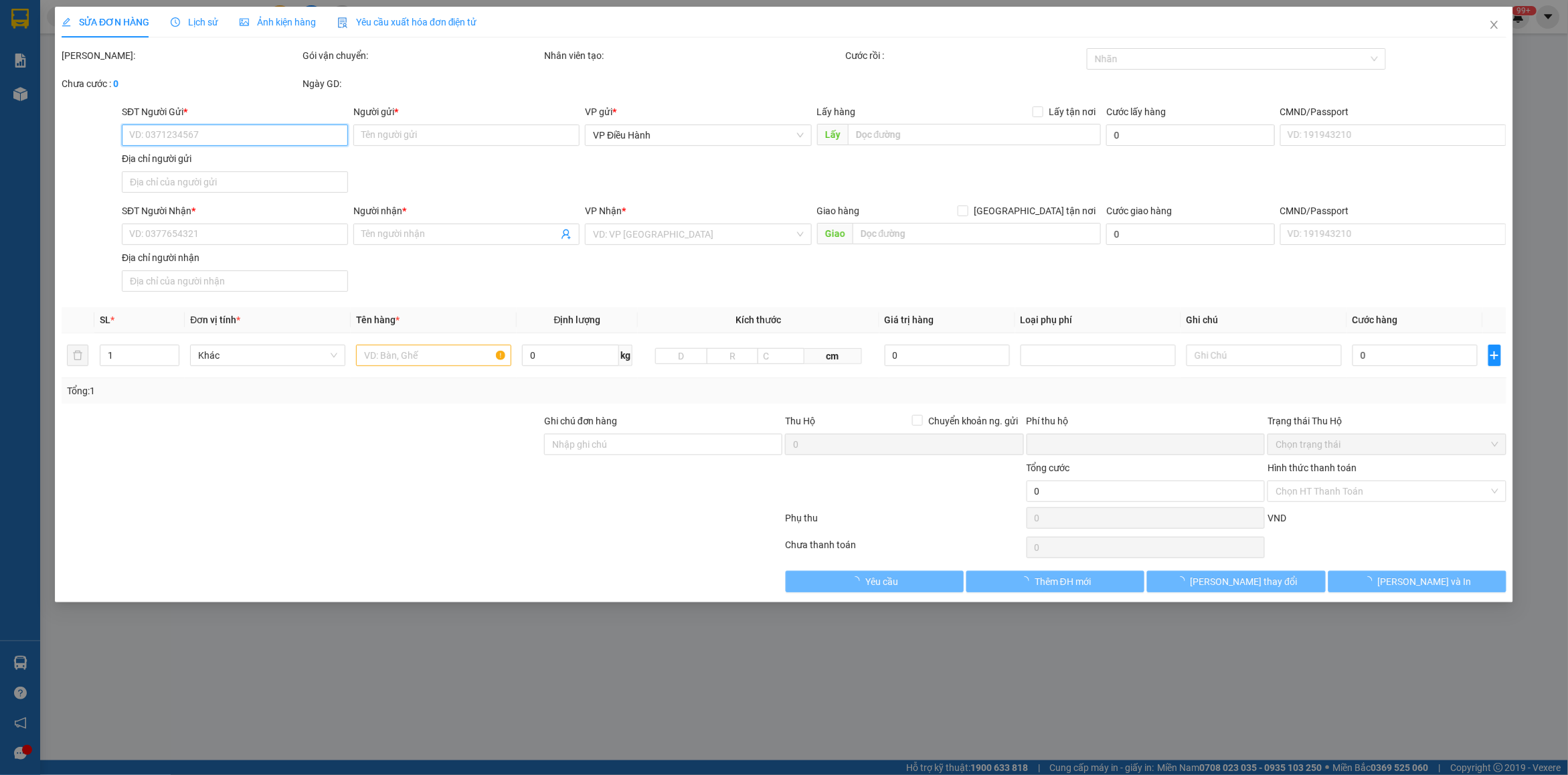
type input "0911521135"
type input "[PERSON_NAME]"
checkbox input "true"
type input "trung tâm triển lãm ở [GEOGRAPHIC_DATA][PERSON_NAME], [GEOGRAPHIC_DATA], [GEOGR…"
type input "nhận nguyên kiện,giao nguyên kiện,bể vỡ khồng đền, XIN NHẸ TAY"
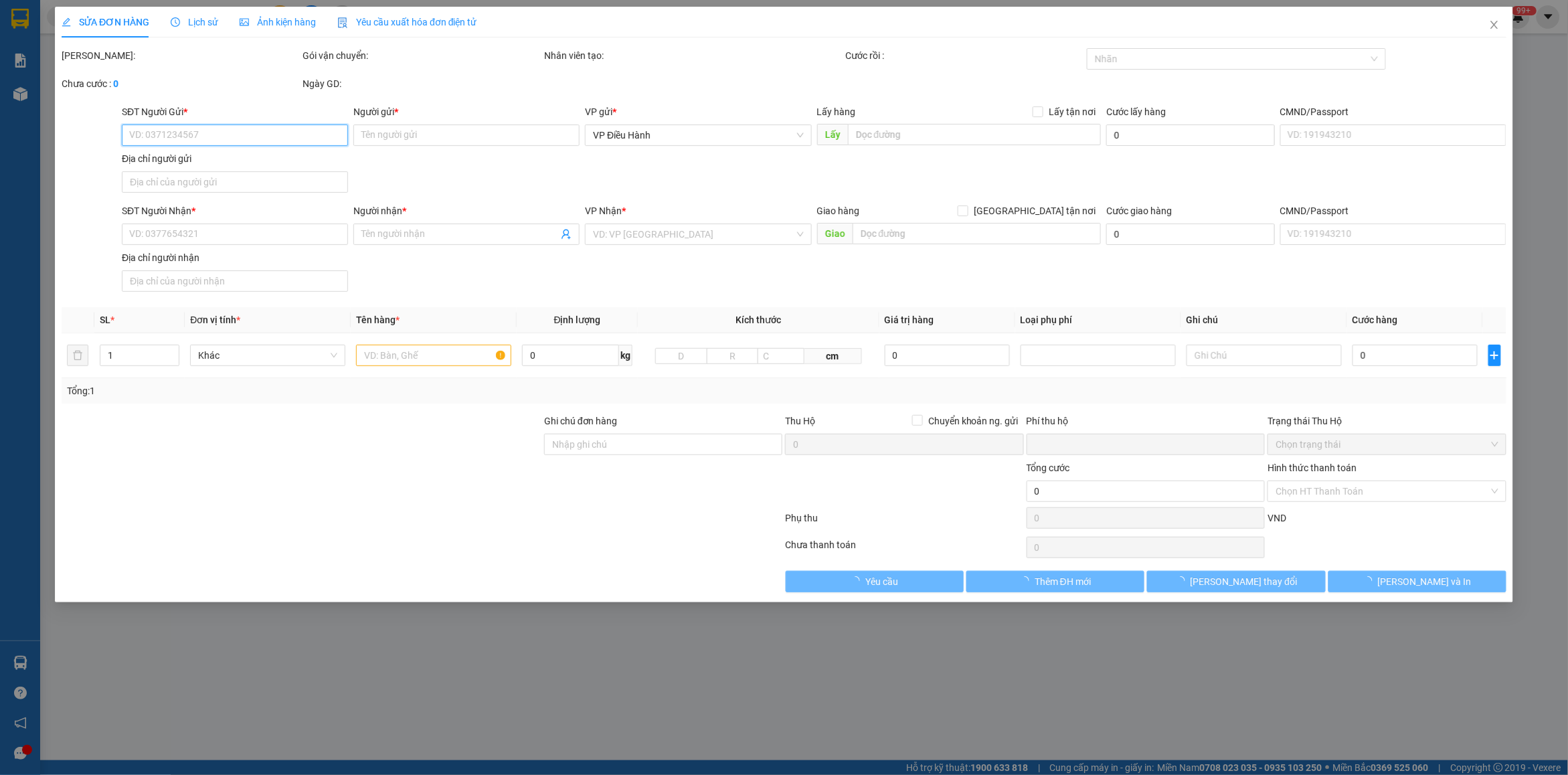
type input "0"
type input "1.970.000"
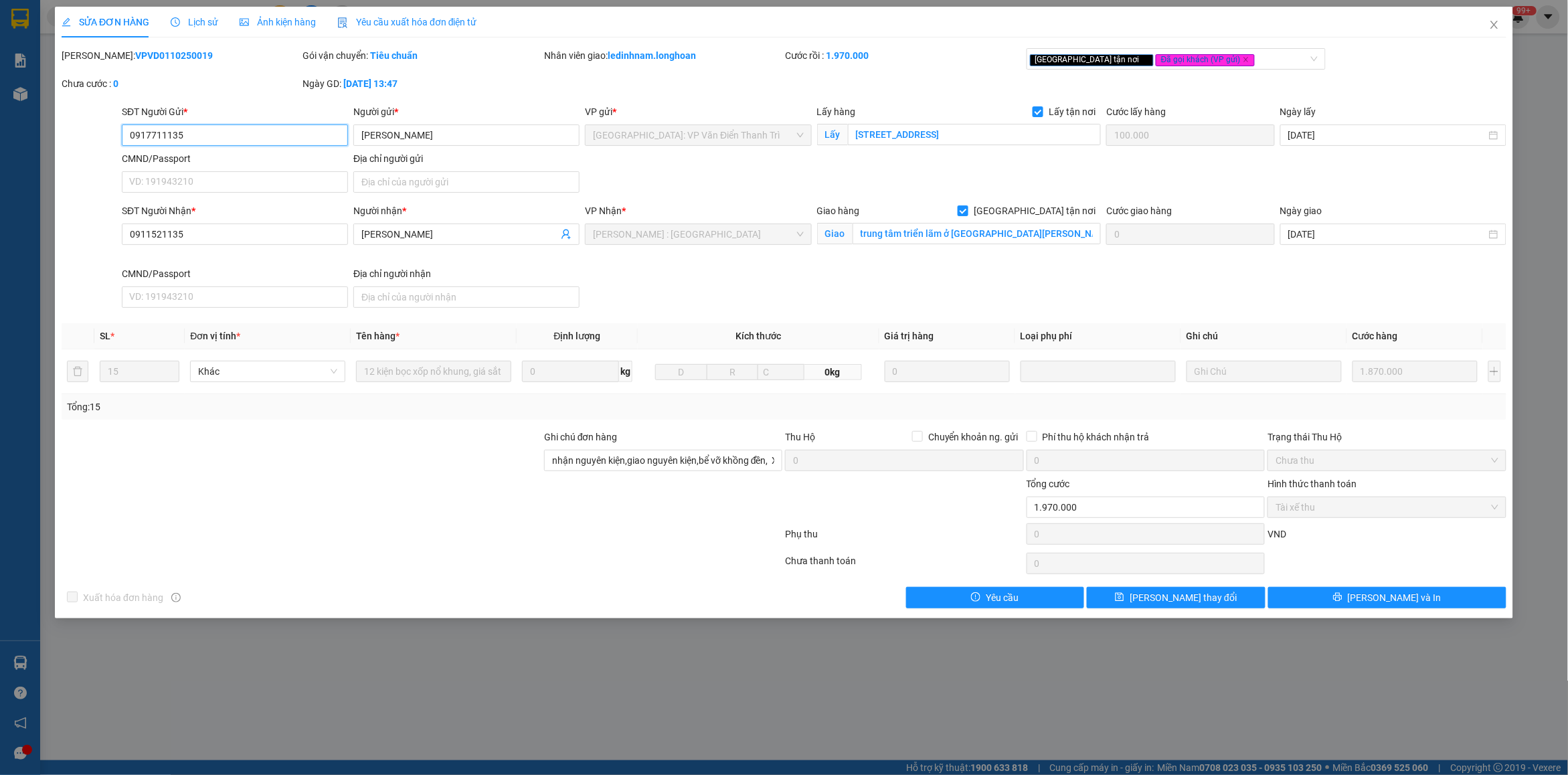
drag, startPoint x: 185, startPoint y: 131, endPoint x: 119, endPoint y: 136, distance: 66.2
click at [119, 136] on div "SĐT Người Gửi * 0917711135 0917711135" at bounding box center [235, 128] width 232 height 47
drag, startPoint x: 1504, startPoint y: 24, endPoint x: 715, endPoint y: 35, distance: 789.1
click at [1502, 26] on span "Close" at bounding box center [1495, 26] width 38 height 38
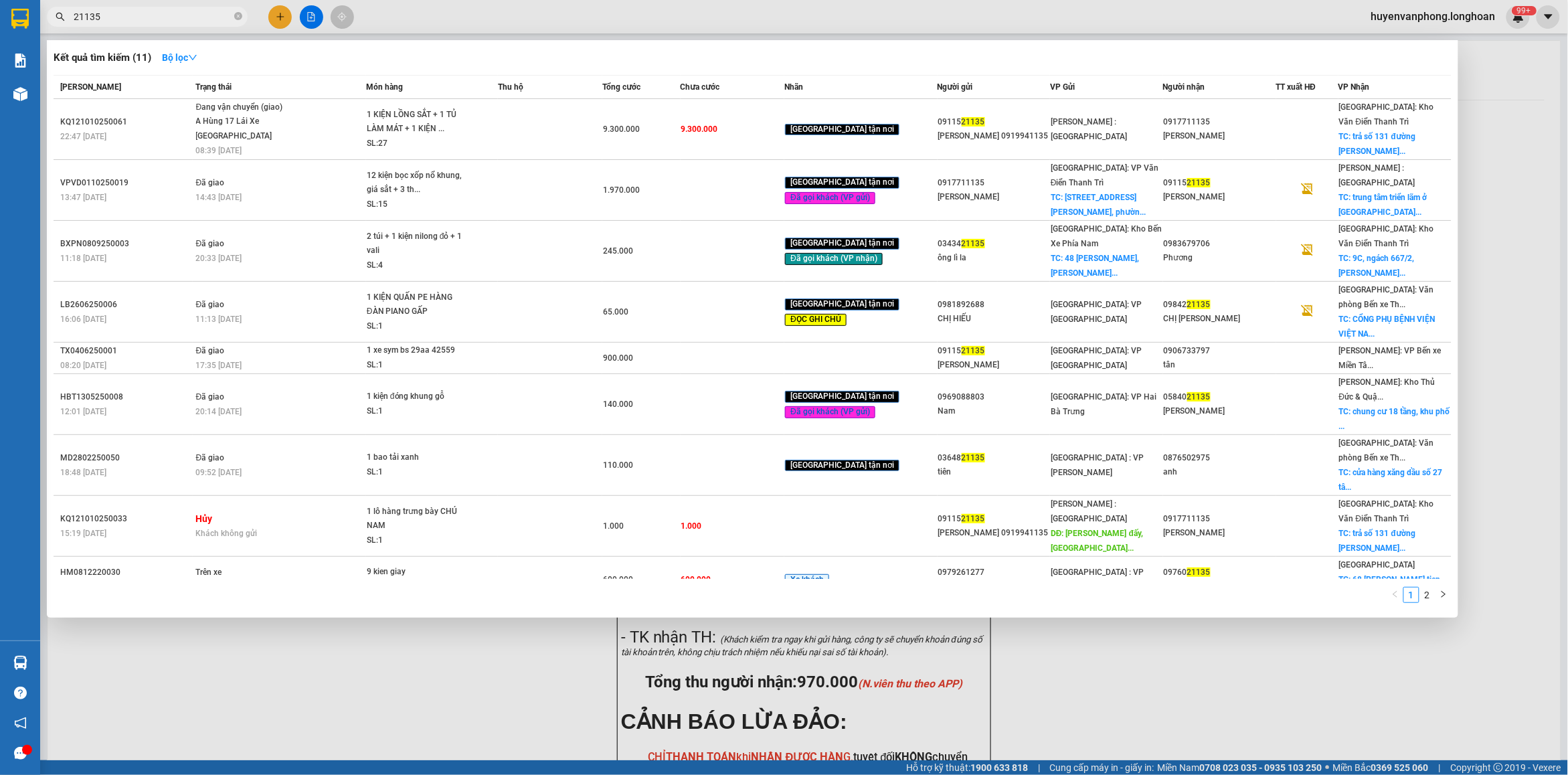
drag, startPoint x: 239, startPoint y: 18, endPoint x: 138, endPoint y: 28, distance: 101.5
click at [221, 20] on span "21135" at bounding box center [147, 17] width 201 height 20
click at [139, 19] on input "21135" at bounding box center [152, 16] width 158 height 14
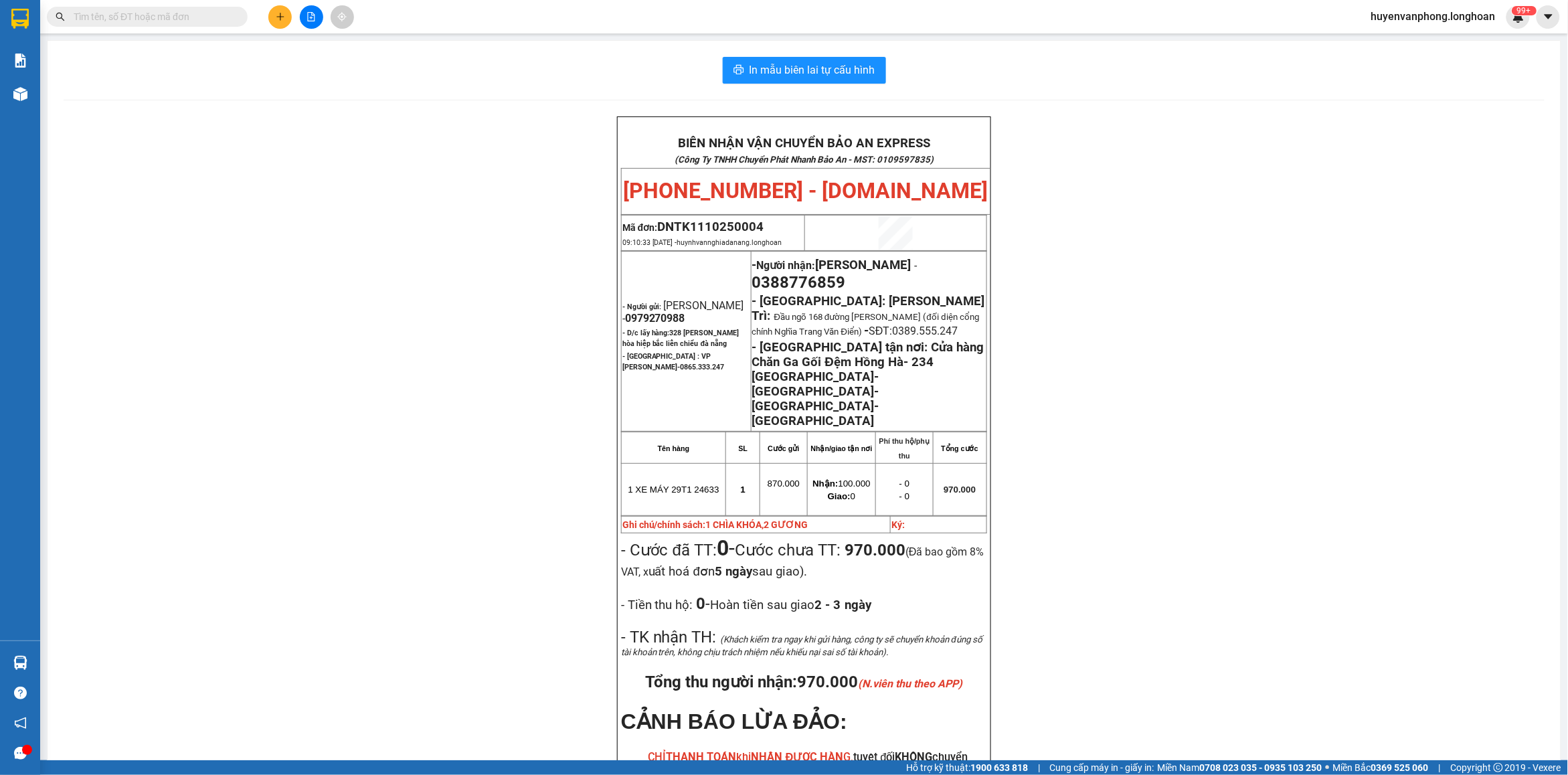
paste input "0917711135"
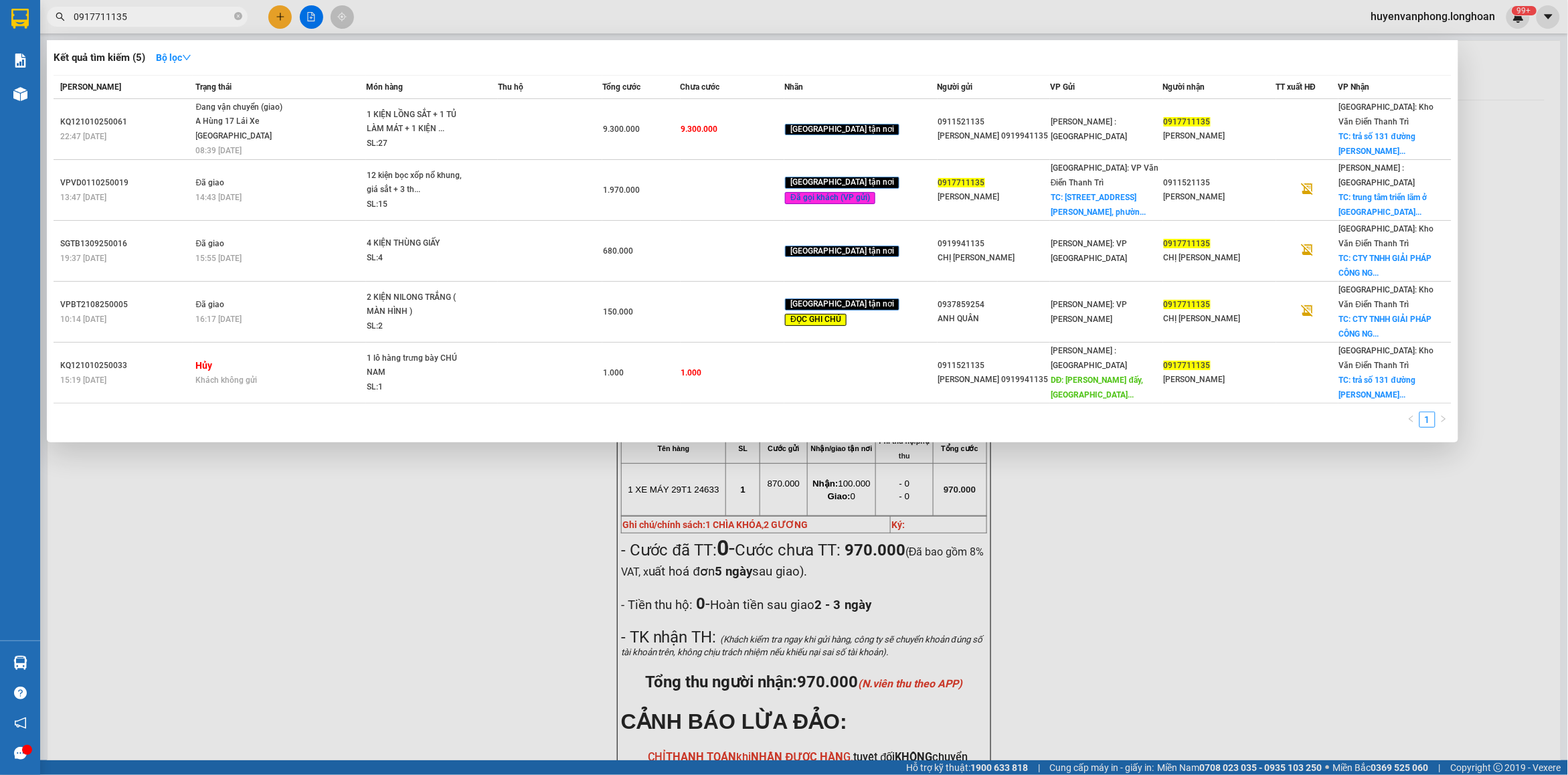
type input "0917711135"
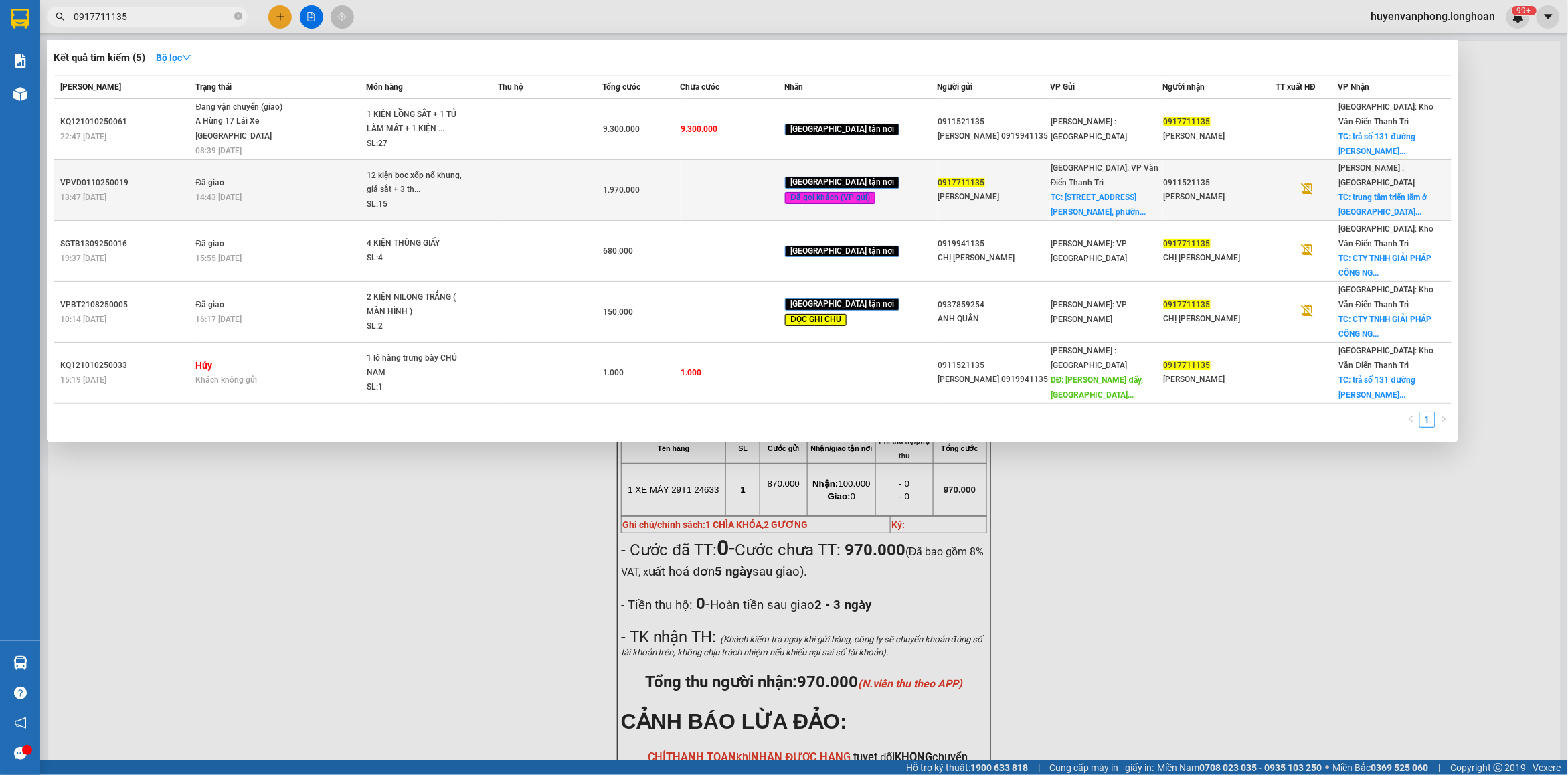
click at [1112, 193] on span "TC: [STREET_ADDRESS][PERSON_NAME], phườn..." at bounding box center [1098, 205] width 95 height 24
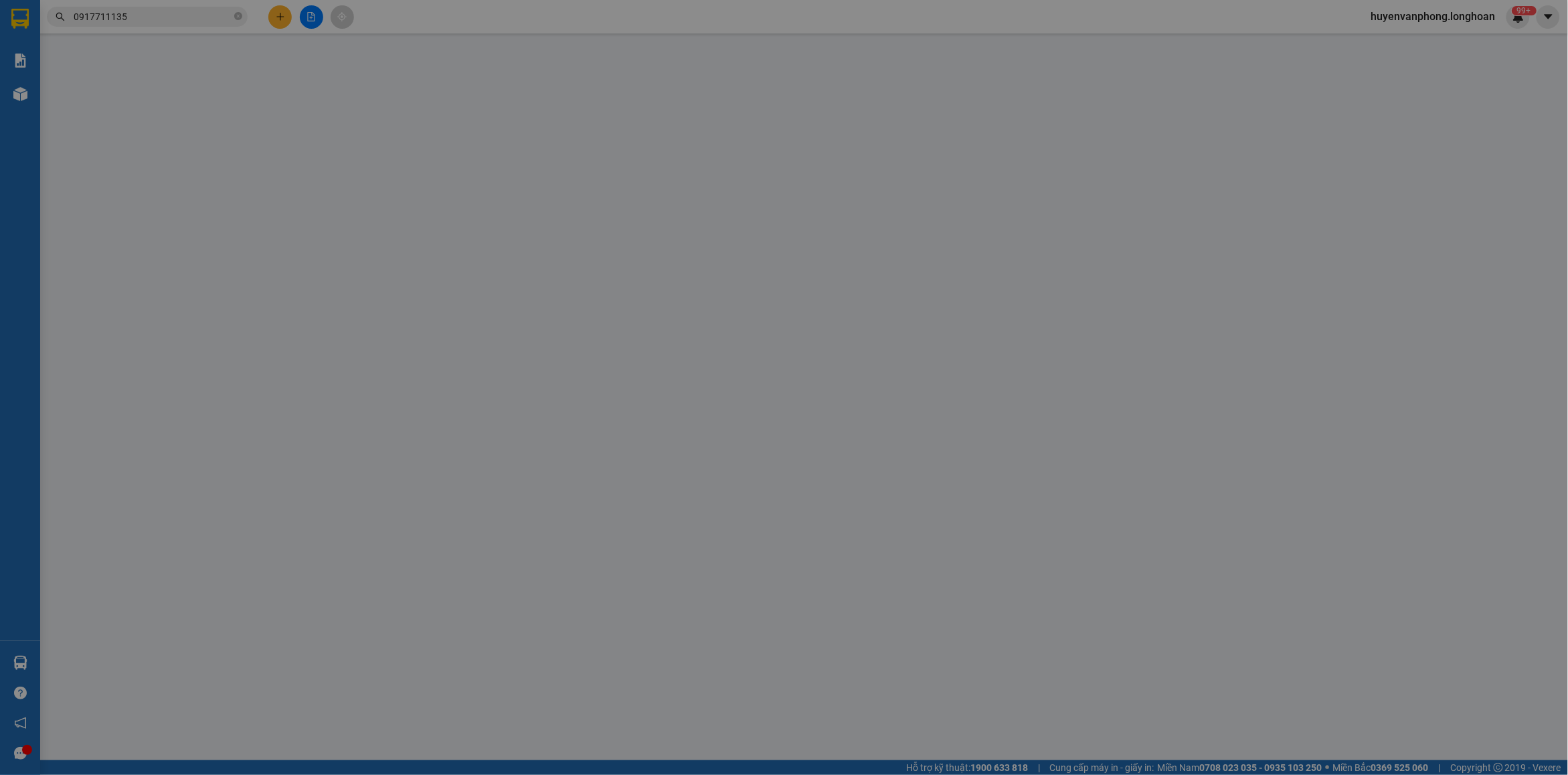
type input "0917711135"
type input "[PERSON_NAME]"
checkbox input "true"
type input "[STREET_ADDRESS]"
type input "100.000"
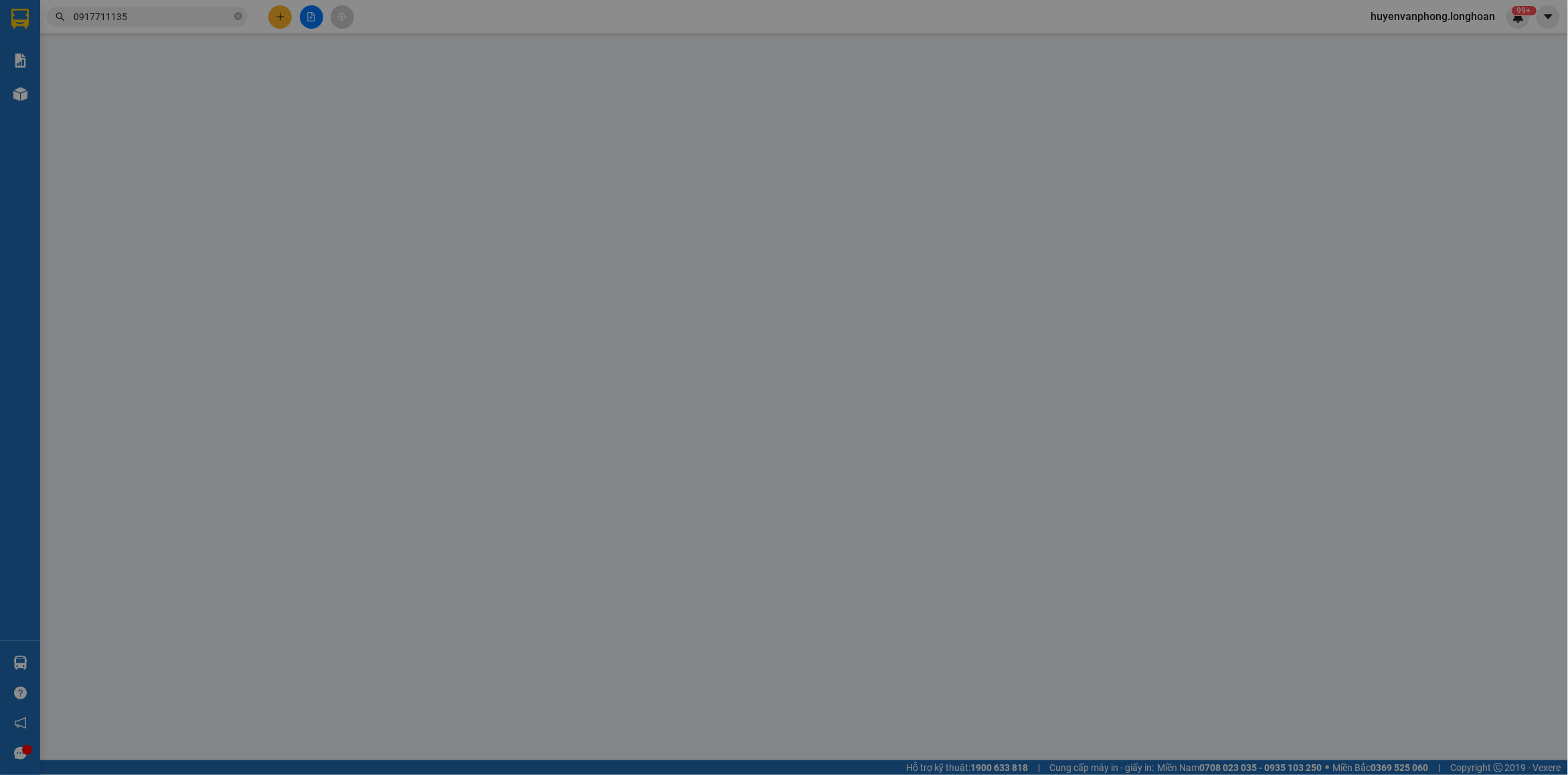
type input "0911521135"
type input "[PERSON_NAME]"
checkbox input "true"
type input "trung tâm triển lãm ở [GEOGRAPHIC_DATA][PERSON_NAME], [GEOGRAPHIC_DATA], [GEOGR…"
type input "nhận nguyên kiện,giao nguyên kiện,bể vỡ khồng đền, XIN NHẸ TAY"
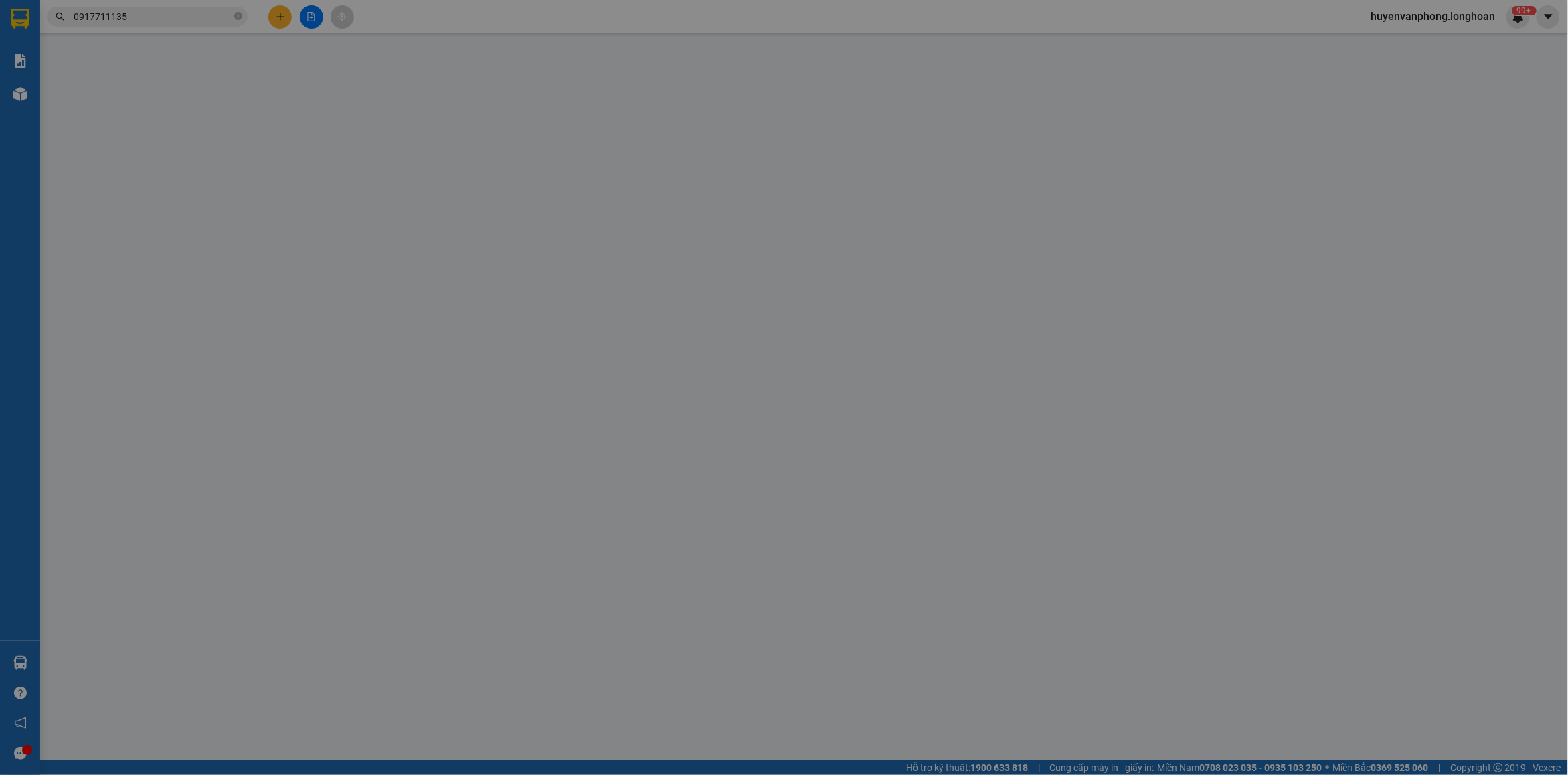
type input "0"
type input "1.970.000"
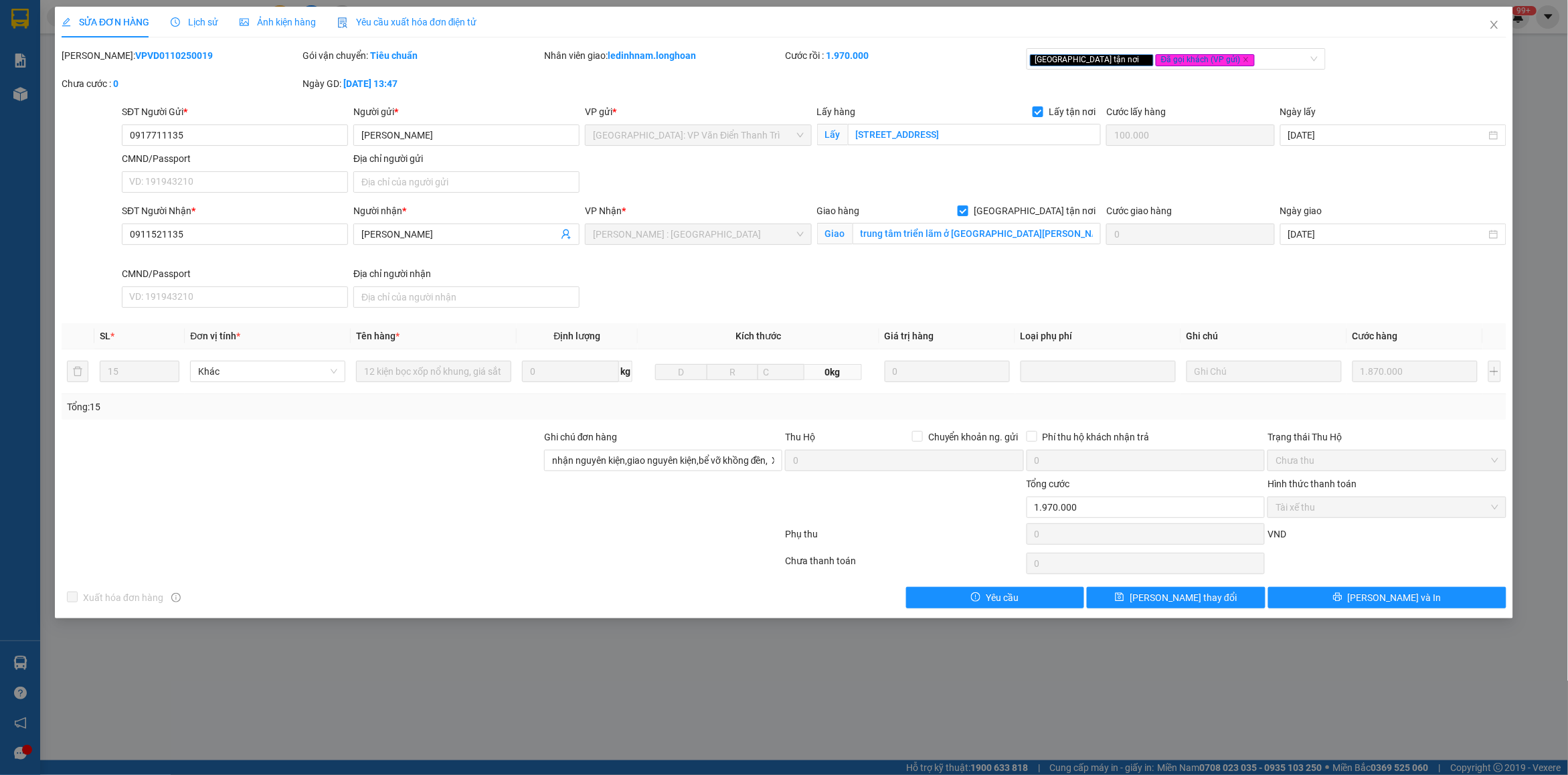
click at [204, 22] on span "Lịch sử" at bounding box center [194, 22] width 48 height 11
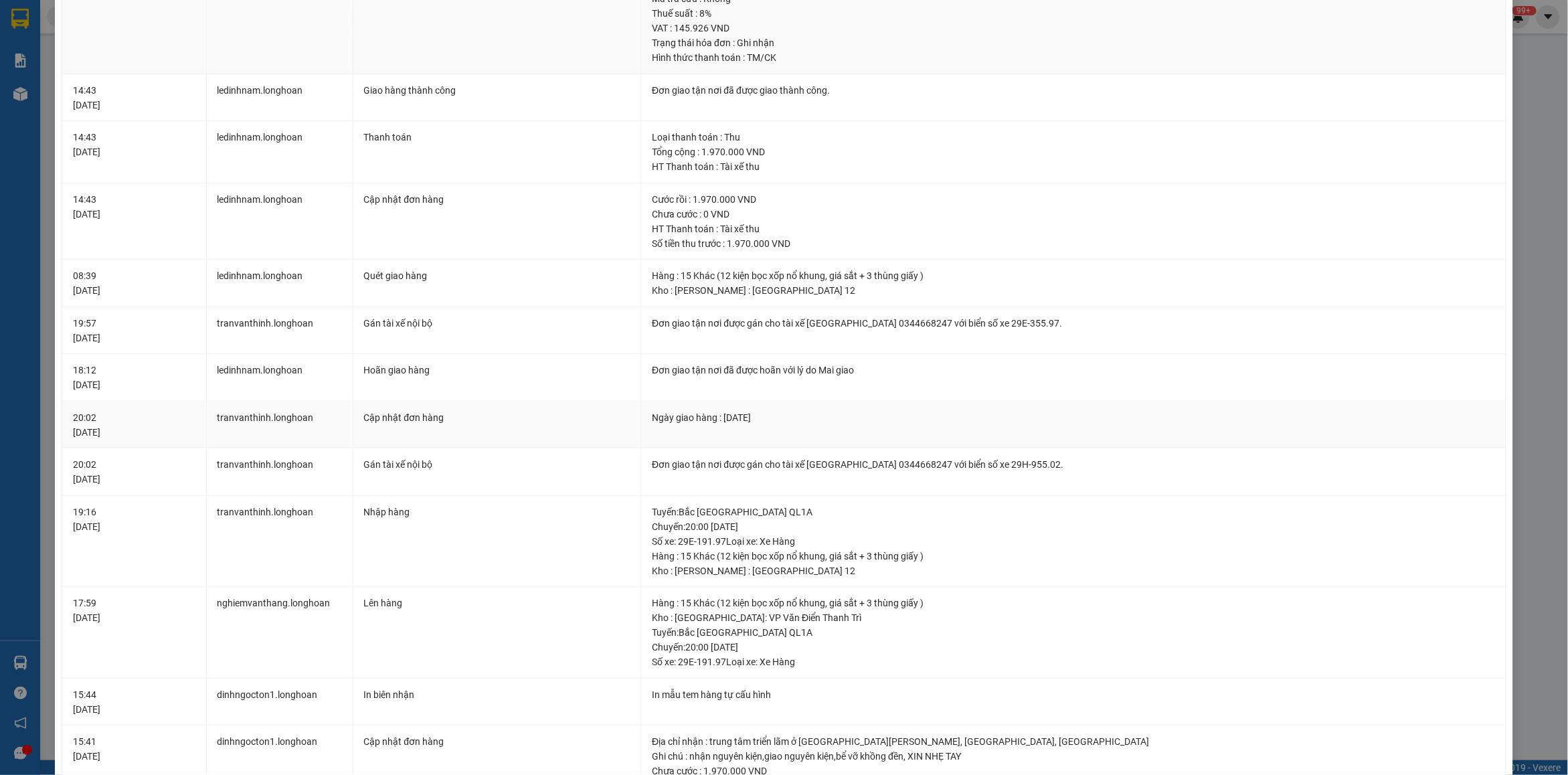
scroll to position [909, 0]
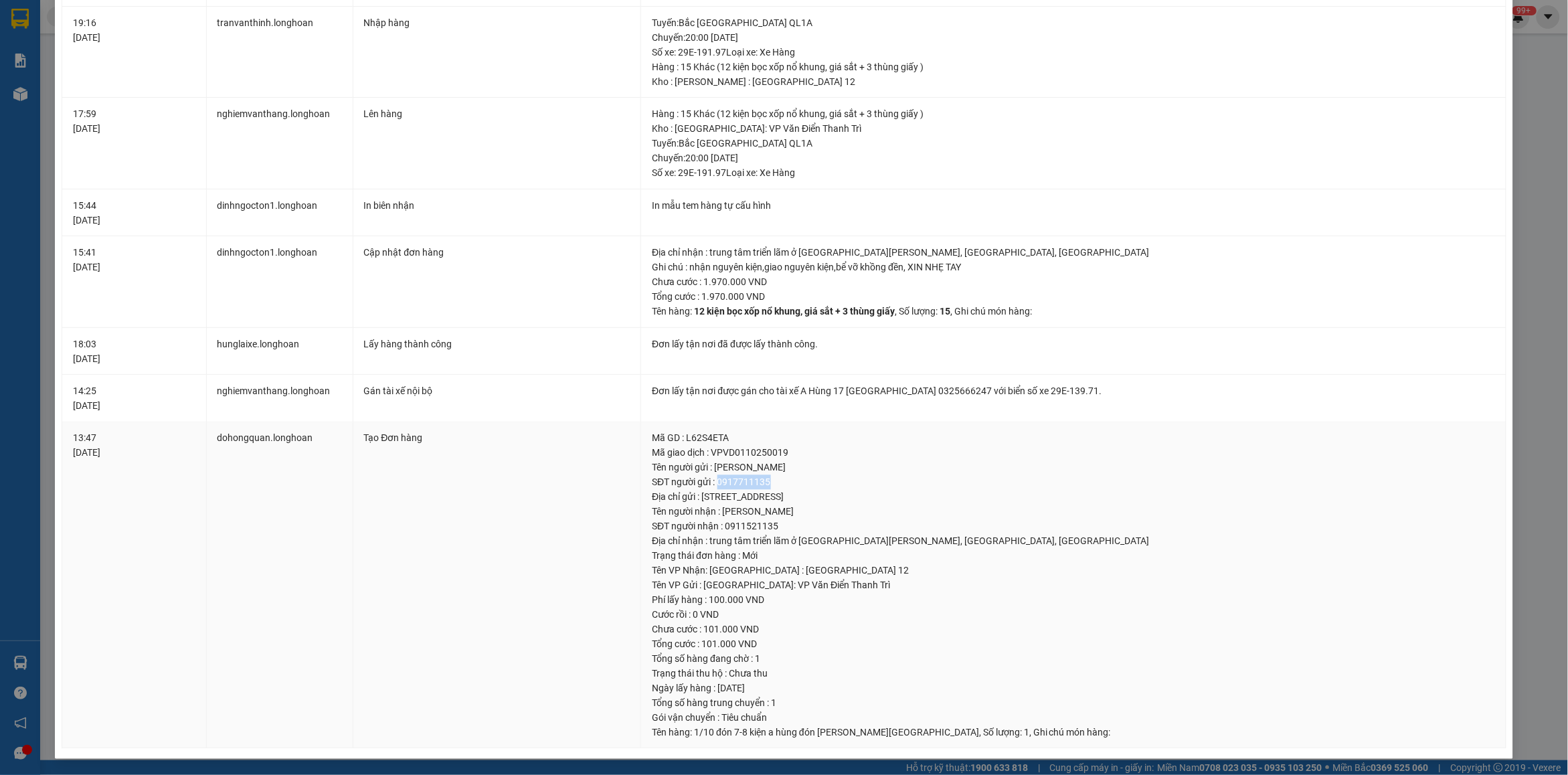
drag, startPoint x: 715, startPoint y: 480, endPoint x: 787, endPoint y: 476, distance: 72.1
click at [787, 476] on div "SĐT người gửi : 0917711135" at bounding box center [1073, 482] width 844 height 14
copy div "0917711135"
drag, startPoint x: 718, startPoint y: 527, endPoint x: 787, endPoint y: 537, distance: 69.7
click at [787, 537] on td "Mã GD : L62S4ETA Mã giao dịch : VPVD0110250019 Tên người gửi : c [PERSON_NAME] …" at bounding box center [1074, 585] width 866 height 327
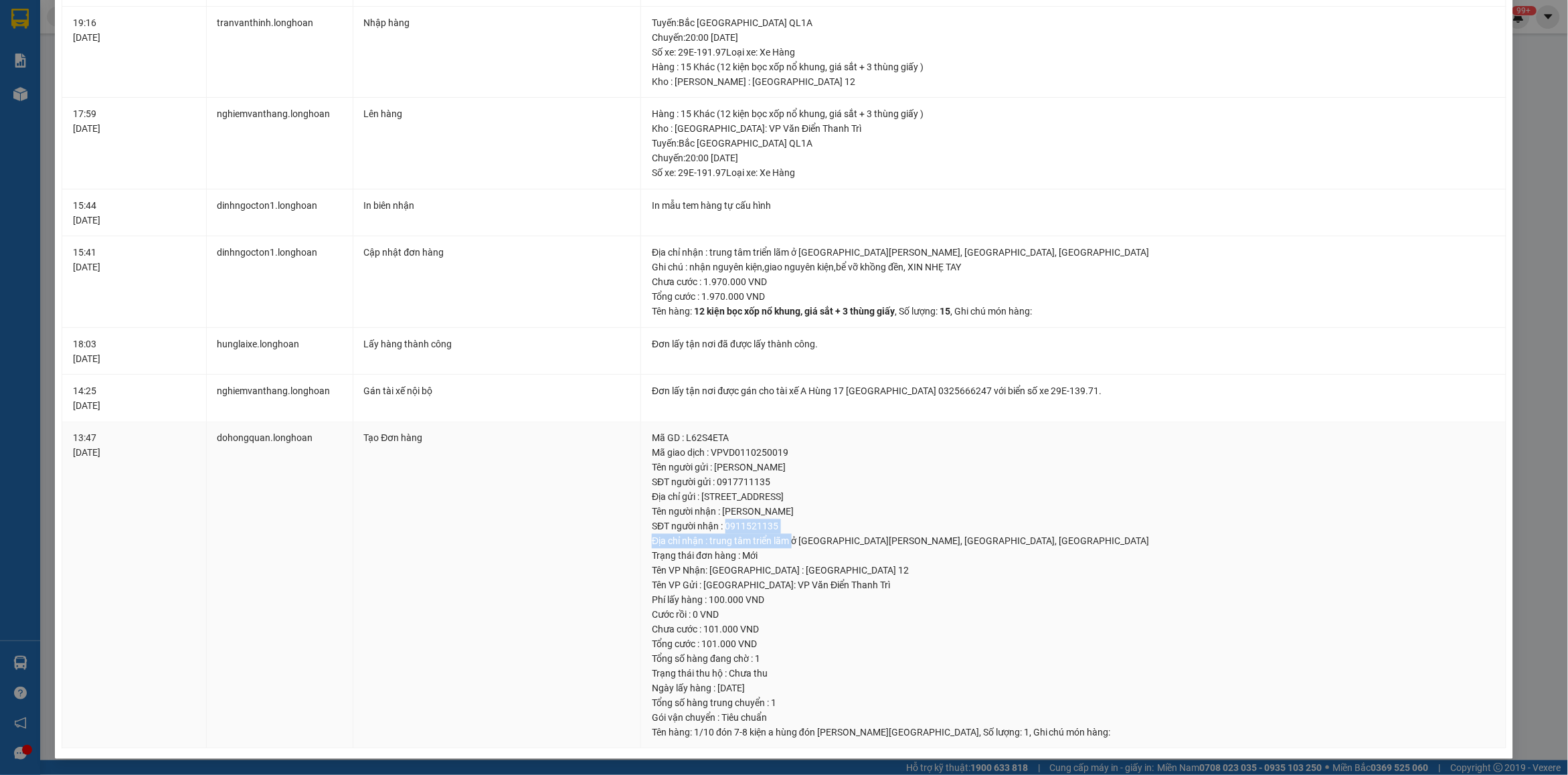
click at [749, 533] on div "SĐT người nhận : 0911521135" at bounding box center [1073, 526] width 844 height 14
drag, startPoint x: 718, startPoint y: 526, endPoint x: 771, endPoint y: 530, distance: 53.2
click at [771, 530] on div "SĐT người nhận : 0911521135" at bounding box center [1073, 526] width 844 height 14
copy div "0911521135"
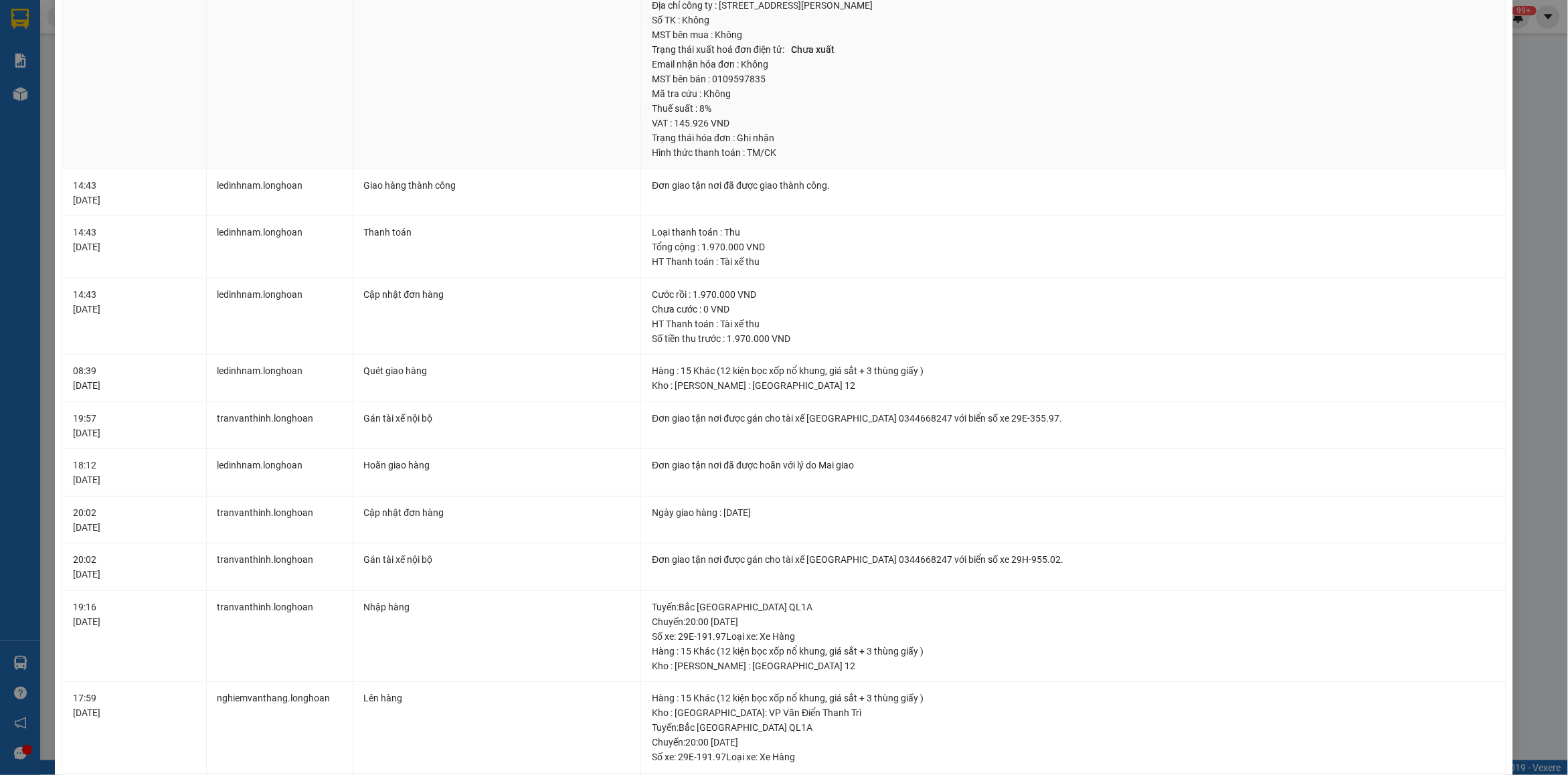
scroll to position [0, 0]
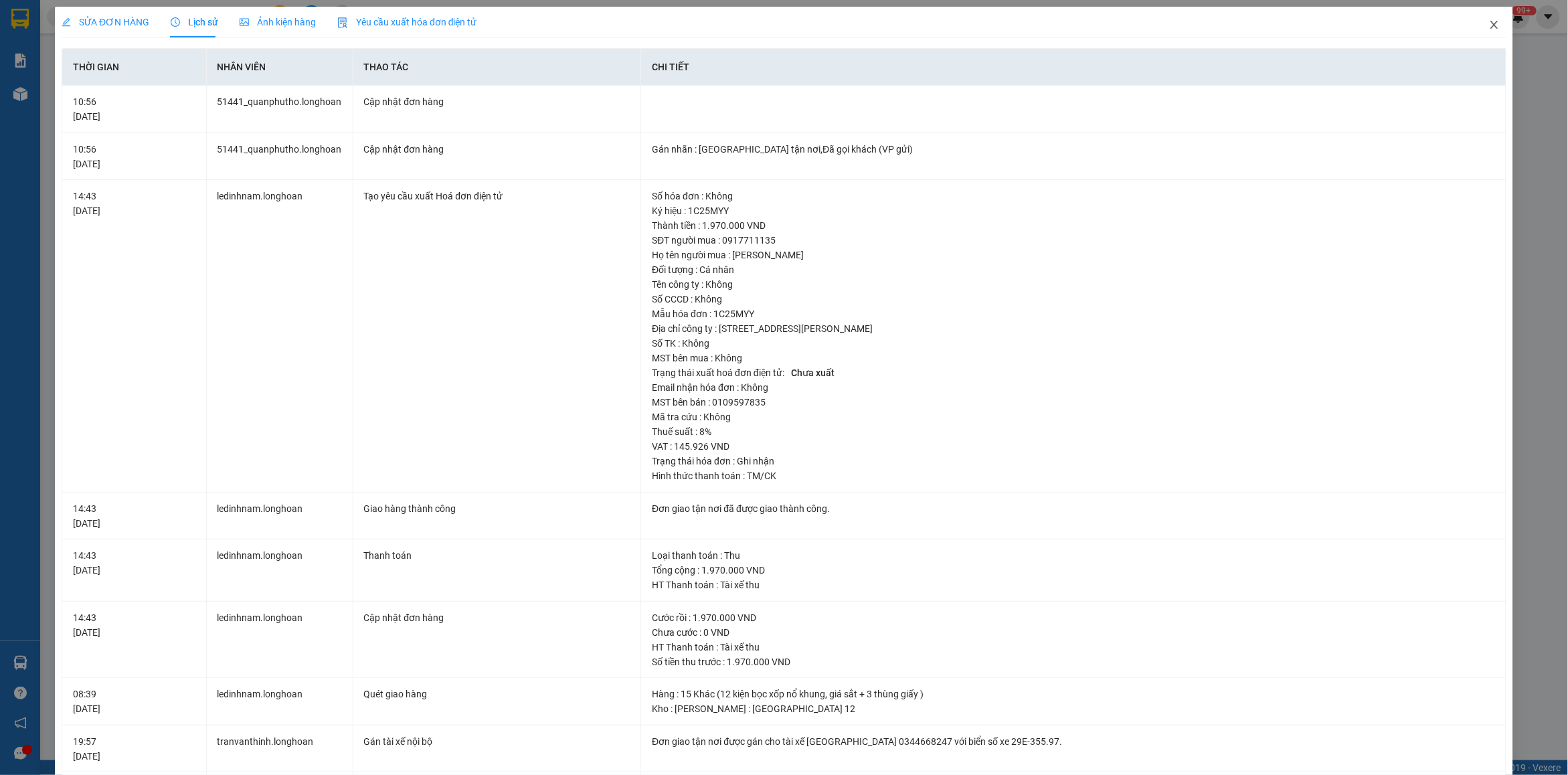
click at [1480, 31] on span "Close" at bounding box center [1495, 26] width 38 height 38
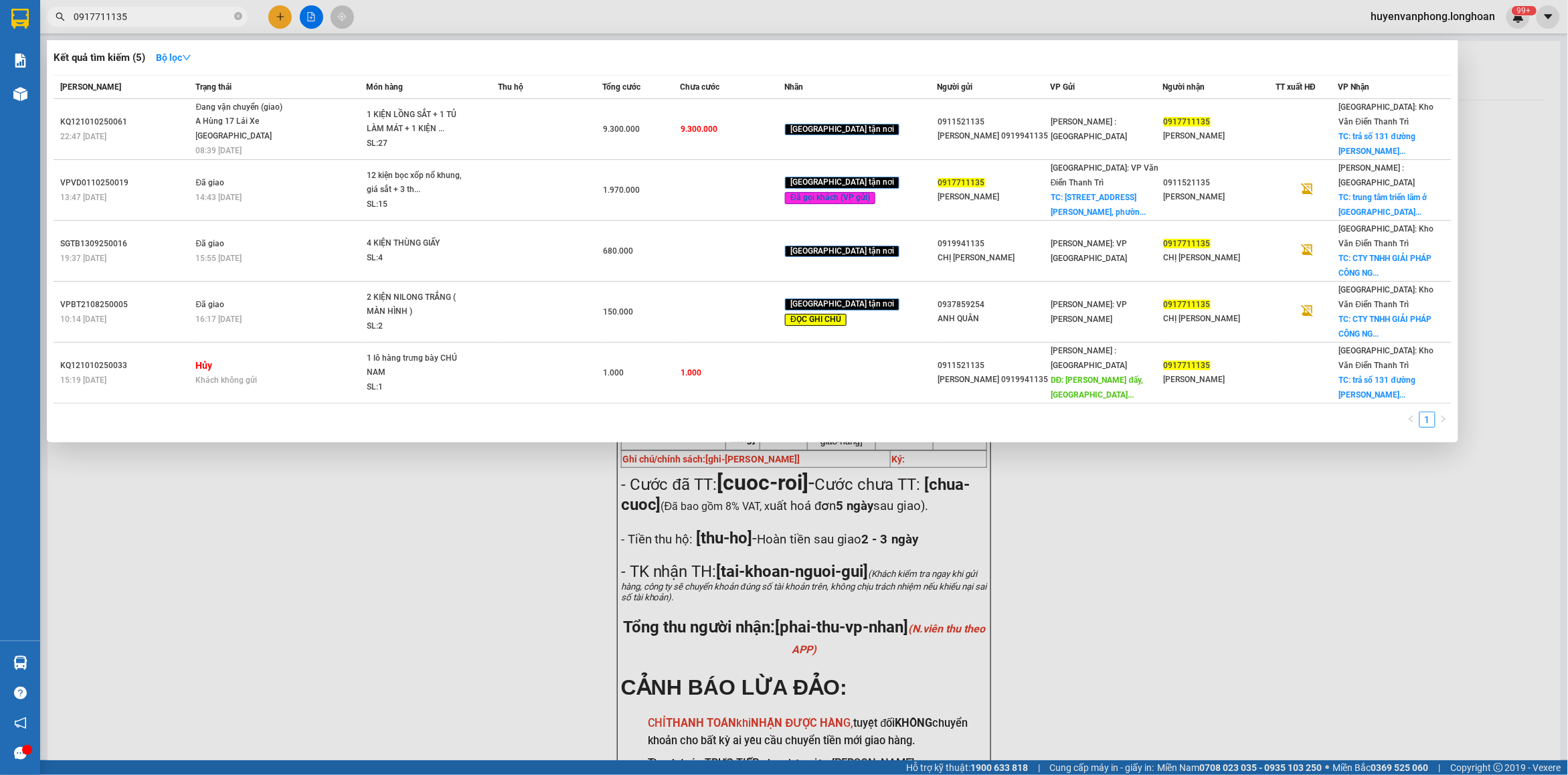
drag, startPoint x: 238, startPoint y: 14, endPoint x: 177, endPoint y: 19, distance: 61.2
click at [233, 14] on span "0917711135" at bounding box center [147, 17] width 201 height 20
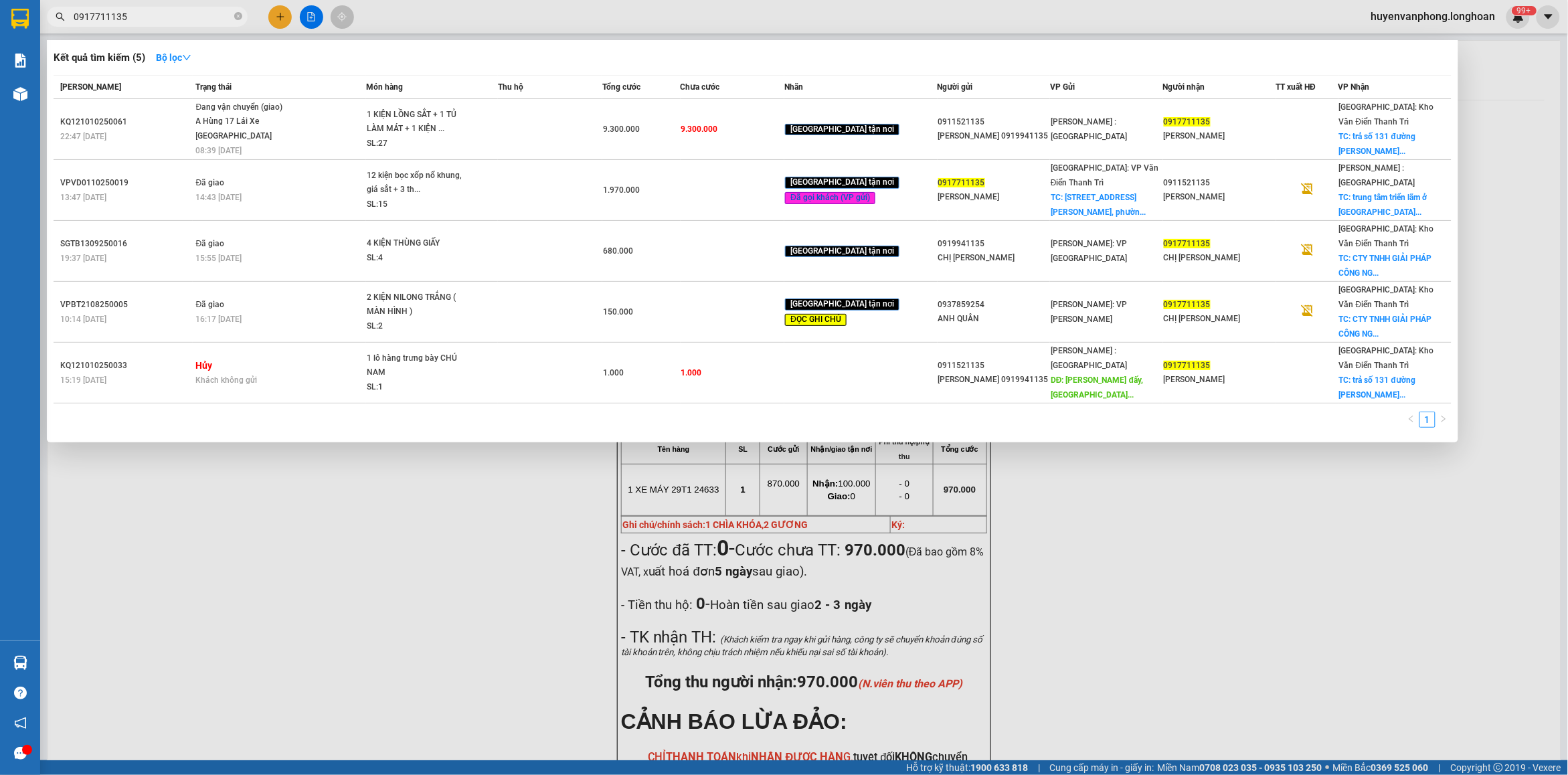
click at [177, 19] on input "0917711135" at bounding box center [152, 16] width 158 height 14
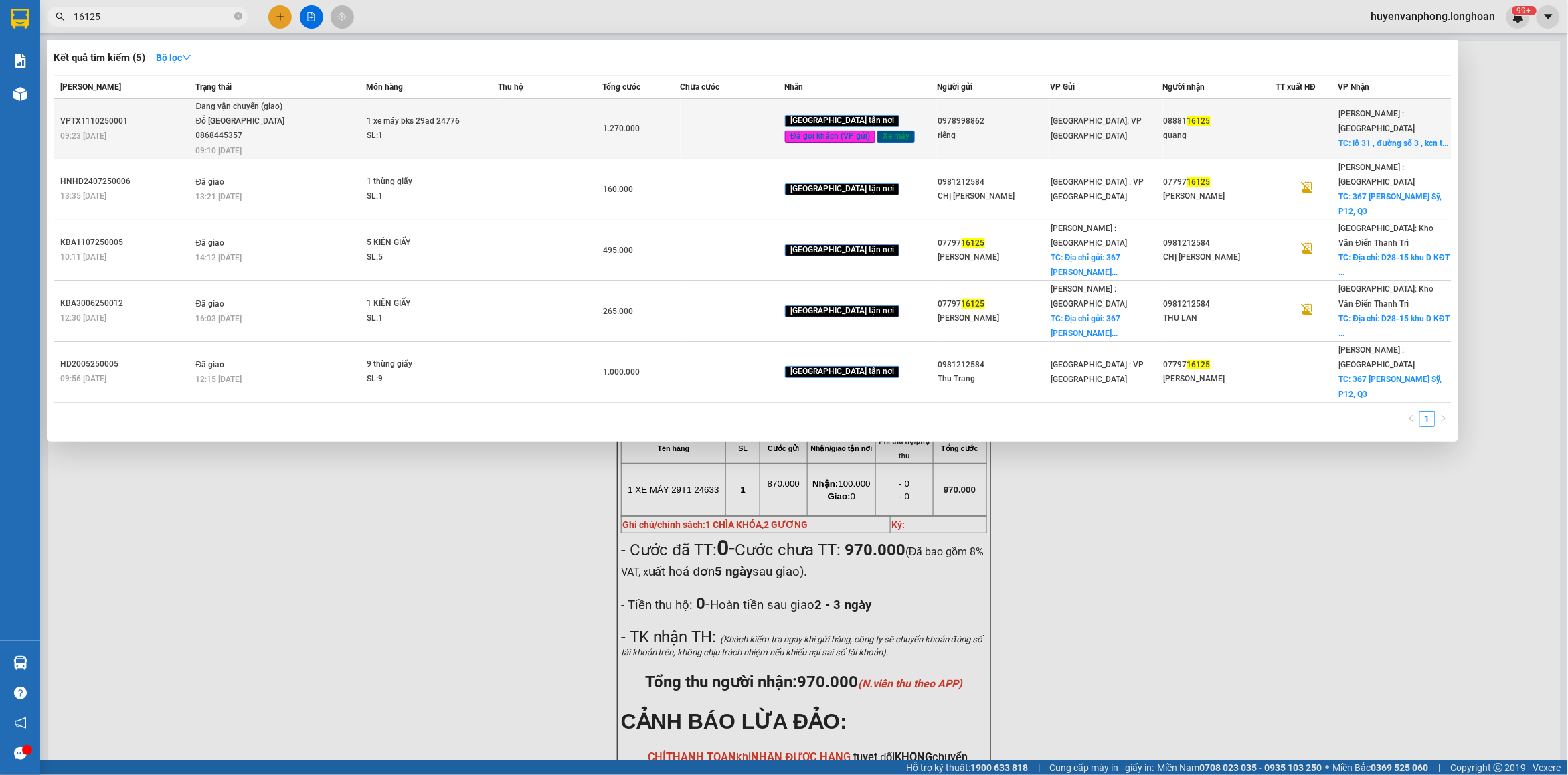
type input "16125"
click at [299, 129] on span "Đang vận chuyển (giao) [PERSON_NAME][GEOGRAPHIC_DATA] 0868445357 09:10 [DATE]" at bounding box center [281, 128] width 169 height 56
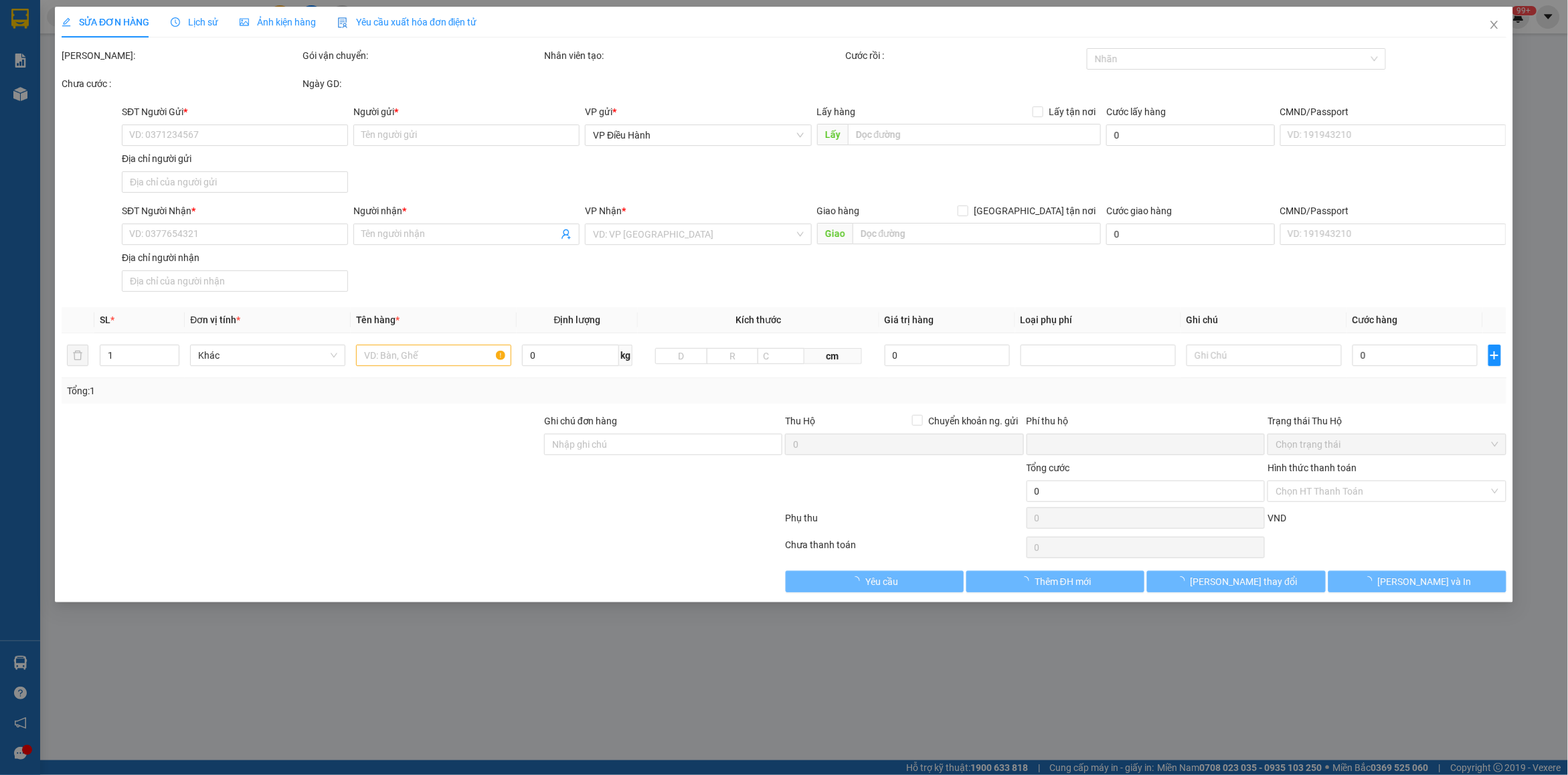
type input "0978998862"
type input "riêng"
type input "0888116125"
type input "quang"
checkbox input "true"
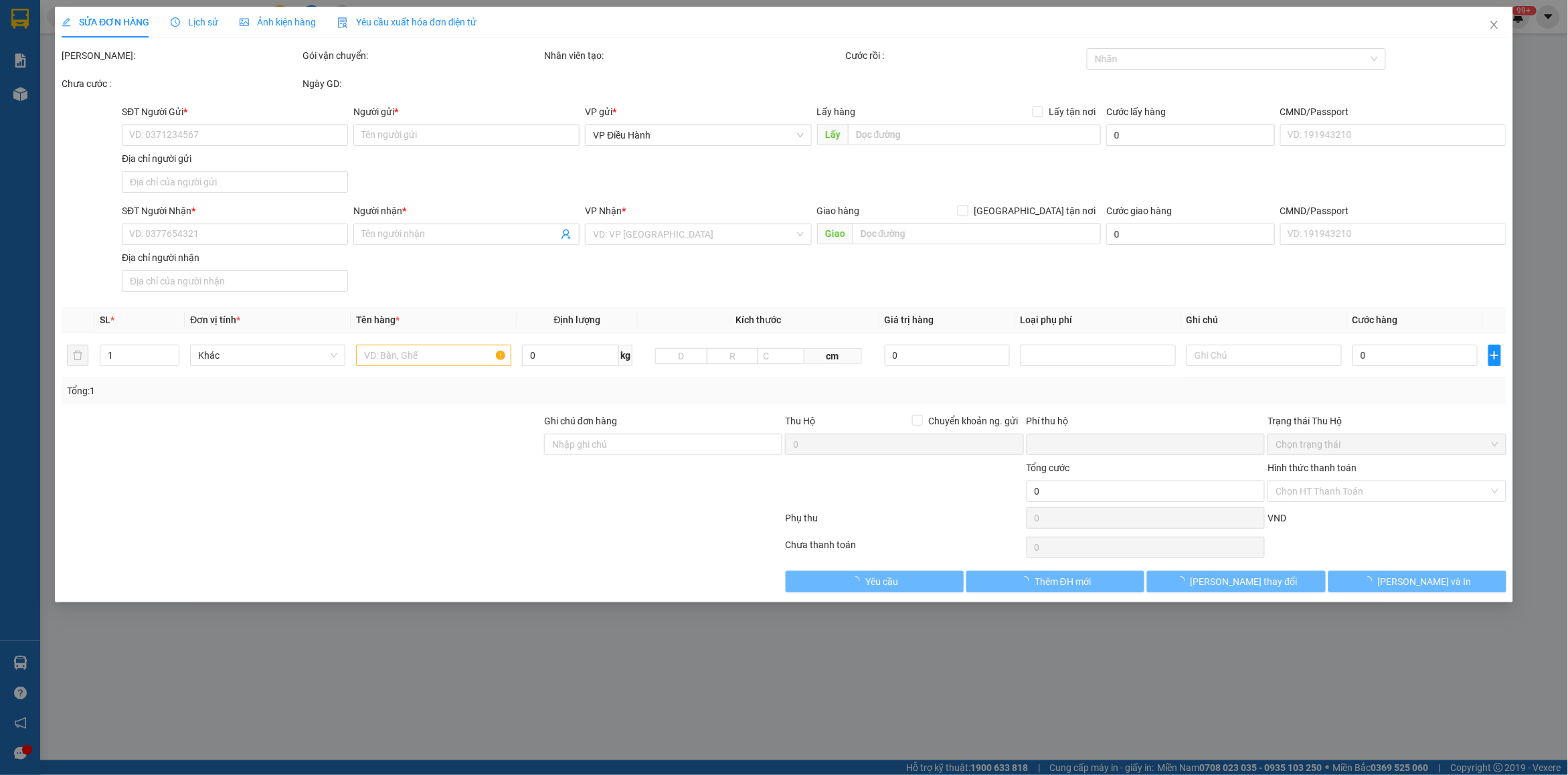
type input "lô [STREET_ADDRESS] an"
type input "nhận nguyên kiện bể vỡ không đền"
type input "0"
type input "1.270.000"
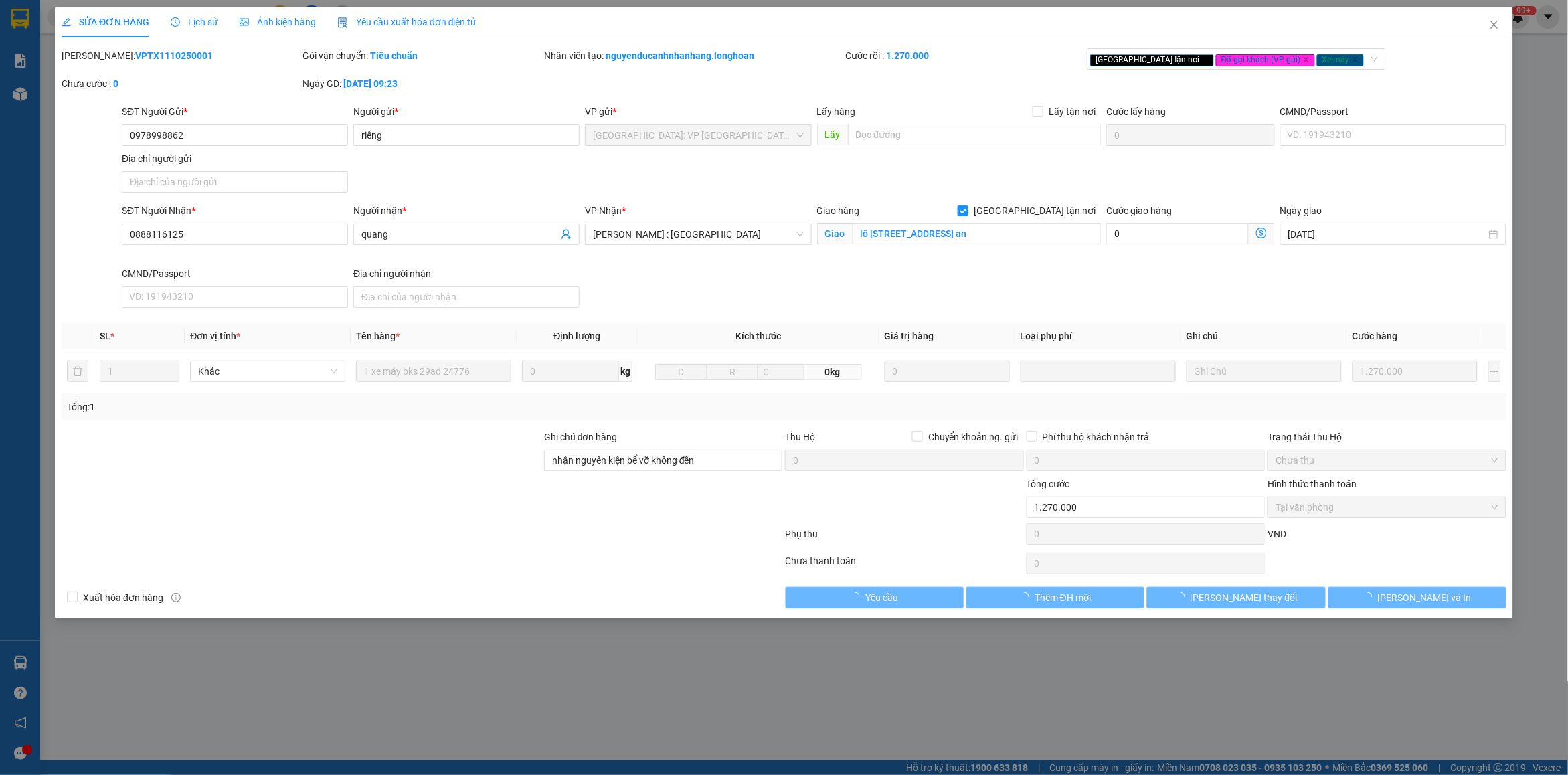
click at [202, 20] on span "Lịch sử" at bounding box center [194, 22] width 48 height 11
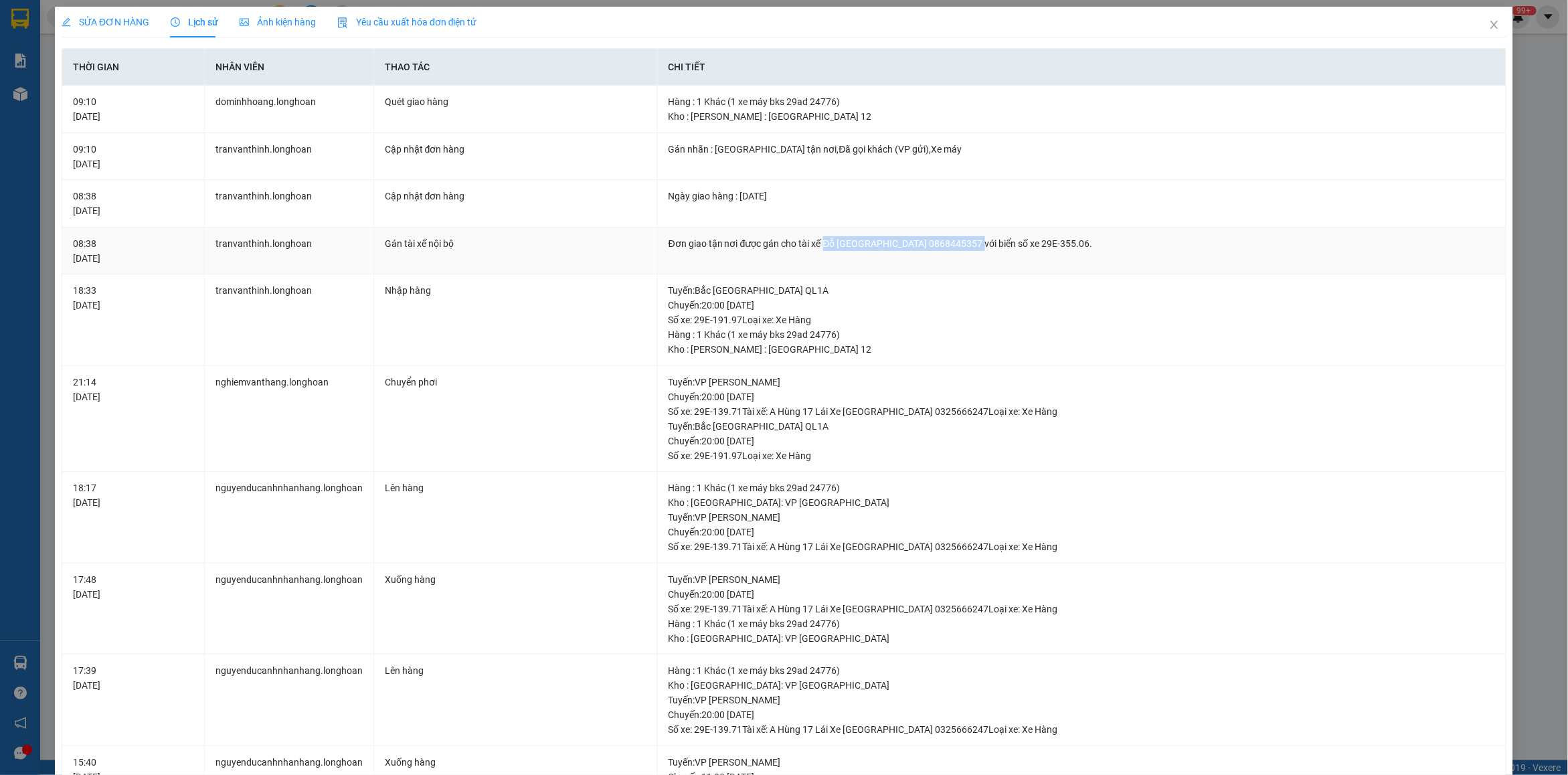
drag, startPoint x: 819, startPoint y: 242, endPoint x: 971, endPoint y: 242, distance: 152.0
click at [971, 242] on div "Đơn giao tận nơi được gán cho tài xế Đỗ [GEOGRAPHIC_DATA] 0868445357 với biển s…" at bounding box center [1082, 243] width 826 height 14
copy div "Đỗ [GEOGRAPHIC_DATA] 0868445357"
click at [1489, 27] on icon "close" at bounding box center [1495, 25] width 11 height 11
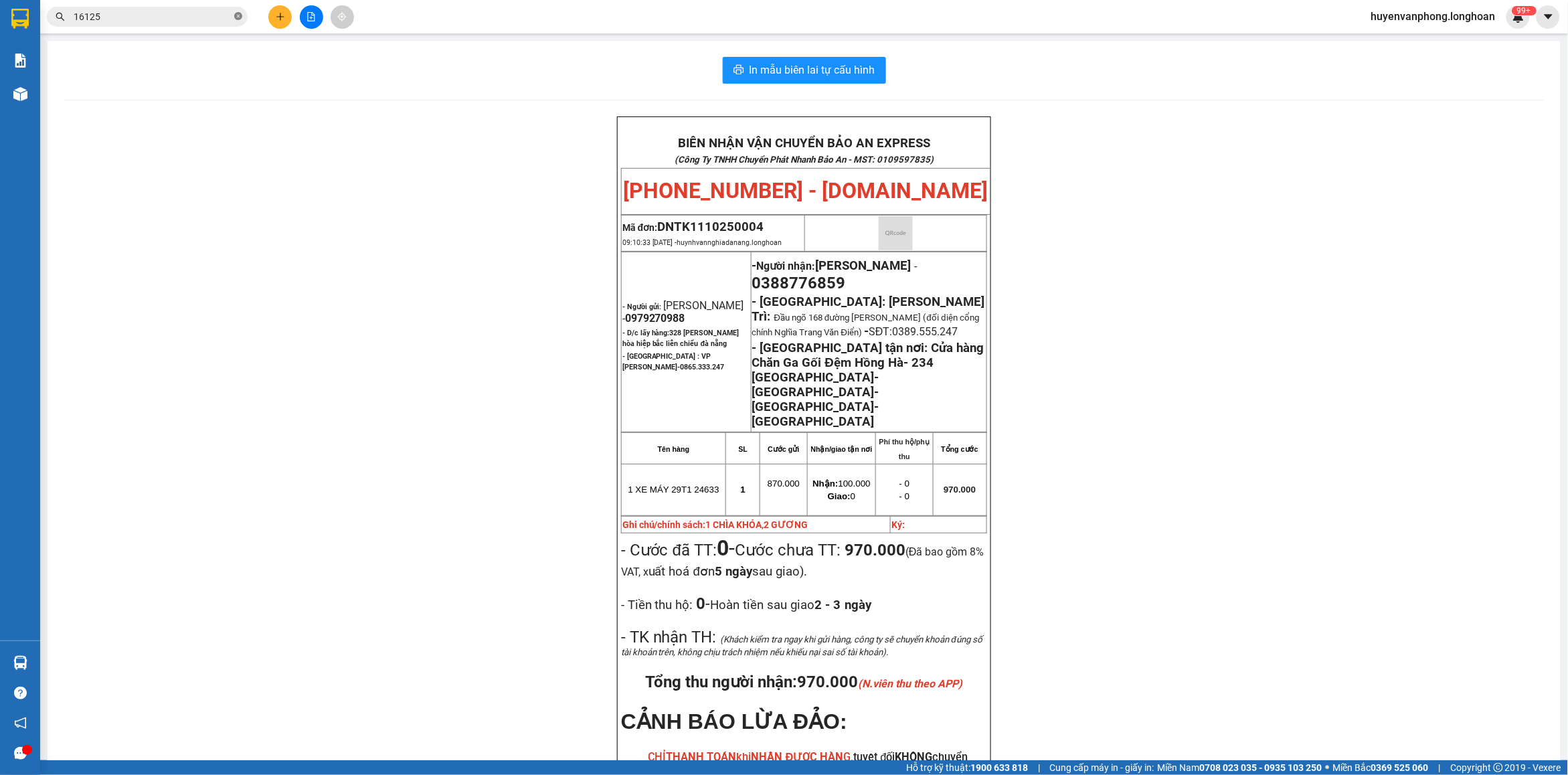
click at [234, 20] on icon "close-circle" at bounding box center [238, 16] width 8 height 8
click at [174, 19] on input "text" at bounding box center [152, 16] width 158 height 14
paste input "0343905888"
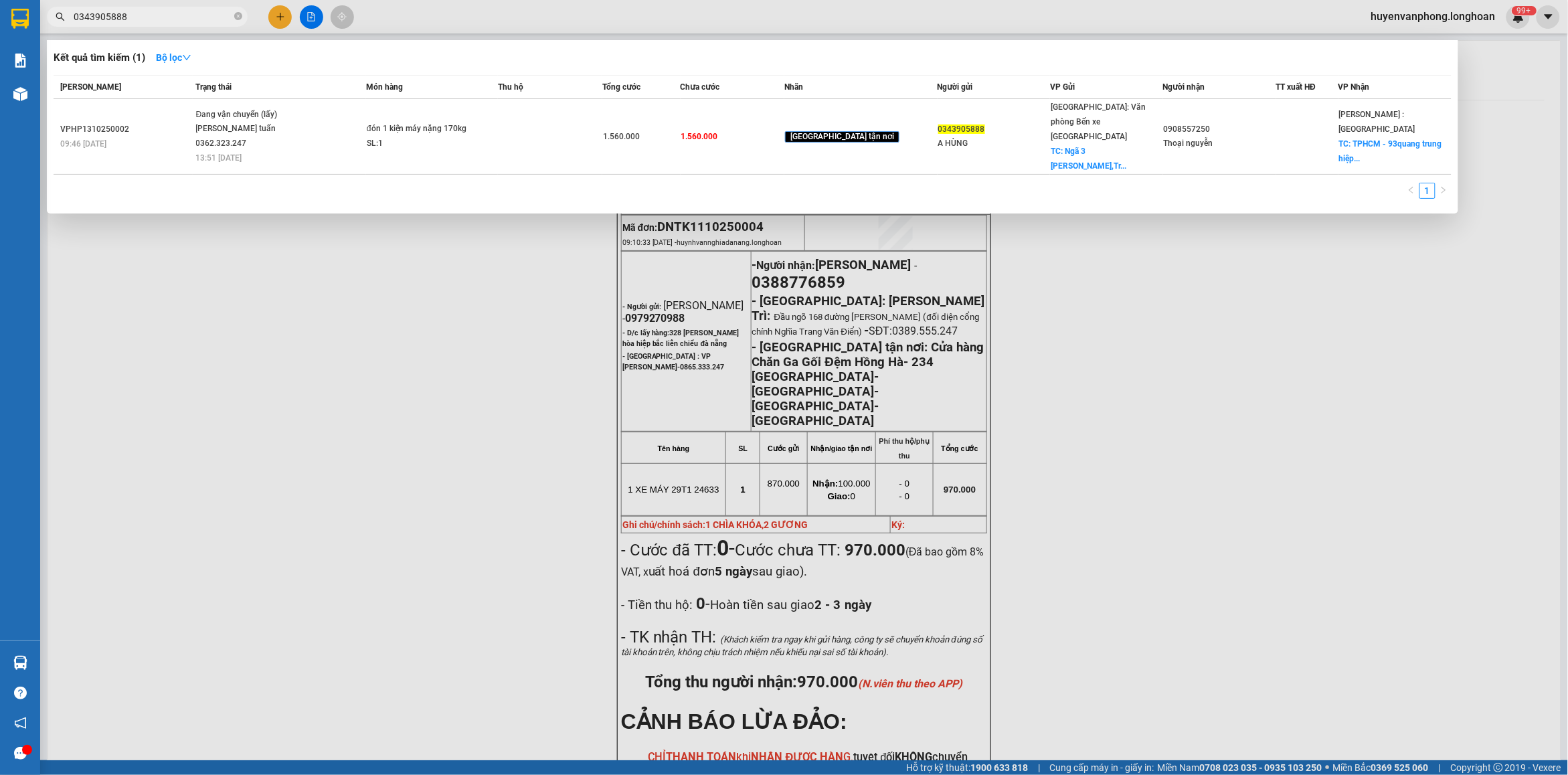
type input "0343905888"
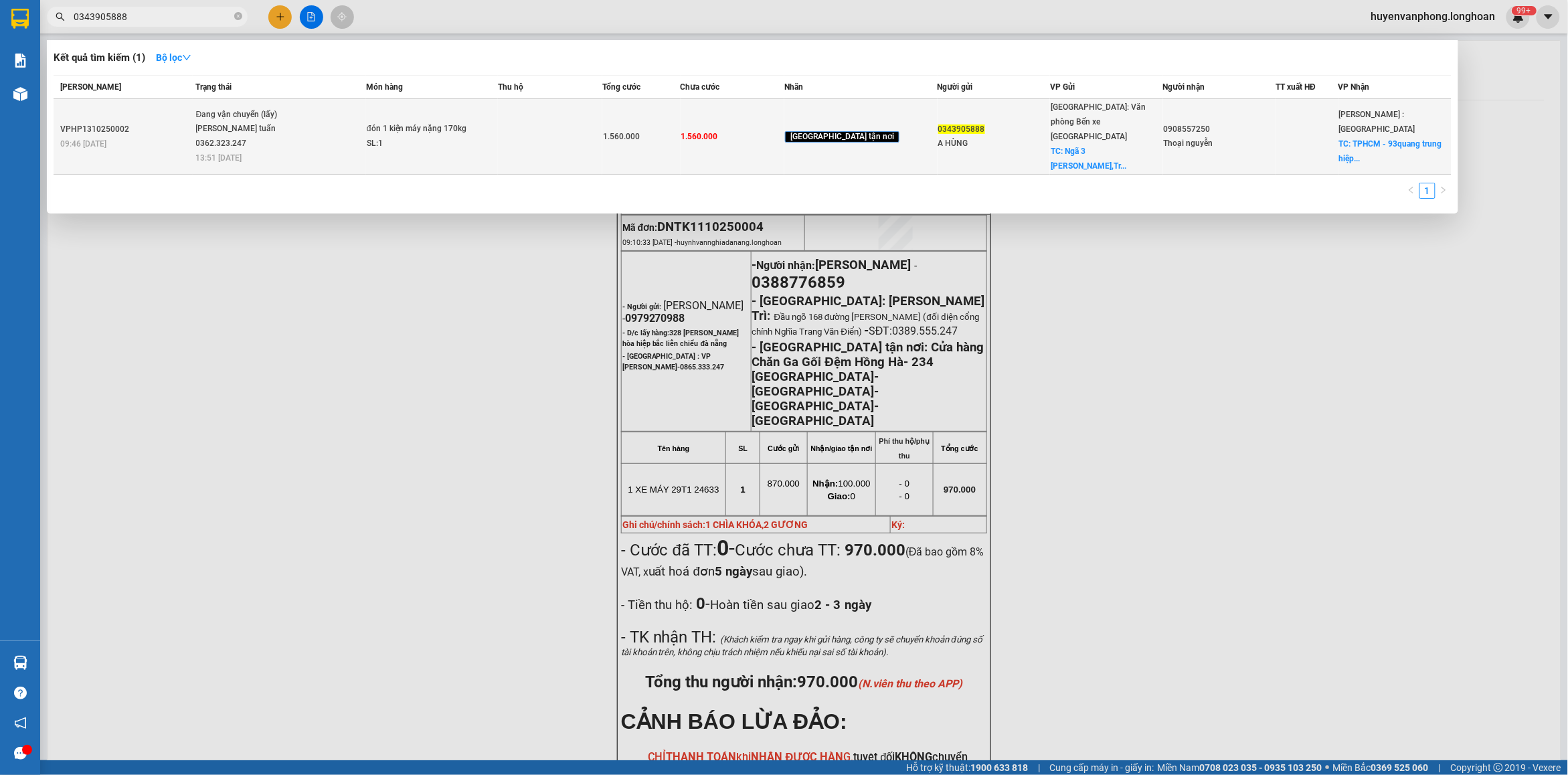
click at [392, 122] on div "đón 1 kiện máy nặng 170kg" at bounding box center [417, 128] width 100 height 14
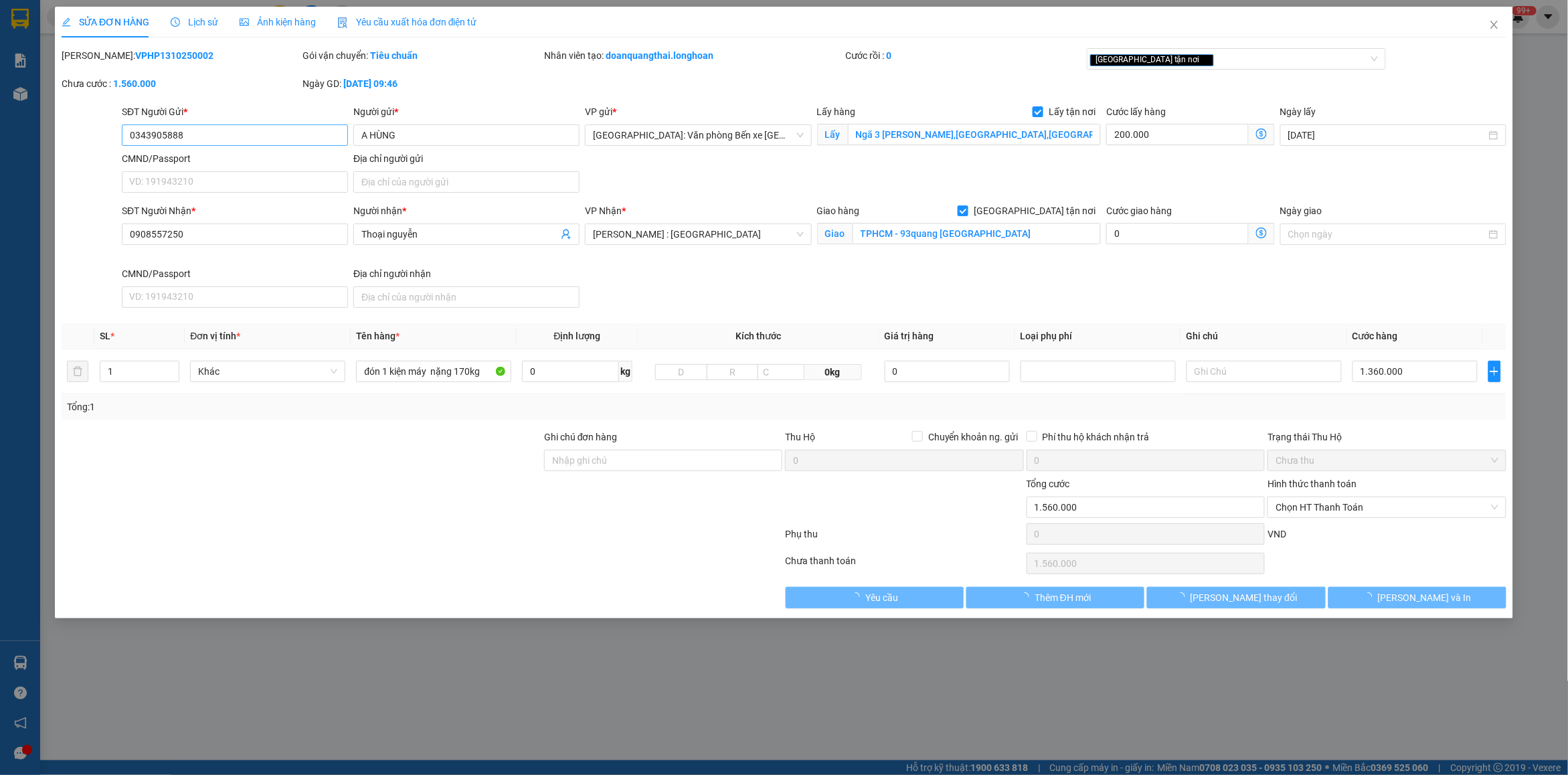
type input "0343905888"
type input "A HÙNG"
checkbox input "true"
type input "Ngã 3 [PERSON_NAME],[GEOGRAPHIC_DATA],[GEOGRAPHIC_DATA]"
type input "0908557250"
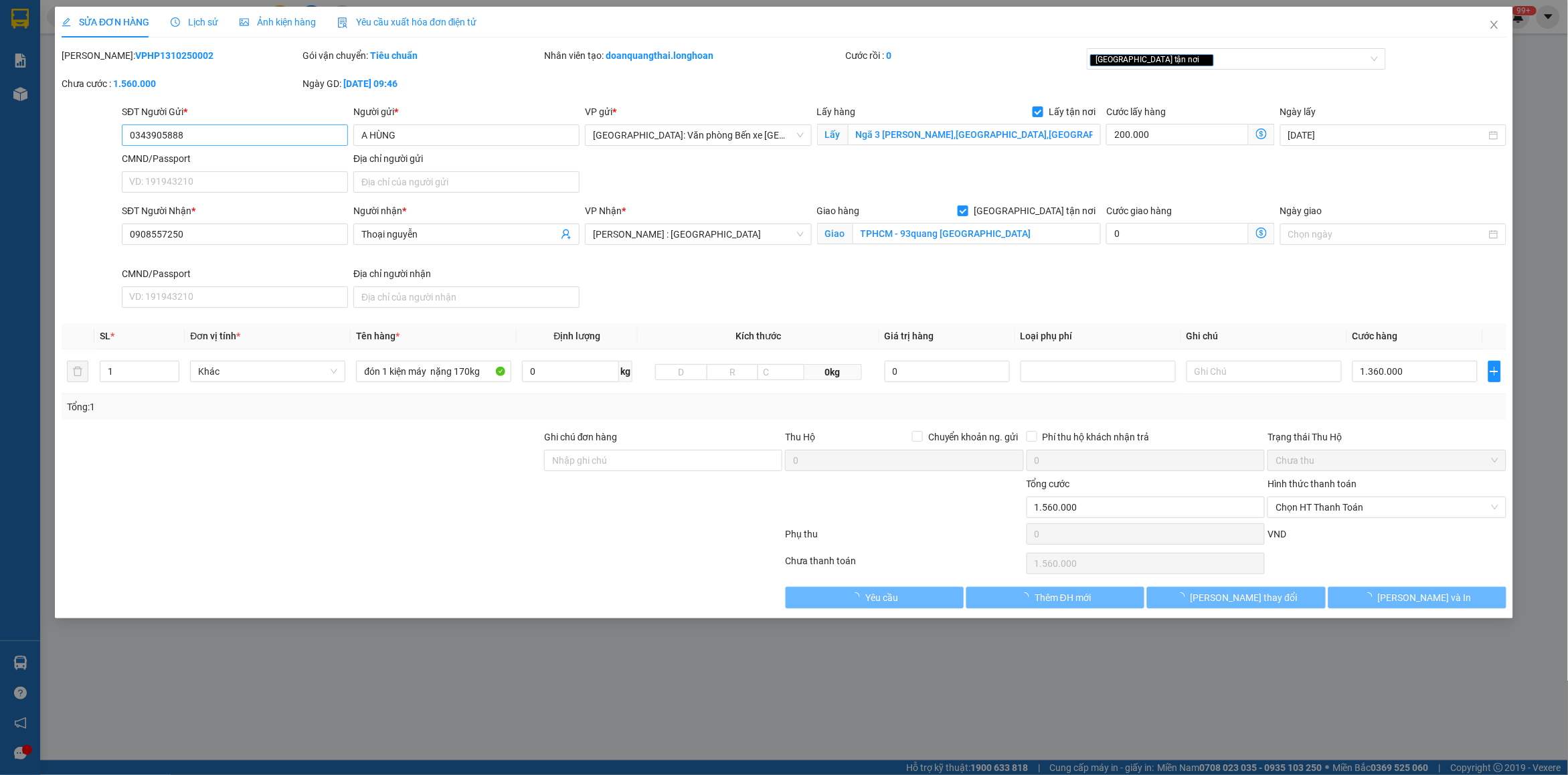
type input "Thoại nguyễn"
checkbox input "true"
type input "TPHCM - 93quang [GEOGRAPHIC_DATA]"
type input "0"
type input "1.560.000"
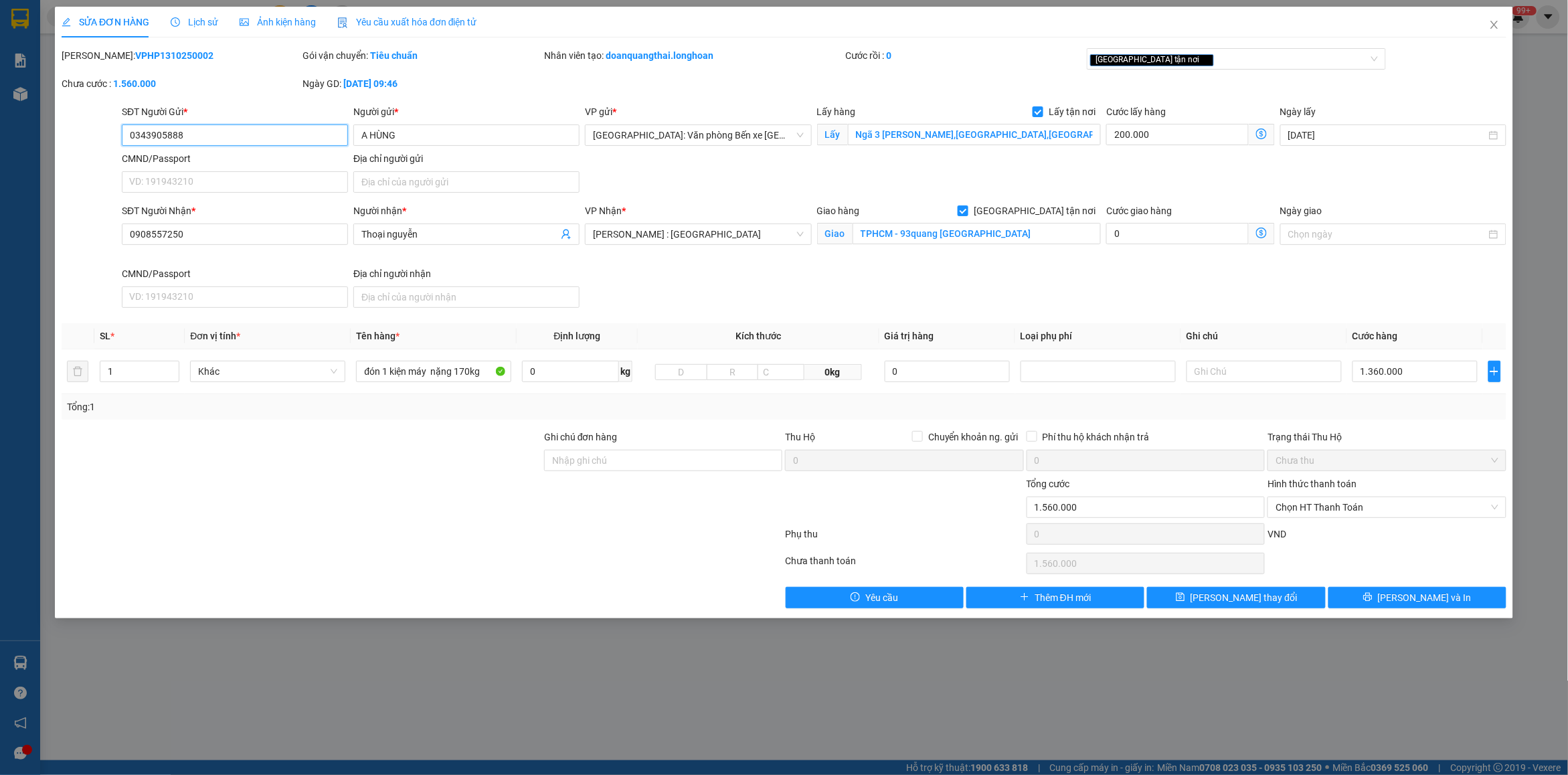
drag, startPoint x: 190, startPoint y: 132, endPoint x: 127, endPoint y: 144, distance: 64.1
click at [127, 144] on input "0343905888" at bounding box center [235, 135] width 227 height 21
click at [1494, 22] on icon "close" at bounding box center [1495, 25] width 11 height 11
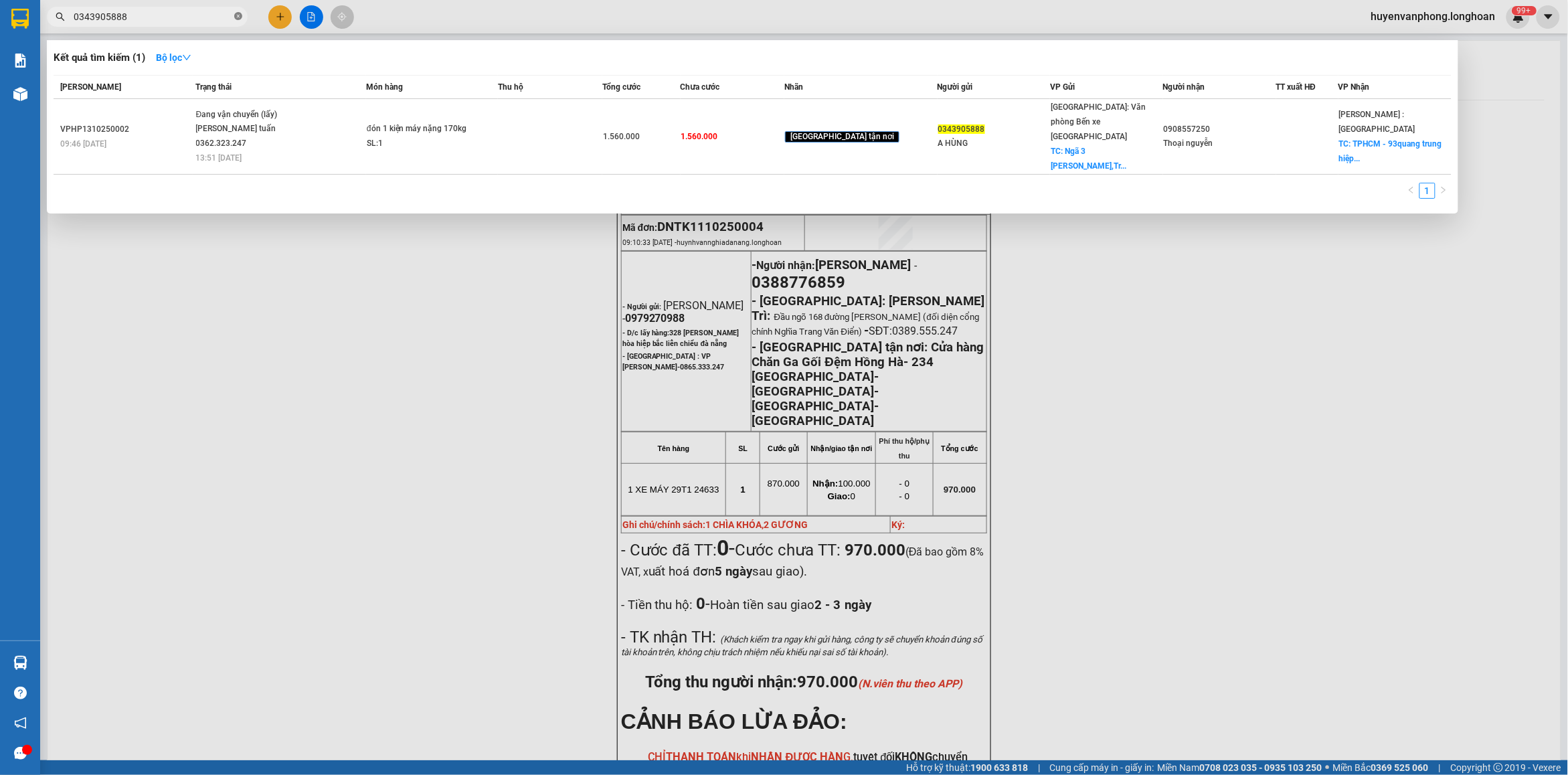
click at [236, 14] on icon "close-circle" at bounding box center [238, 16] width 8 height 8
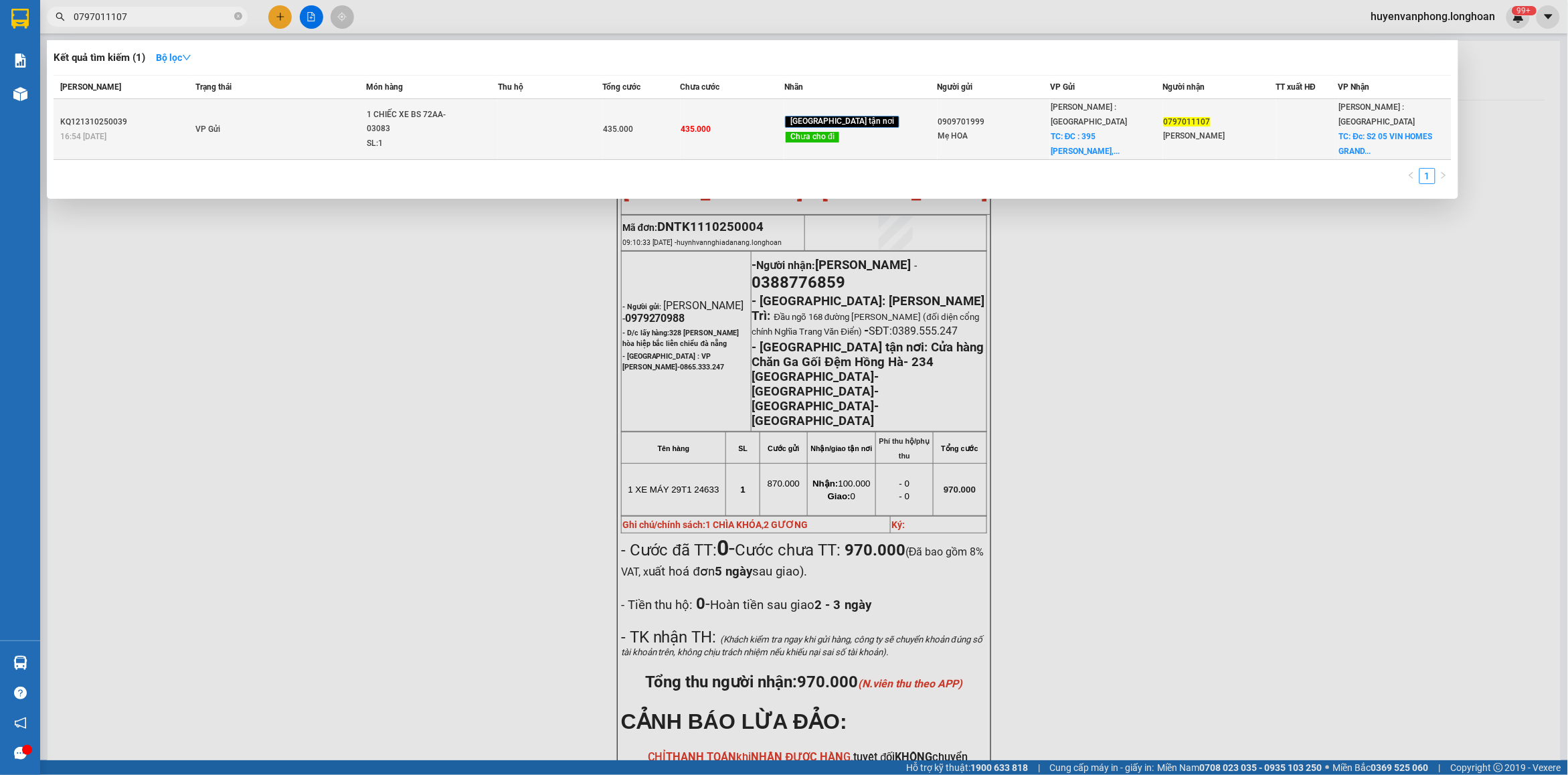
click at [497, 125] on span "1 CHIẾC XE BS 72AA-03083 SL: 1" at bounding box center [432, 130] width 131 height 44
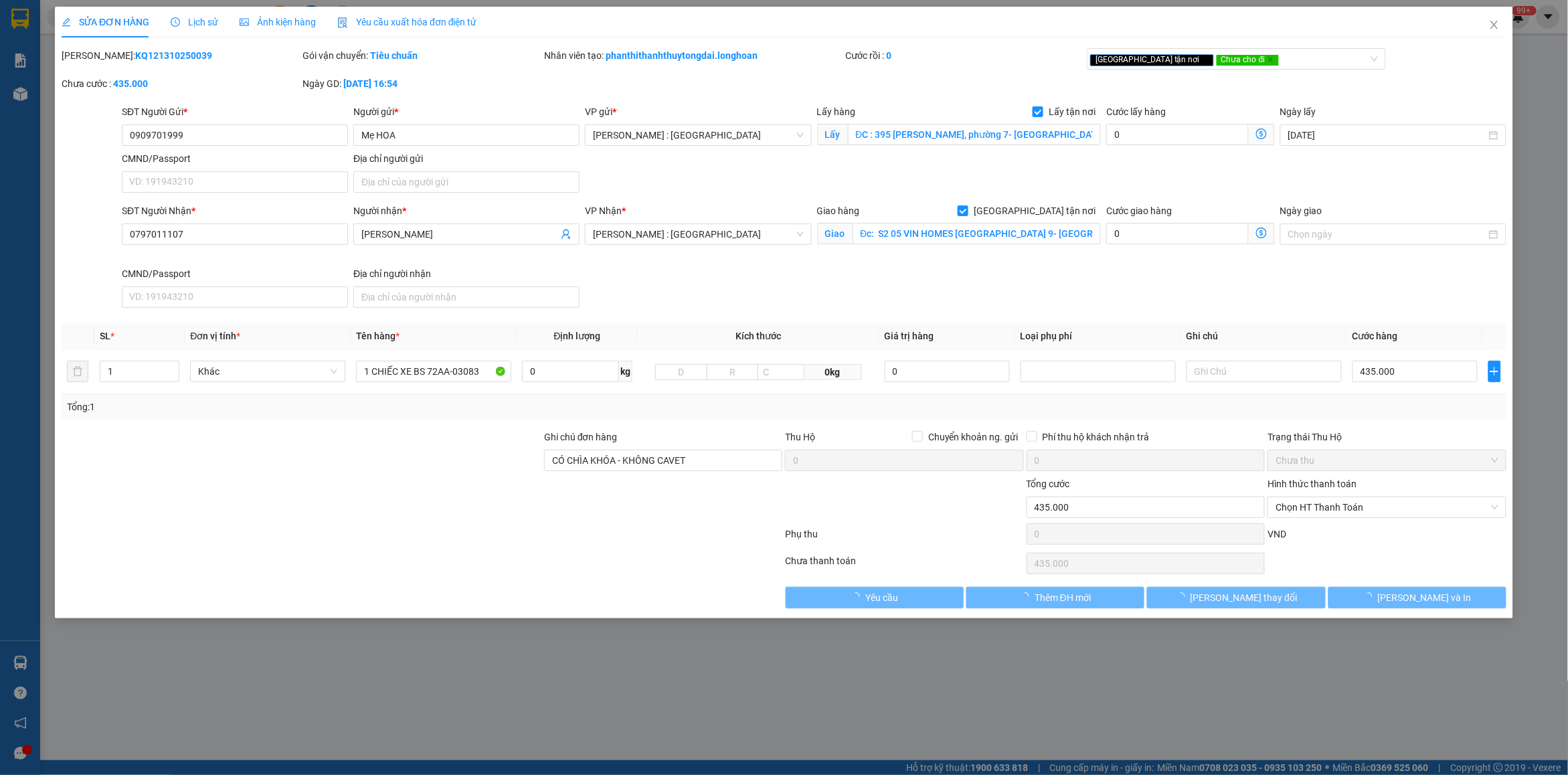
click at [199, 19] on span "Lịch sử" at bounding box center [194, 22] width 48 height 11
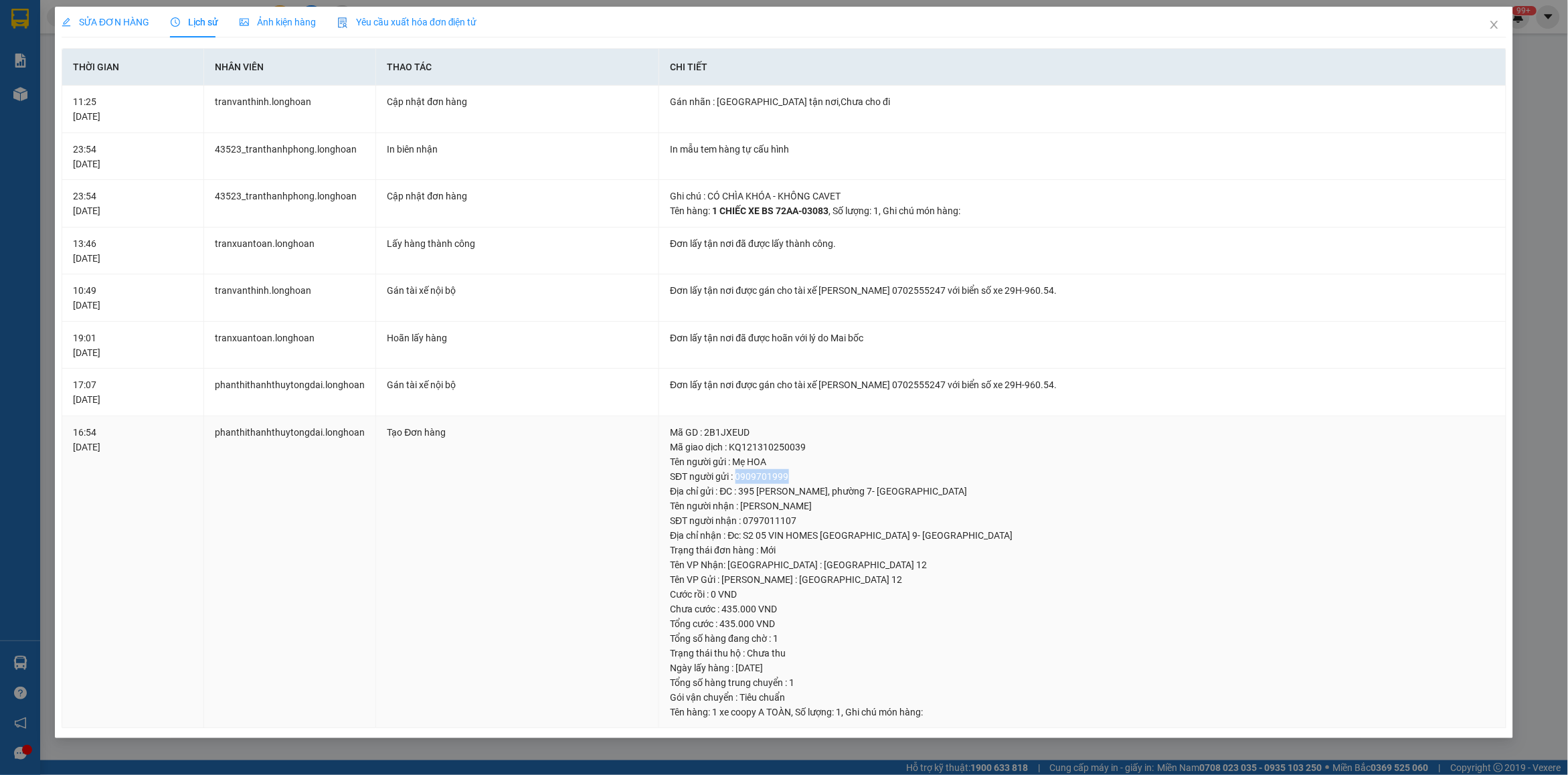
drag, startPoint x: 735, startPoint y: 479, endPoint x: 798, endPoint y: 479, distance: 63.0
click at [798, 479] on div "SĐT người gửi : 0909701999" at bounding box center [1082, 476] width 826 height 14
click at [758, 462] on div "Tên người gửi : Mẹ HOA" at bounding box center [1082, 462] width 826 height 14
drag, startPoint x: 732, startPoint y: 446, endPoint x: 832, endPoint y: 446, distance: 100.0
click at [832, 446] on div "Mã giao dịch : KQ121310250039" at bounding box center [1082, 446] width 826 height 14
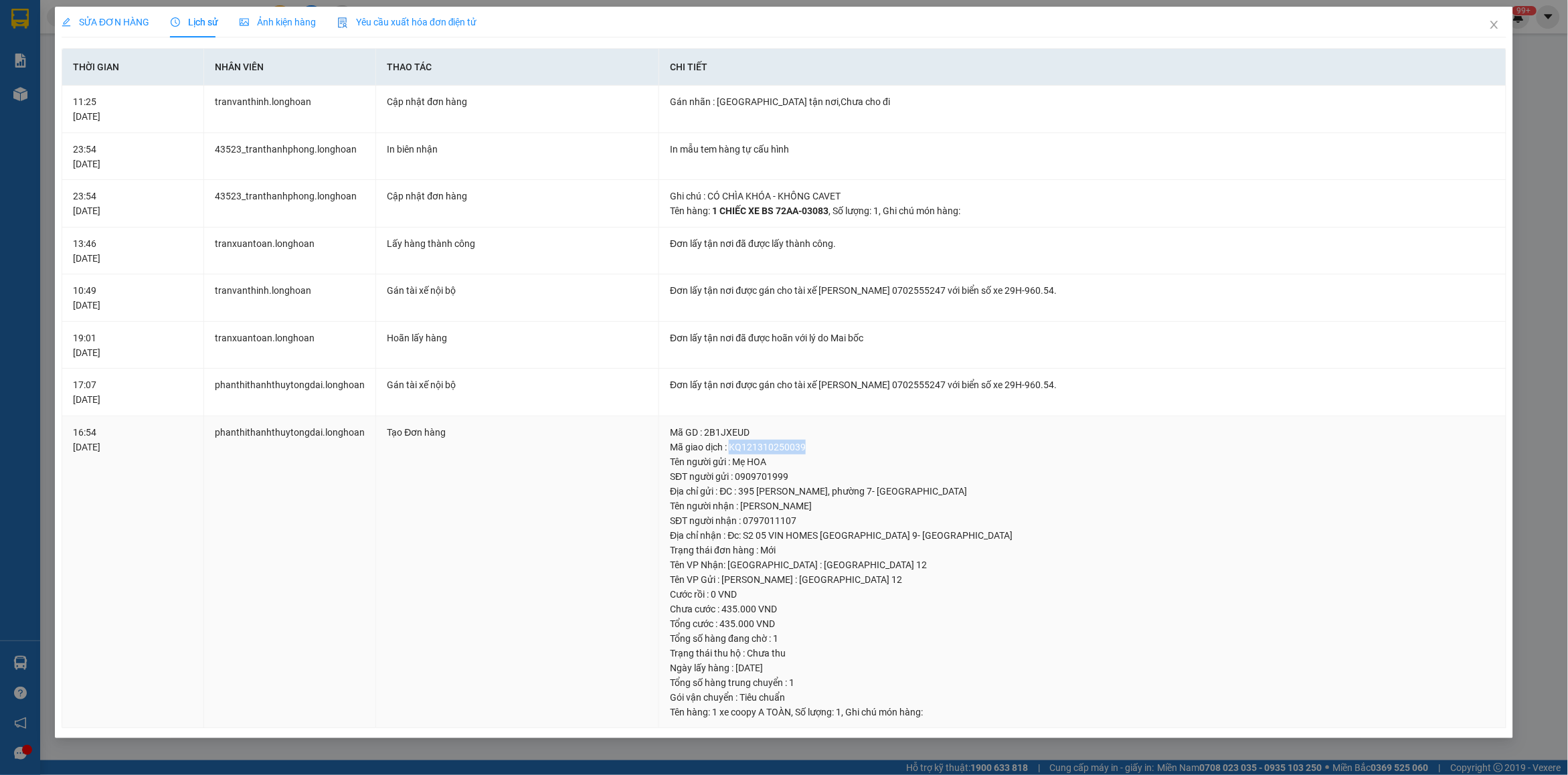
copy div "KQ121310250039"
click at [1464, 35] on div "SỬA ĐƠN HÀNG Lịch sử Ảnh kiện hàng Yêu cầu xuất hóa đơn điện tử Total Paid Fee …" at bounding box center [784, 372] width 1458 height 732
click at [1500, 26] on icon "close" at bounding box center [1495, 25] width 11 height 11
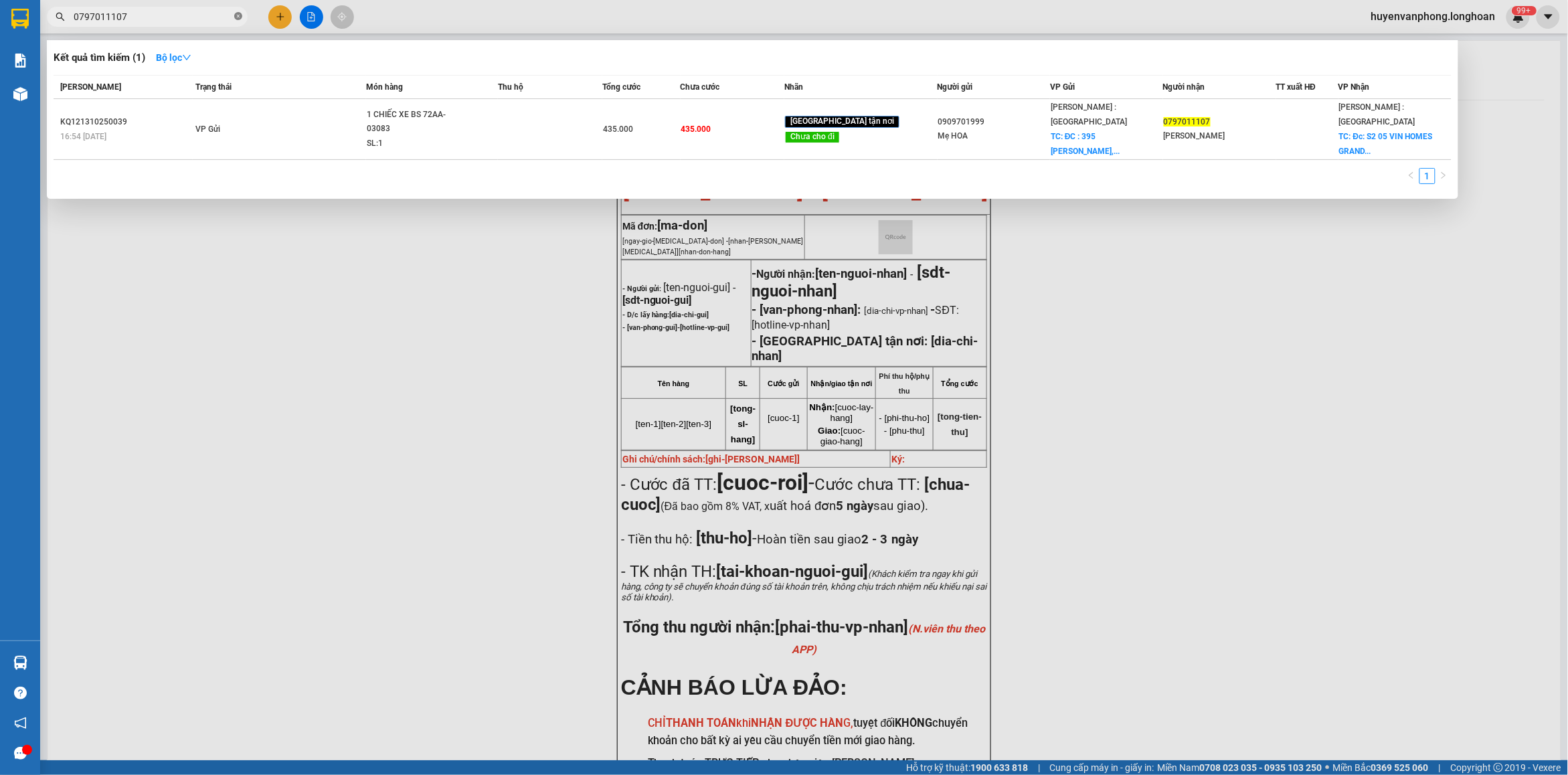
click at [241, 17] on icon "close-circle" at bounding box center [238, 16] width 8 height 8
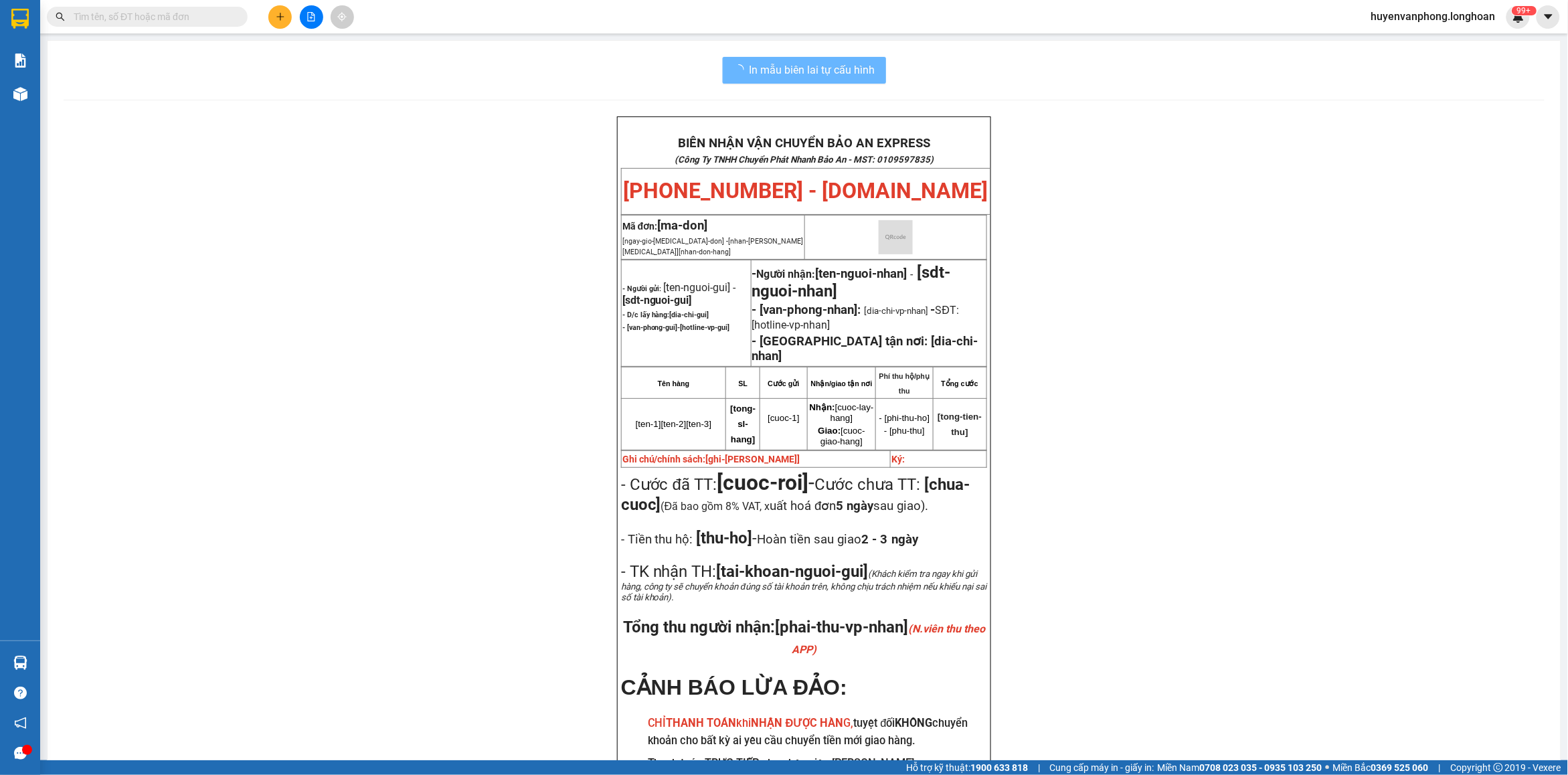
click at [202, 15] on input "text" at bounding box center [152, 16] width 158 height 14
